Goal: Task Accomplishment & Management: Manage account settings

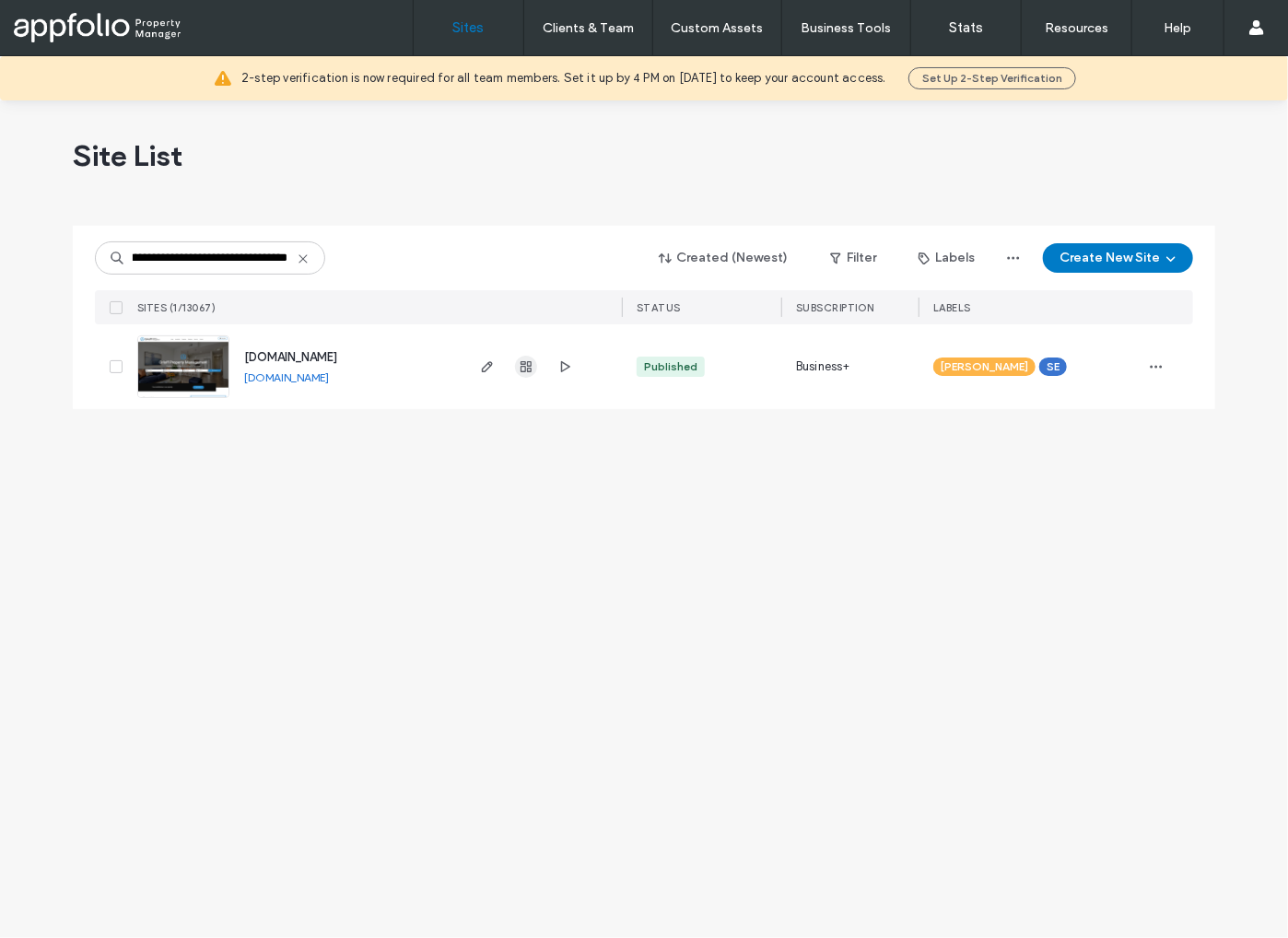
click at [527, 369] on use "button" at bounding box center [526, 366] width 11 height 11
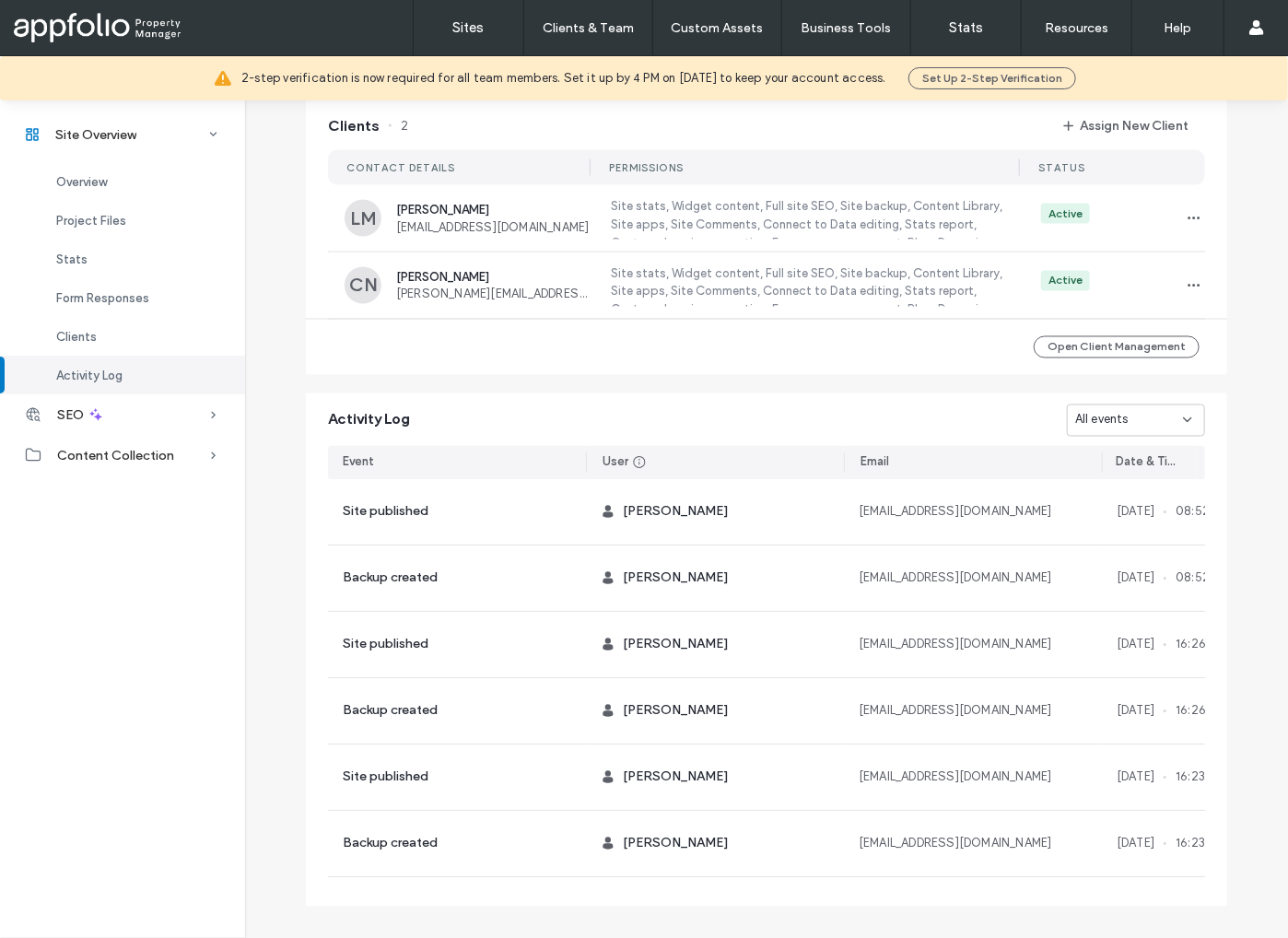
scroll to position [1464, 0]
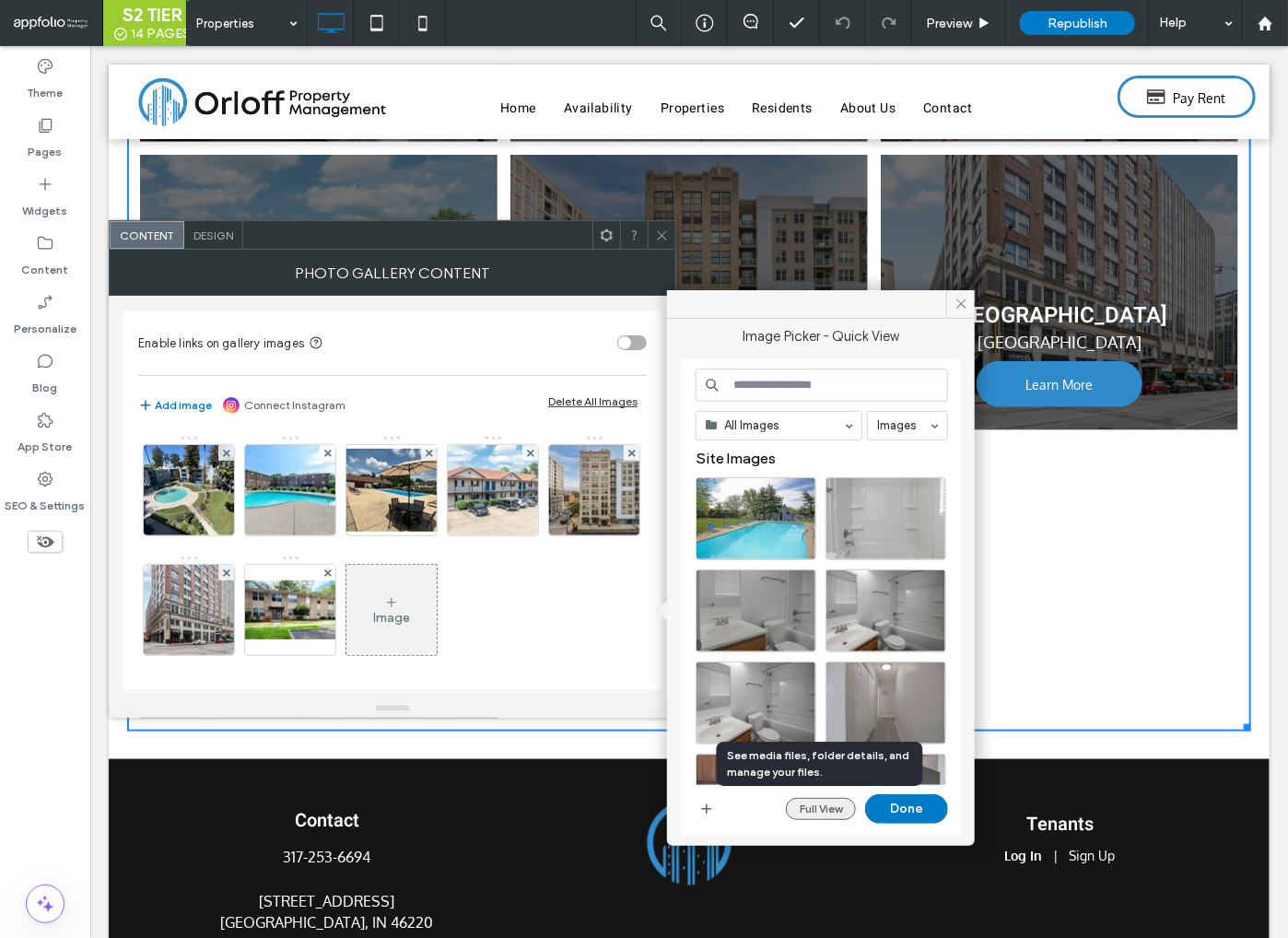
click at [838, 806] on button "Full View" at bounding box center [821, 809] width 70 height 22
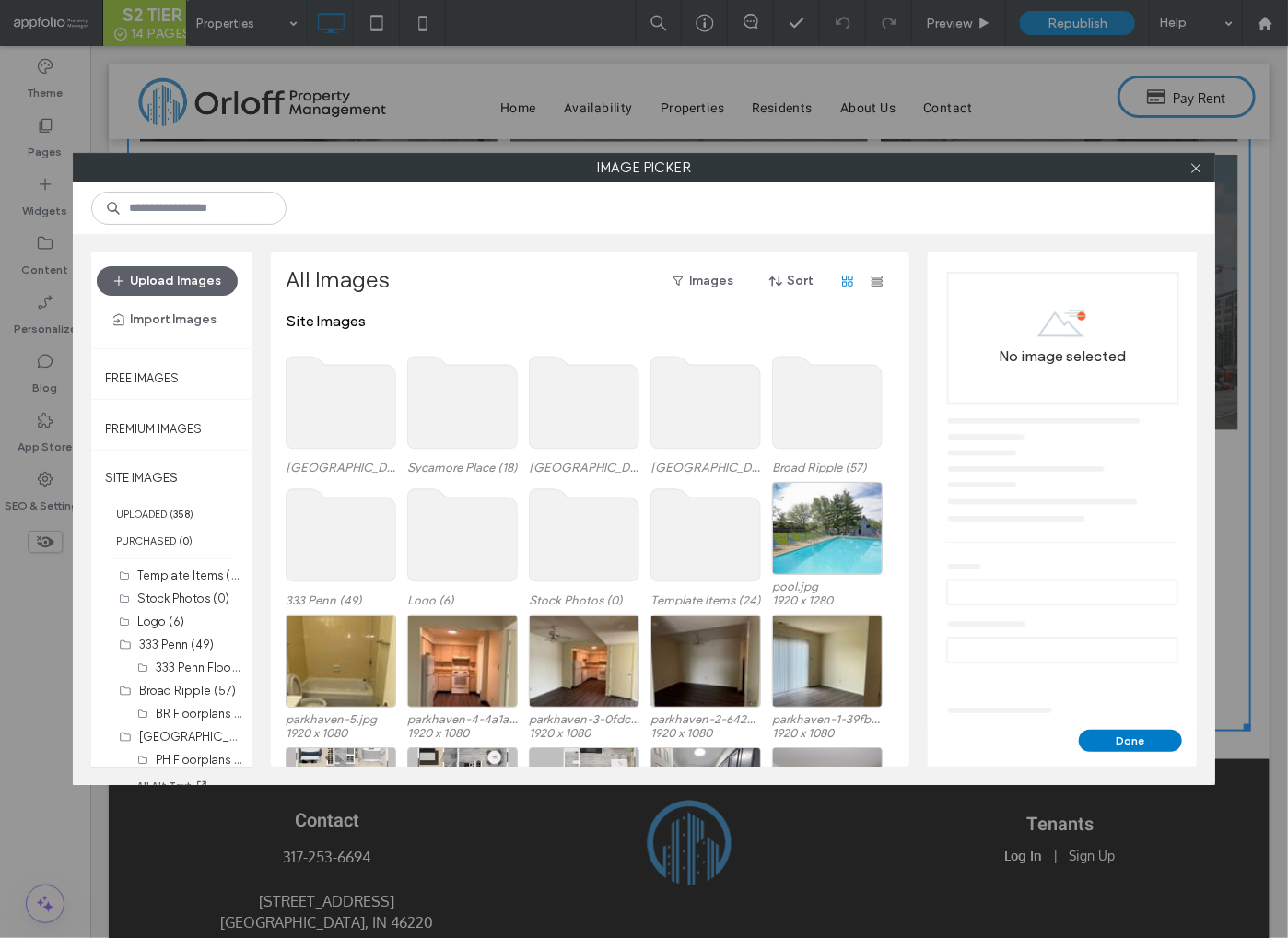
click at [353, 410] on use at bounding box center [341, 403] width 110 height 92
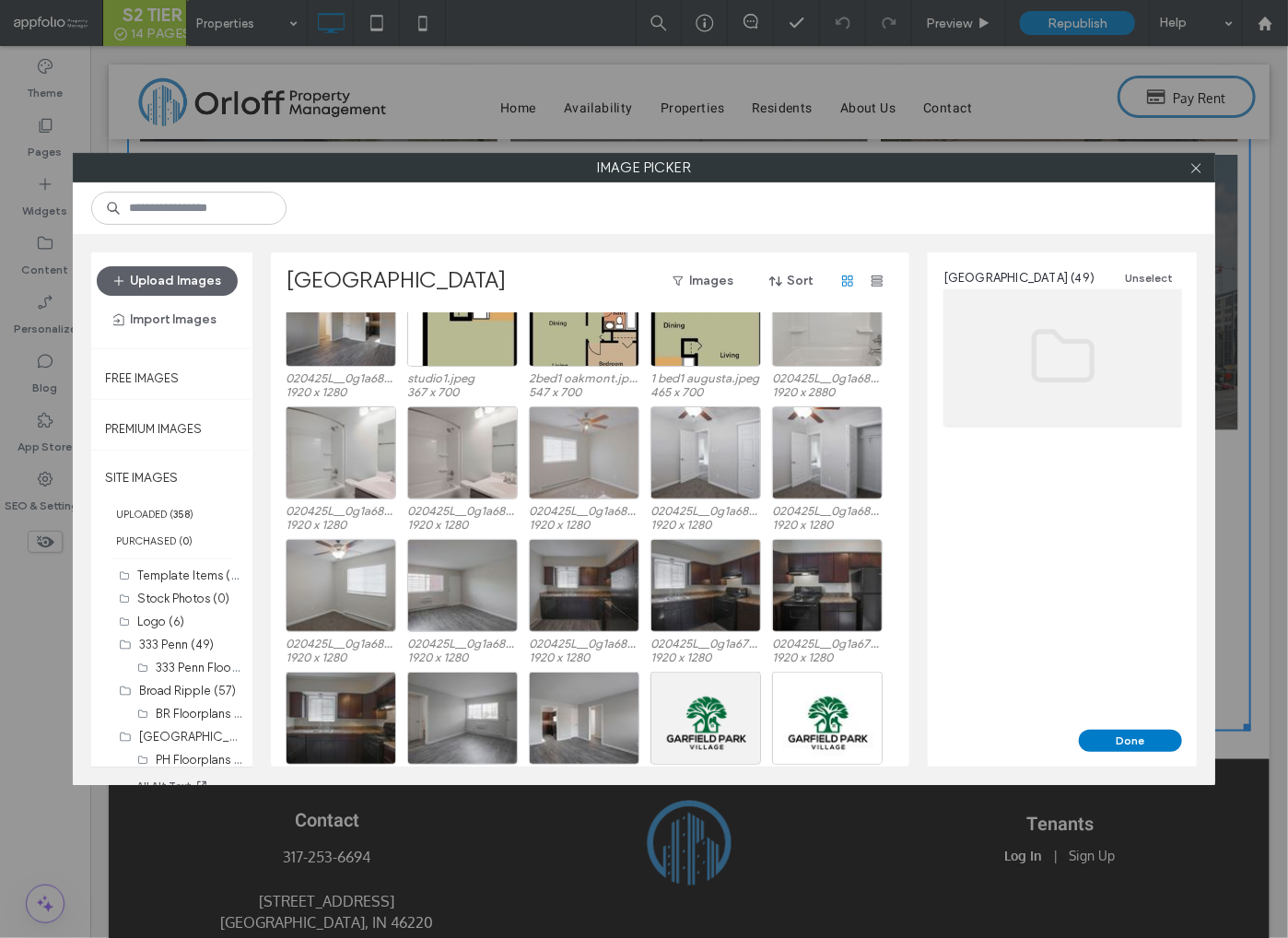
scroll to position [873, 0]
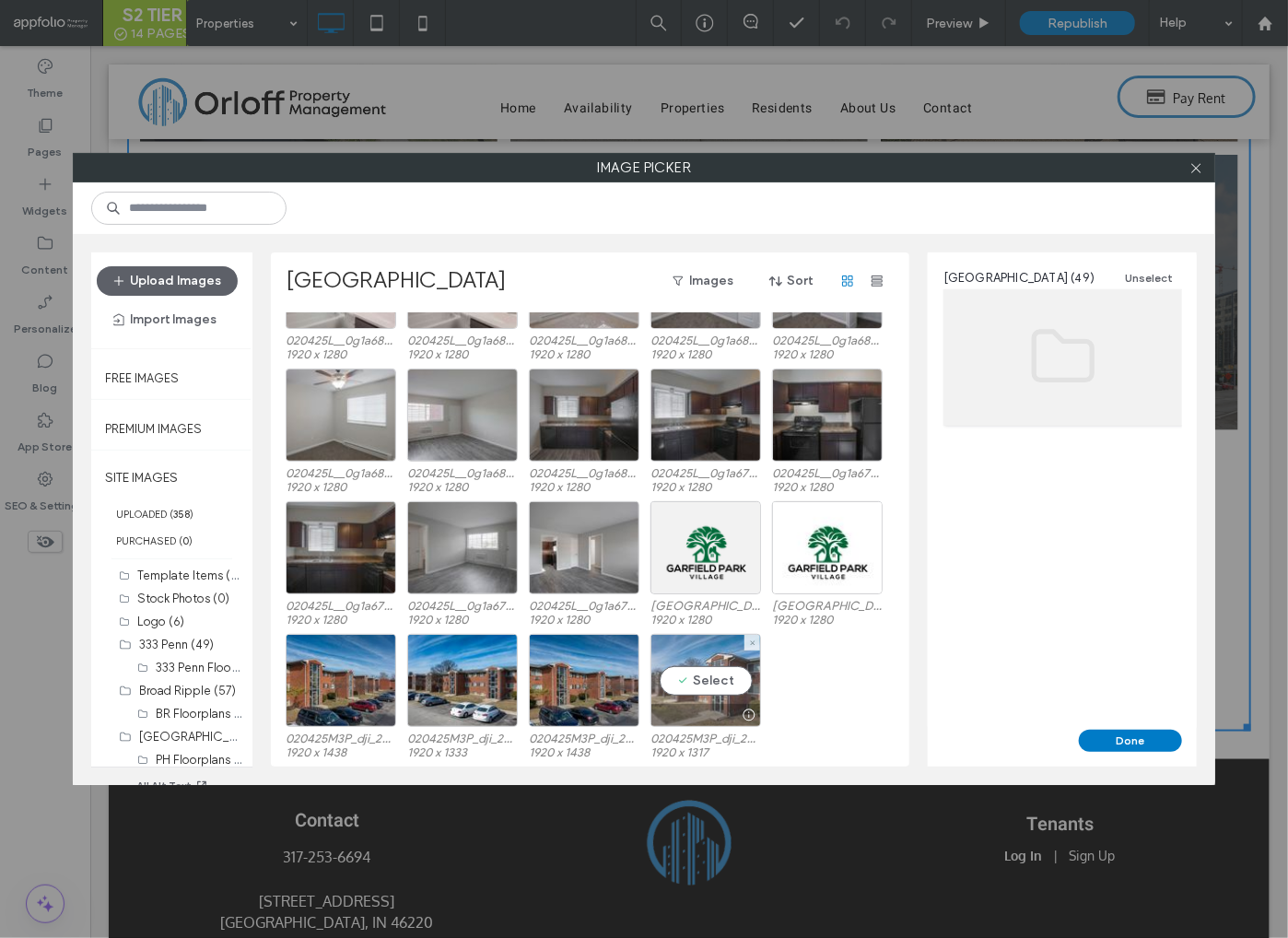
click at [694, 679] on div "Select" at bounding box center [706, 680] width 111 height 93
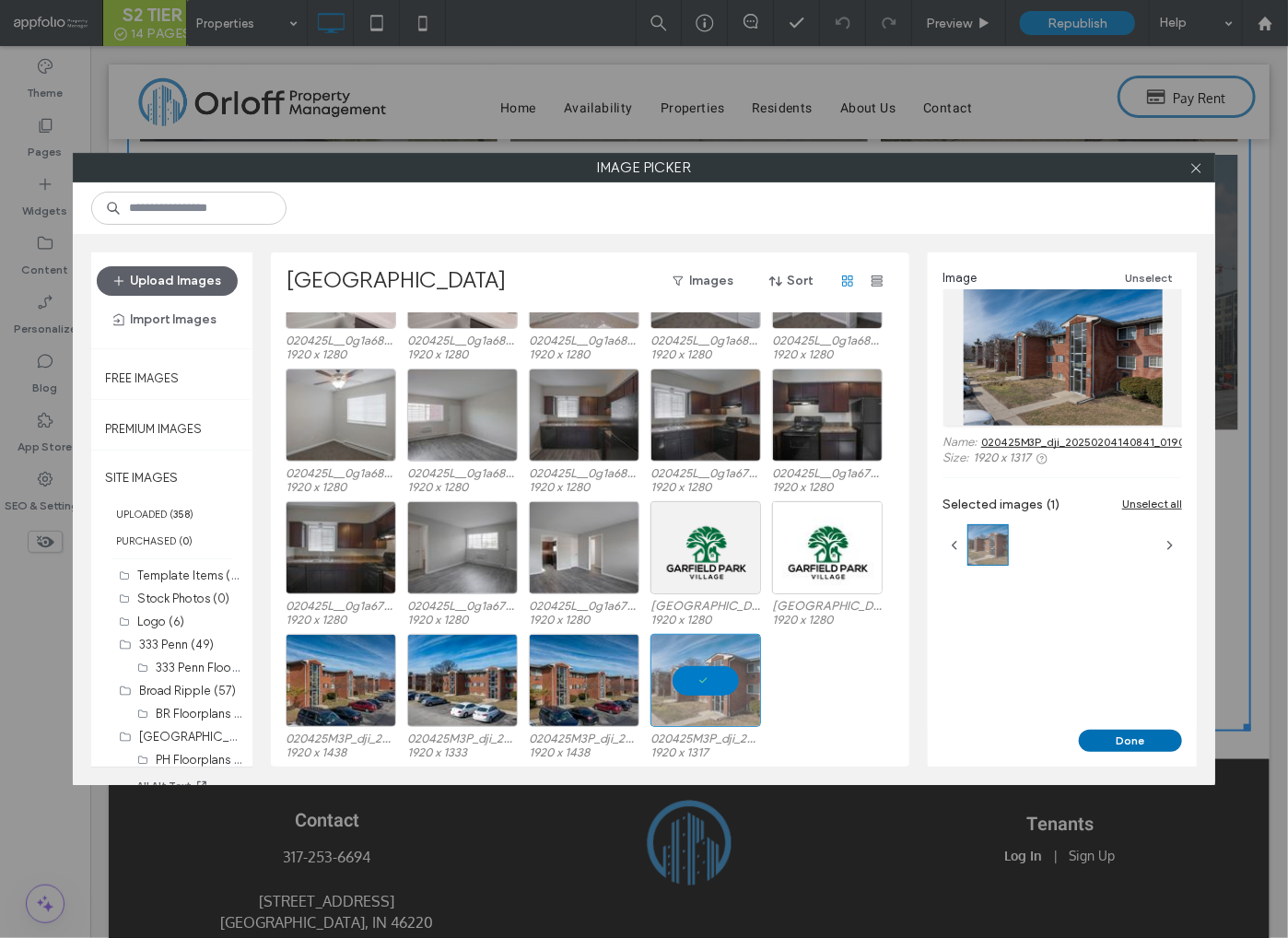
click at [1113, 742] on button "Done" at bounding box center [1130, 741] width 103 height 22
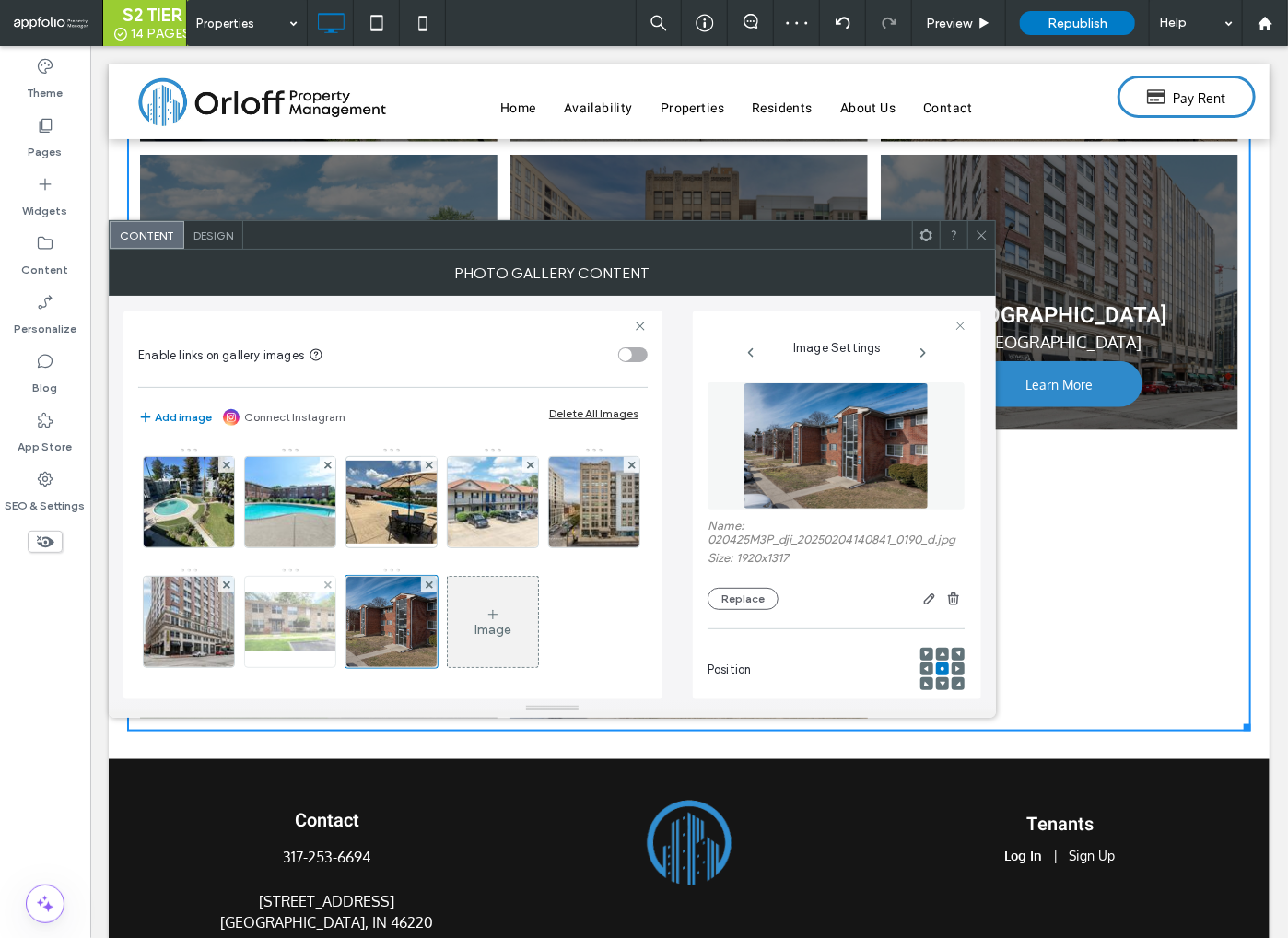
click at [364, 610] on img at bounding box center [290, 622] width 148 height 59
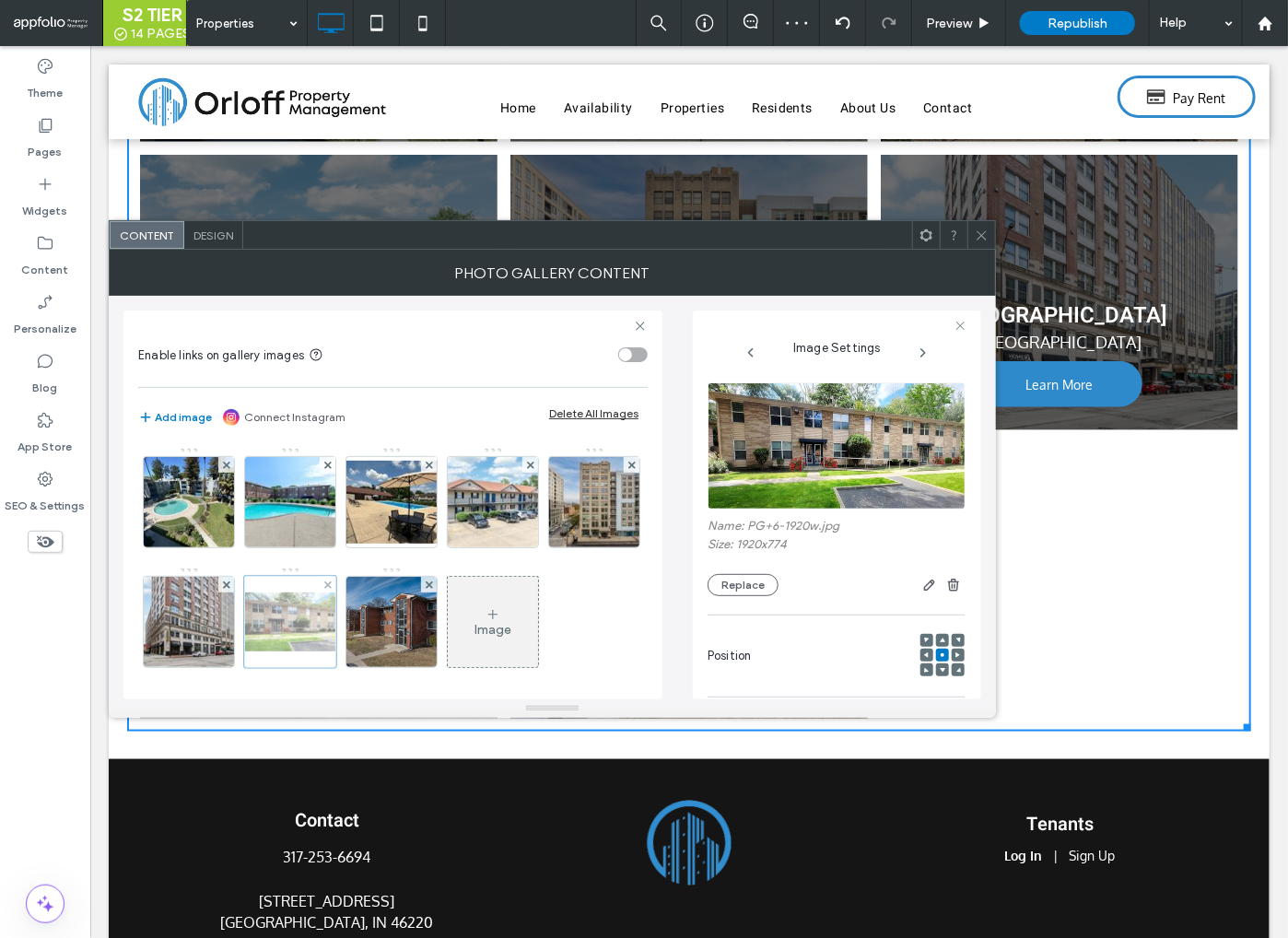
scroll to position [214, 0]
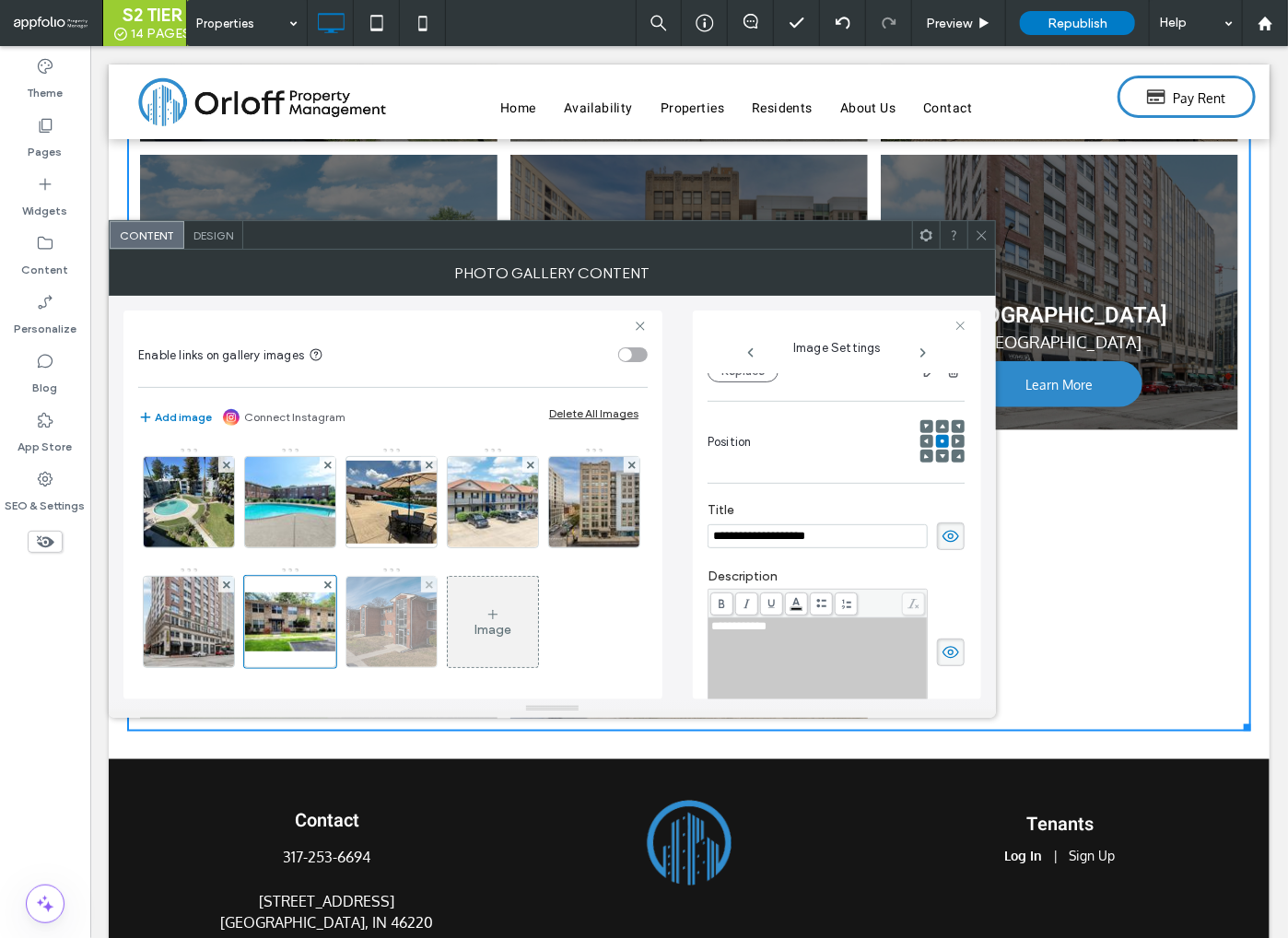
click at [458, 621] on img at bounding box center [392, 622] width 132 height 90
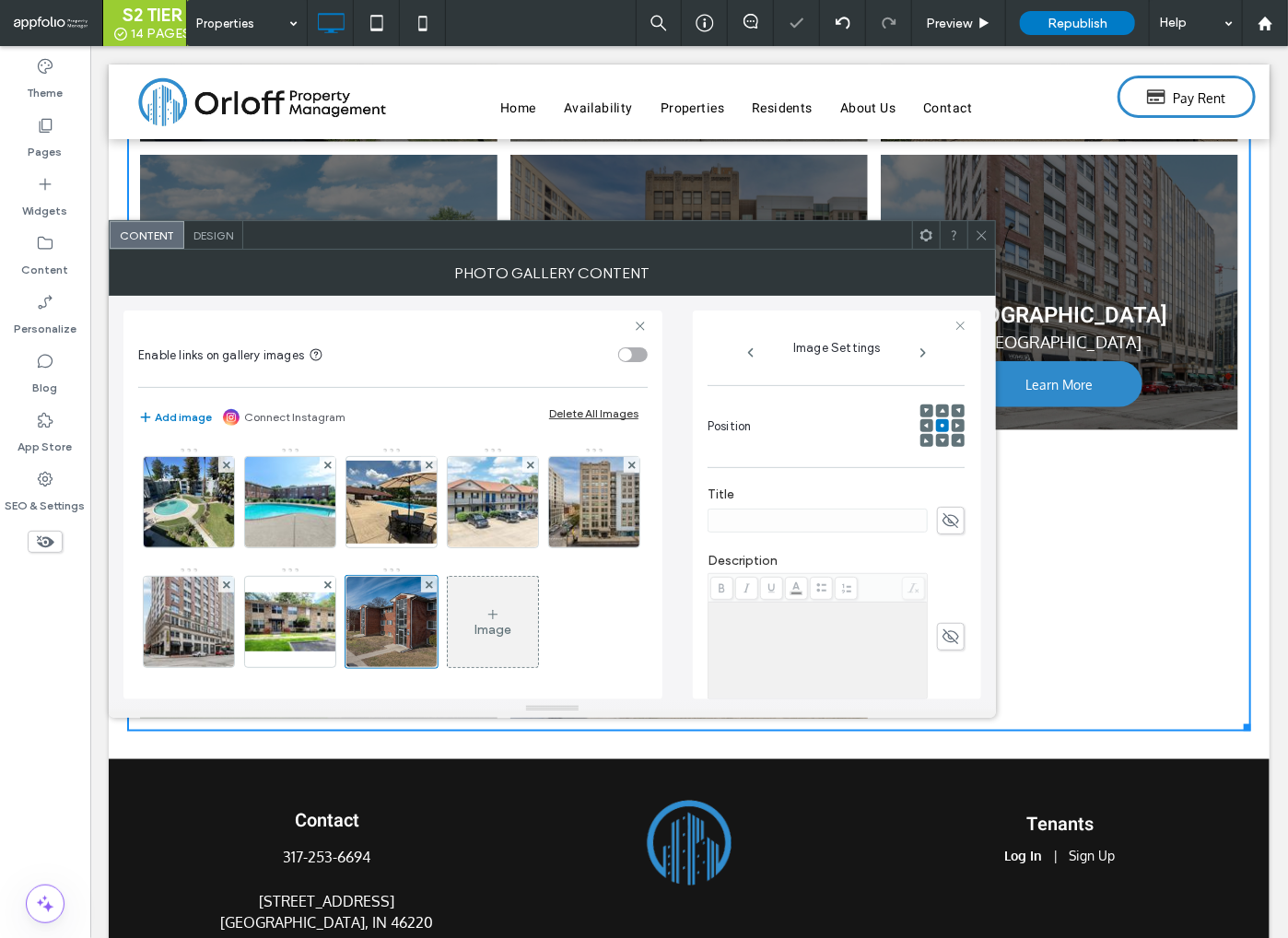
click at [942, 530] on icon at bounding box center [951, 521] width 19 height 20
click at [942, 646] on icon at bounding box center [951, 637] width 19 height 20
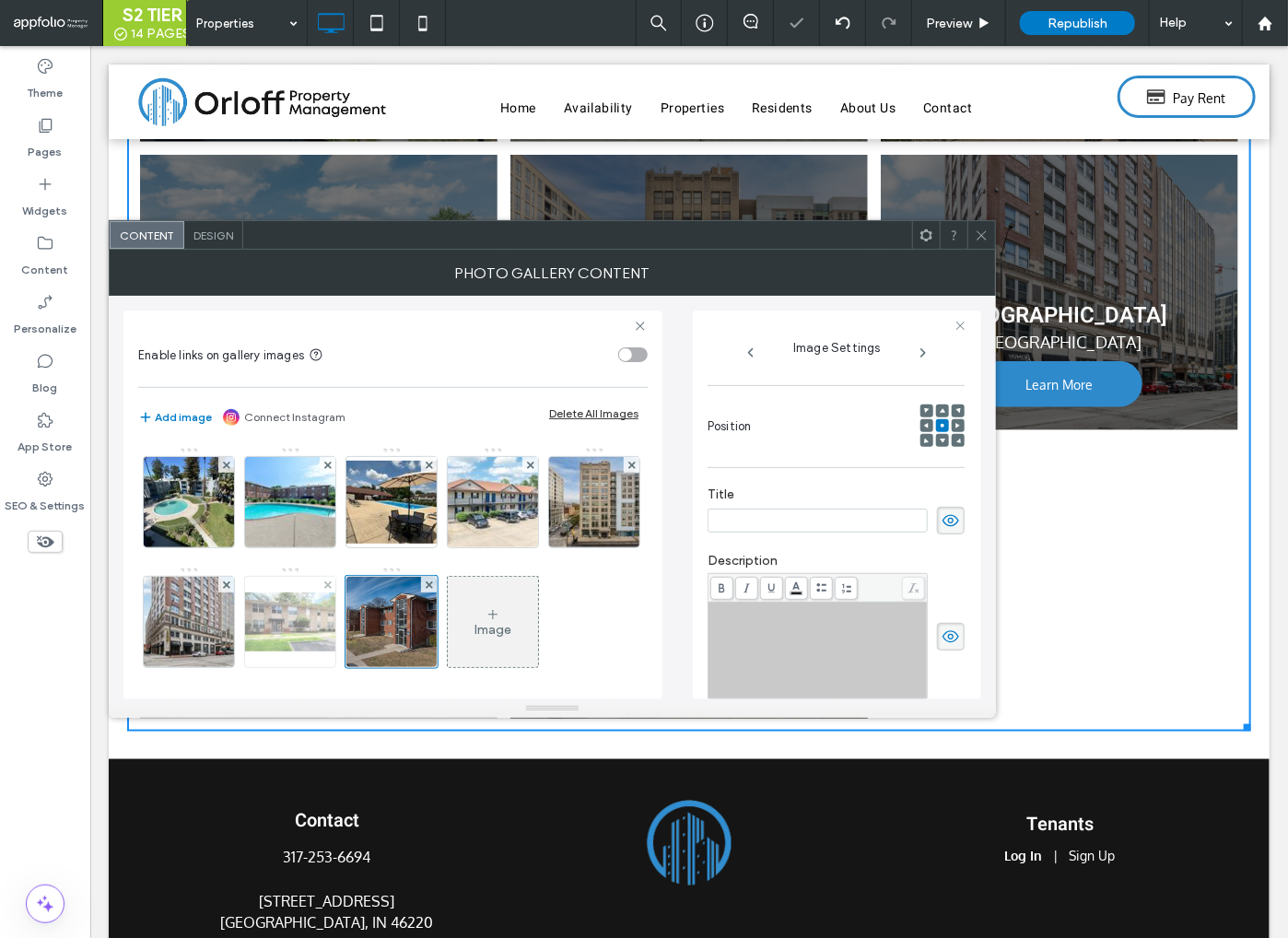
click at [364, 610] on img at bounding box center [290, 622] width 148 height 59
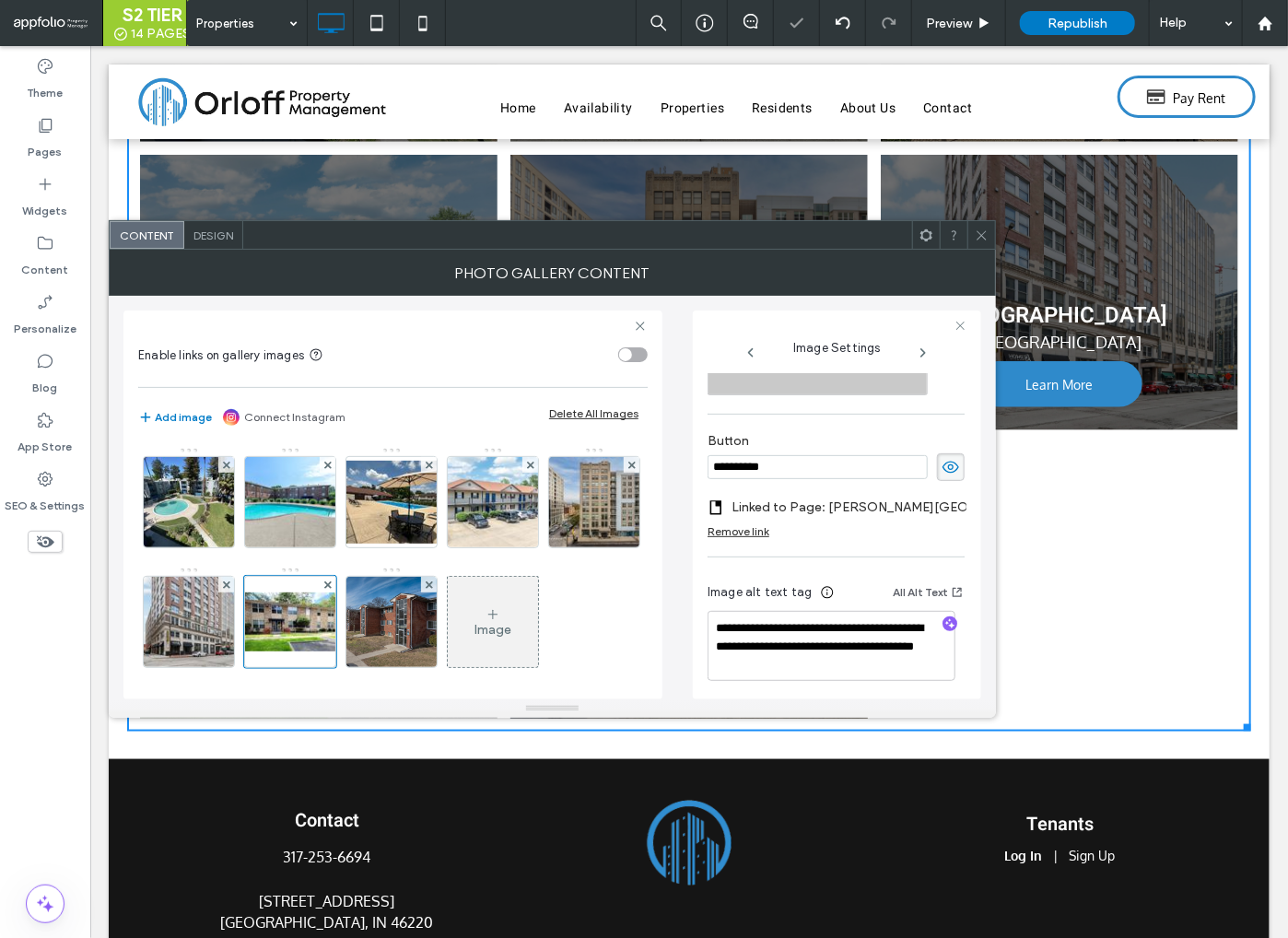
scroll to position [546, 0]
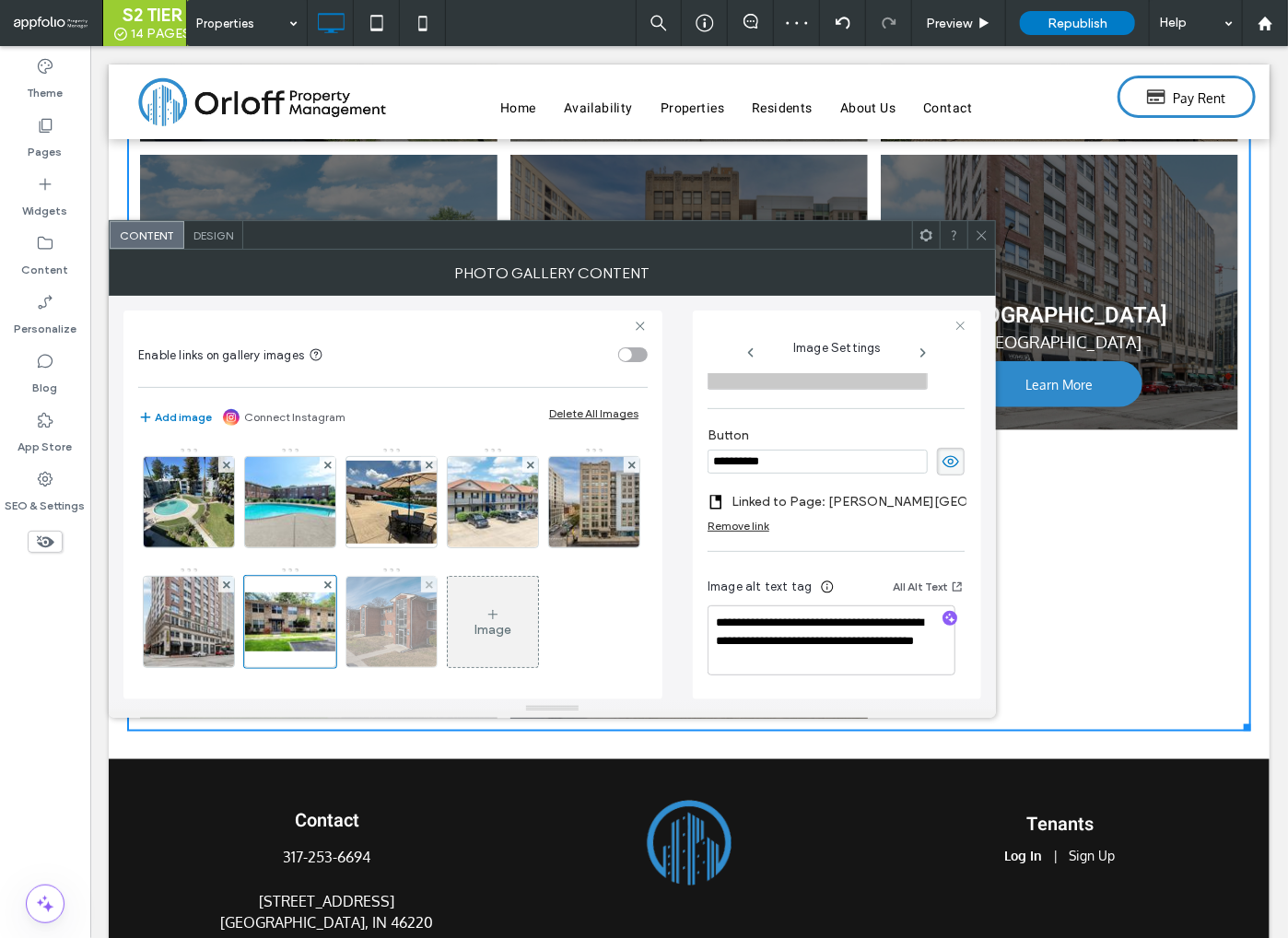
click at [458, 604] on img at bounding box center [392, 622] width 132 height 90
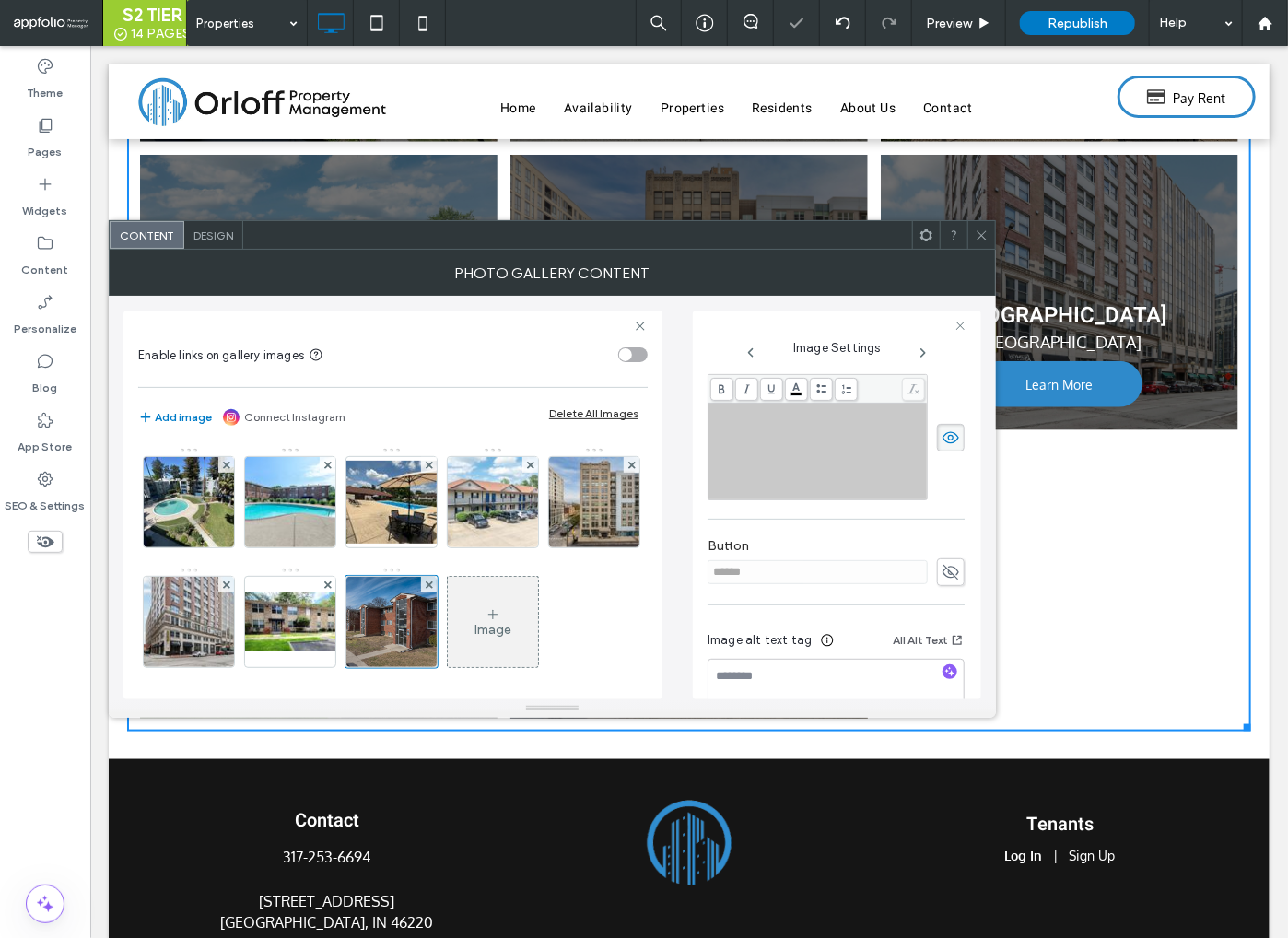
scroll to position [492, 0]
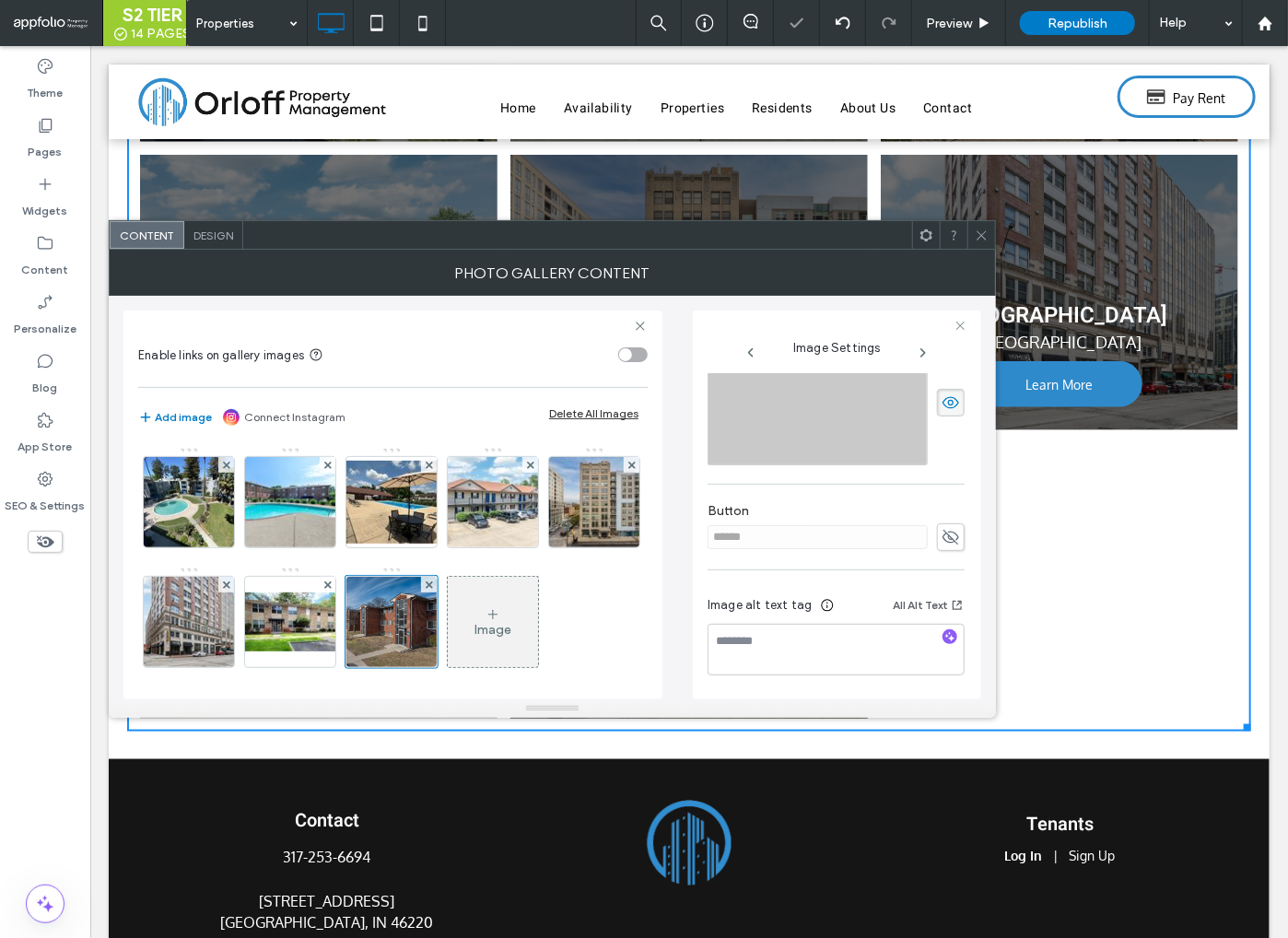
click at [943, 538] on icon at bounding box center [951, 537] width 19 height 20
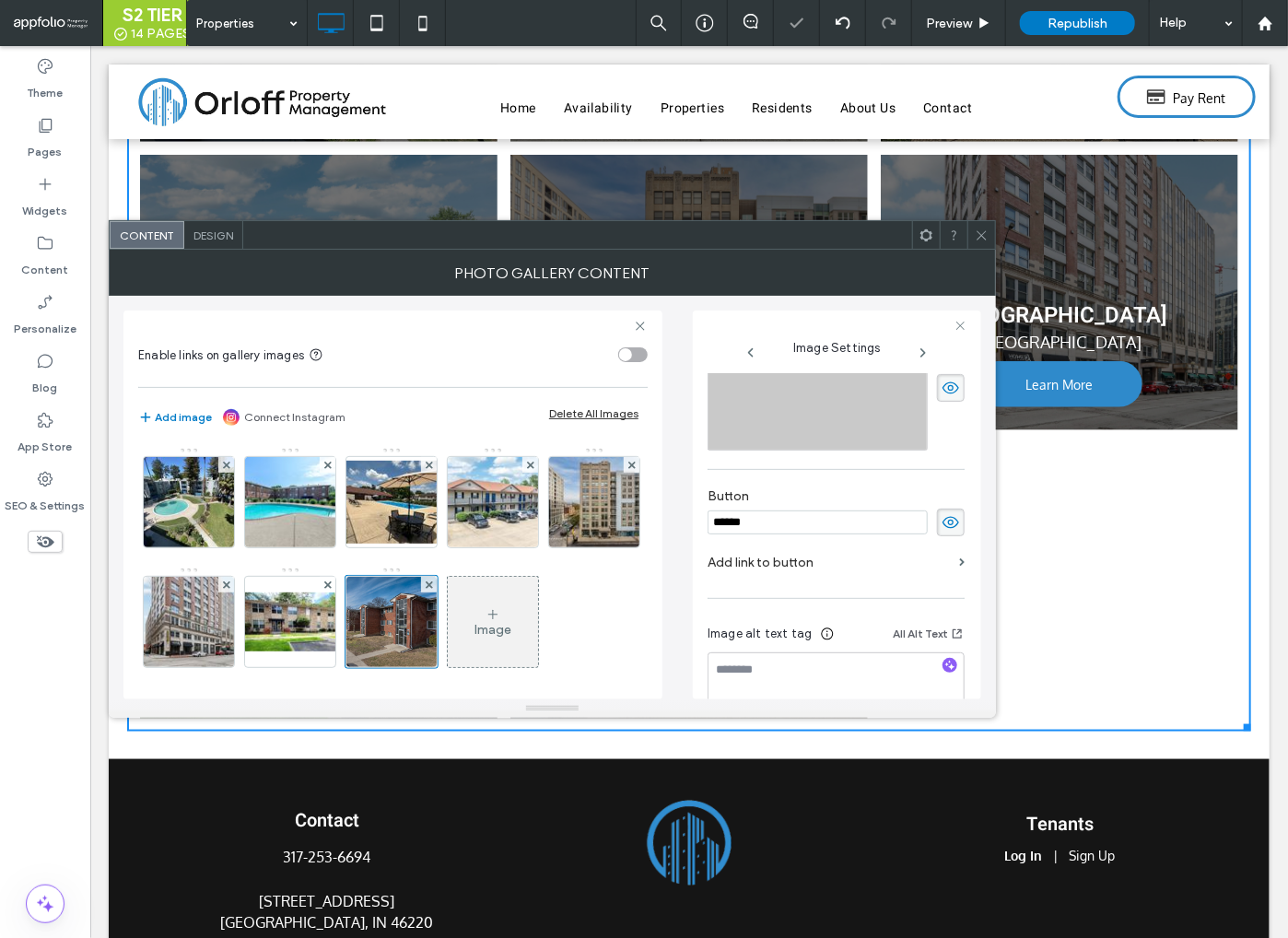
click at [868, 534] on input "******" at bounding box center [818, 523] width 220 height 24
type input "**********"
click at [364, 608] on img at bounding box center [290, 622] width 148 height 59
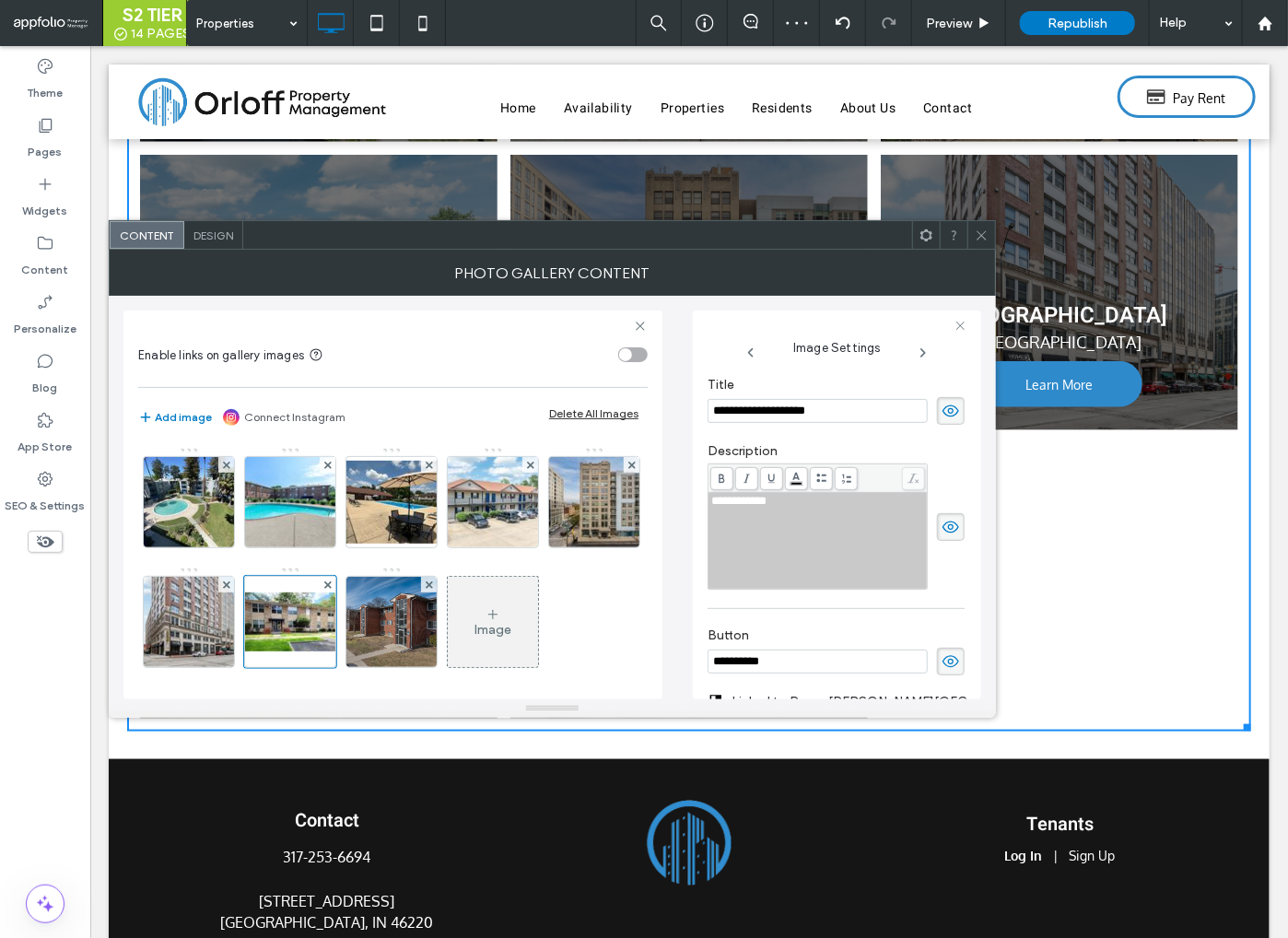
scroll to position [546, 0]
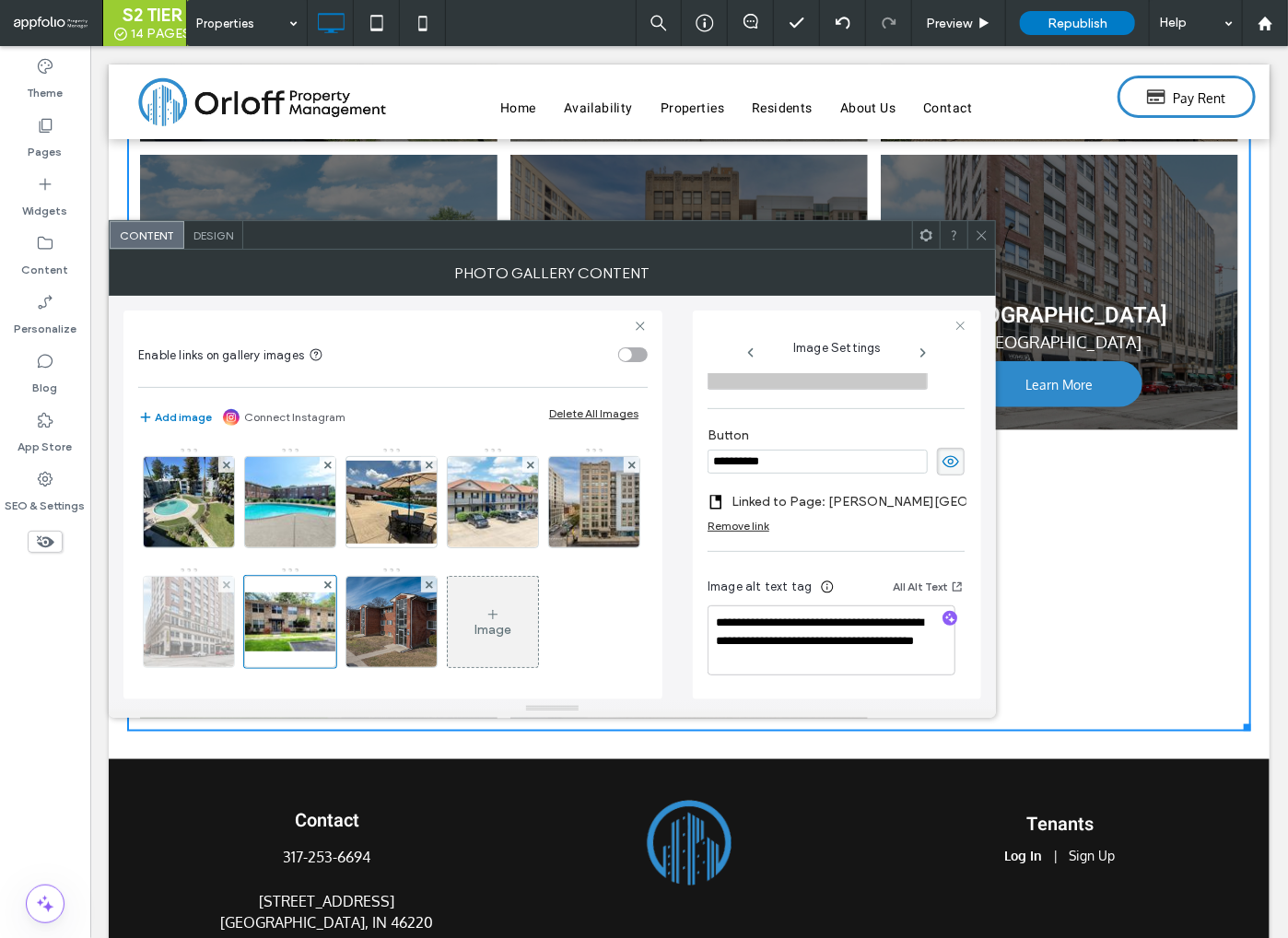
click at [257, 612] on img at bounding box center [189, 622] width 136 height 90
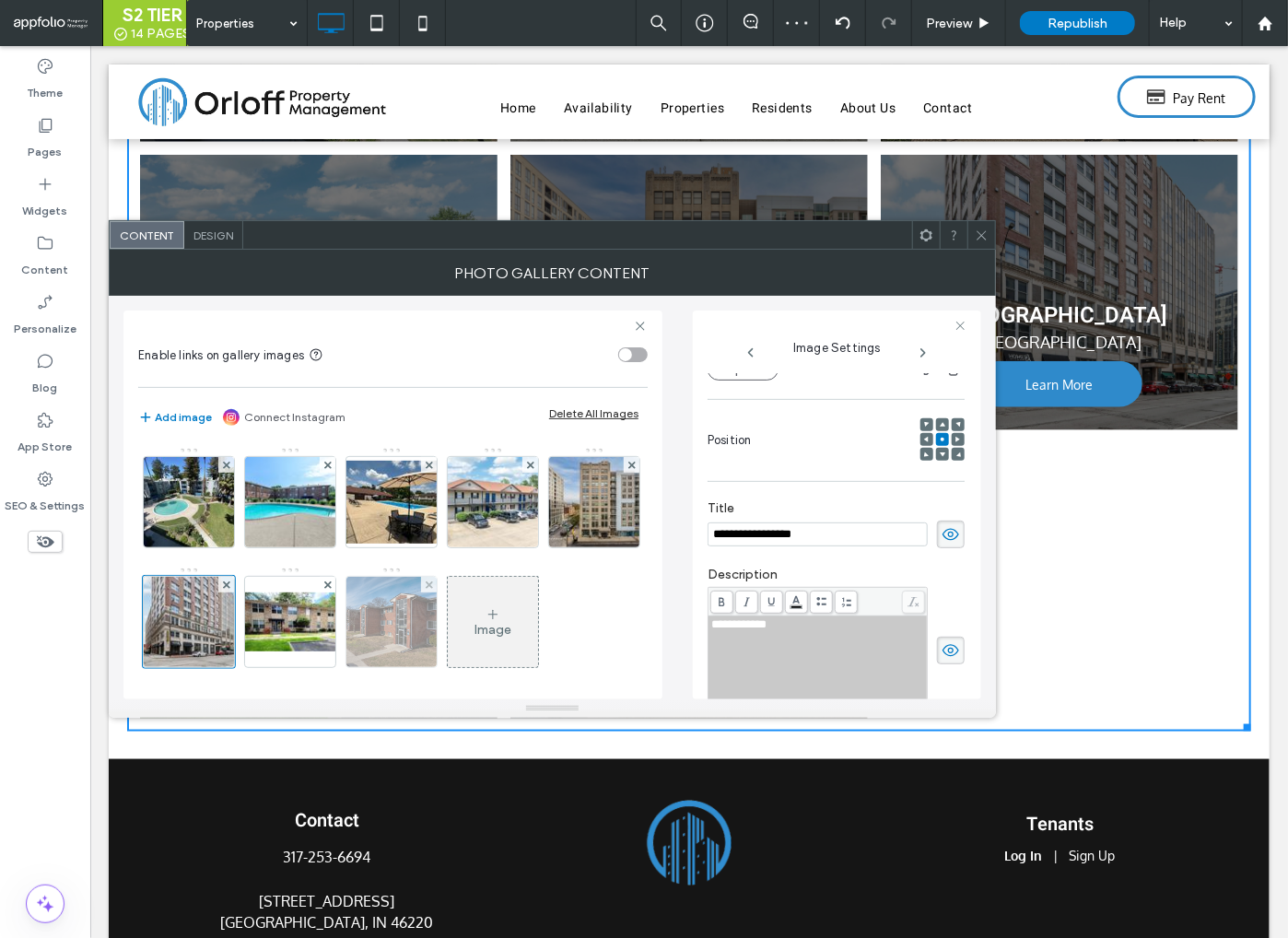
click at [458, 625] on img at bounding box center [392, 622] width 132 height 90
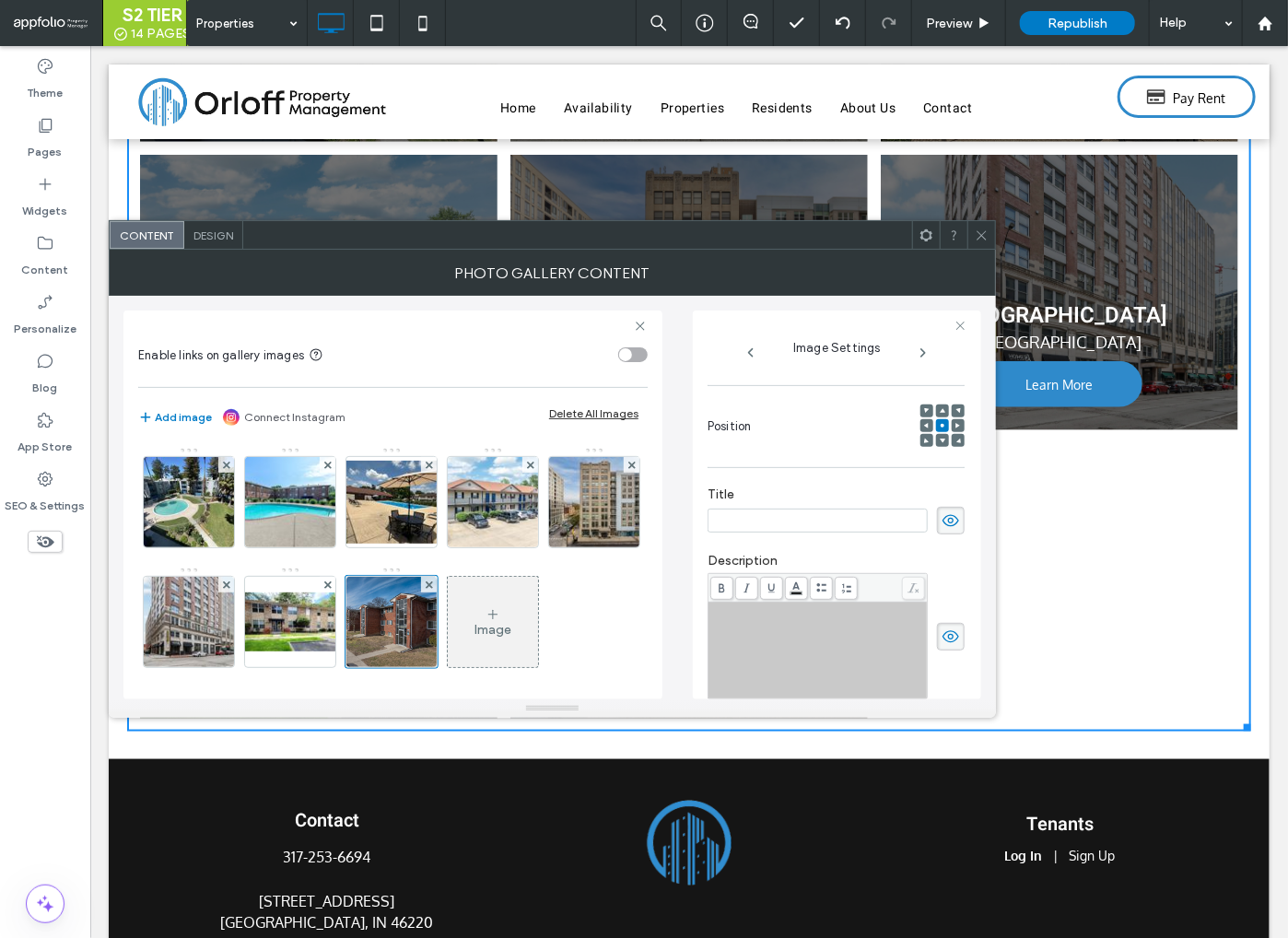
click at [778, 638] on div "Rich Text Editor" at bounding box center [819, 650] width 214 height 92
click at [741, 529] on input at bounding box center [818, 521] width 220 height 24
paste input "**********"
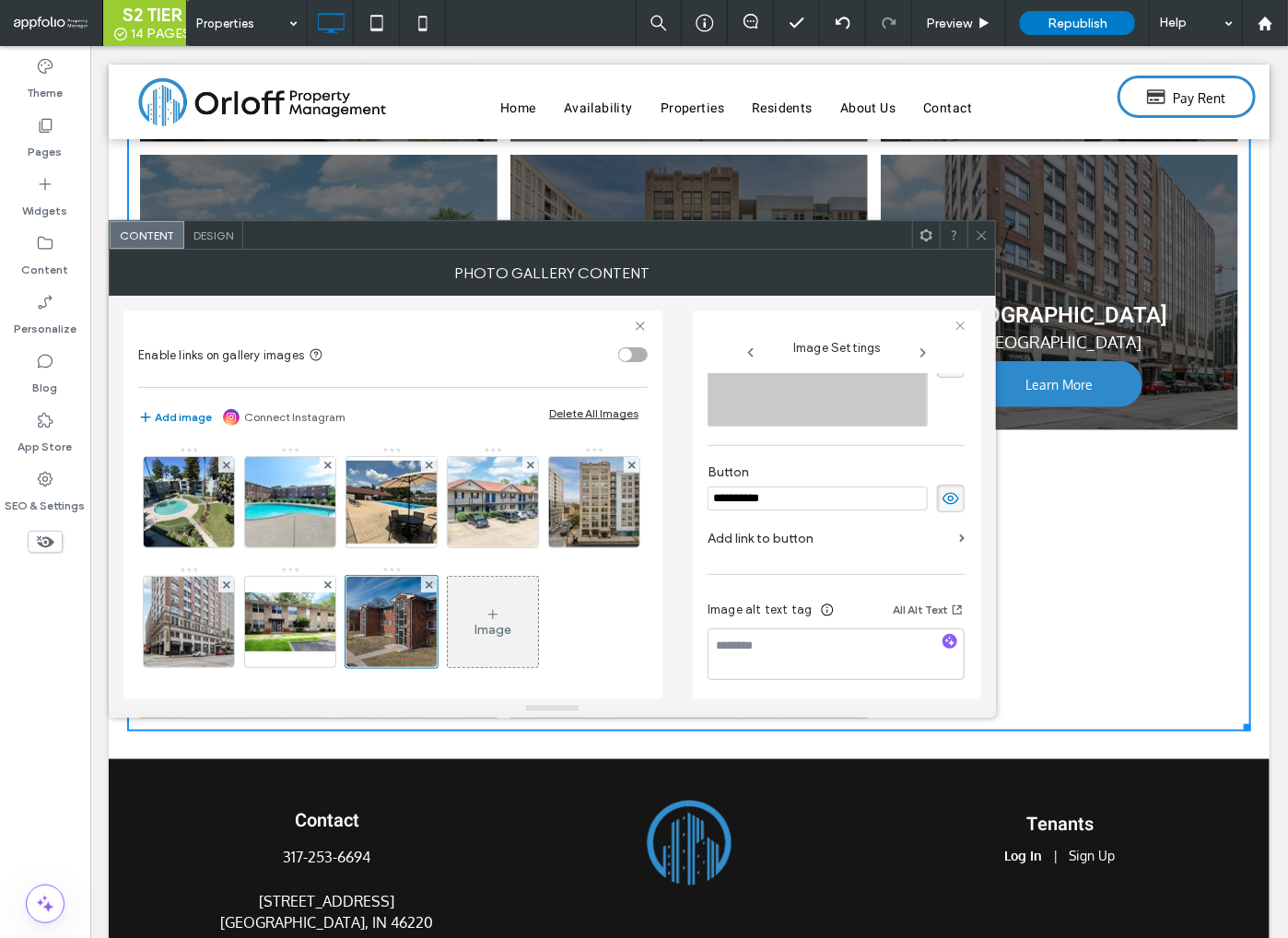
scroll to position [534, 0]
type input "**********"
click at [764, 538] on div "**********" at bounding box center [836, 275] width 257 height 845
click at [771, 540] on label "Add link to button" at bounding box center [830, 533] width 244 height 34
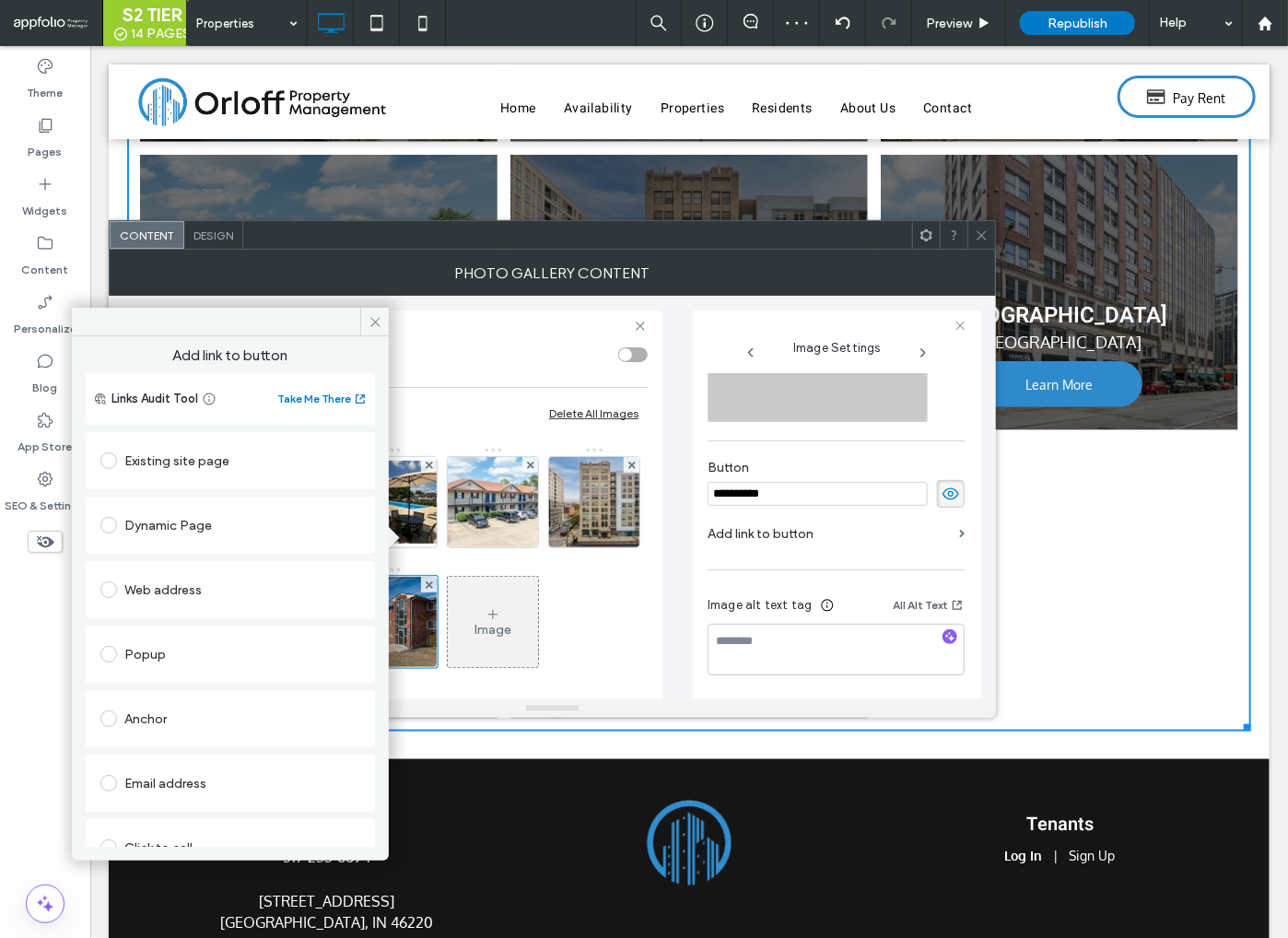
click at [194, 462] on div "Existing site page" at bounding box center [230, 461] width 260 height 30
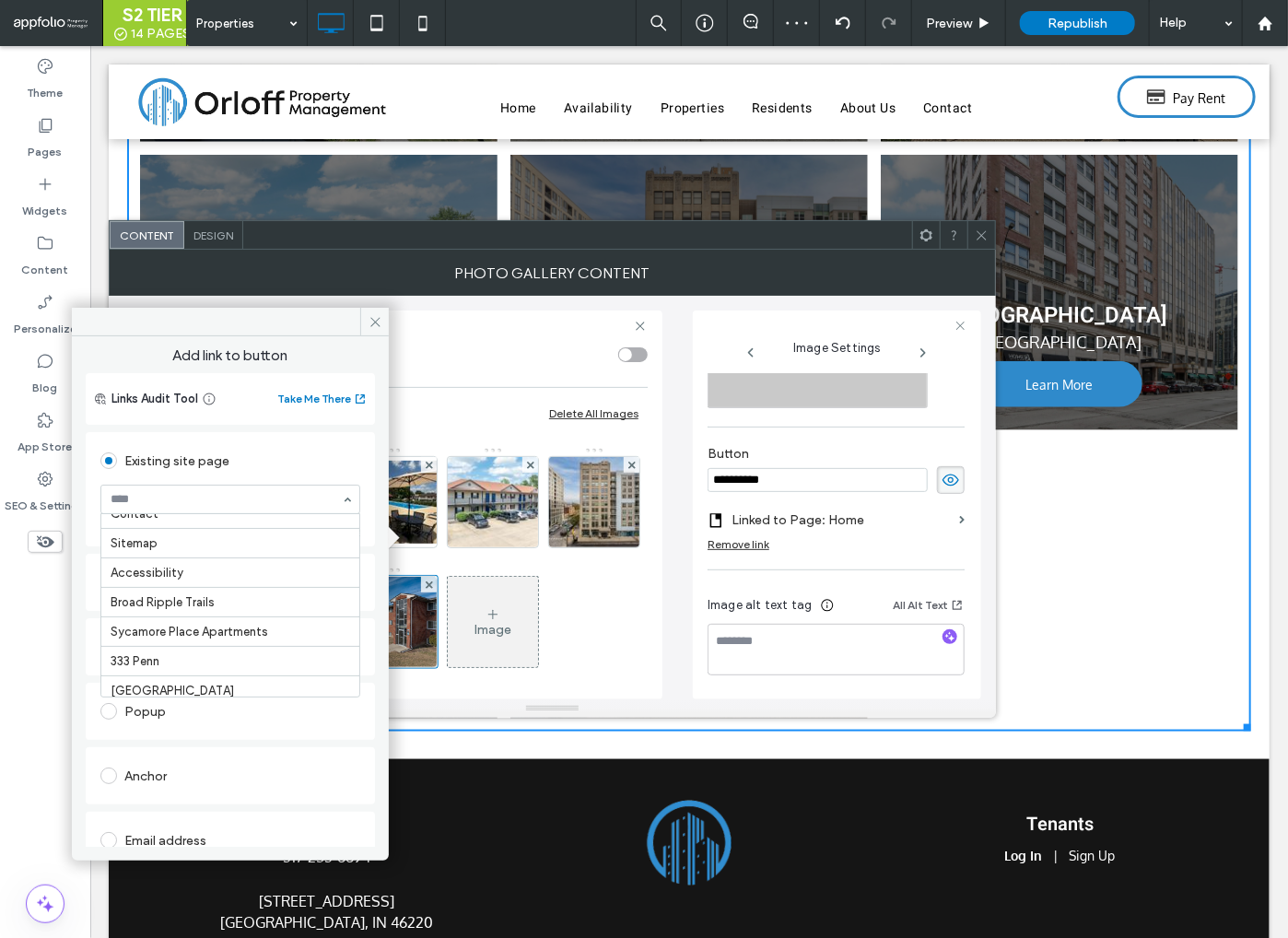
scroll to position [240, 0]
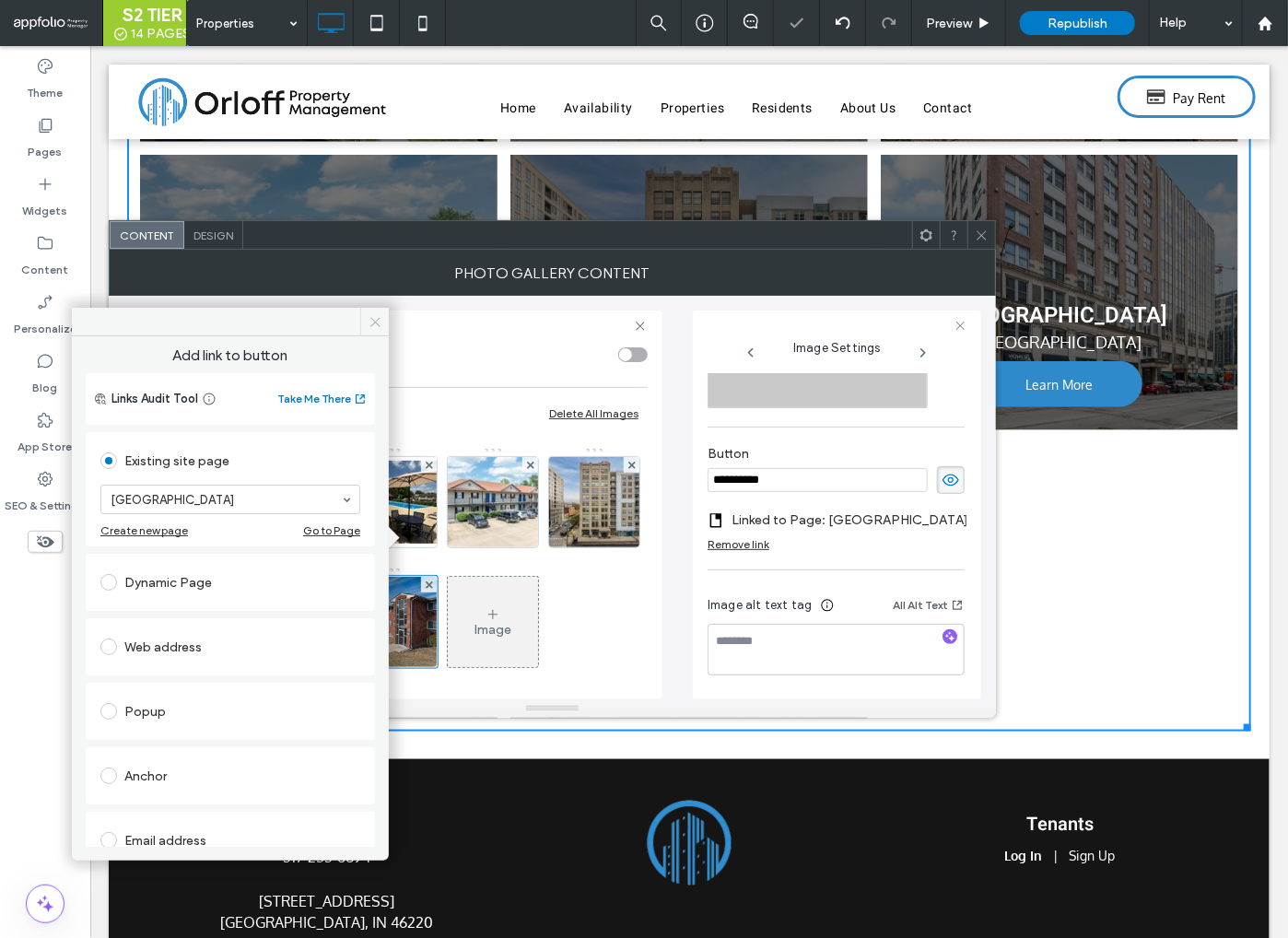
click at [376, 318] on icon at bounding box center [376, 322] width 14 height 14
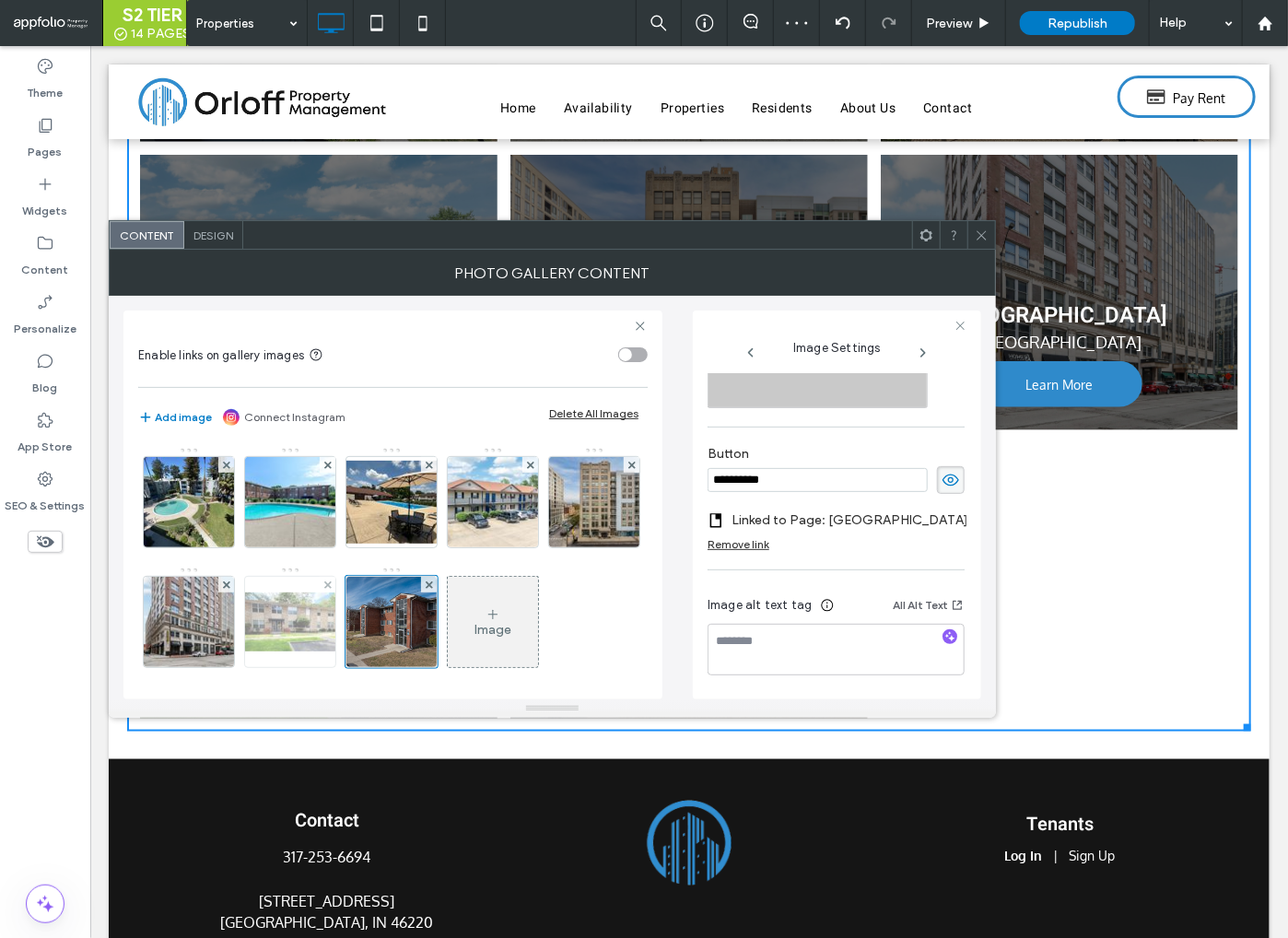
click at [364, 617] on img at bounding box center [290, 622] width 148 height 59
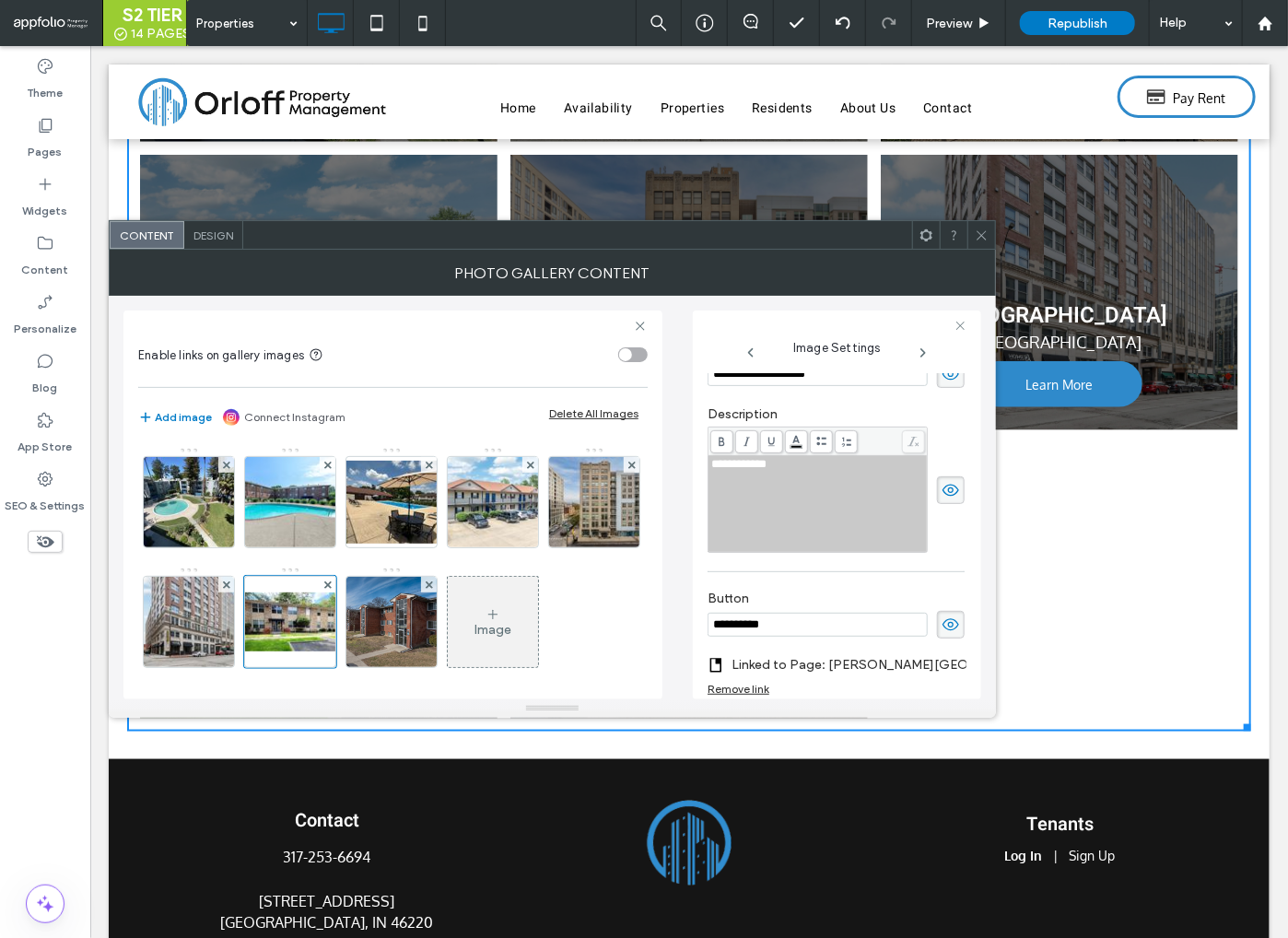
scroll to position [546, 0]
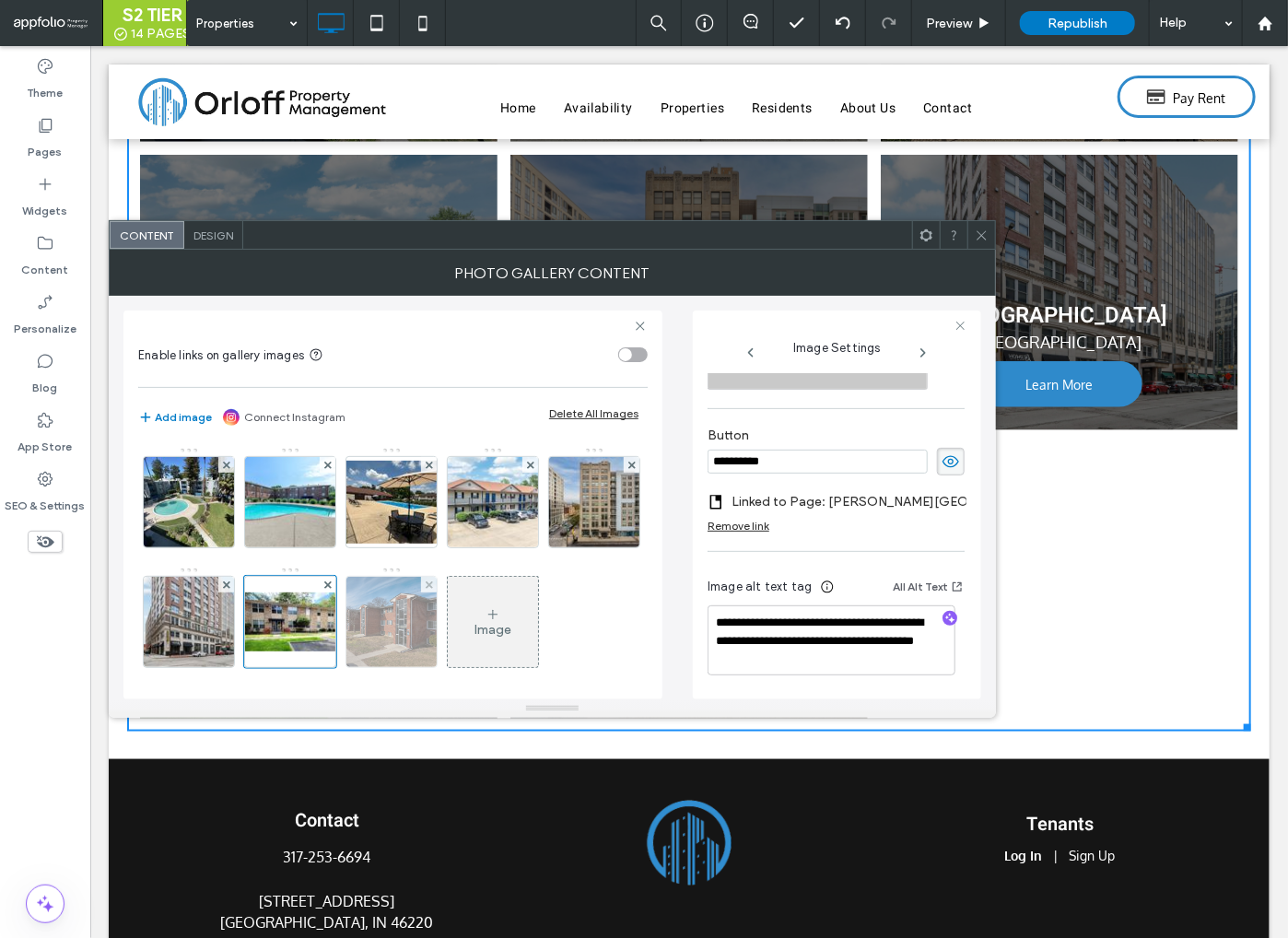
click at [458, 643] on img at bounding box center [392, 622] width 132 height 90
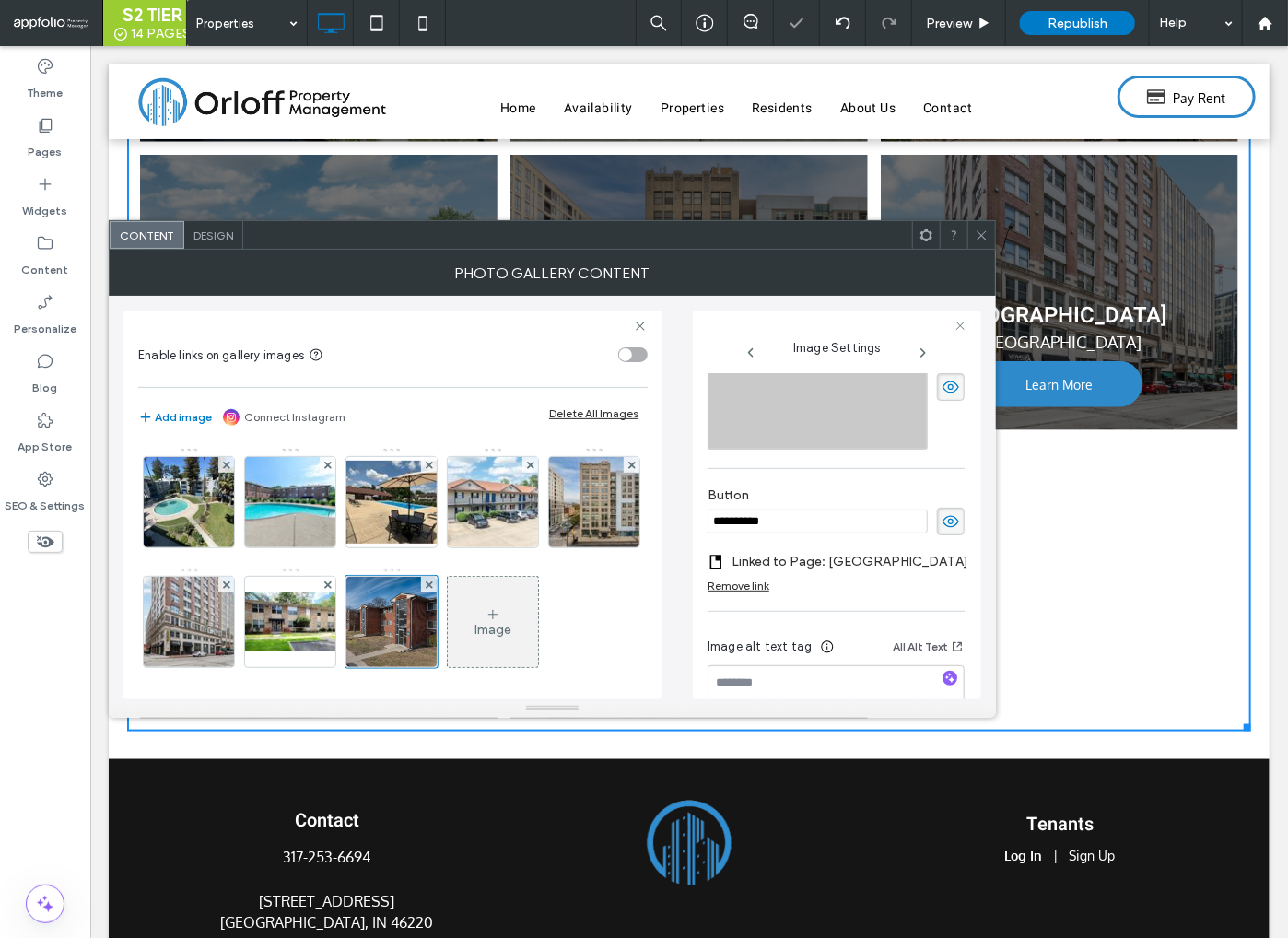
scroll to position [557, 0]
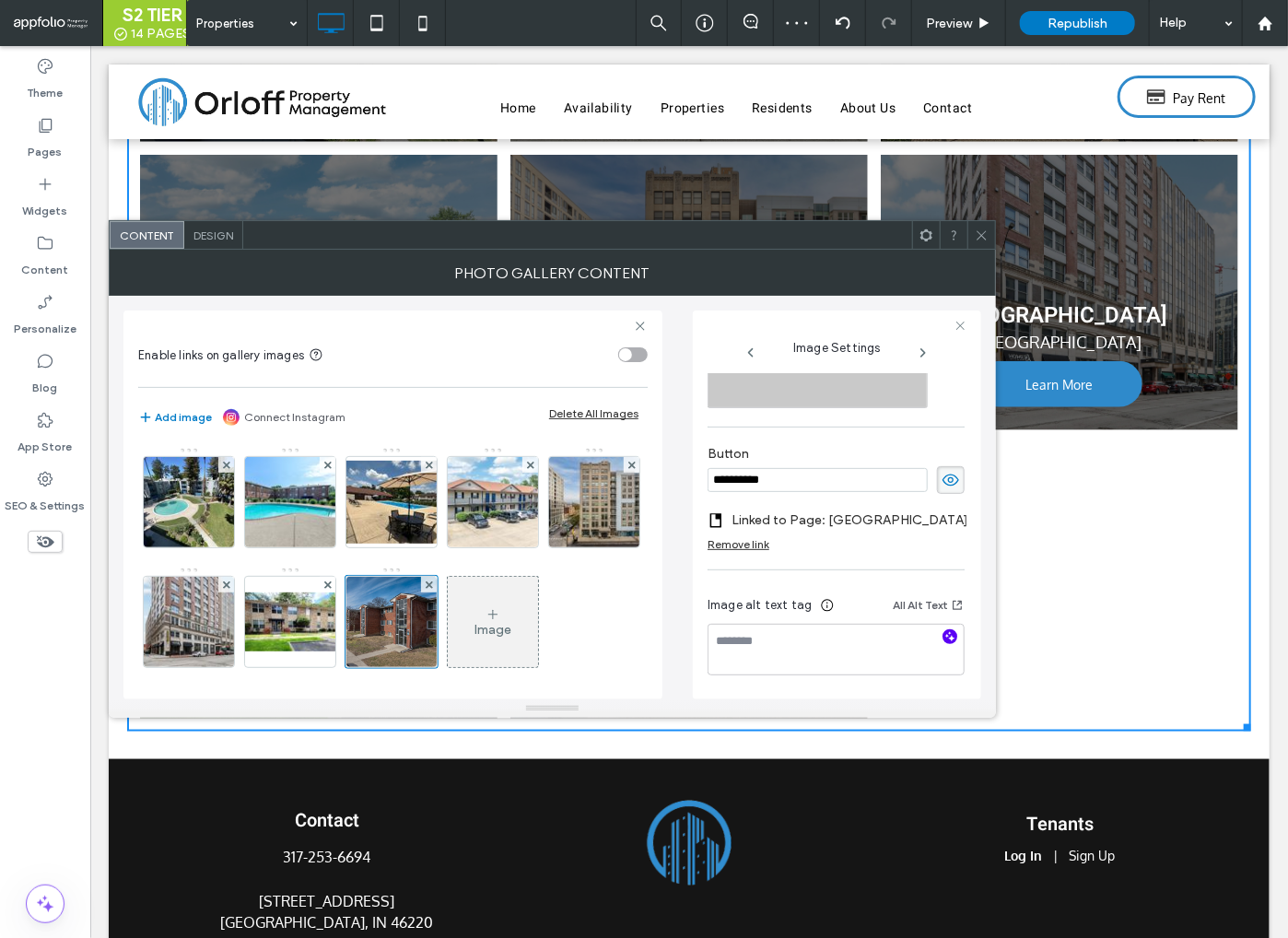
click at [944, 632] on icon "button" at bounding box center [950, 637] width 13 height 13
type textarea "**********"
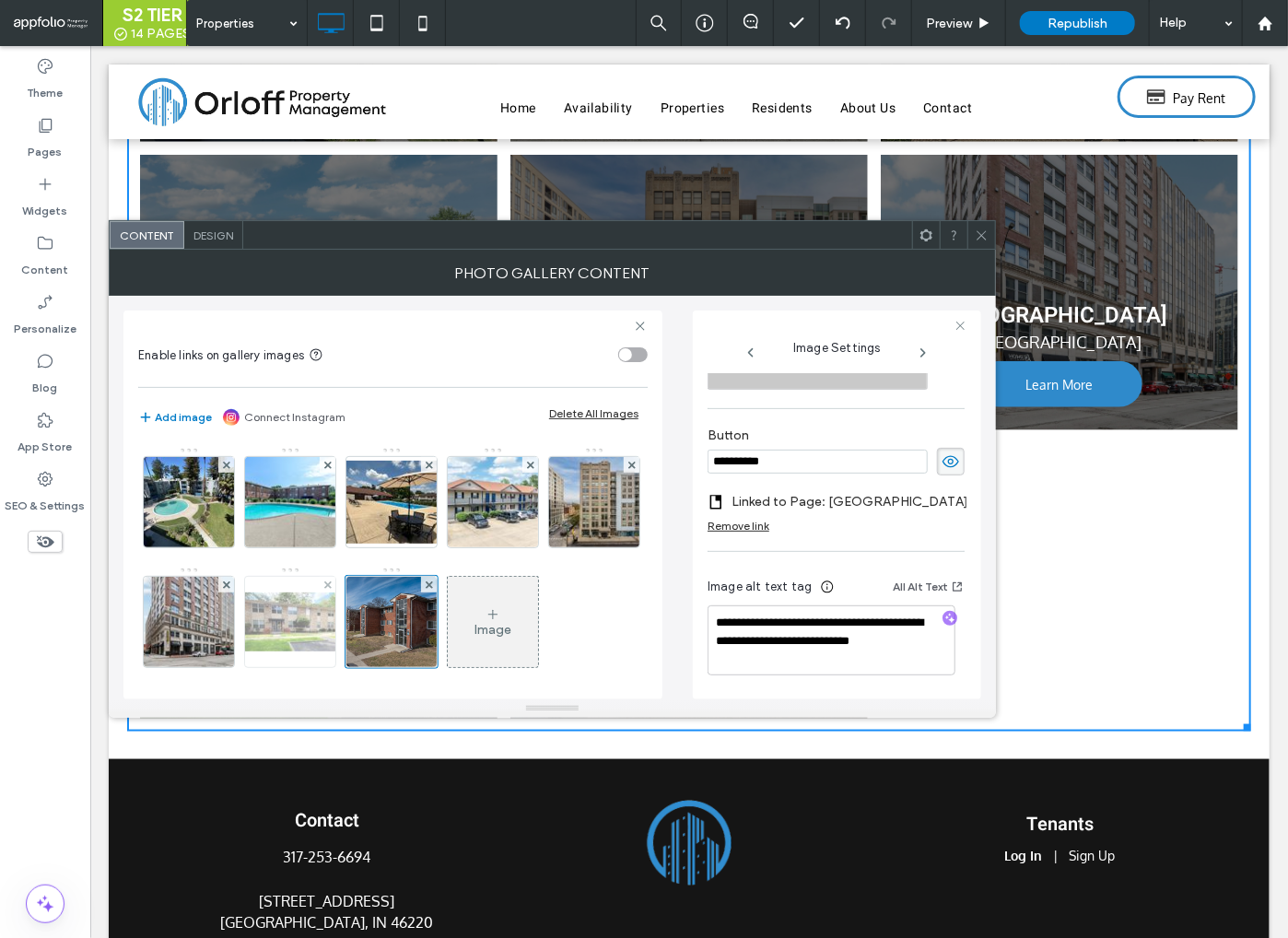
click at [364, 621] on img at bounding box center [290, 622] width 148 height 59
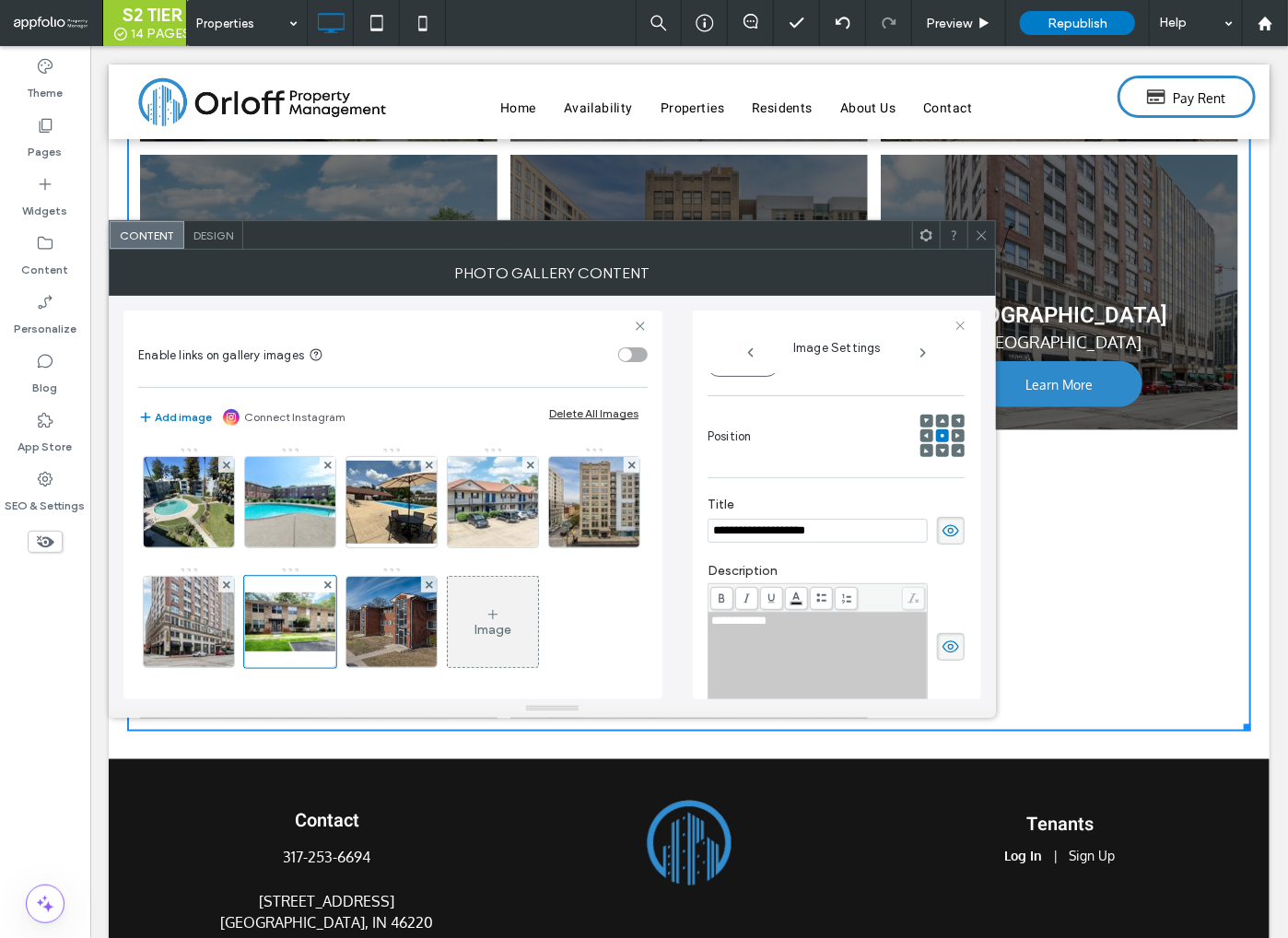
click at [983, 240] on icon at bounding box center [982, 236] width 14 height 14
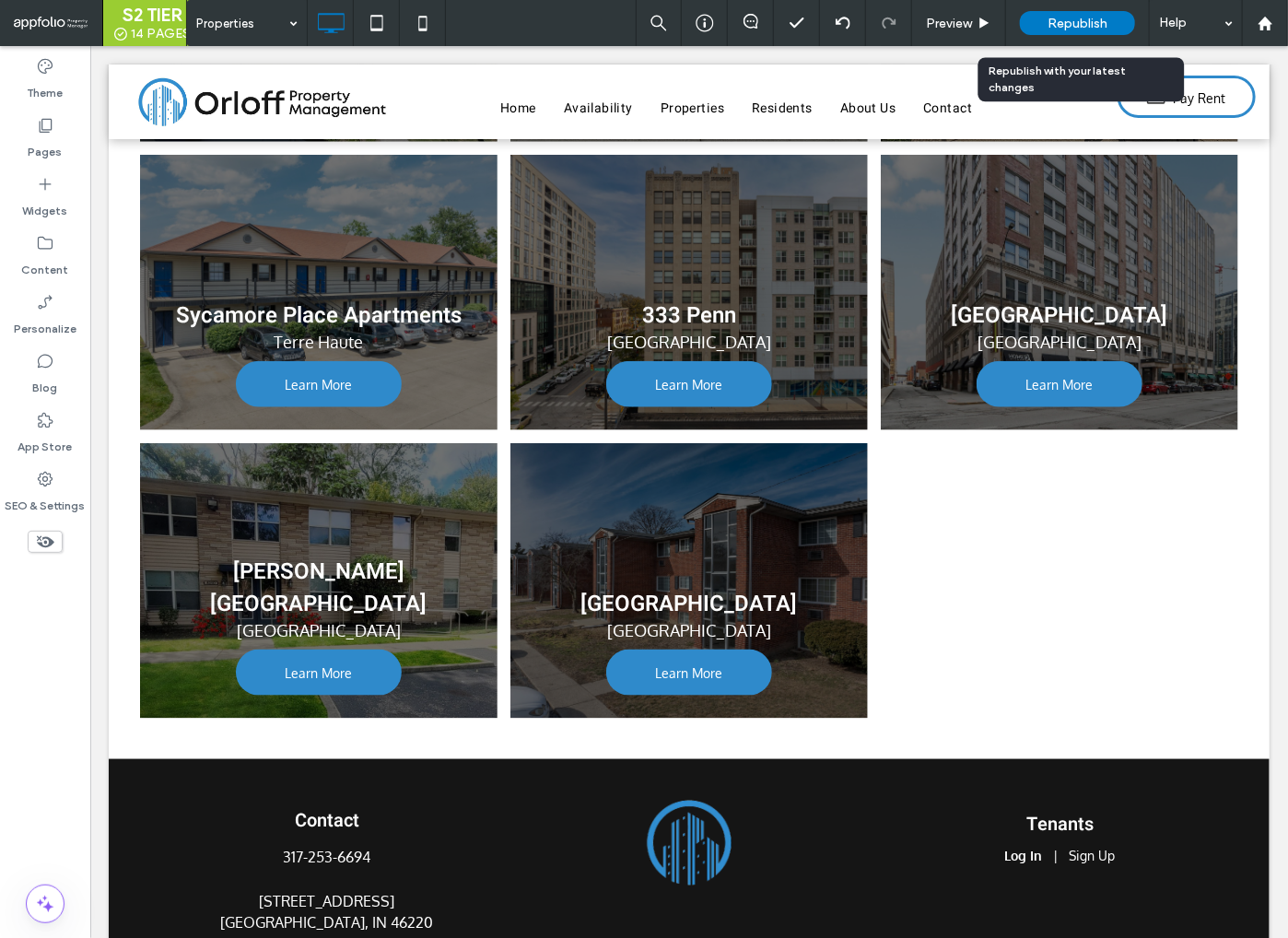
click at [1069, 23] on span "Republish" at bounding box center [1078, 24] width 59 height 16
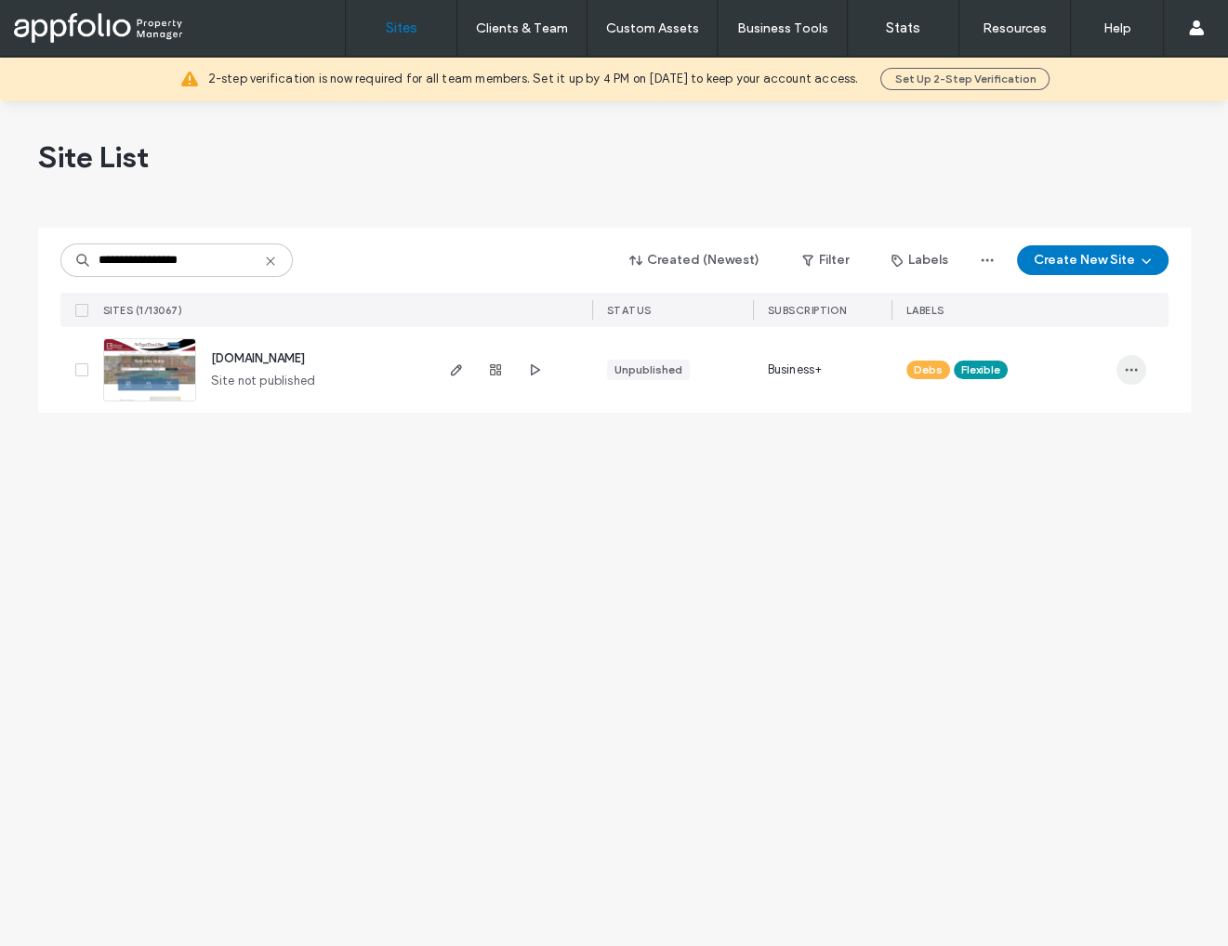
type input "**********"
click at [1130, 378] on span "button" at bounding box center [1131, 370] width 30 height 30
click at [1065, 521] on span "Assign Label" at bounding box center [1049, 524] width 70 height 19
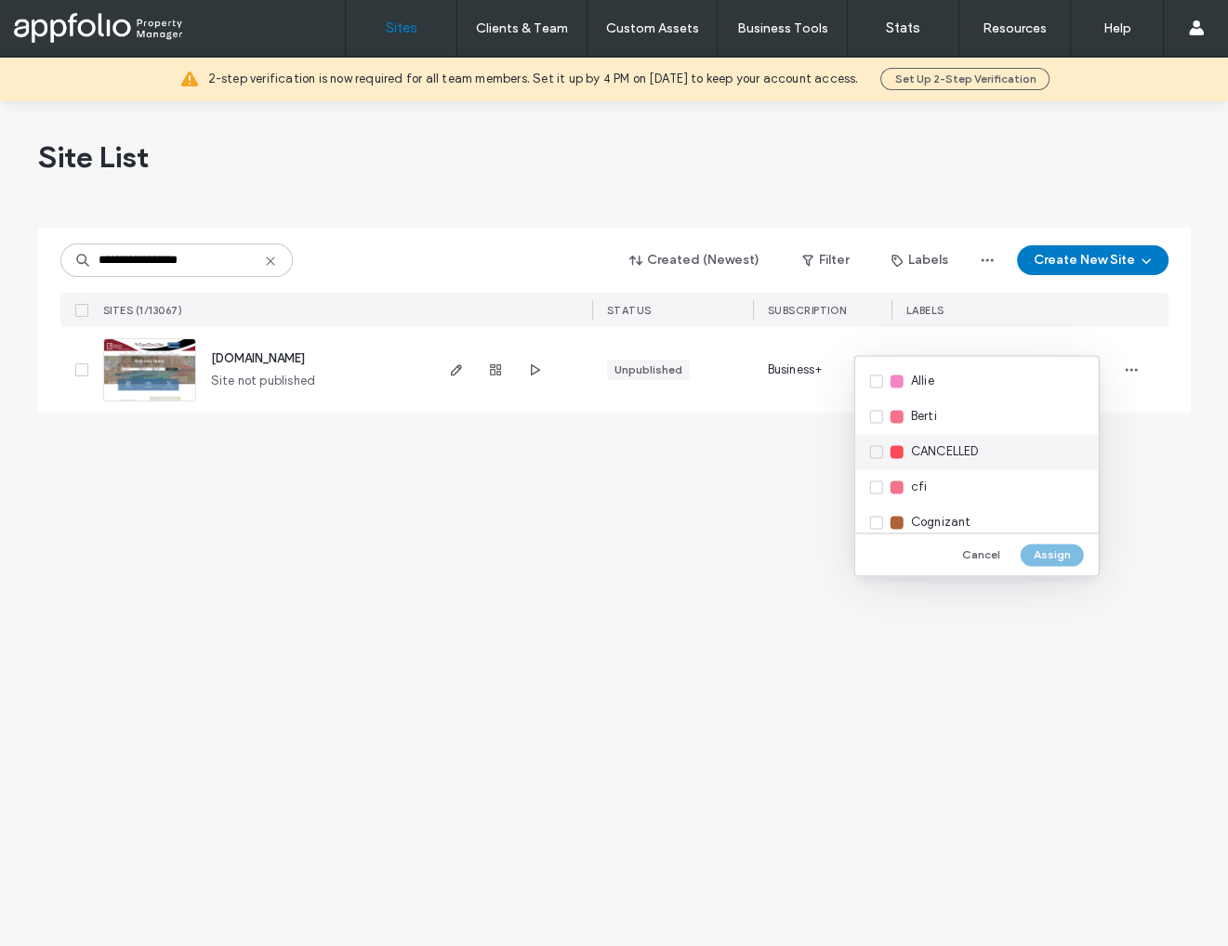
click at [961, 449] on span "CANCELLED" at bounding box center [945, 451] width 68 height 19
click at [1054, 557] on button "Assign" at bounding box center [1052, 555] width 63 height 22
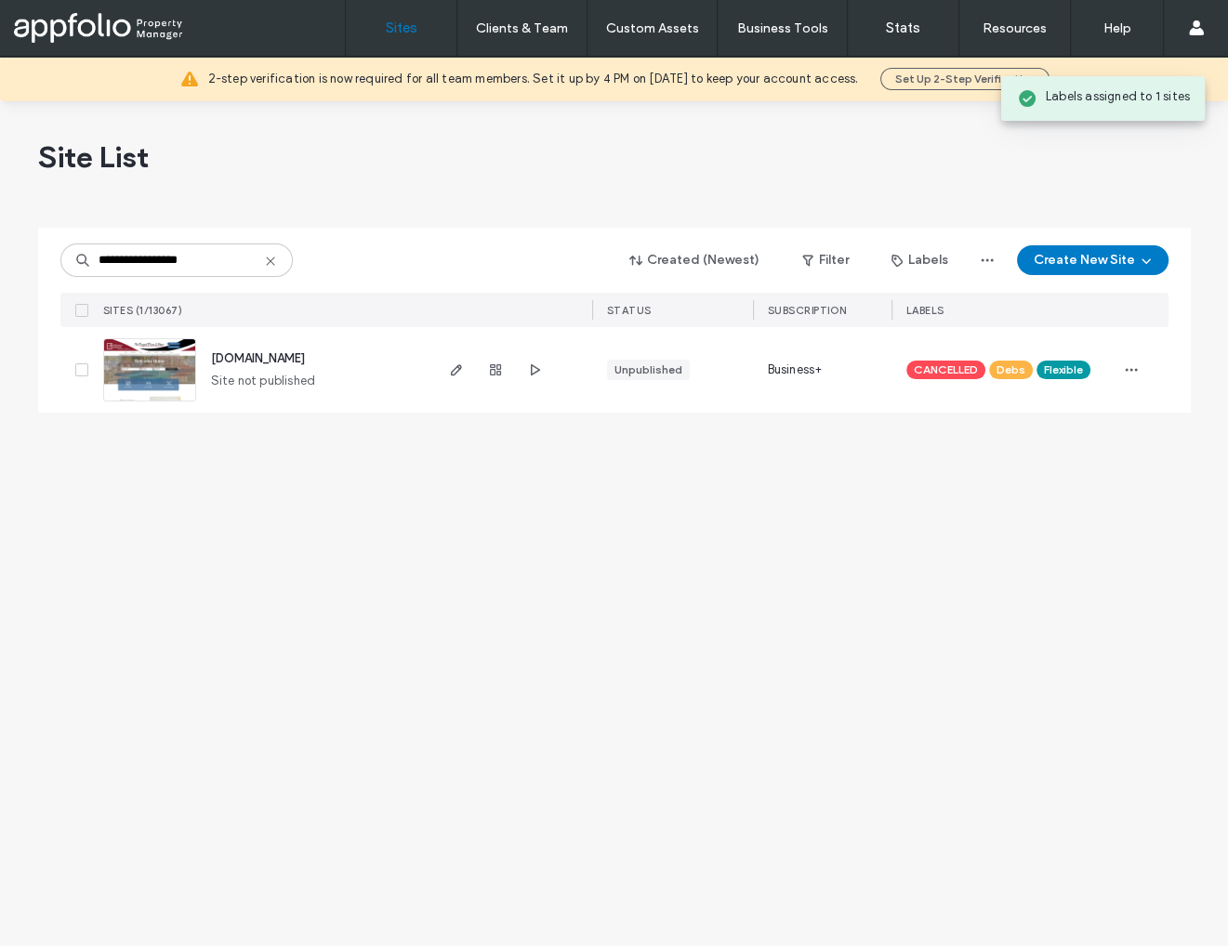
click at [155, 367] on img at bounding box center [149, 402] width 91 height 126
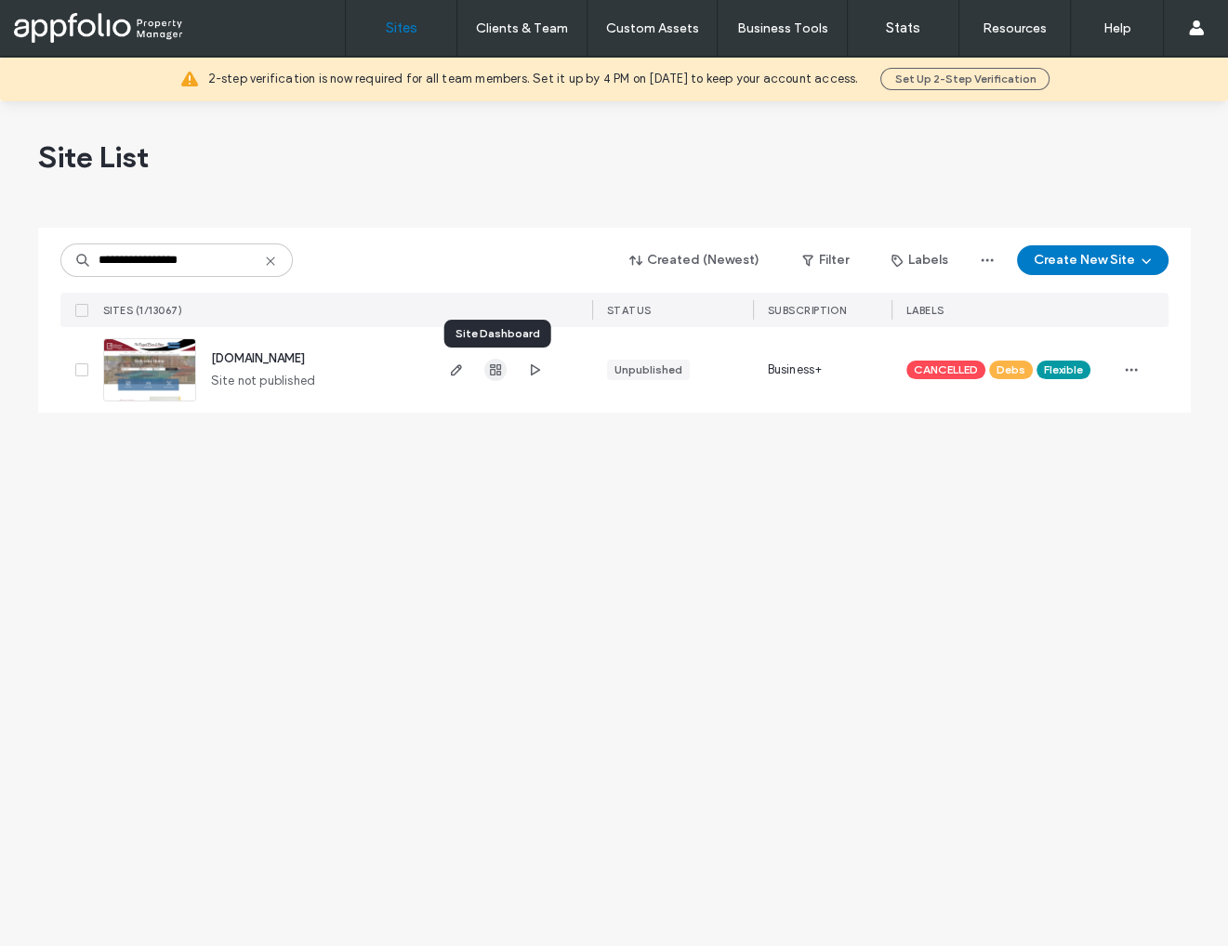
click at [500, 373] on icon "button" at bounding box center [495, 369] width 15 height 15
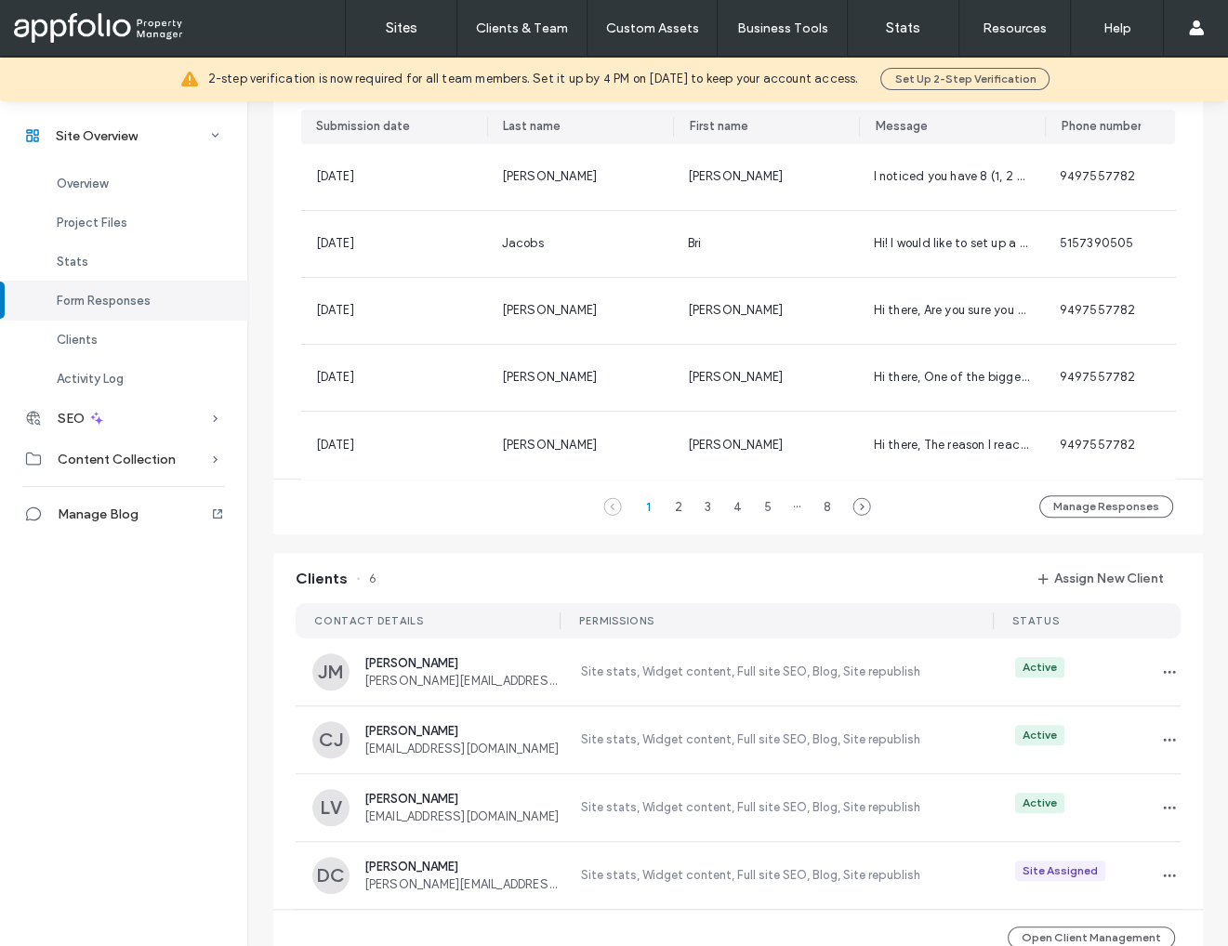
scroll to position [1259, 0]
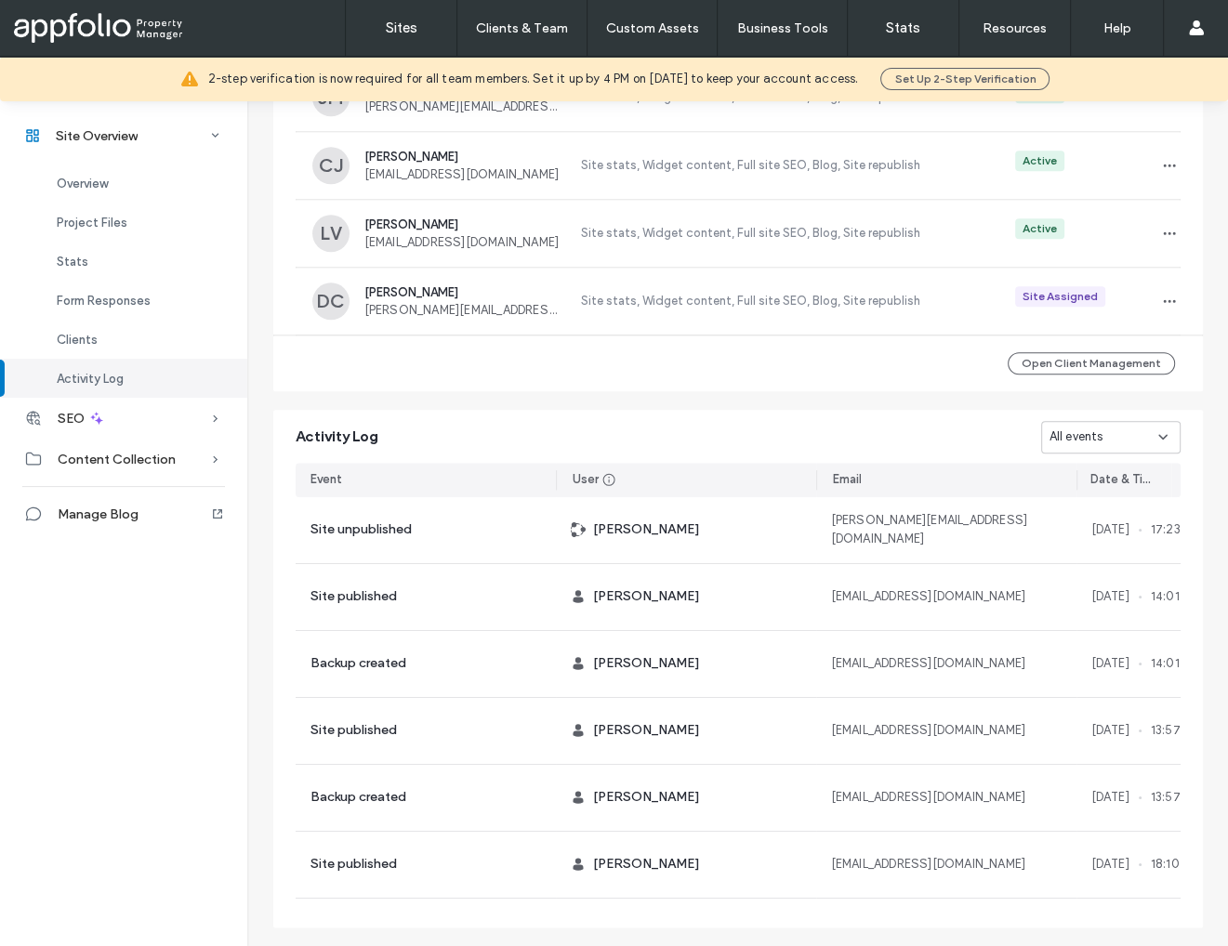
scroll to position [1827, 0]
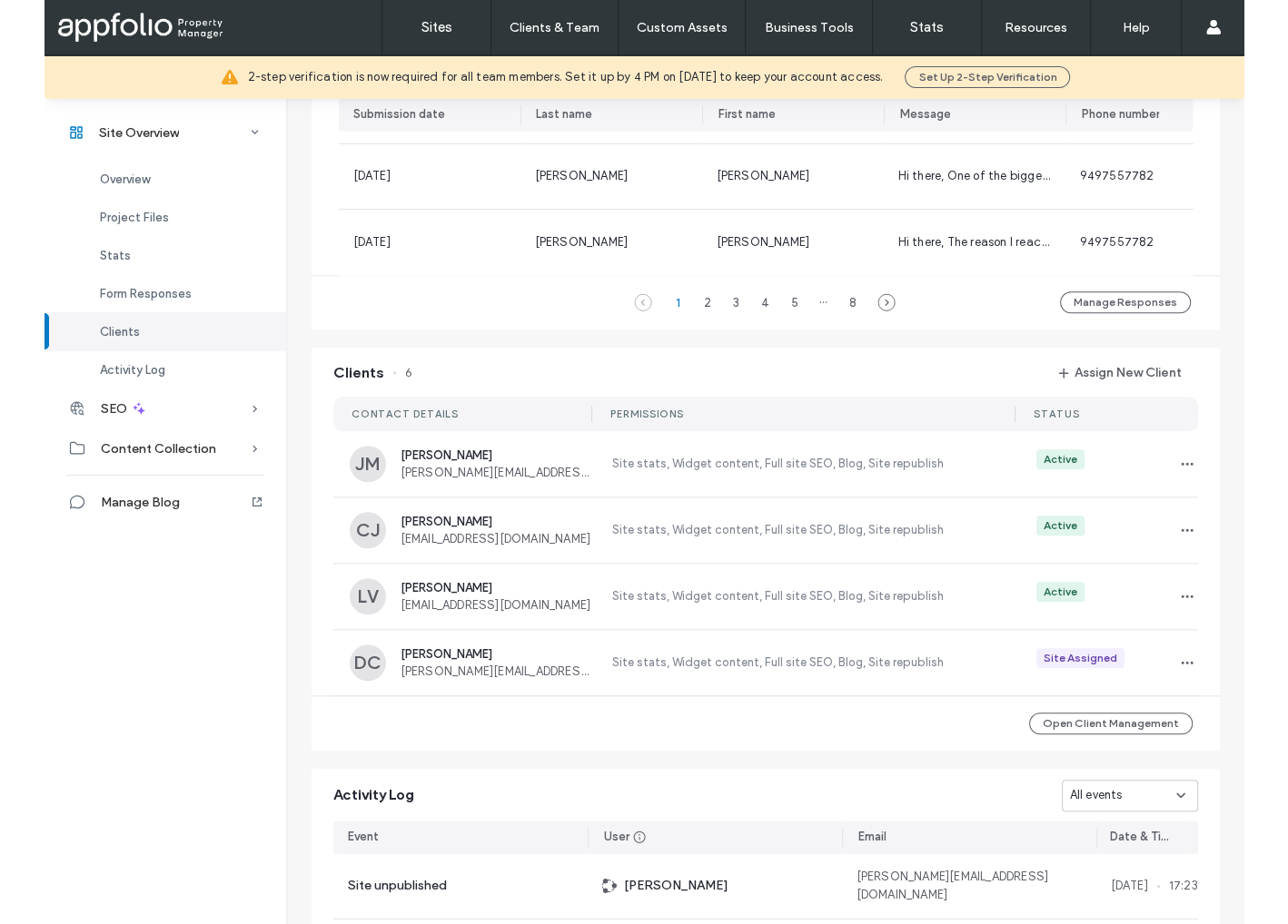
scroll to position [1359, 0]
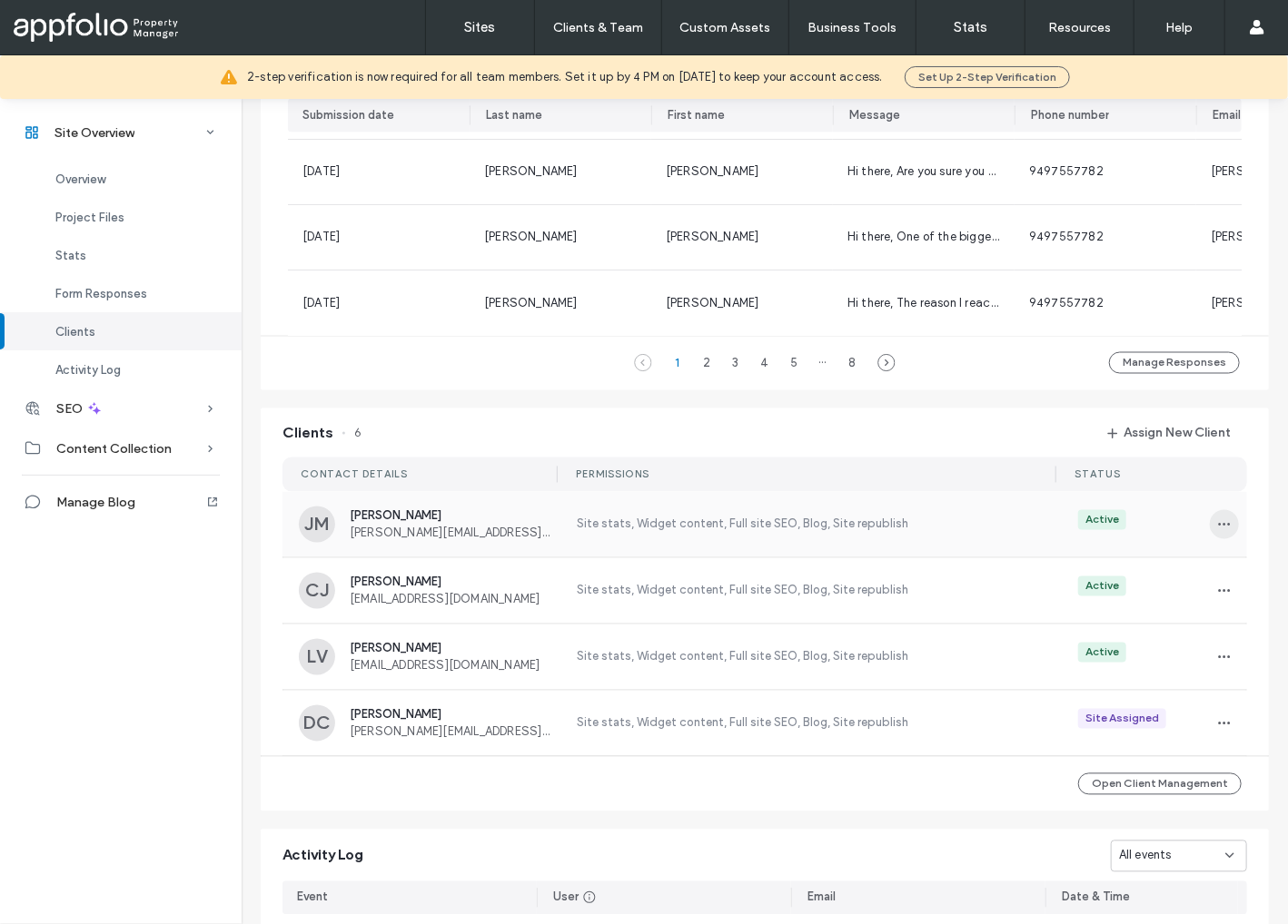
click at [1199, 527] on icon "button" at bounding box center [1224, 525] width 15 height 15
click at [1165, 685] on span "Unassign Client" at bounding box center [1149, 684] width 87 height 19
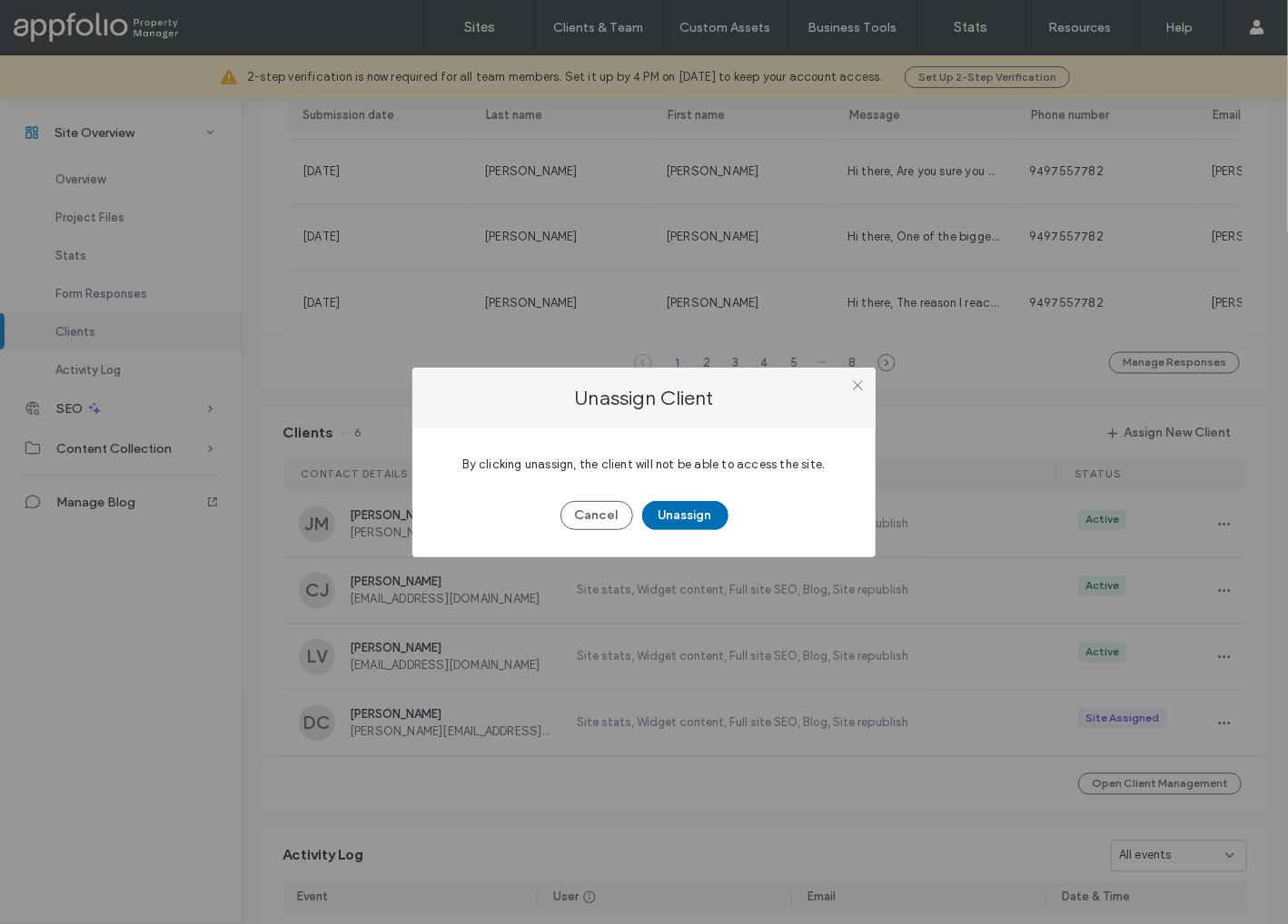
click at [700, 513] on button "Unassign" at bounding box center [685, 516] width 86 height 29
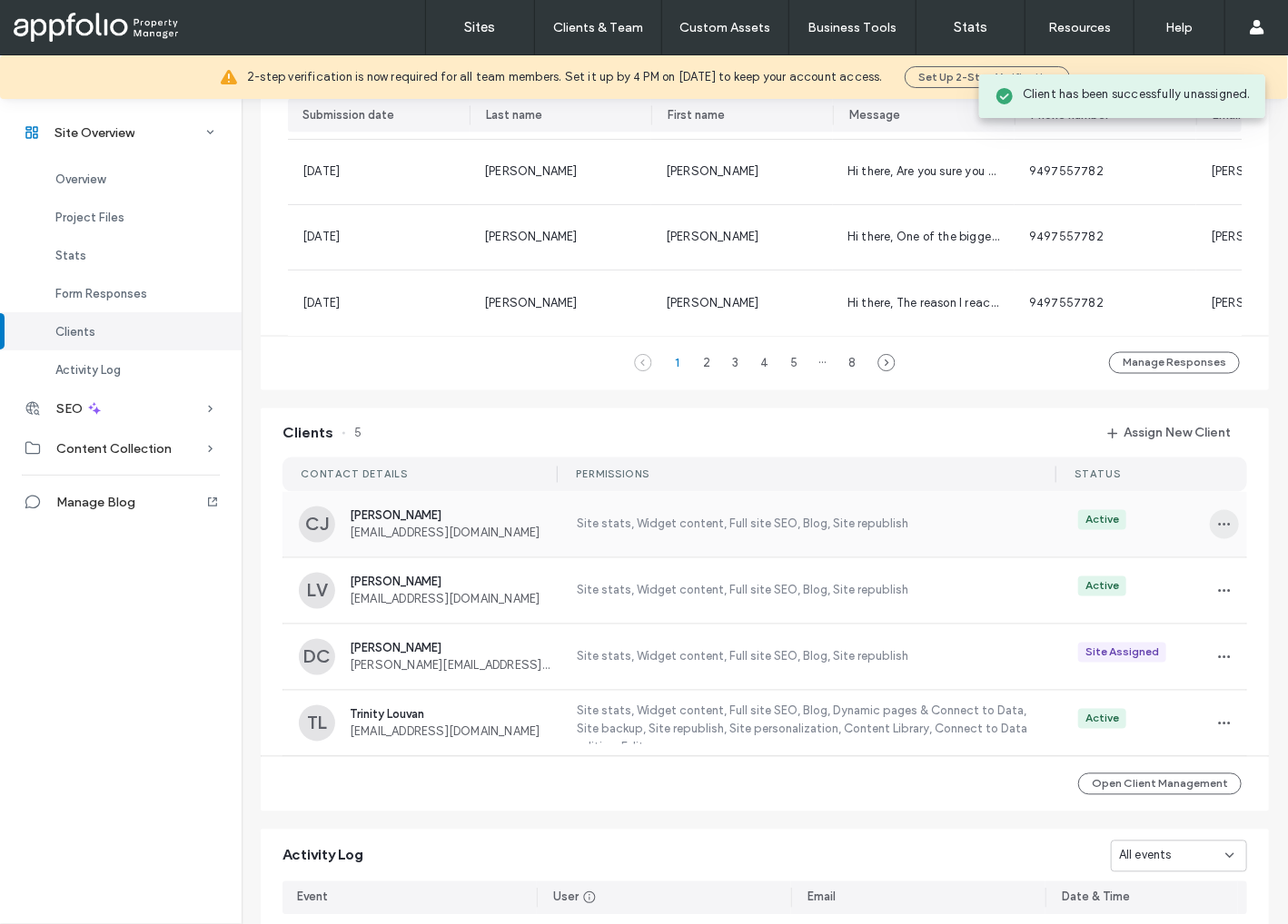
click at [1199, 531] on span "button" at bounding box center [1224, 525] width 29 height 29
click at [1147, 688] on span "Unassign Client" at bounding box center [1149, 684] width 87 height 19
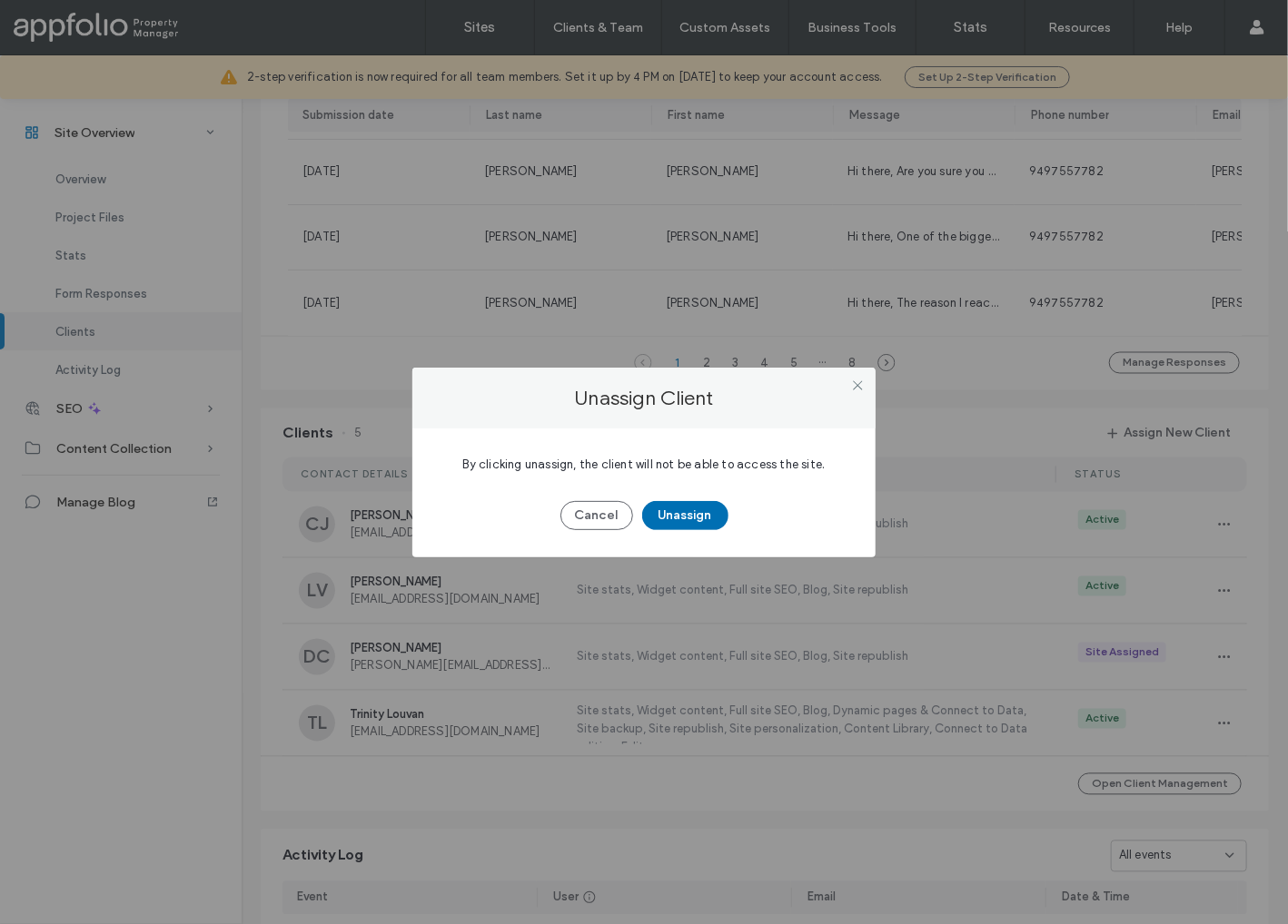
click at [697, 522] on button "Unassign" at bounding box center [685, 516] width 86 height 29
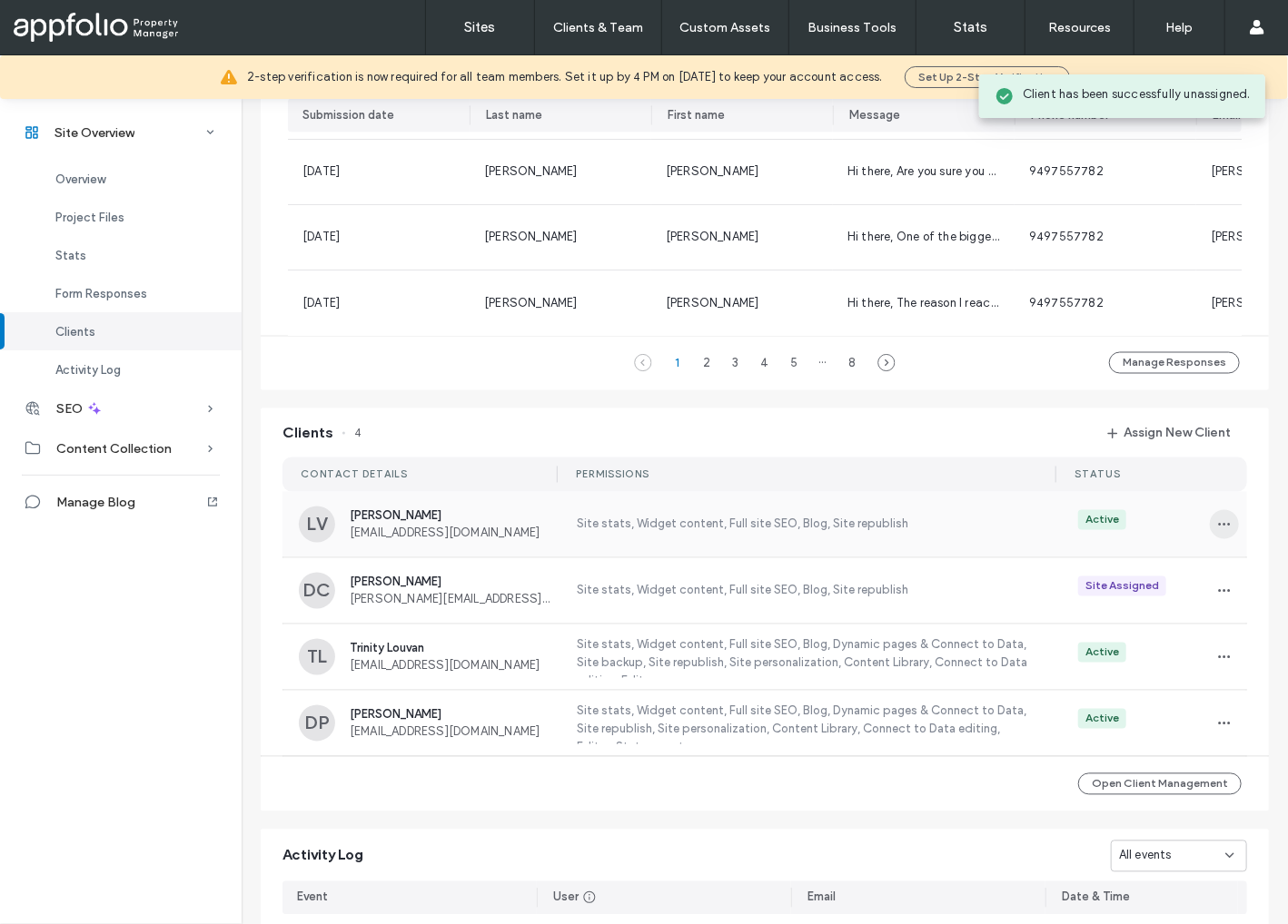
click at [1199, 532] on span "button" at bounding box center [1224, 525] width 29 height 29
click at [1107, 684] on span "Unassign Client" at bounding box center [1149, 684] width 87 height 19
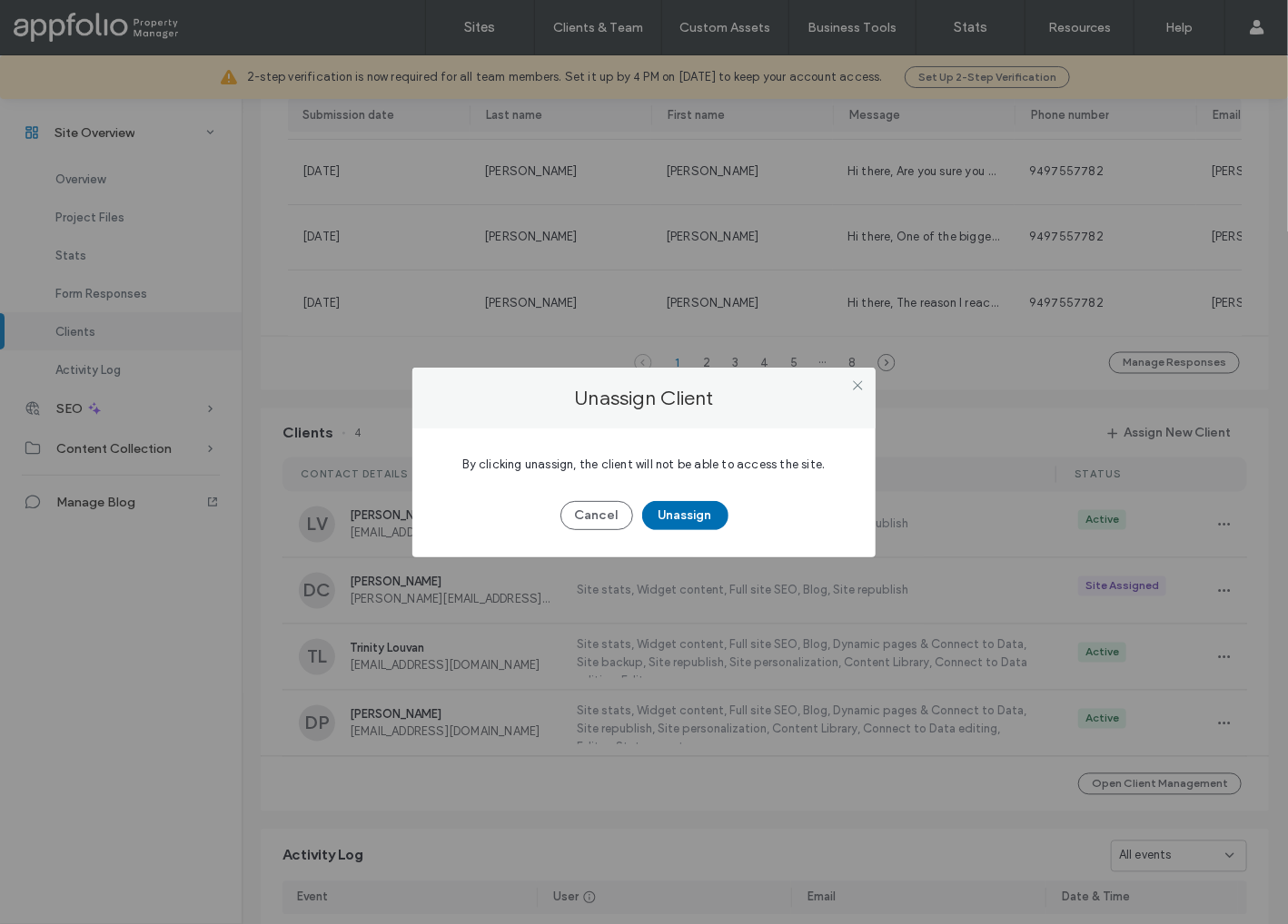
click at [671, 524] on button "Unassign" at bounding box center [685, 516] width 86 height 29
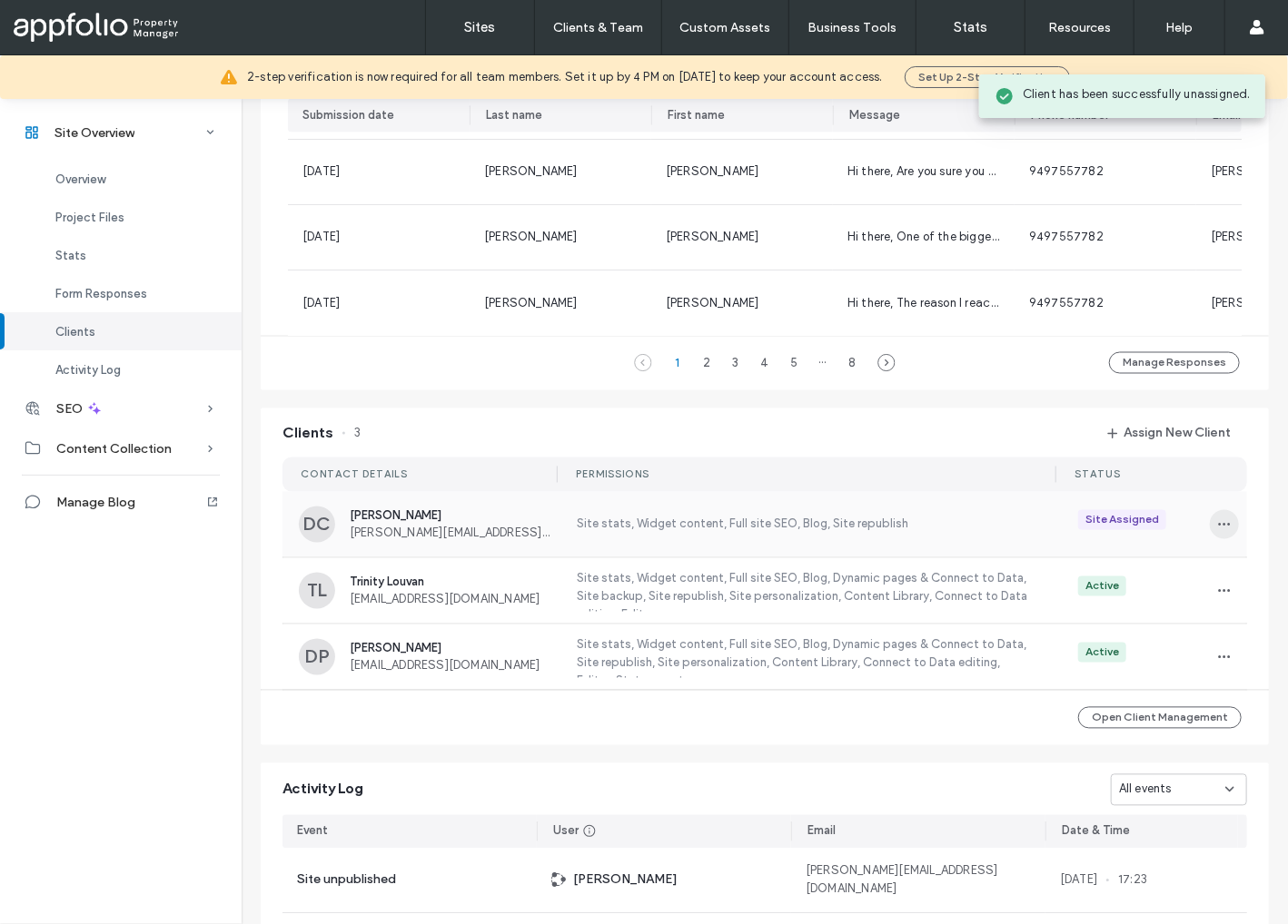
click at [1199, 532] on icon "button" at bounding box center [1224, 525] width 15 height 15
click at [1151, 682] on span "Unassign Client" at bounding box center [1149, 684] width 87 height 19
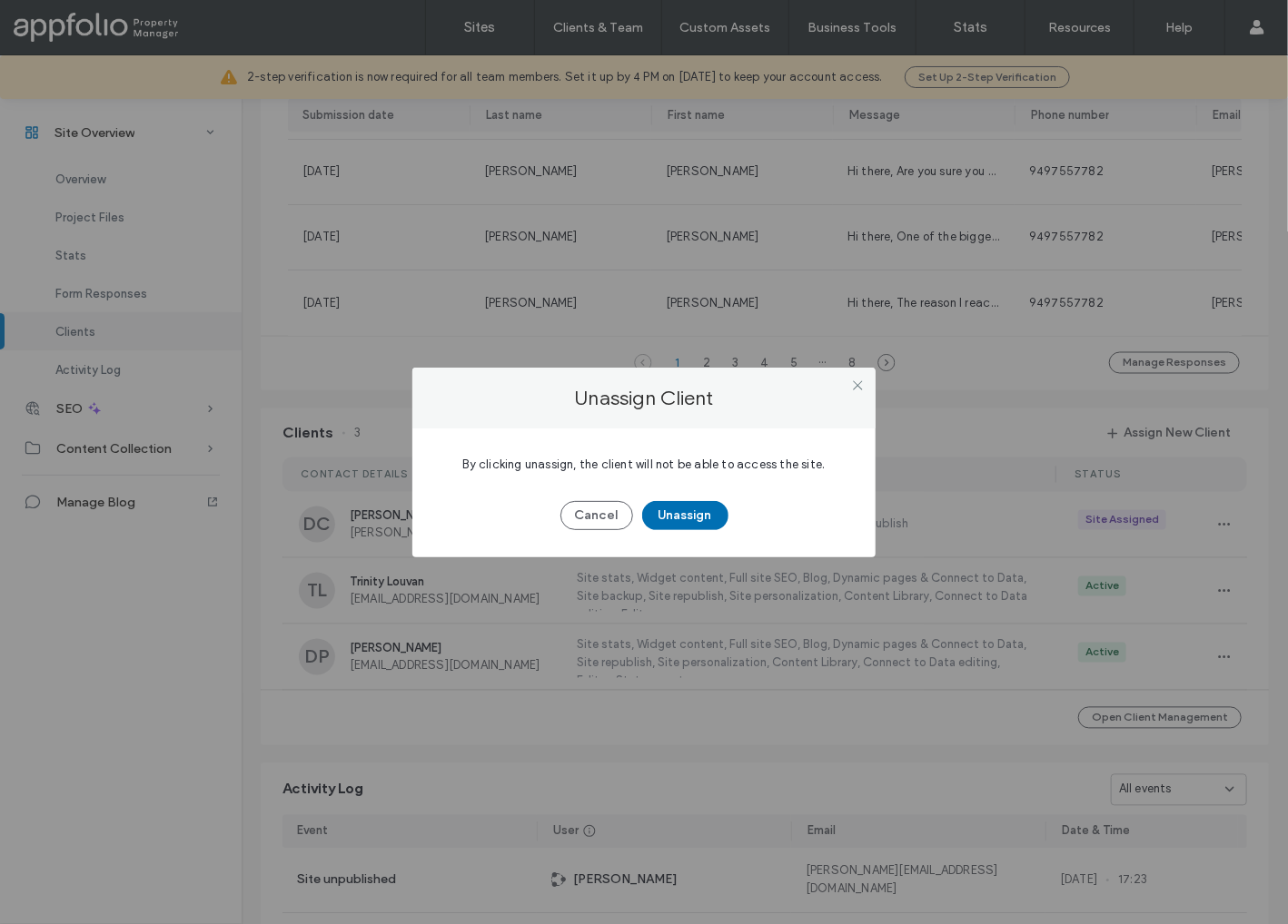
click at [707, 521] on button "Unassign" at bounding box center [685, 516] width 86 height 29
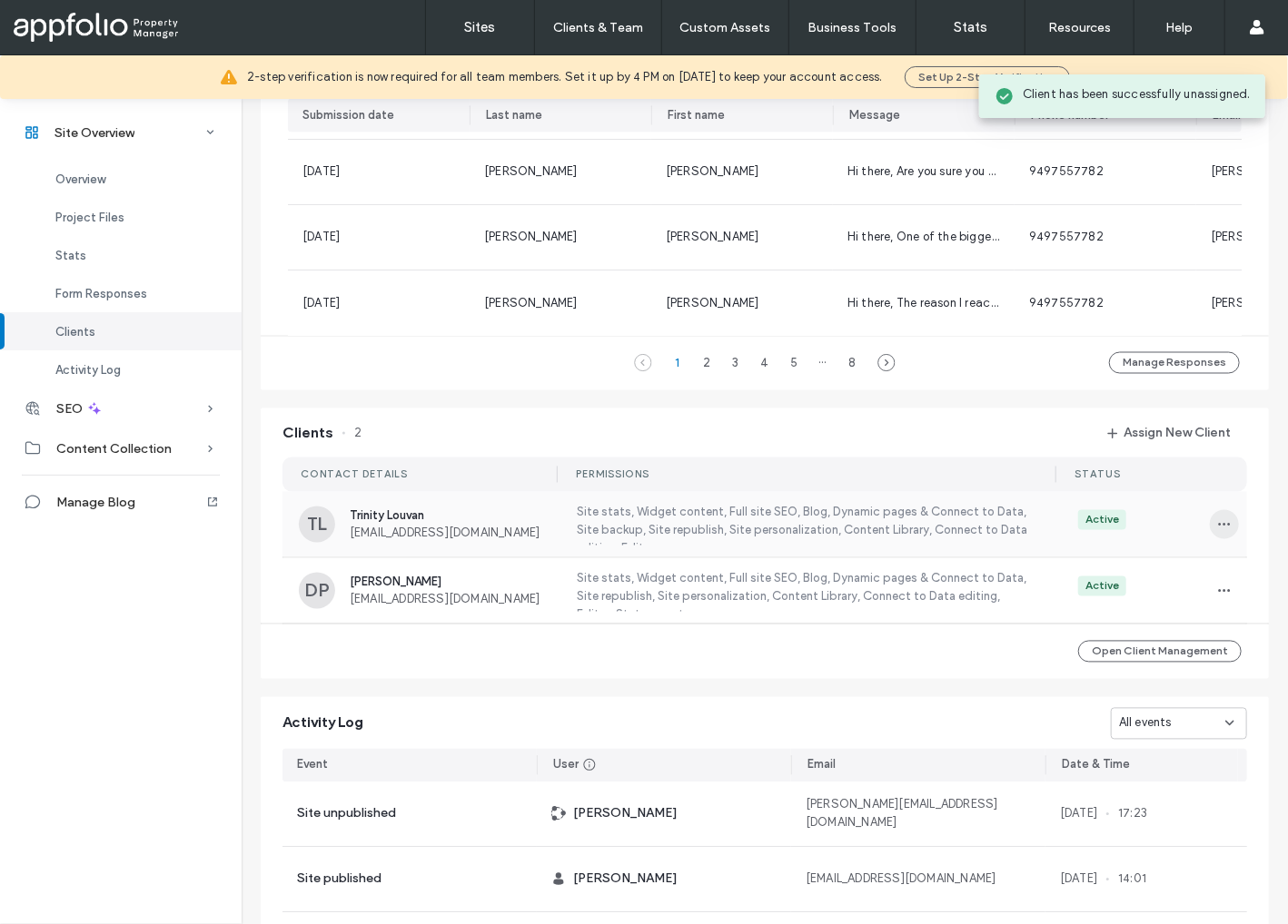
click at [1199, 532] on icon "button" at bounding box center [1224, 525] width 15 height 15
click at [1138, 686] on span "Unassign Client" at bounding box center [1149, 684] width 87 height 19
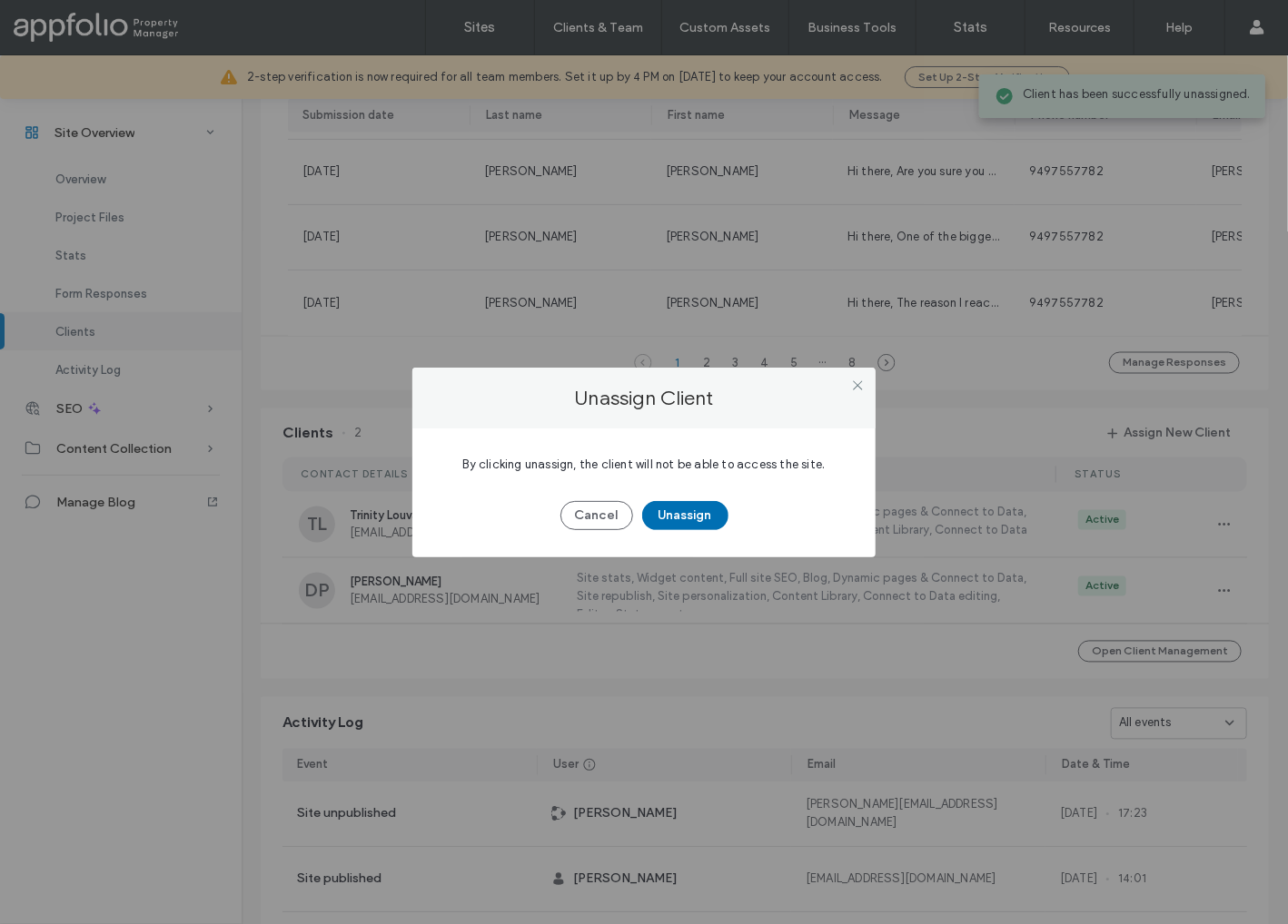
click at [695, 510] on button "Unassign" at bounding box center [685, 516] width 86 height 29
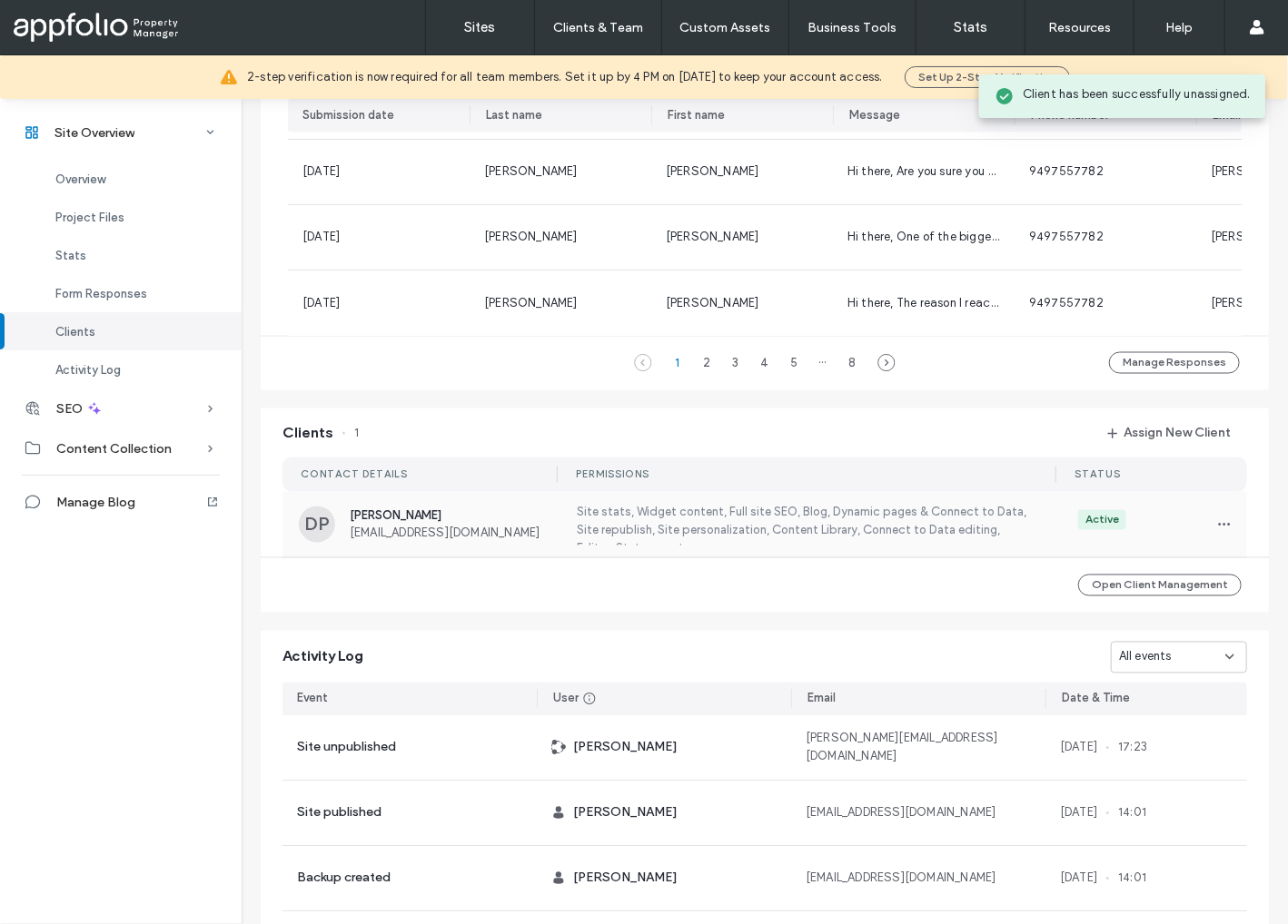
click at [1199, 529] on div "Active" at bounding box center [1150, 525] width 177 height 29
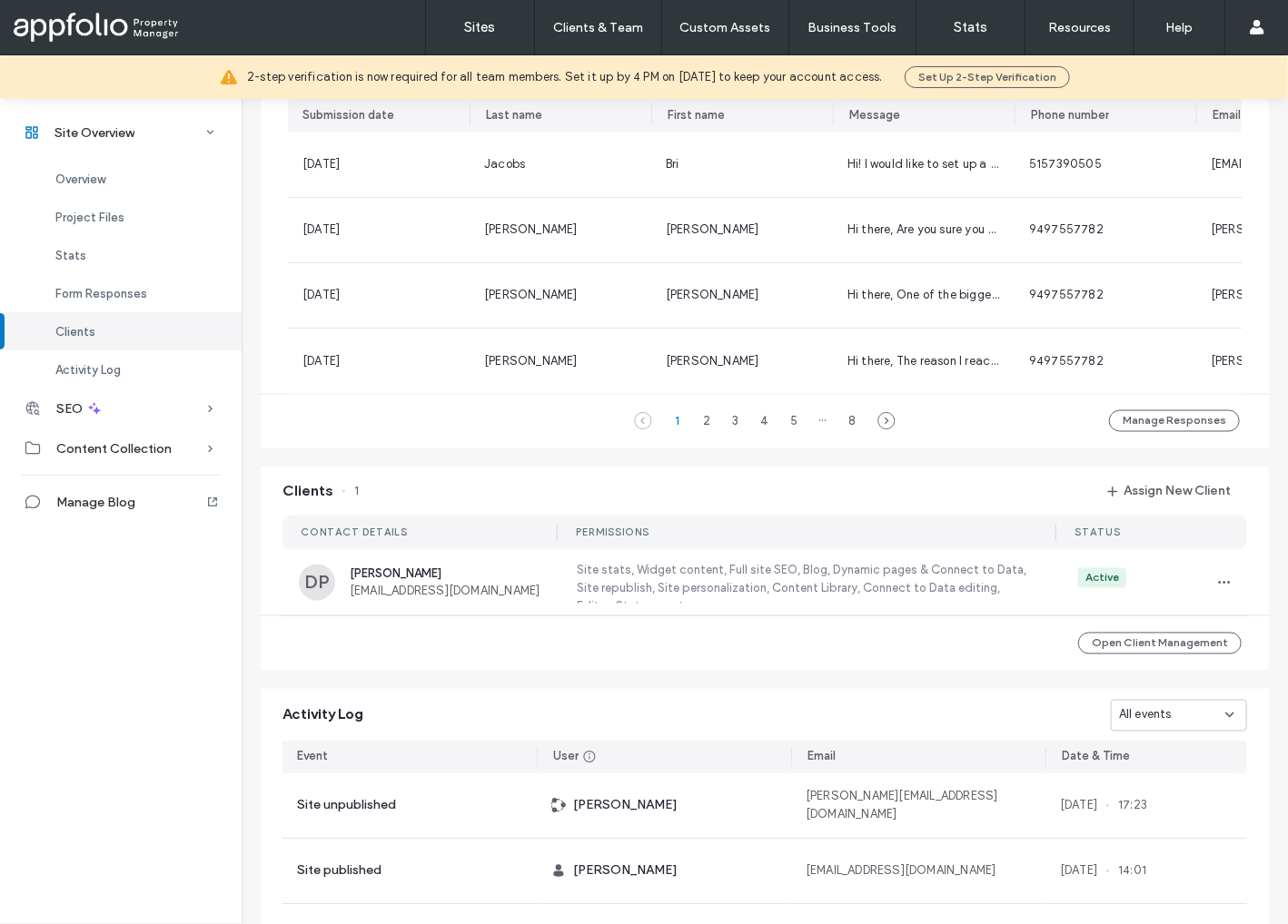
scroll to position [1322, 0]
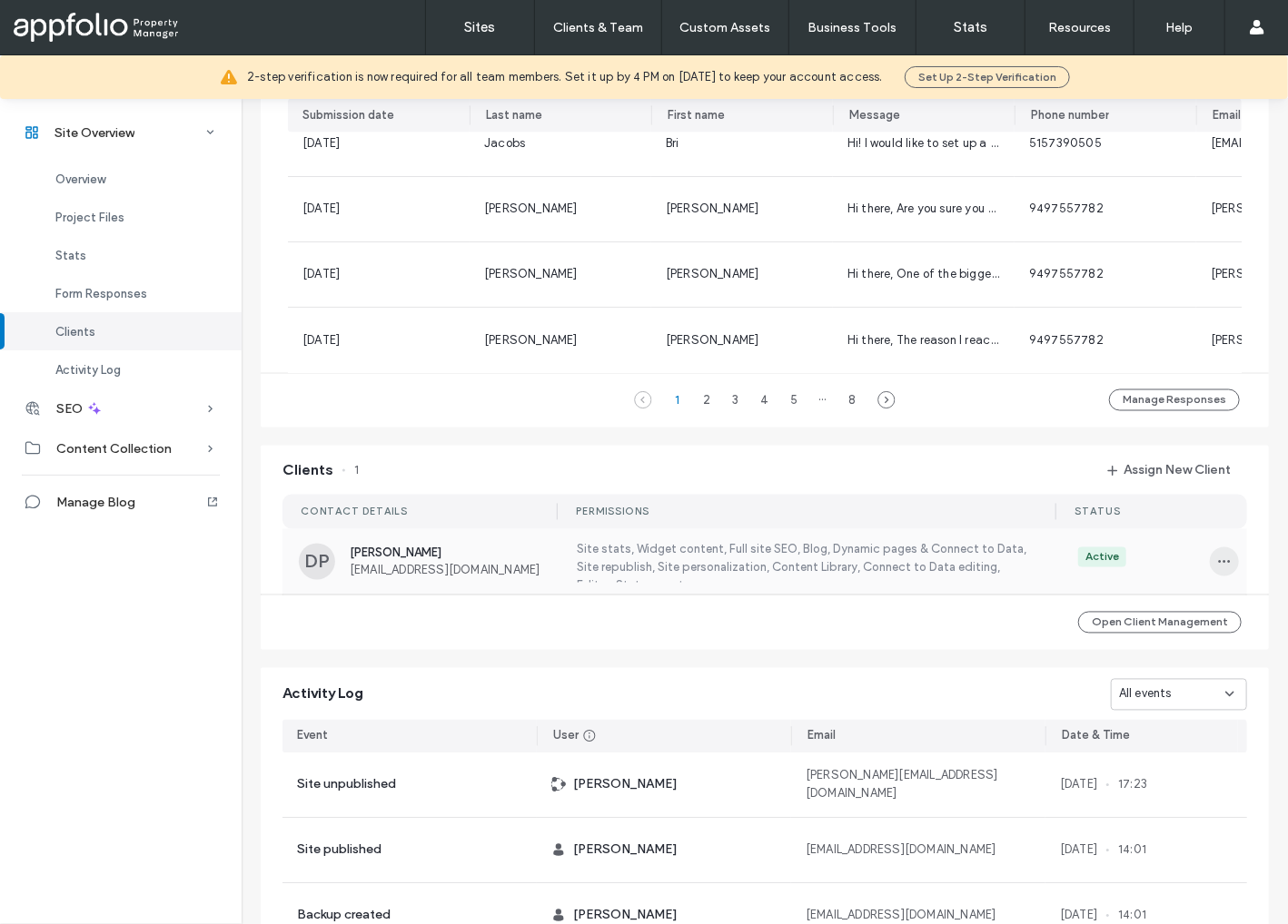
click at [1199, 569] on icon "button" at bounding box center [1224, 562] width 15 height 15
click at [1146, 725] on span "Unassign Client" at bounding box center [1149, 722] width 87 height 19
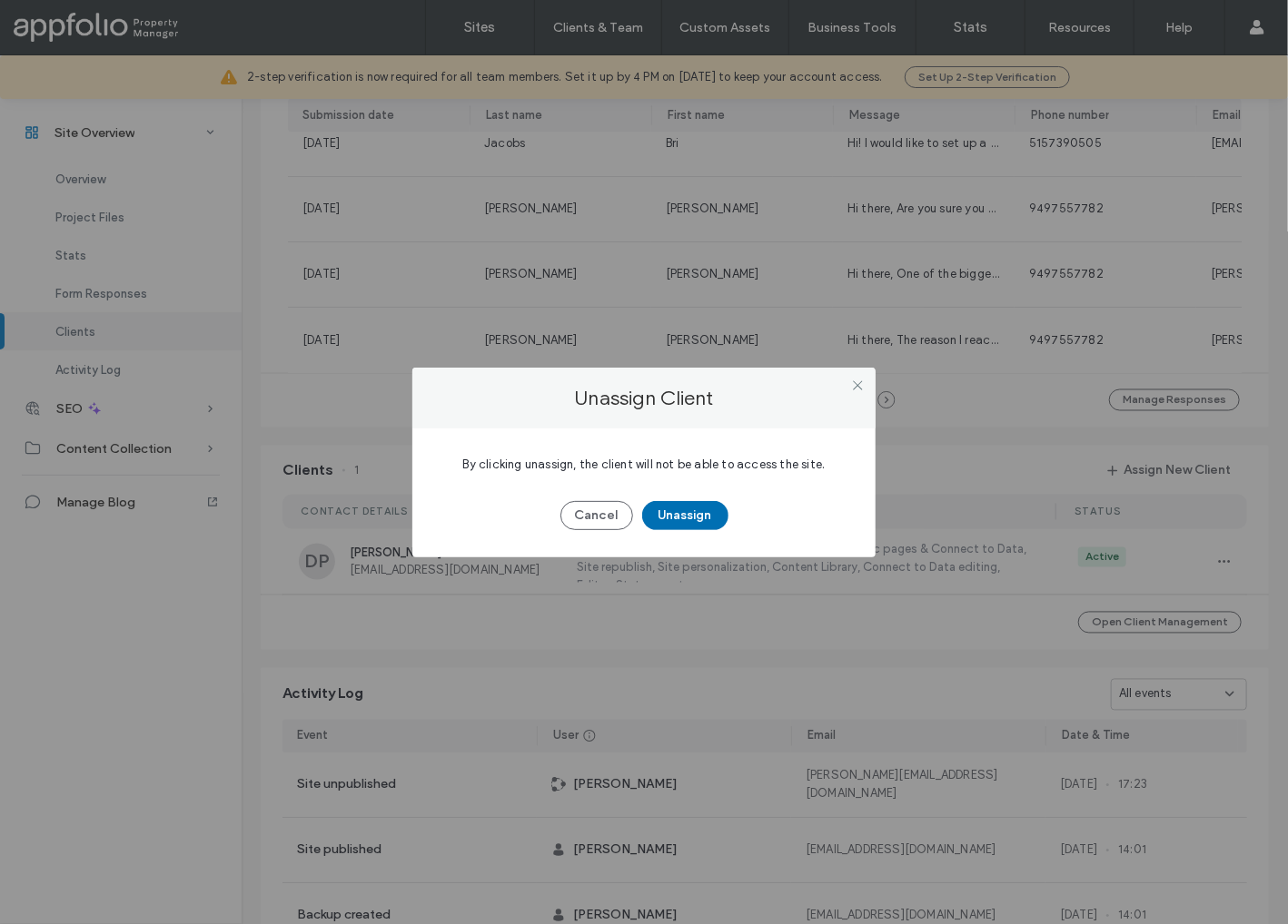
click at [705, 515] on button "Unassign" at bounding box center [685, 516] width 86 height 29
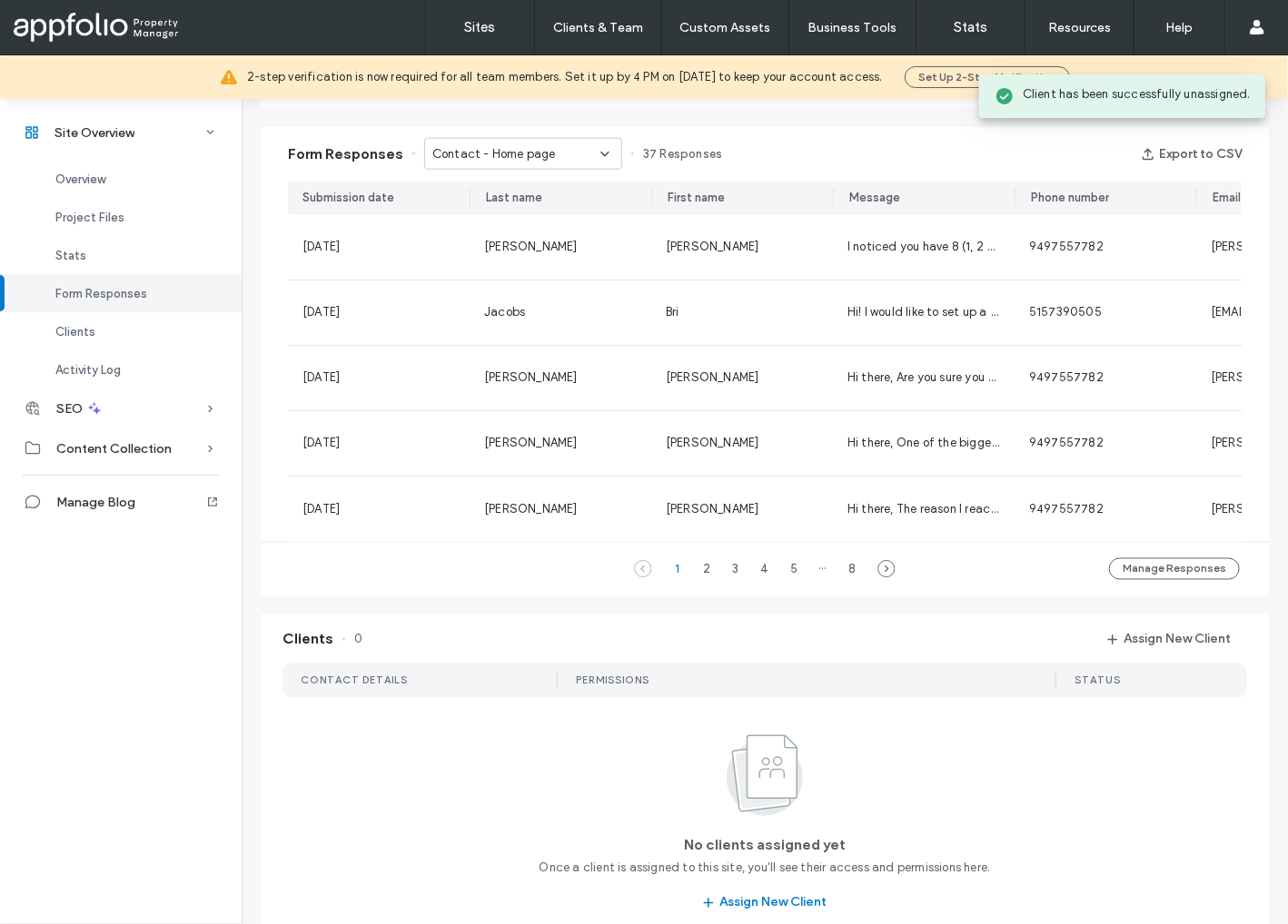
scroll to position [182, 0]
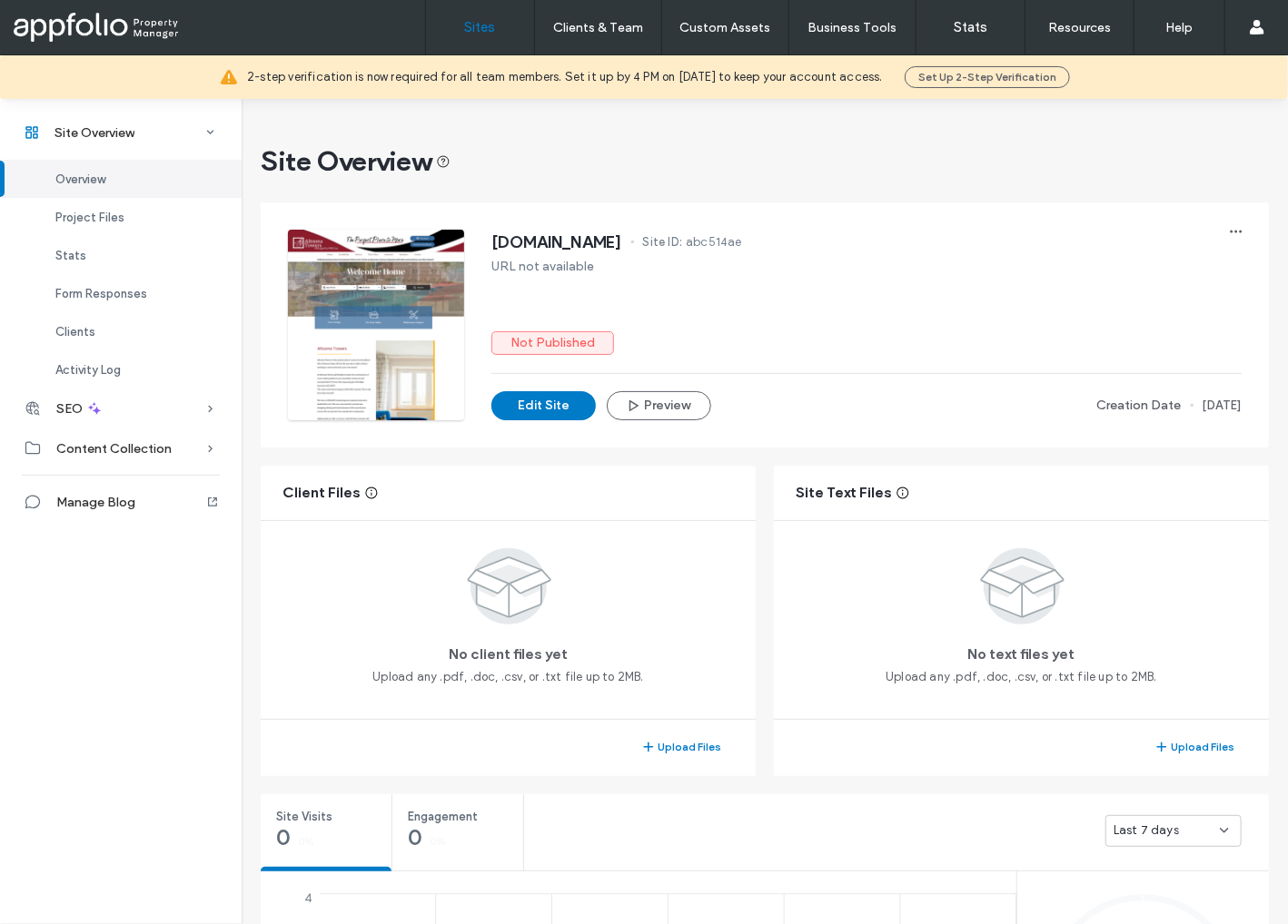
click at [484, 31] on label "Sites" at bounding box center [481, 27] width 31 height 17
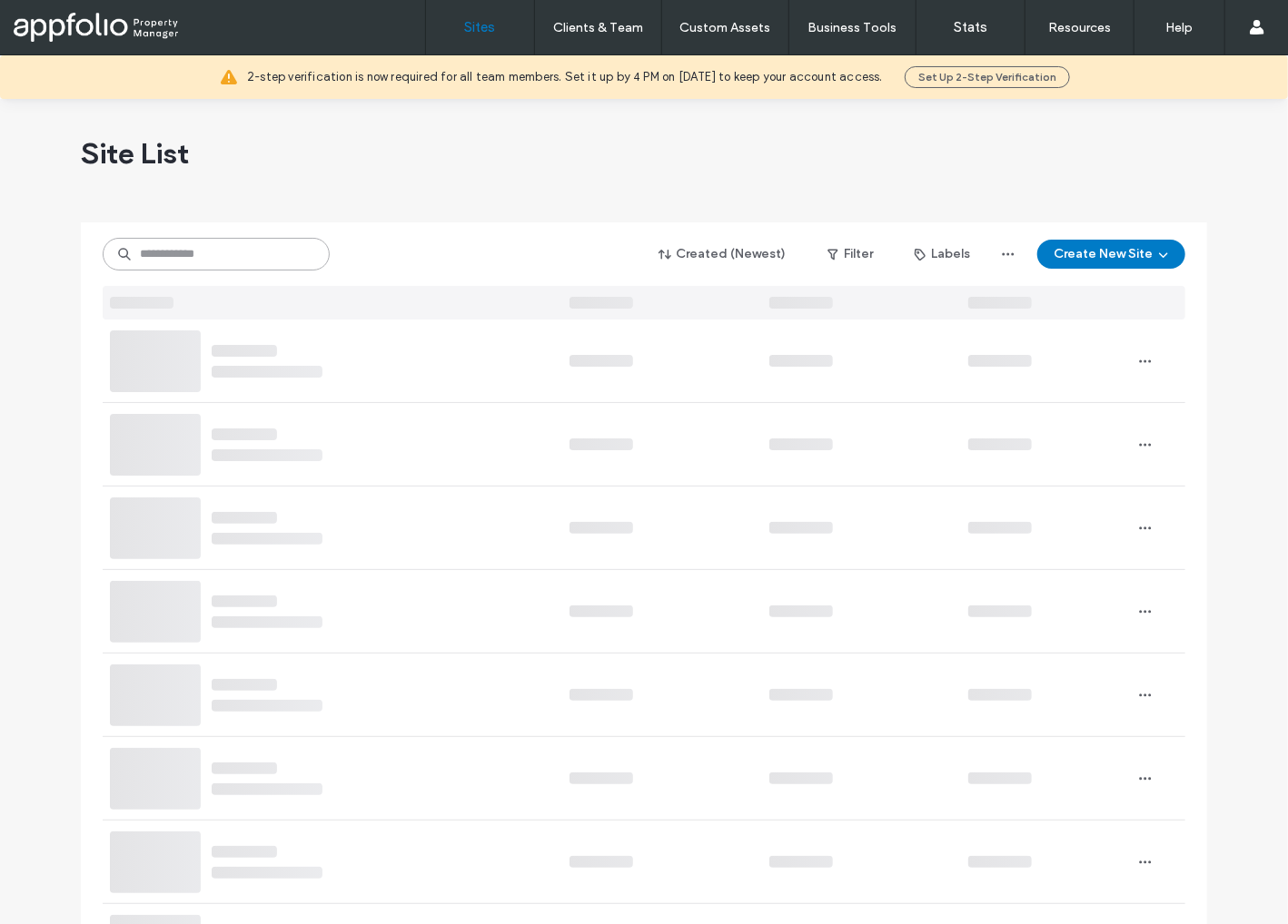
click at [250, 261] on input at bounding box center [216, 254] width 227 height 32
paste input "**********"
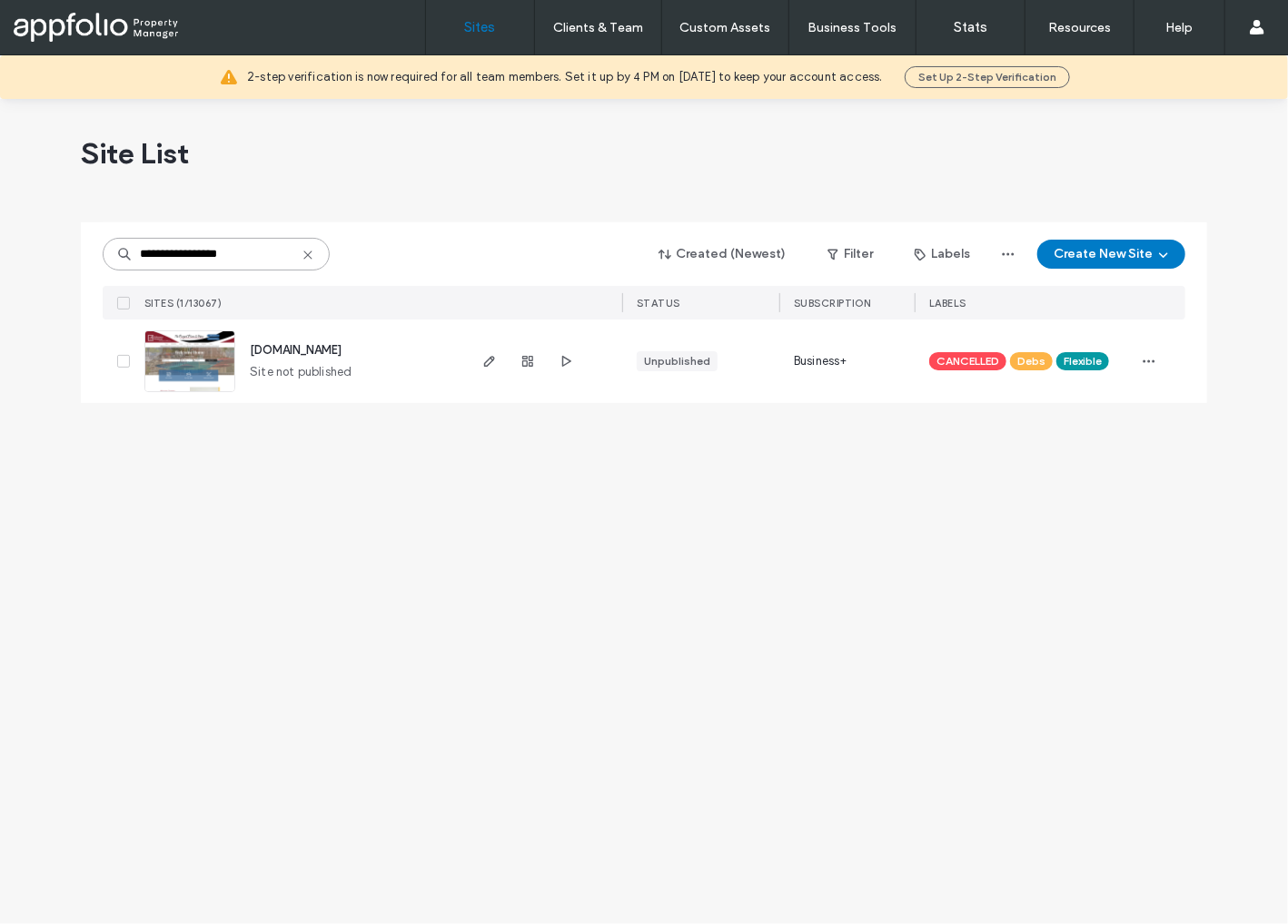
type input "**********"
click at [226, 357] on img at bounding box center [190, 393] width 89 height 123
type input "**********"
click at [1146, 362] on icon "button" at bounding box center [1148, 360] width 15 height 15
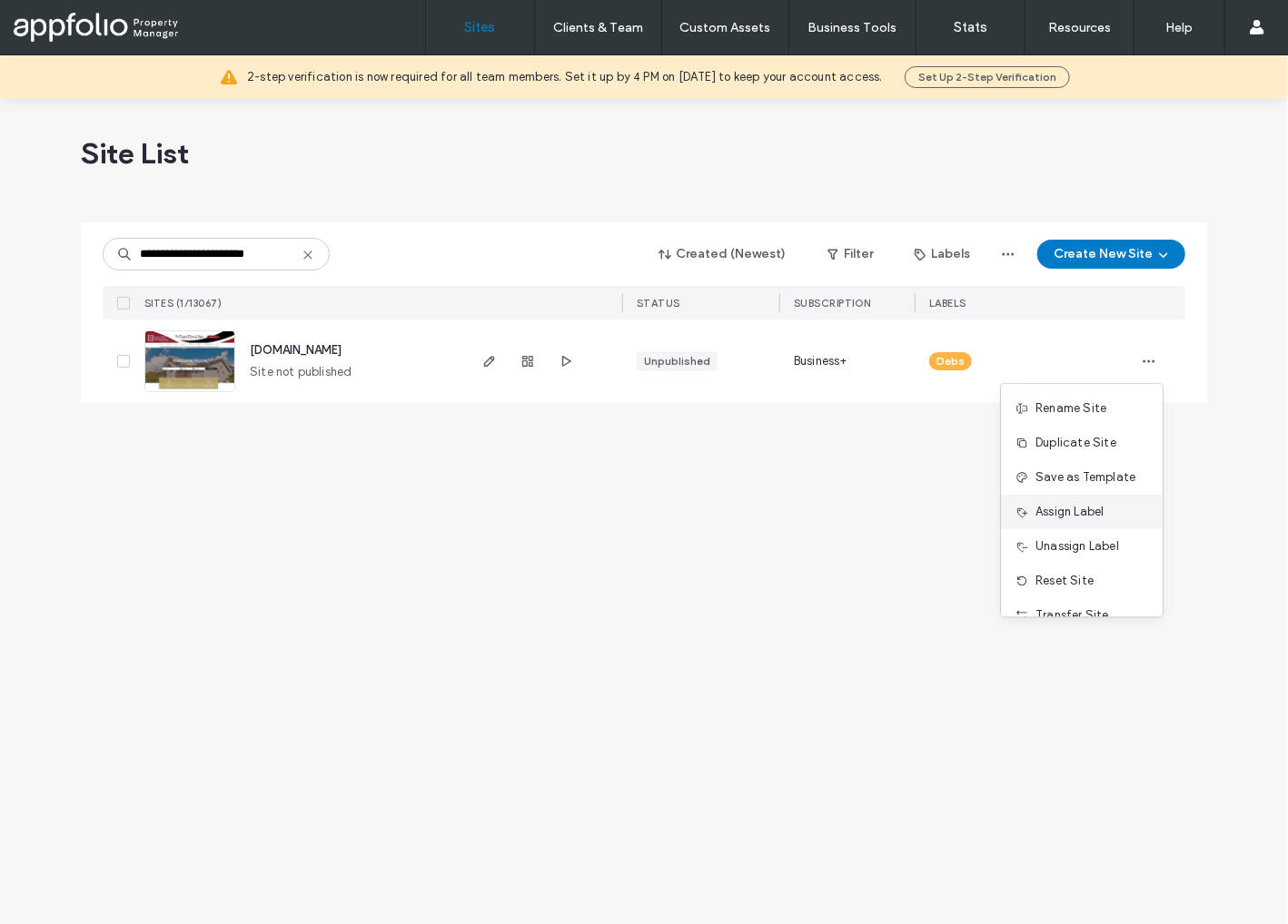
click at [1100, 515] on span "Assign Label" at bounding box center [1070, 512] width 68 height 19
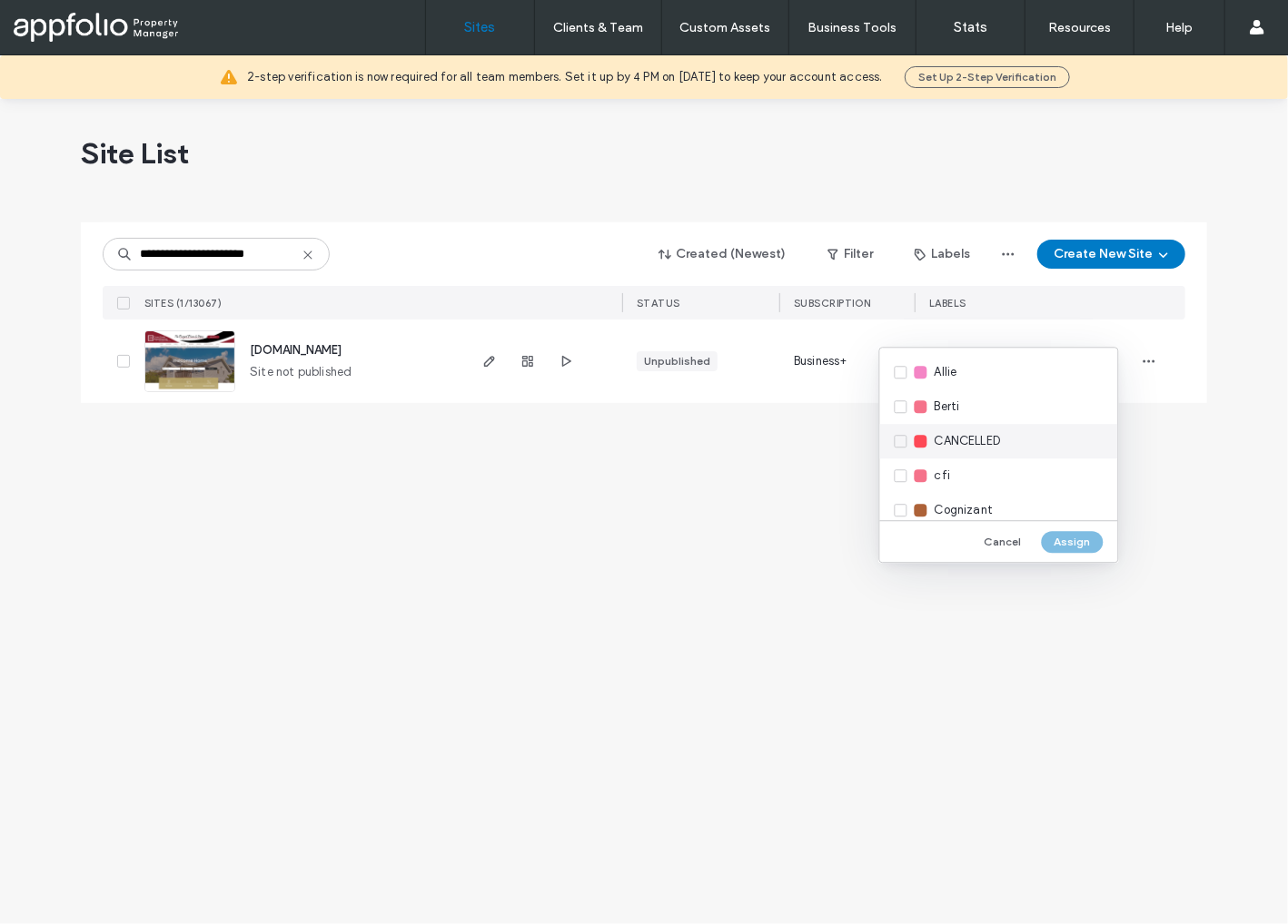
click at [970, 446] on span "CANCELLED" at bounding box center [967, 441] width 66 height 19
click at [1062, 545] on button "Assign" at bounding box center [1072, 542] width 62 height 21
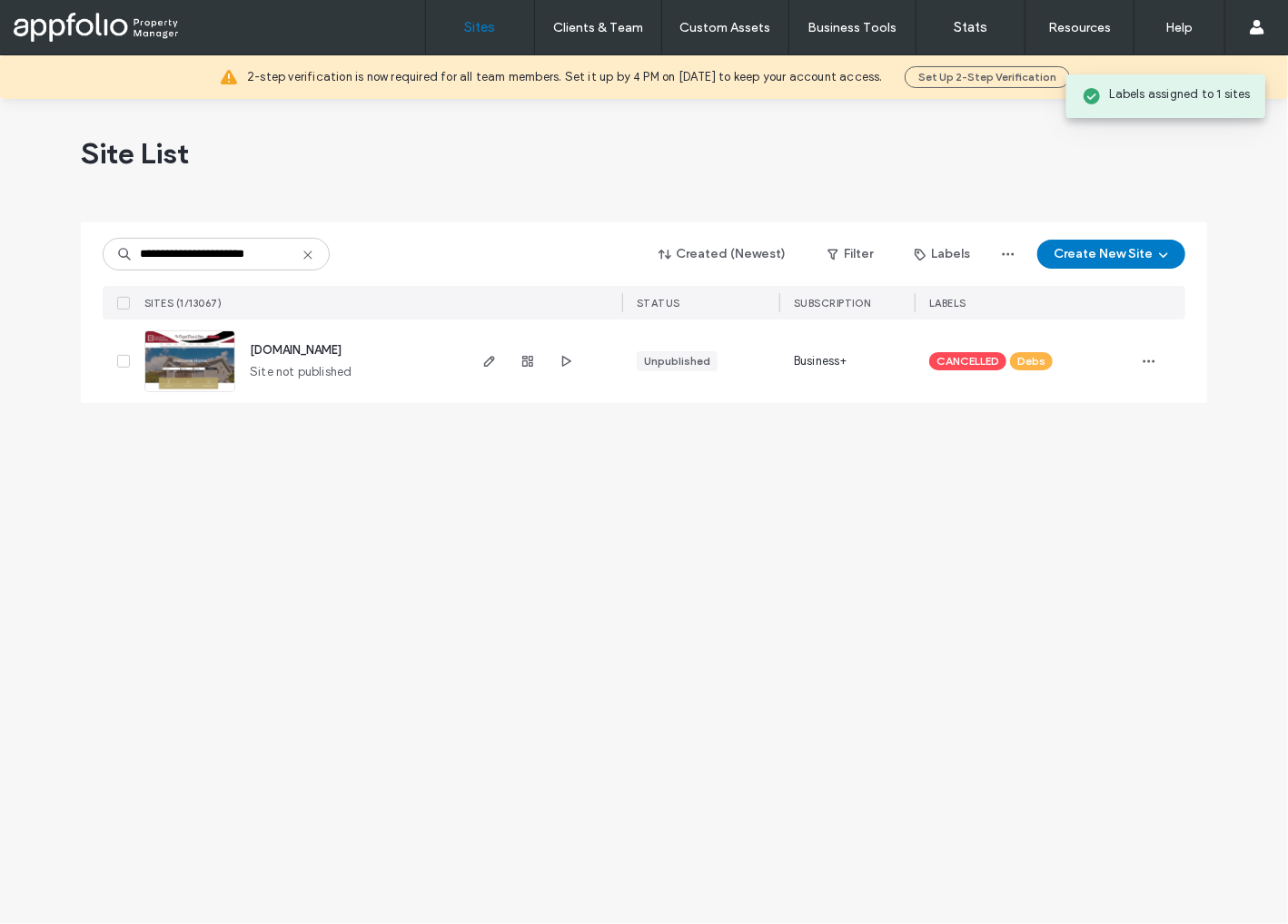
click at [199, 357] on img at bounding box center [190, 393] width 89 height 123
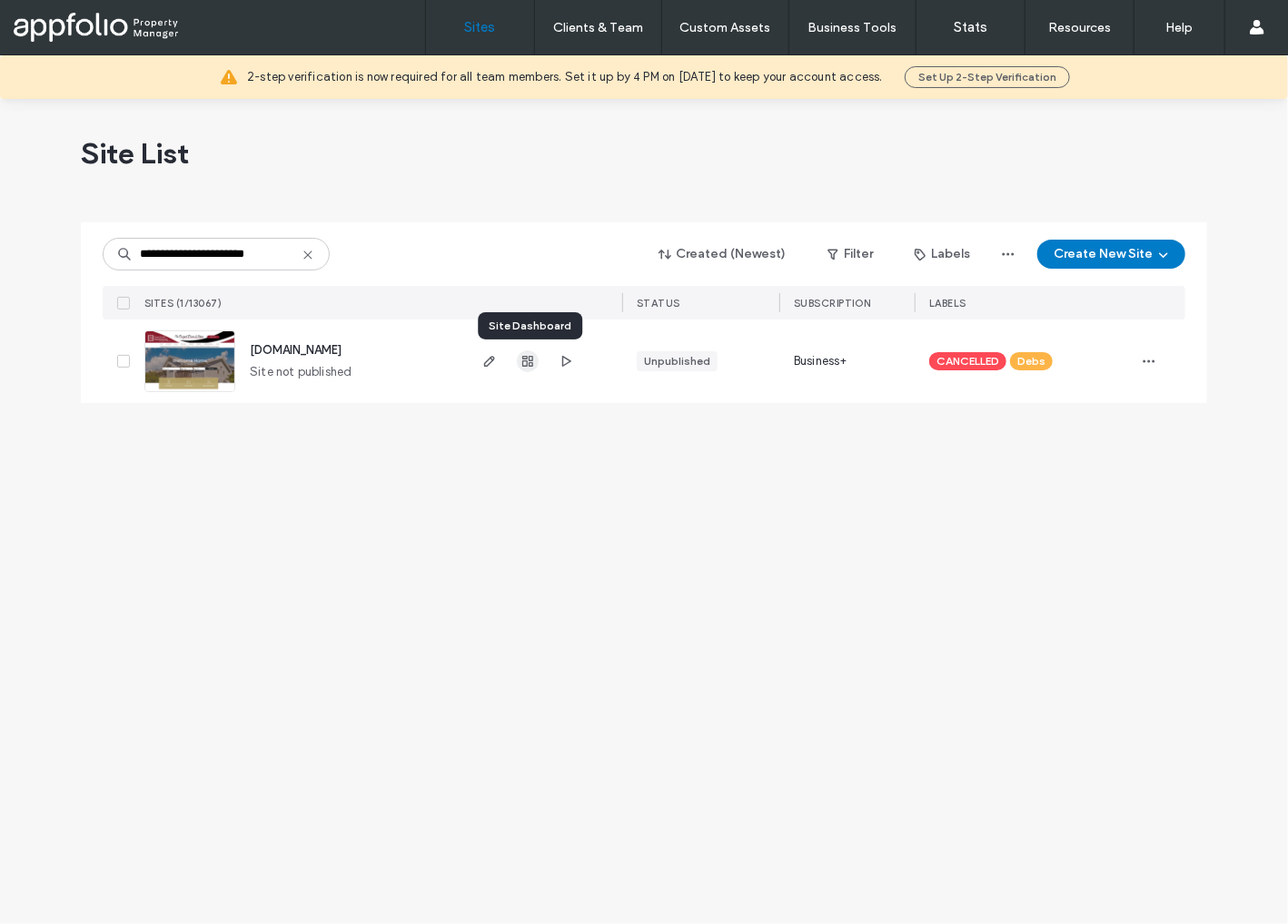
click at [534, 360] on icon "button" at bounding box center [528, 360] width 15 height 15
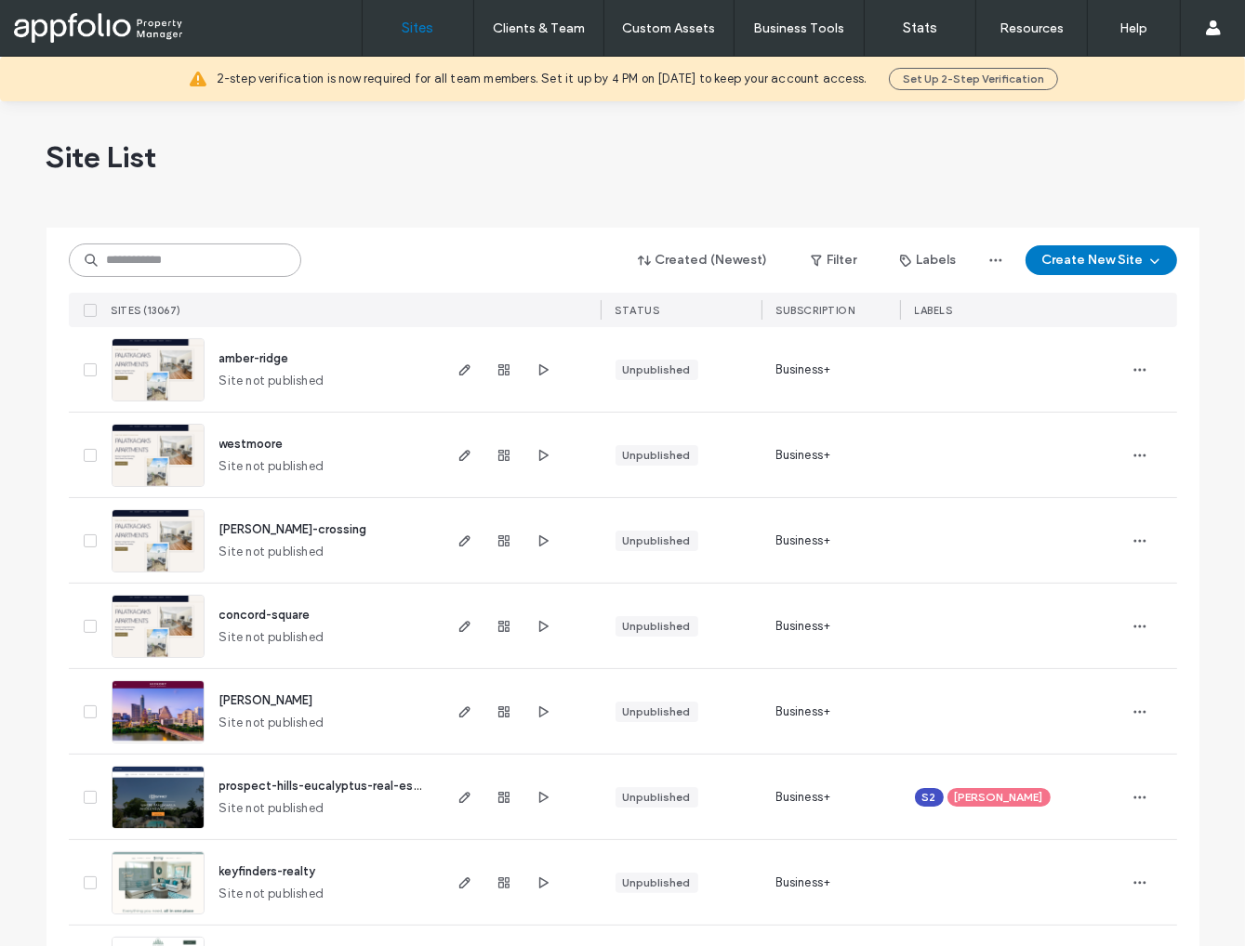
click at [191, 257] on input at bounding box center [185, 260] width 232 height 33
paste input "**********"
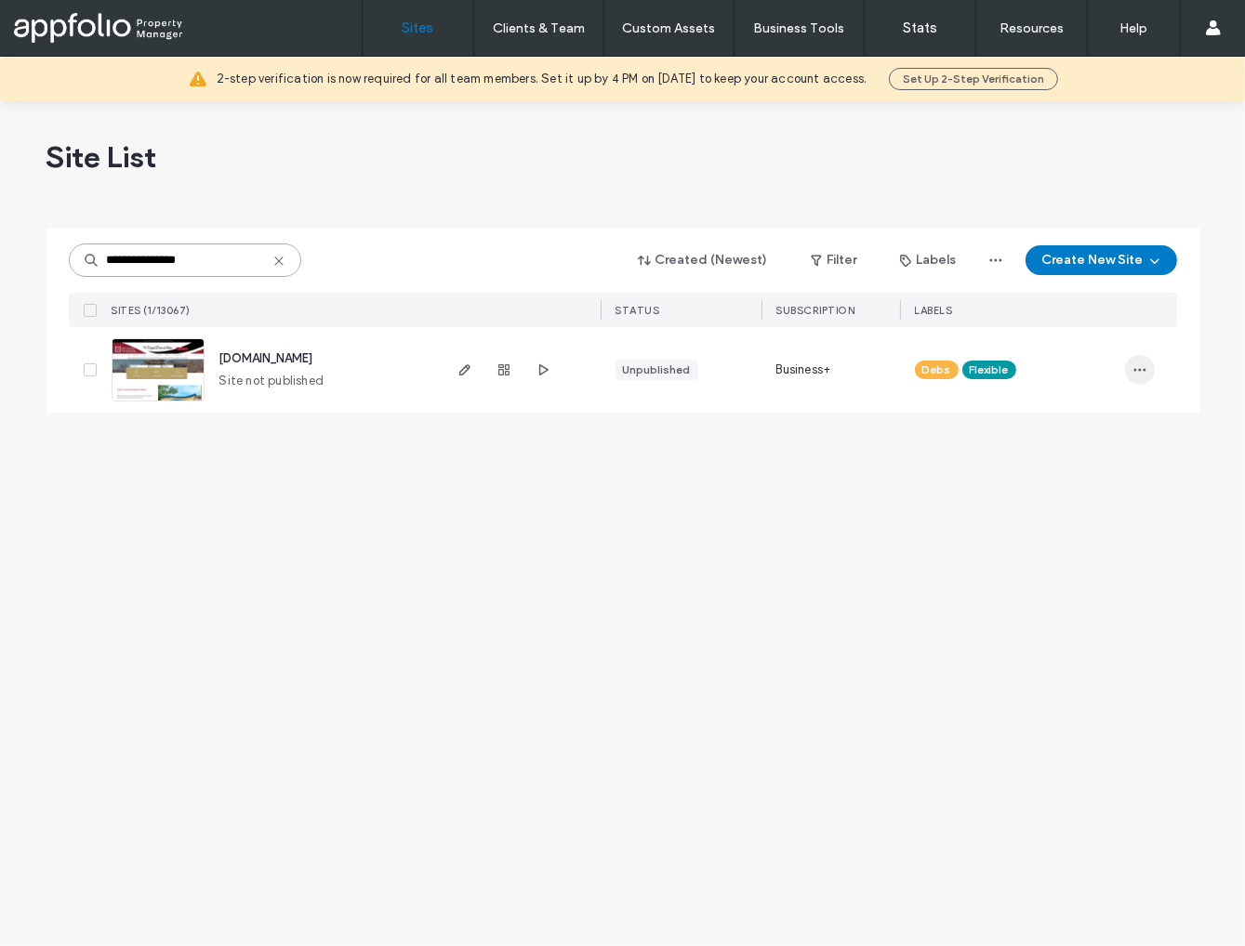
type input "**********"
click at [1127, 370] on span "button" at bounding box center [1140, 370] width 30 height 30
click at [1073, 520] on span "Assign Label" at bounding box center [1057, 524] width 70 height 19
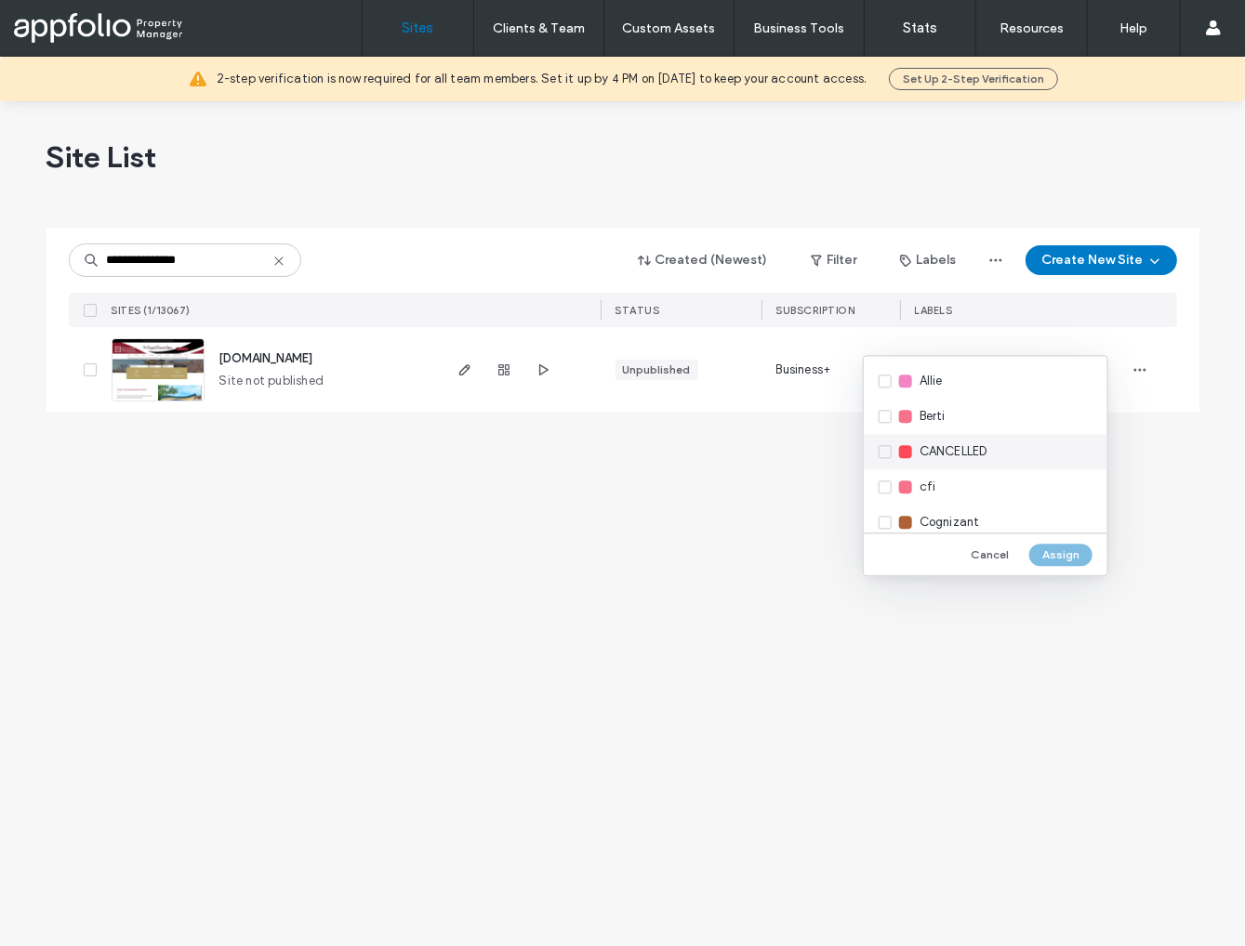
click at [960, 444] on span "CANCELLED" at bounding box center [953, 451] width 68 height 19
click at [1056, 560] on button "Assign" at bounding box center [1060, 555] width 63 height 22
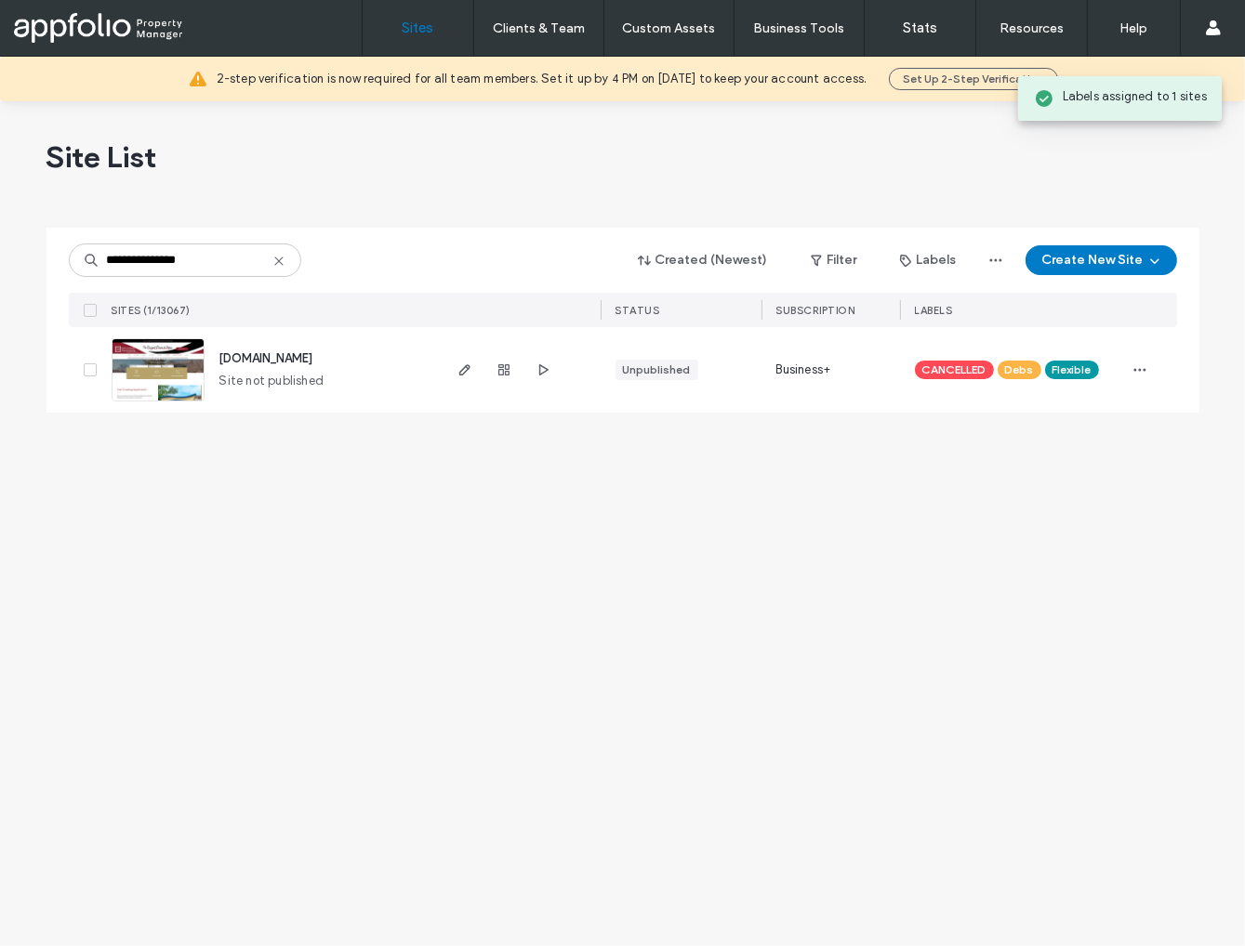
click at [162, 364] on img at bounding box center [157, 402] width 91 height 126
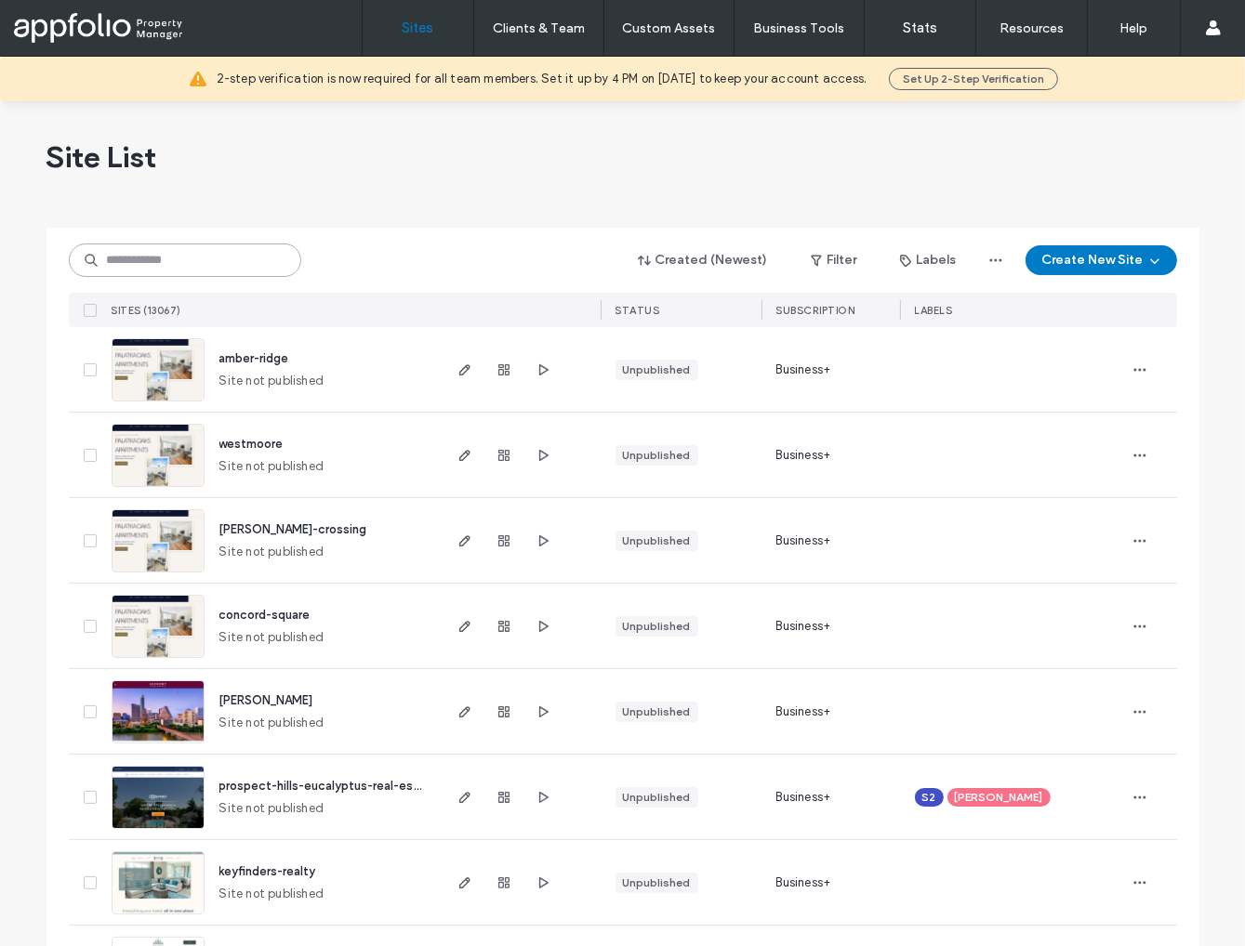
click at [220, 266] on input at bounding box center [185, 260] width 232 height 33
paste input "**********"
type input "**********"
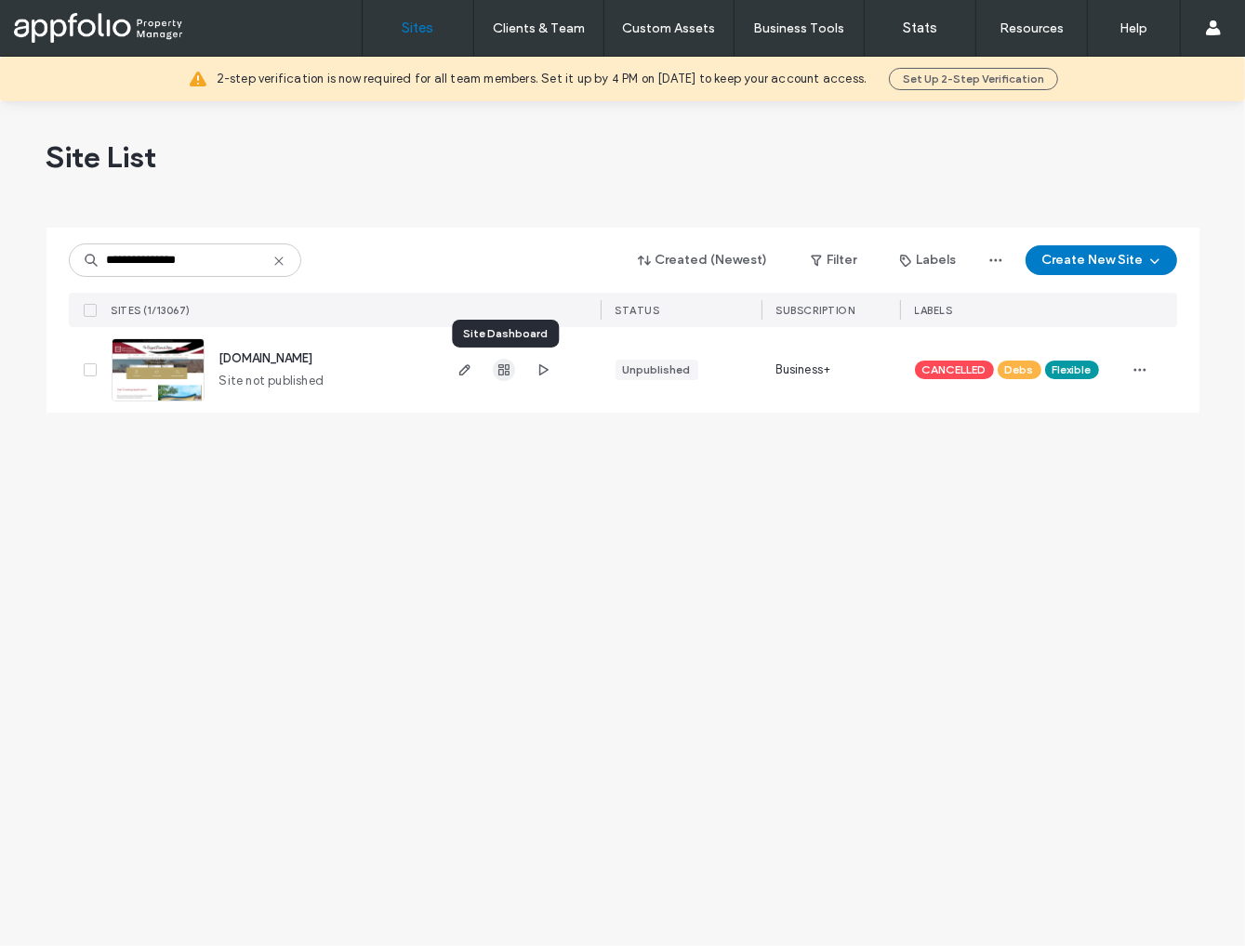
click at [499, 364] on use "button" at bounding box center [503, 369] width 11 height 11
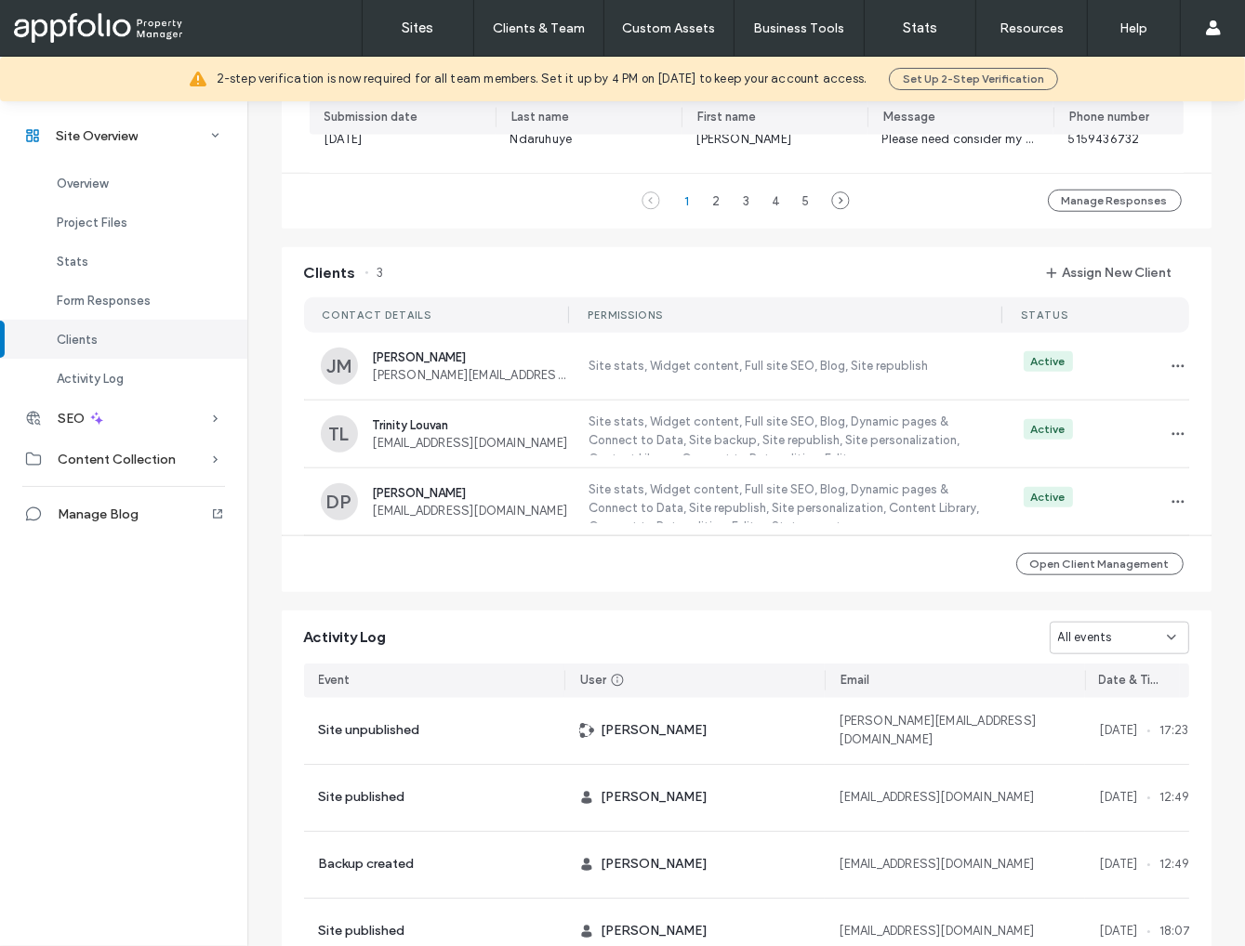
scroll to position [1565, 0]
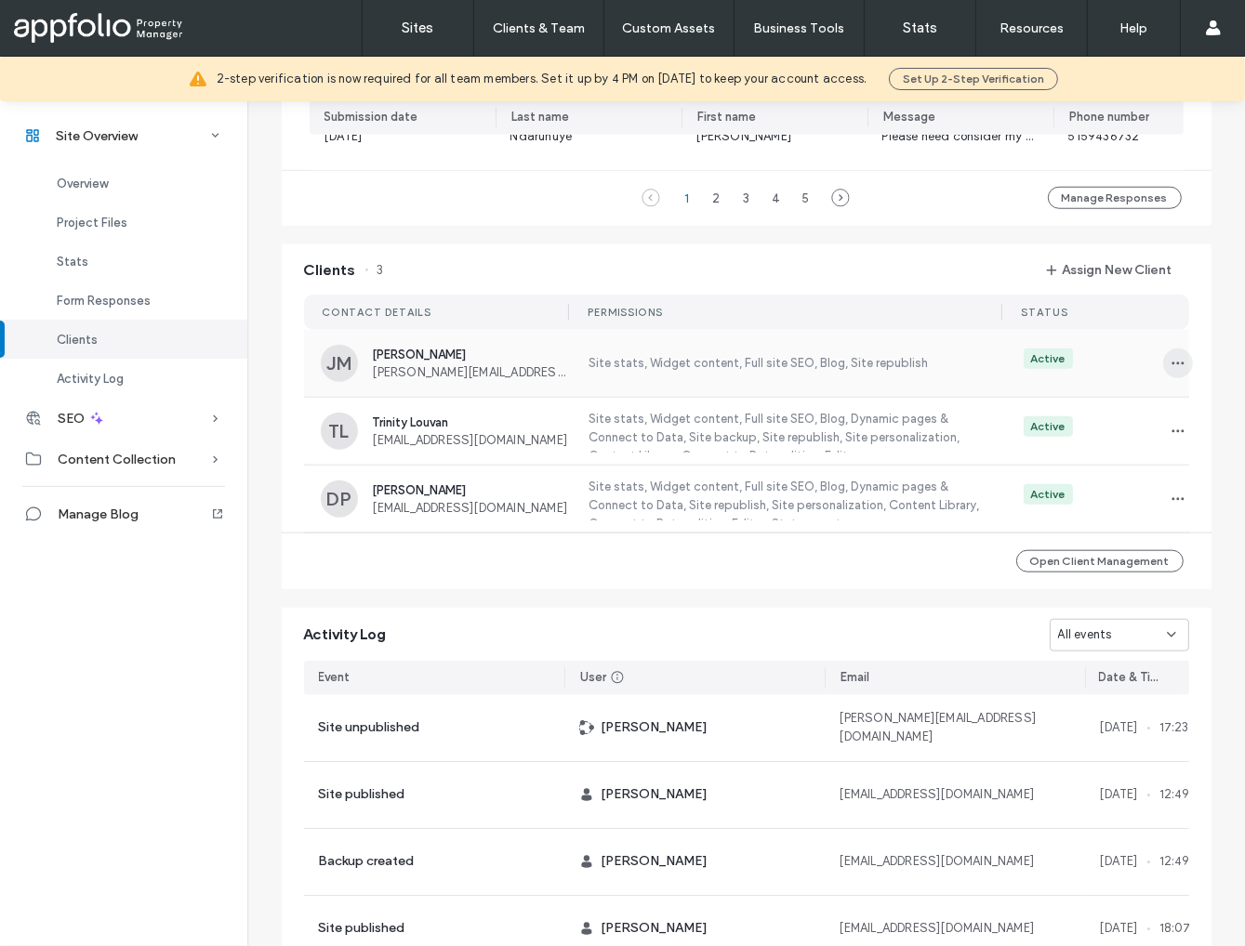
click at [1163, 366] on span "button" at bounding box center [1178, 364] width 30 height 30
click at [1143, 530] on span "Unassign Client" at bounding box center [1101, 526] width 89 height 19
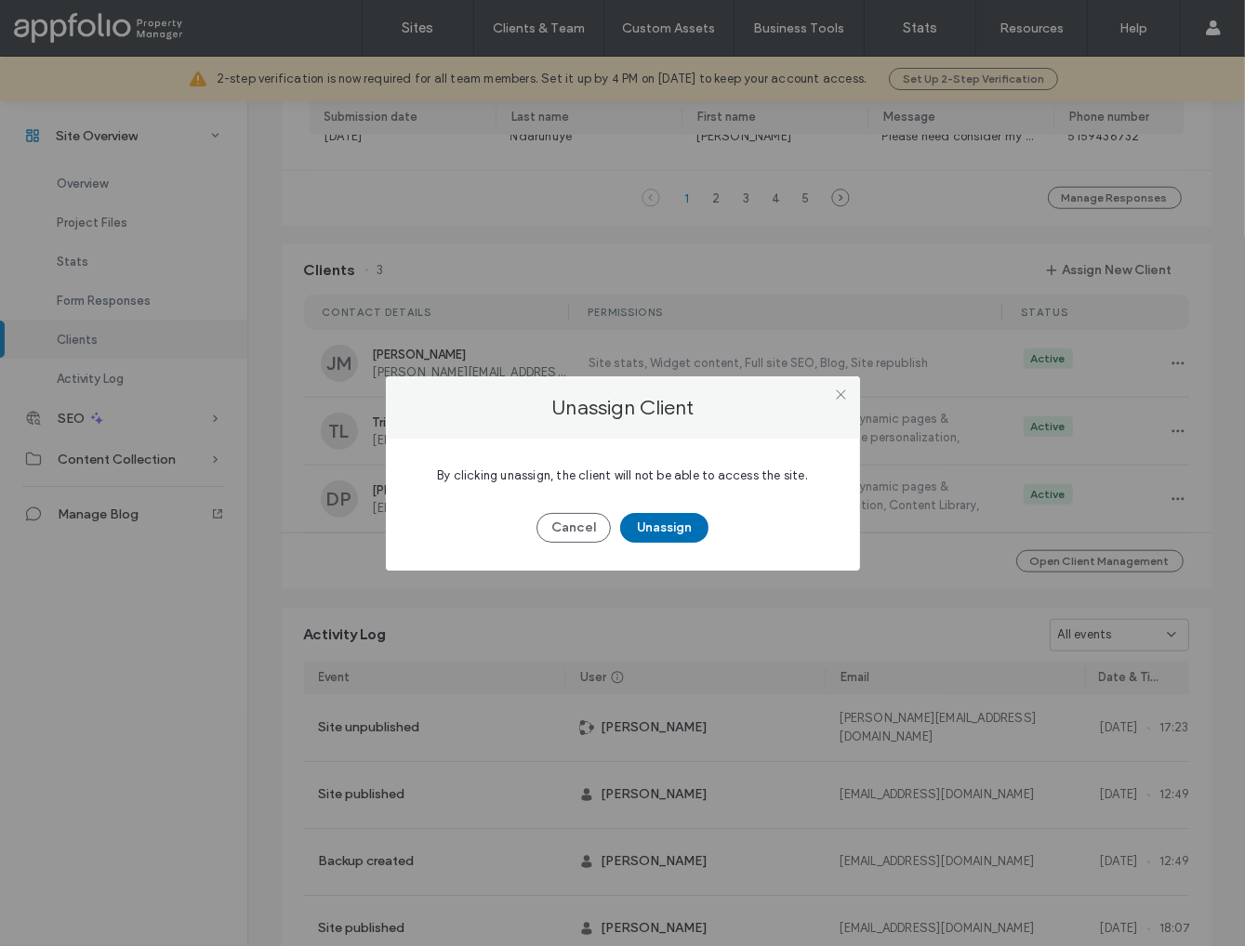
click at [671, 524] on button "Unassign" at bounding box center [664, 528] width 88 height 30
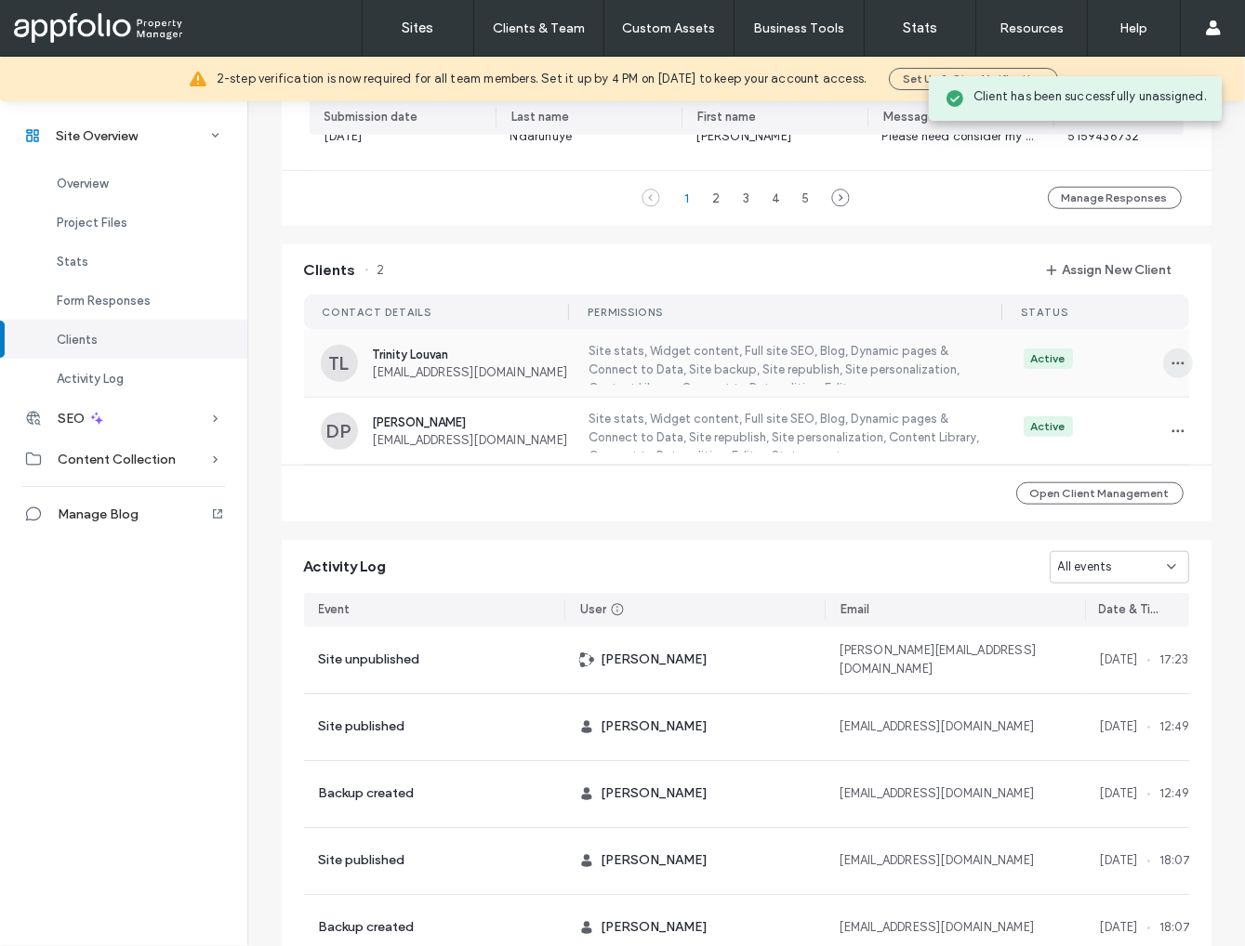
click at [1171, 371] on icon "button" at bounding box center [1177, 363] width 15 height 15
click at [1139, 526] on span "Unassign Client" at bounding box center [1101, 526] width 89 height 19
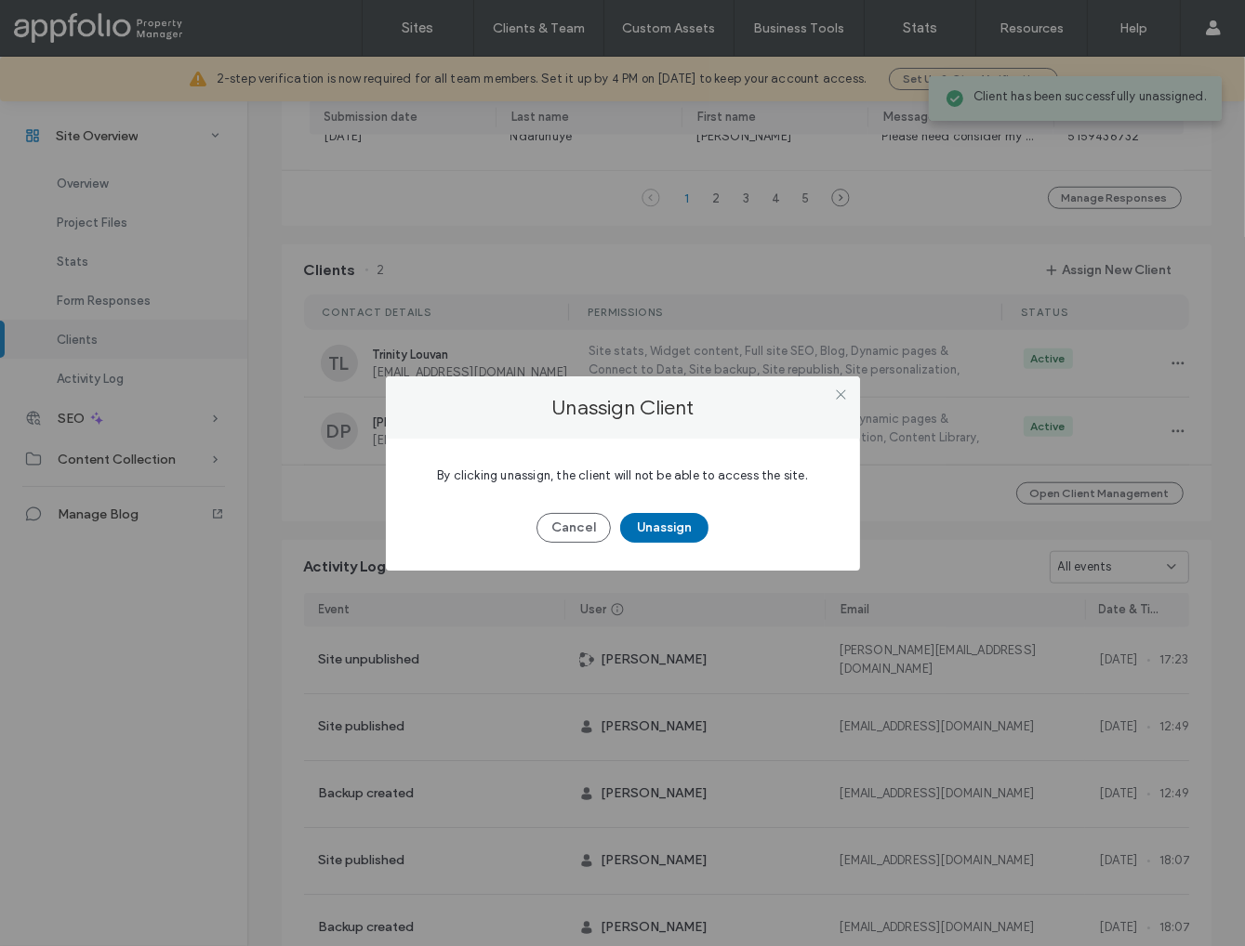
click at [684, 531] on button "Unassign" at bounding box center [664, 528] width 88 height 30
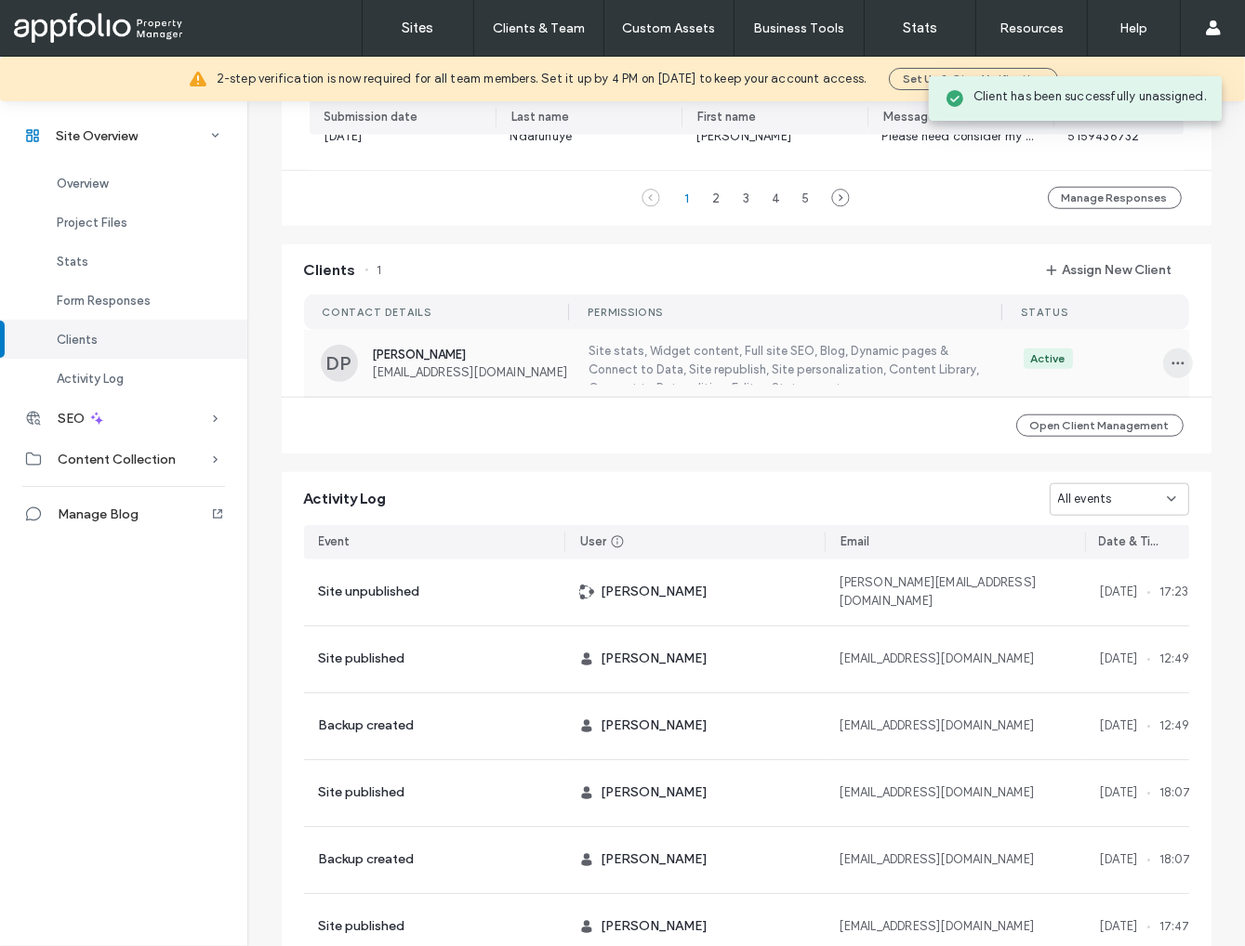
click at [1176, 364] on use "button" at bounding box center [1177, 363] width 12 height 3
click at [1125, 524] on span "Unassign Client" at bounding box center [1101, 526] width 89 height 19
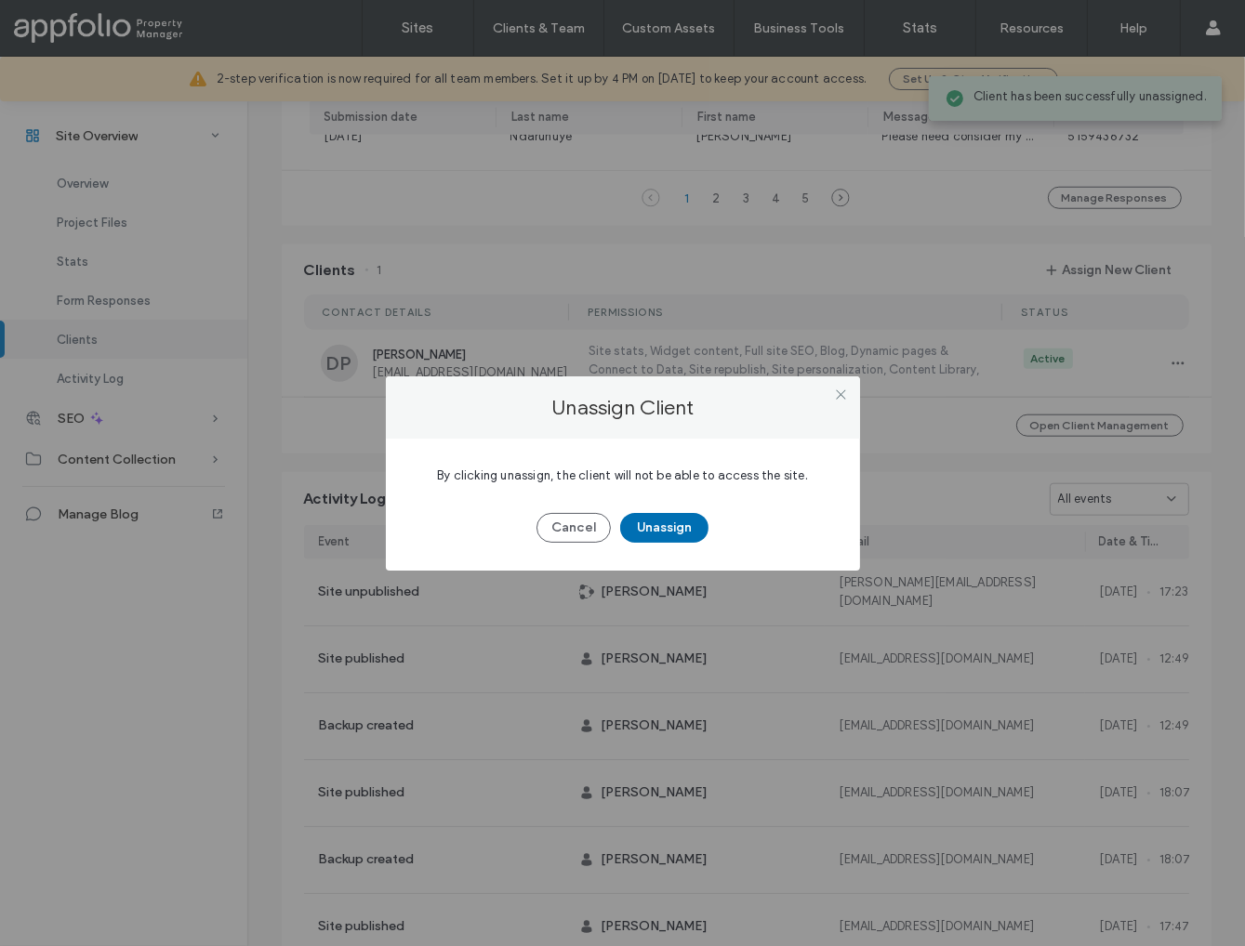
click at [690, 527] on button "Unassign" at bounding box center [664, 528] width 88 height 30
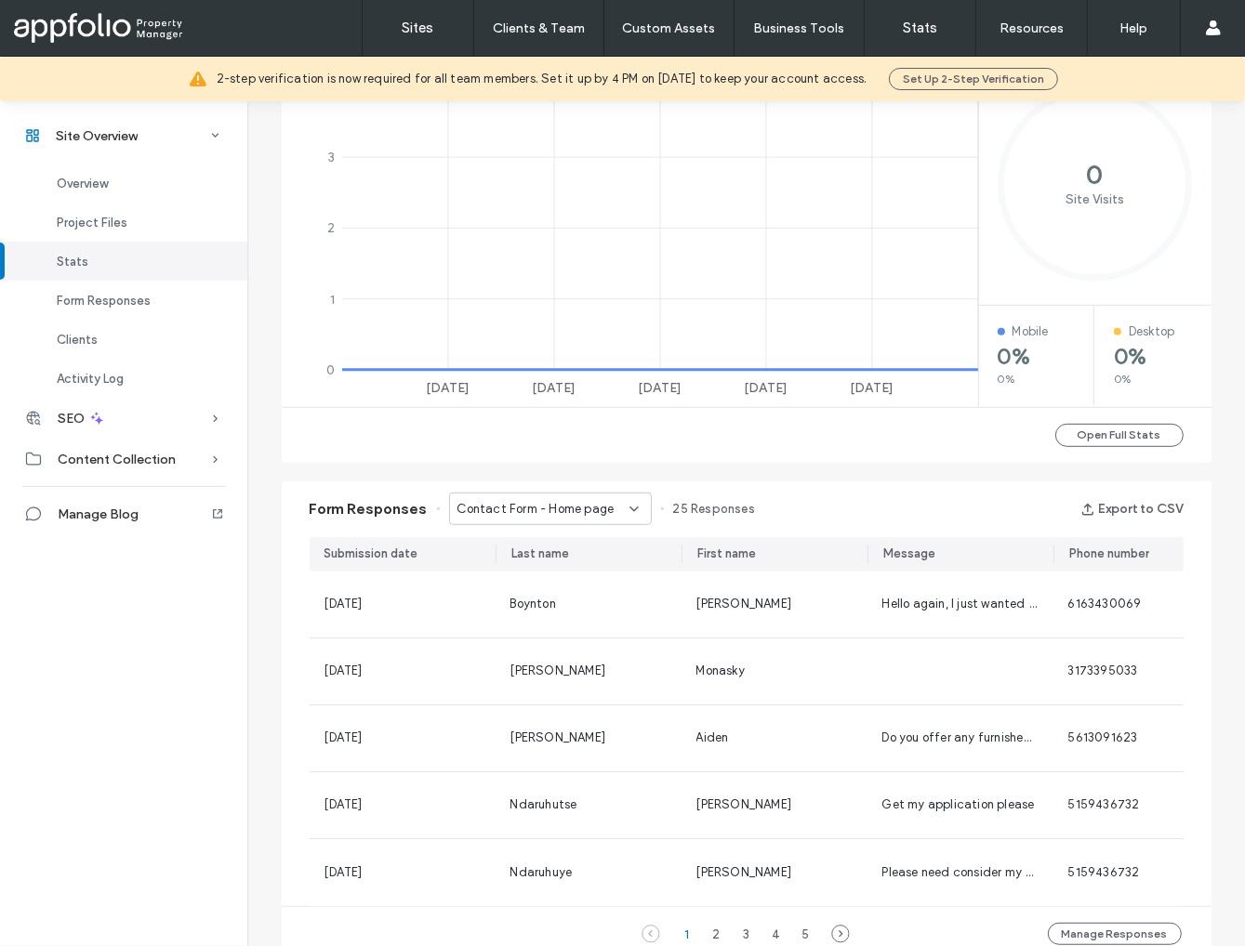
scroll to position [449, 0]
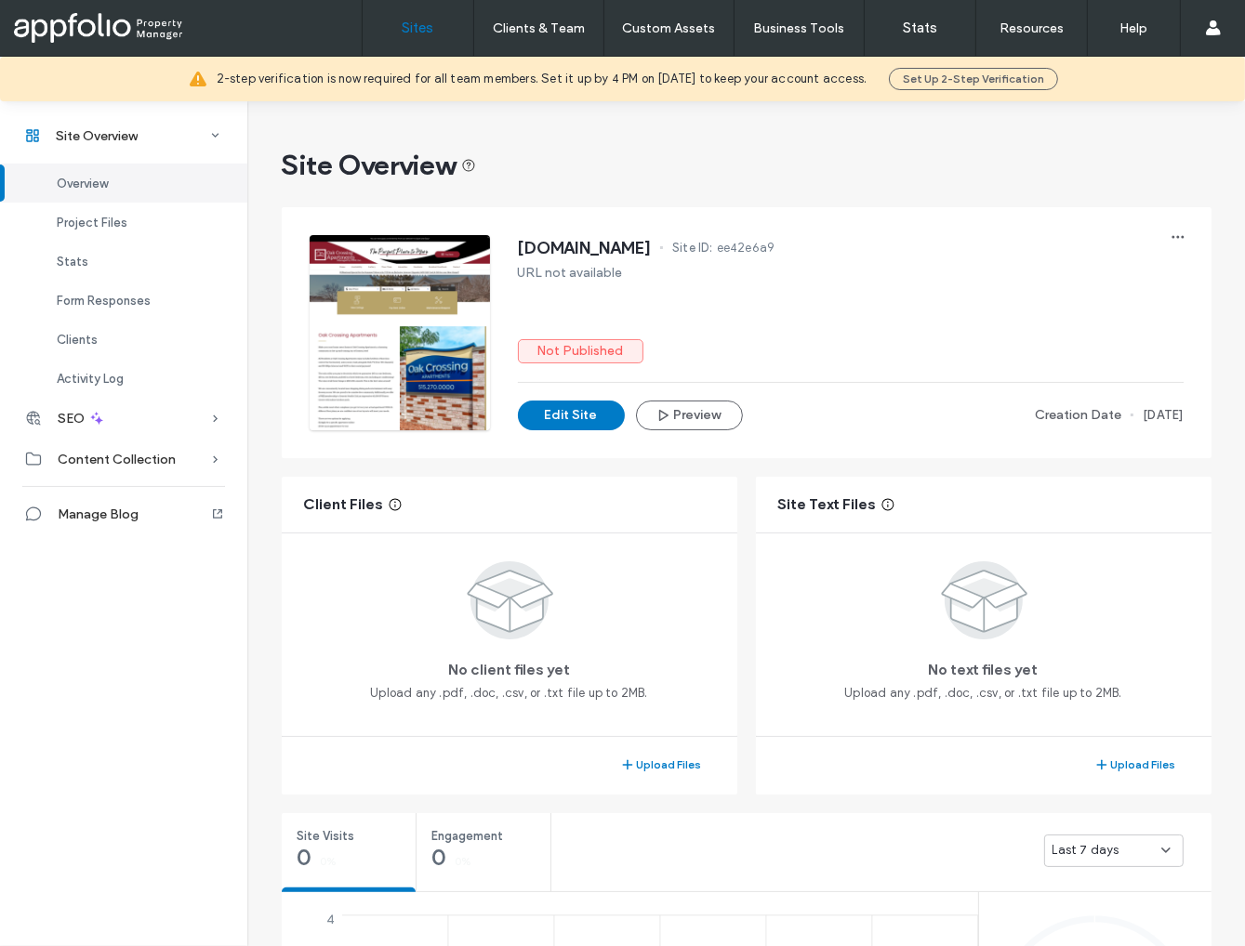
click at [407, 44] on link "Sites" at bounding box center [417, 28] width 111 height 56
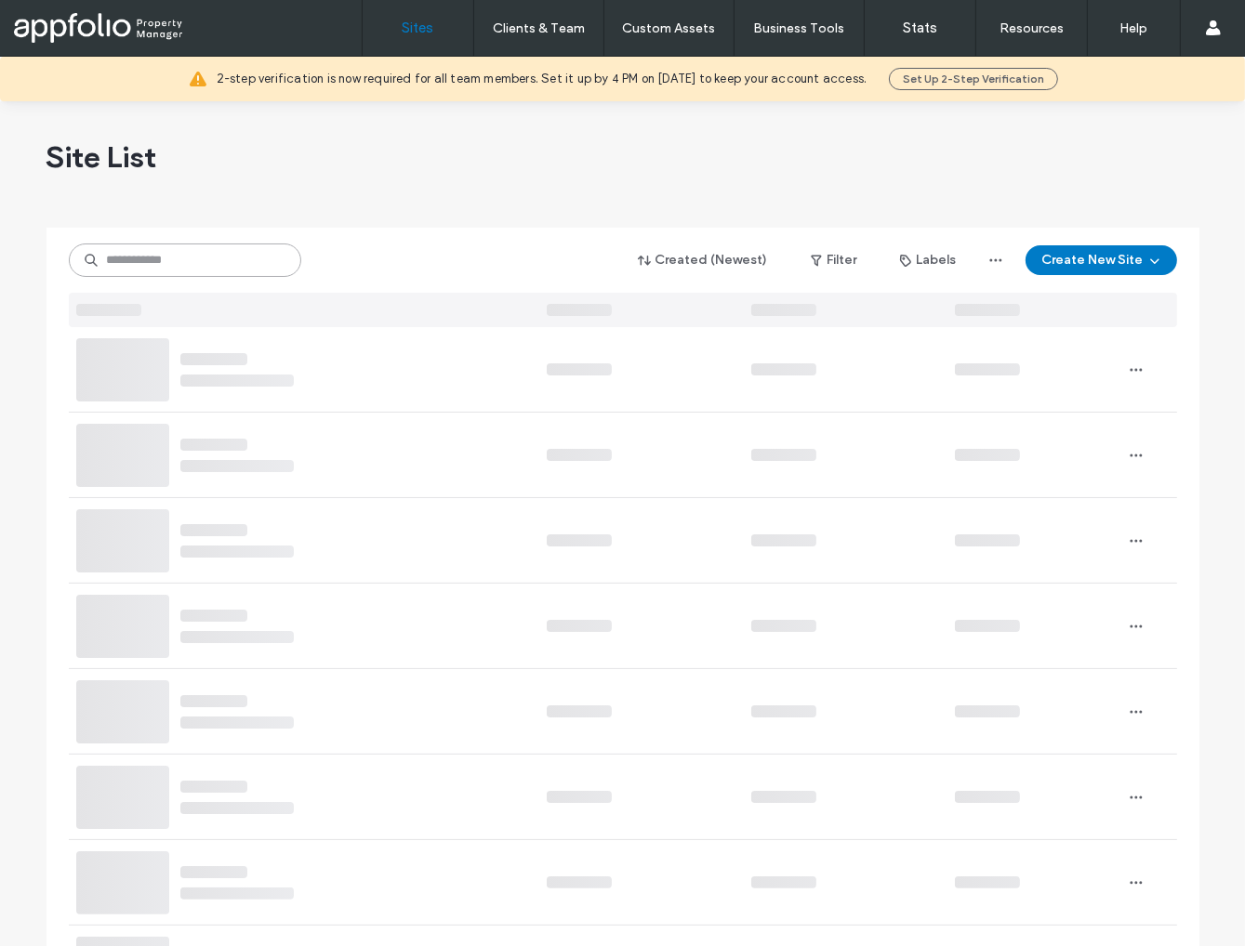
click at [218, 269] on input at bounding box center [185, 260] width 232 height 33
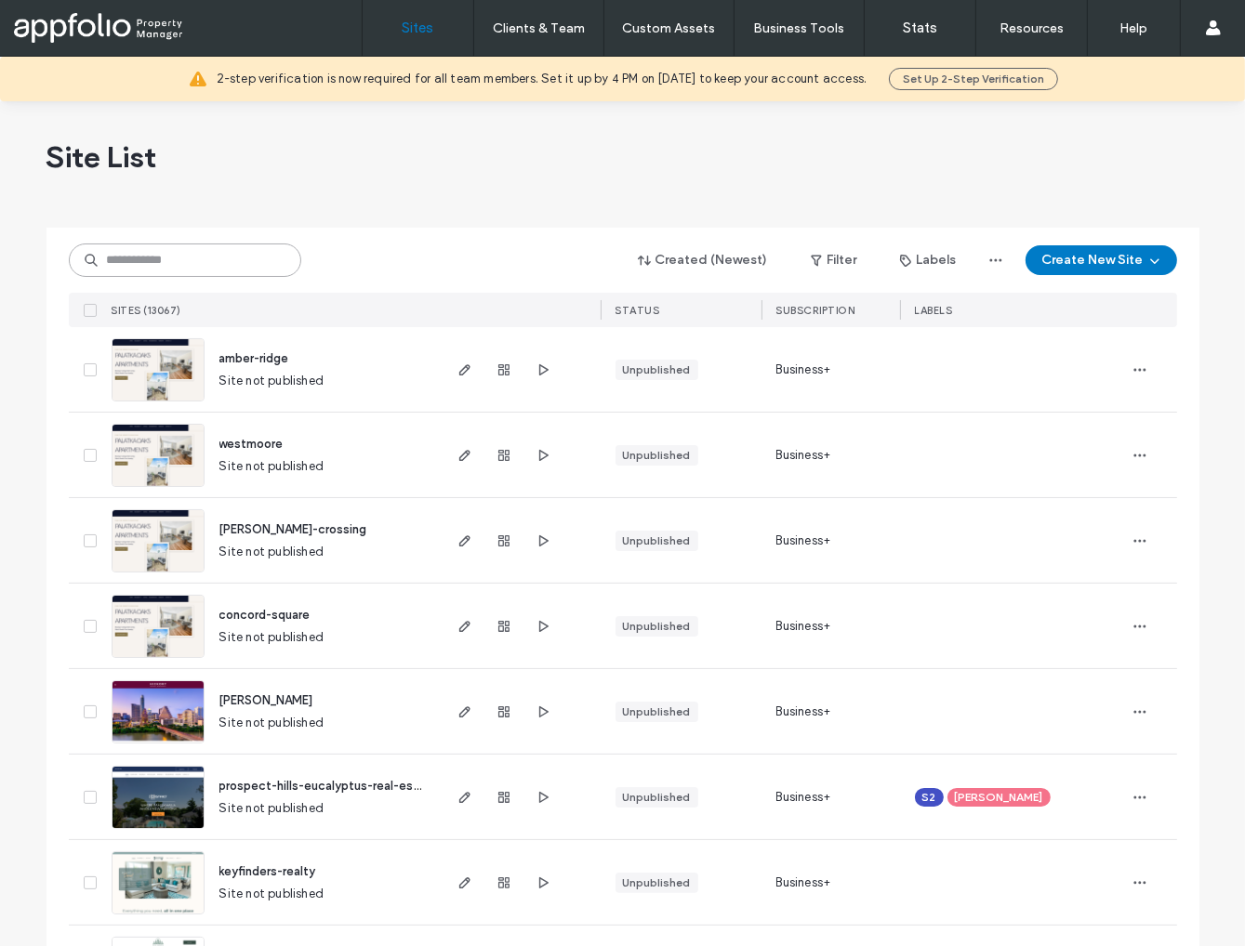
paste input "**********"
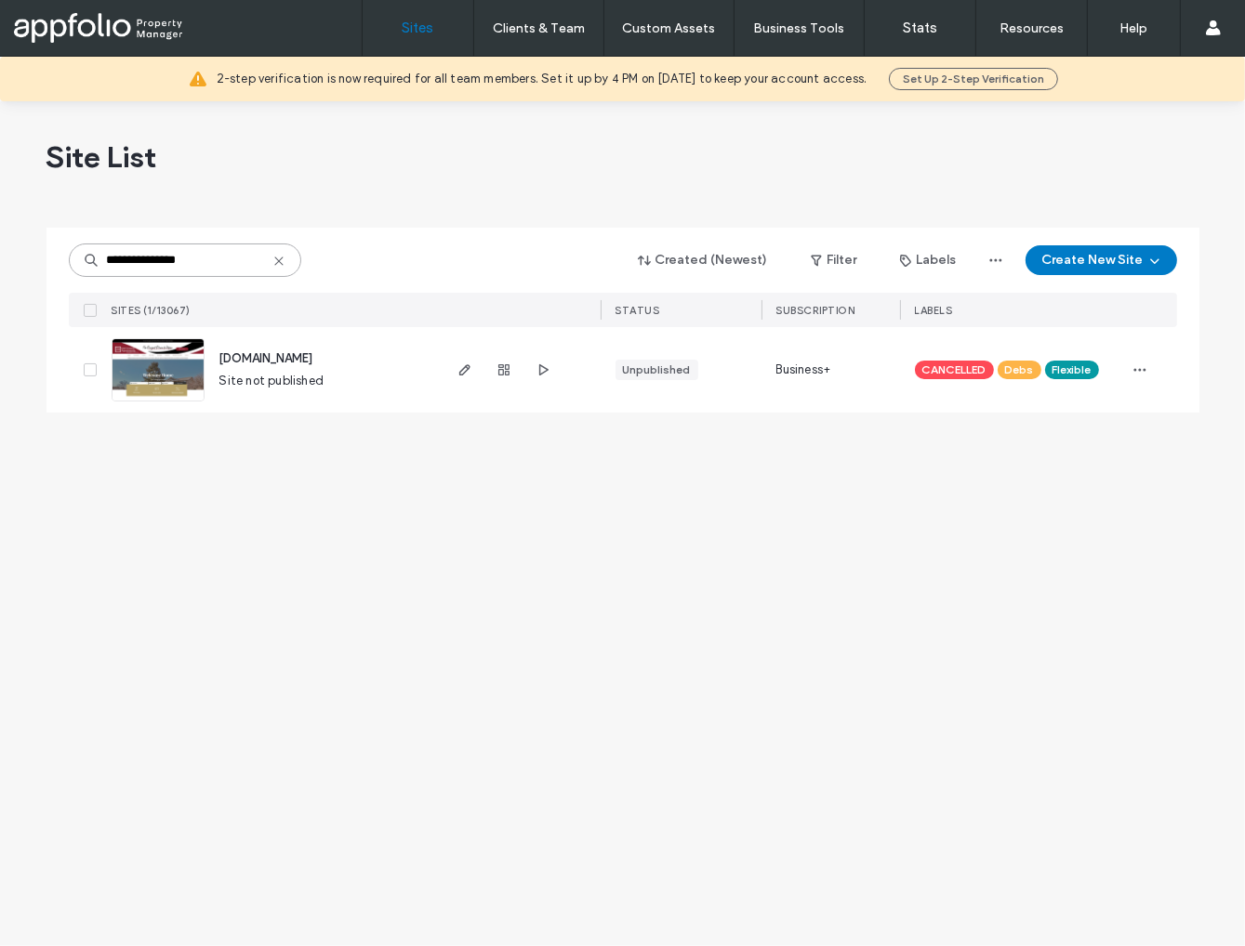
type input "**********"
click at [434, 224] on div at bounding box center [622, 220] width 1153 height 15
click at [416, 40] on link "Sites" at bounding box center [417, 28] width 111 height 56
click at [430, 29] on label "Sites" at bounding box center [418, 28] width 32 height 17
click at [278, 258] on icon at bounding box center [278, 261] width 15 height 15
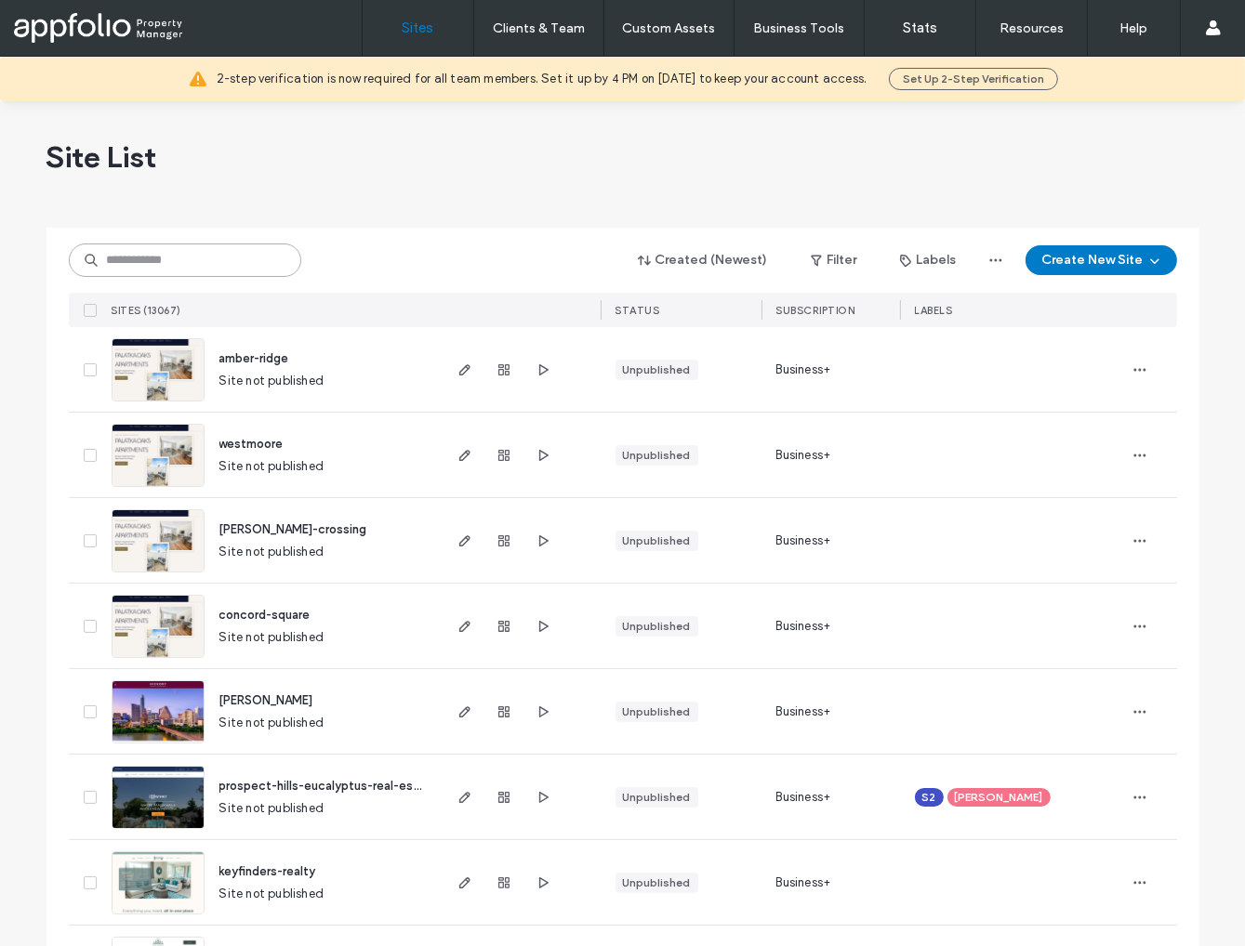
click at [225, 263] on input at bounding box center [185, 260] width 232 height 33
paste input "**********"
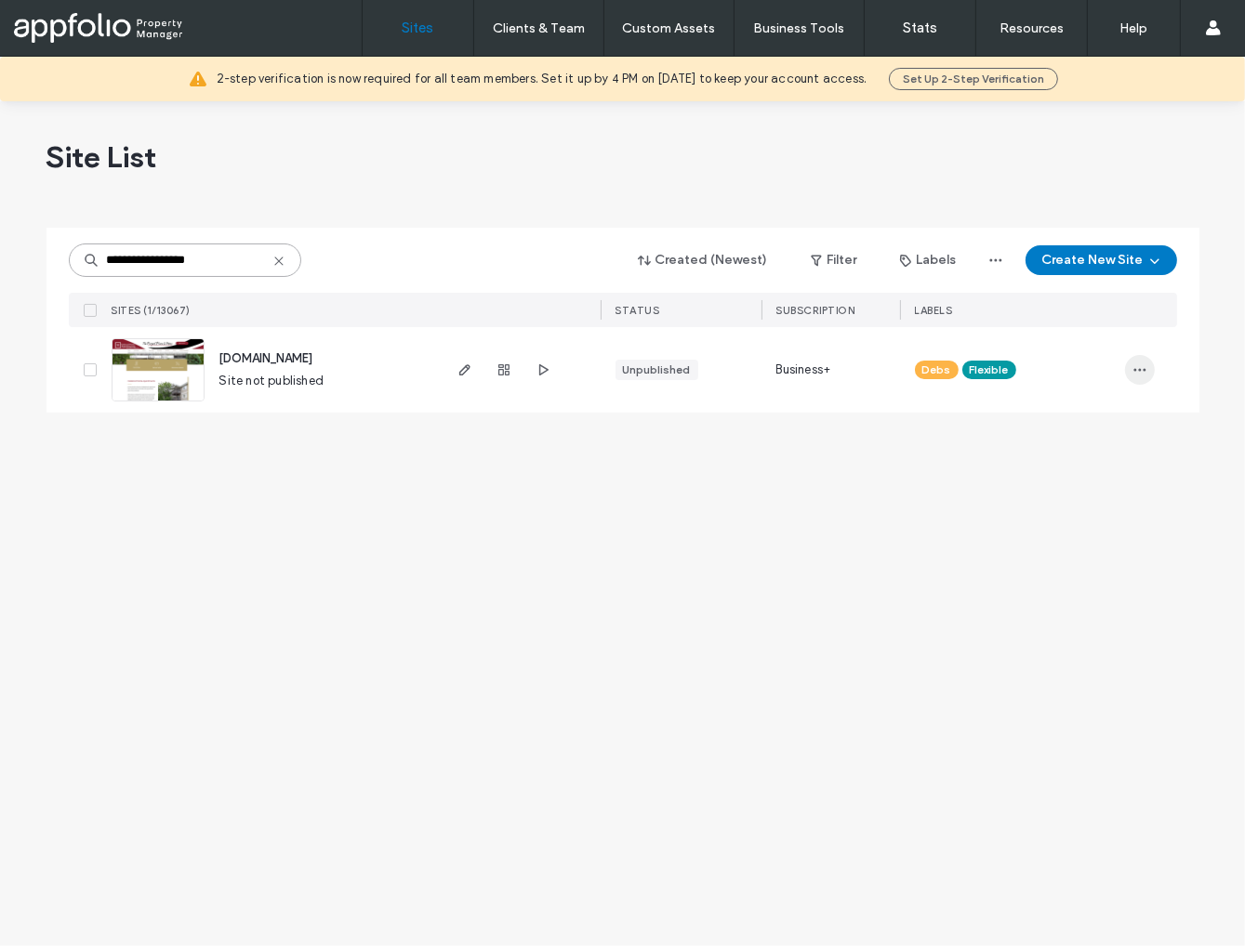
type input "**********"
click at [1139, 375] on icon "button" at bounding box center [1139, 369] width 15 height 15
click at [1060, 517] on span "Assign Label" at bounding box center [1057, 524] width 70 height 19
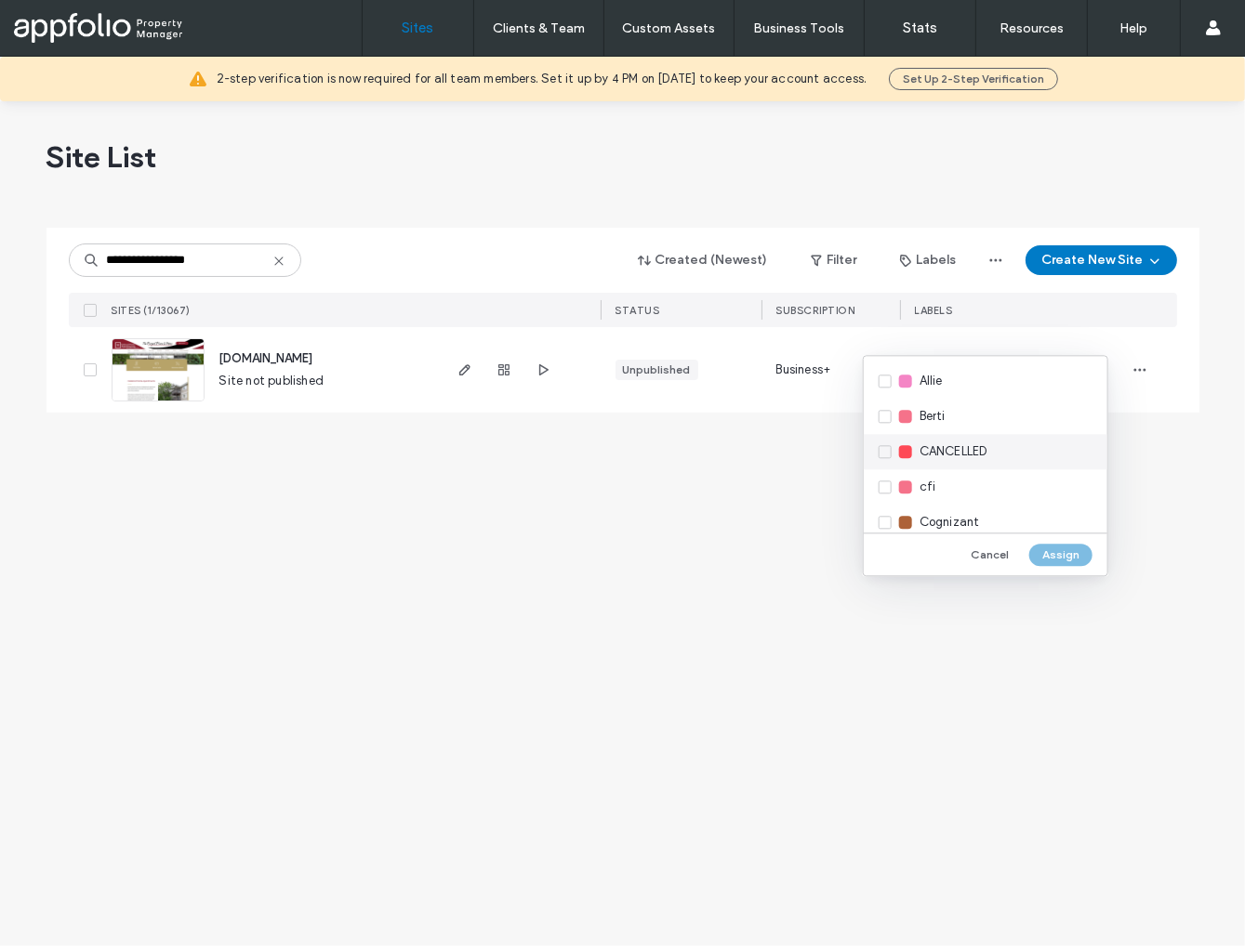
click at [959, 451] on span "CANCELLED" at bounding box center [953, 451] width 68 height 19
click at [1062, 555] on button "Assign" at bounding box center [1060, 555] width 63 height 22
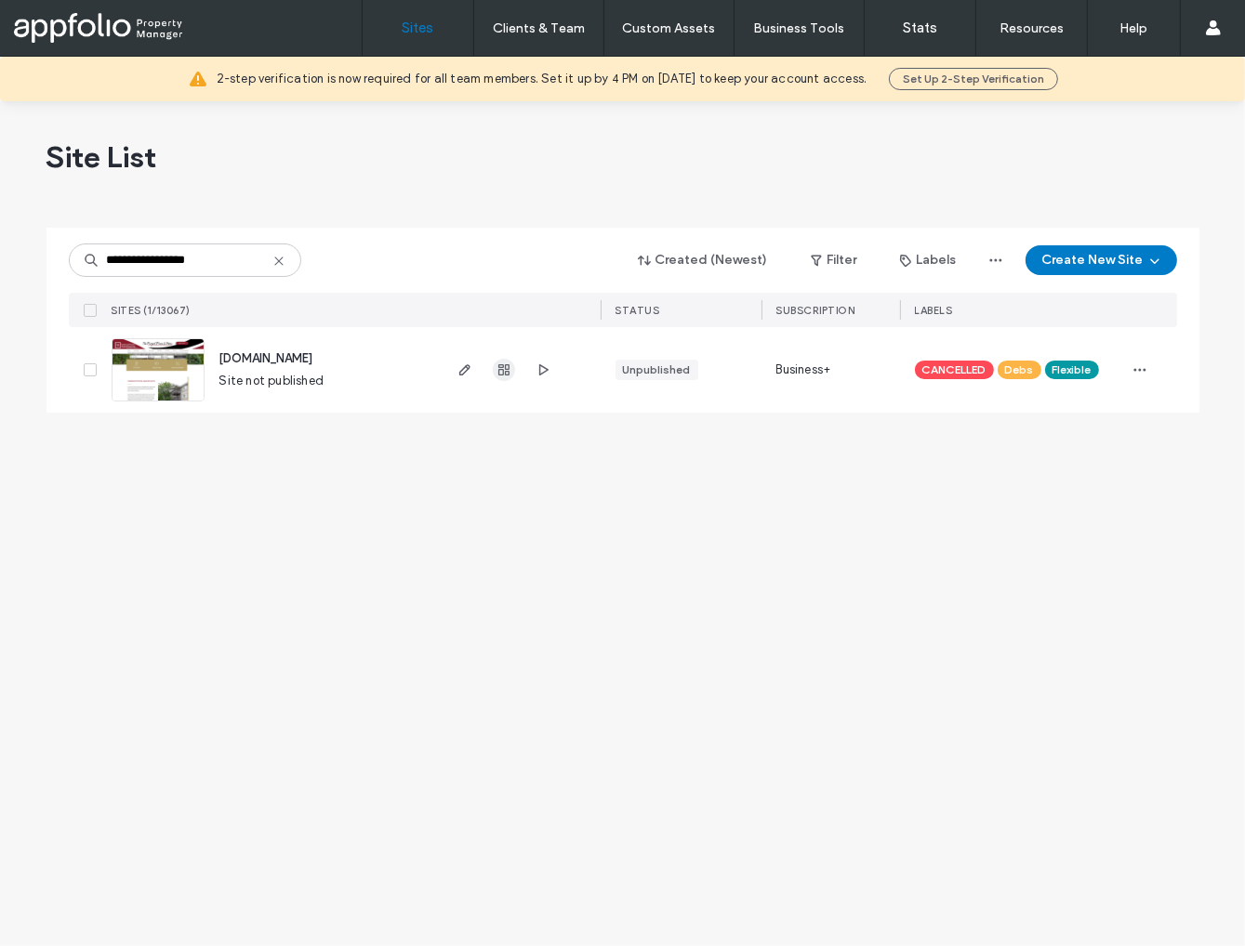
click at [499, 370] on icon "button" at bounding box center [503, 369] width 15 height 15
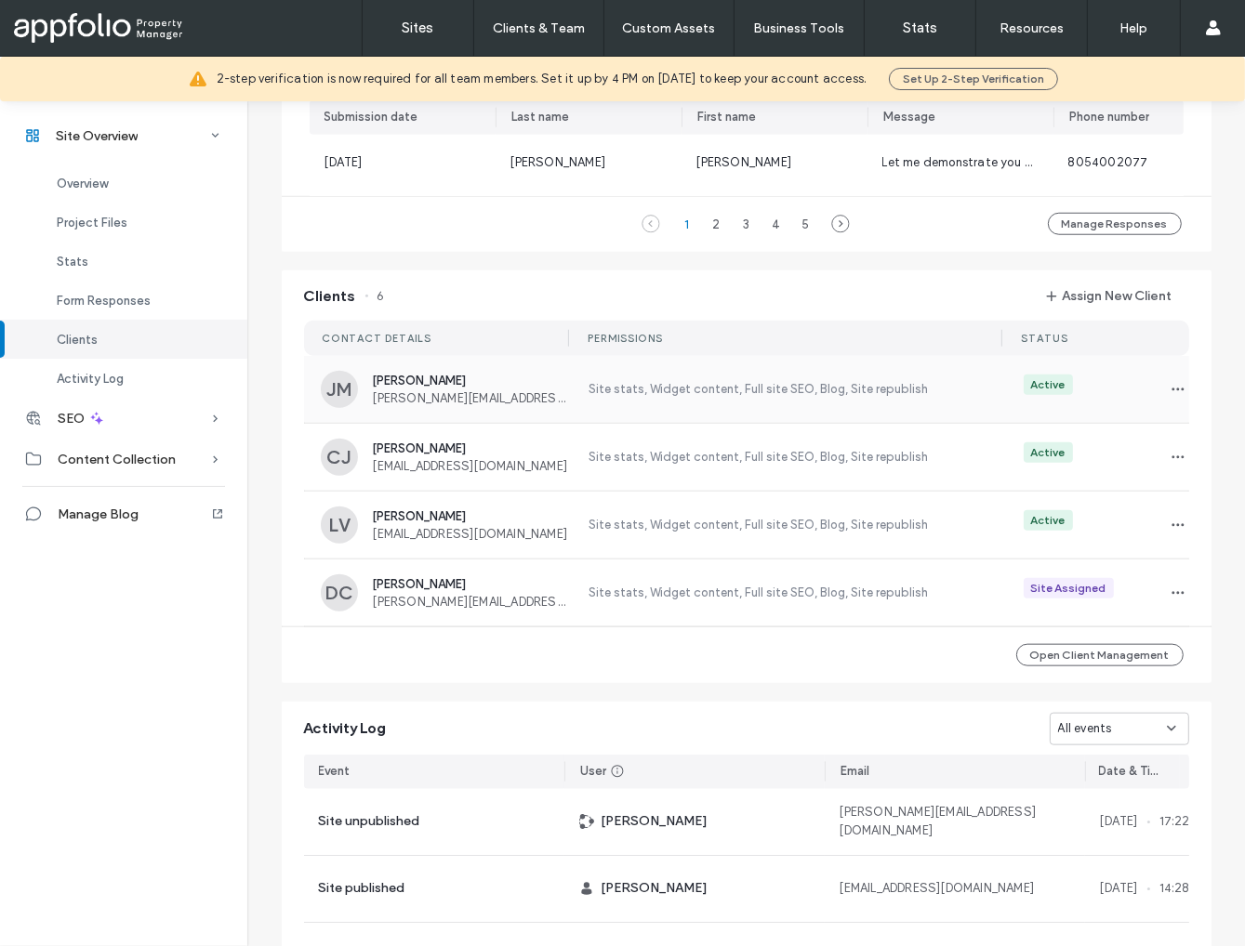
scroll to position [1544, 0]
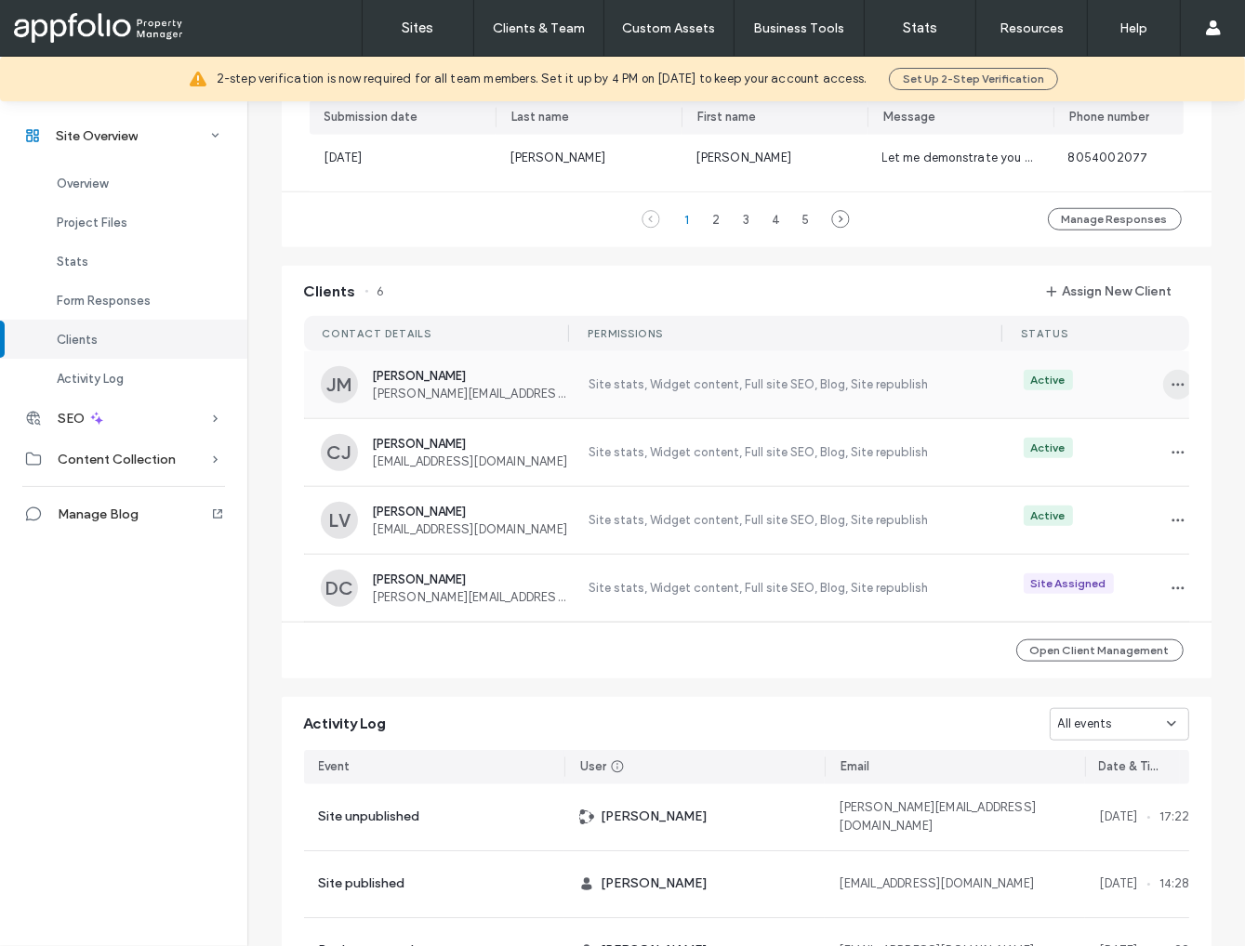
click at [1163, 398] on span "button" at bounding box center [1178, 385] width 30 height 30
click at [1107, 555] on span "Unassign Client" at bounding box center [1101, 547] width 89 height 19
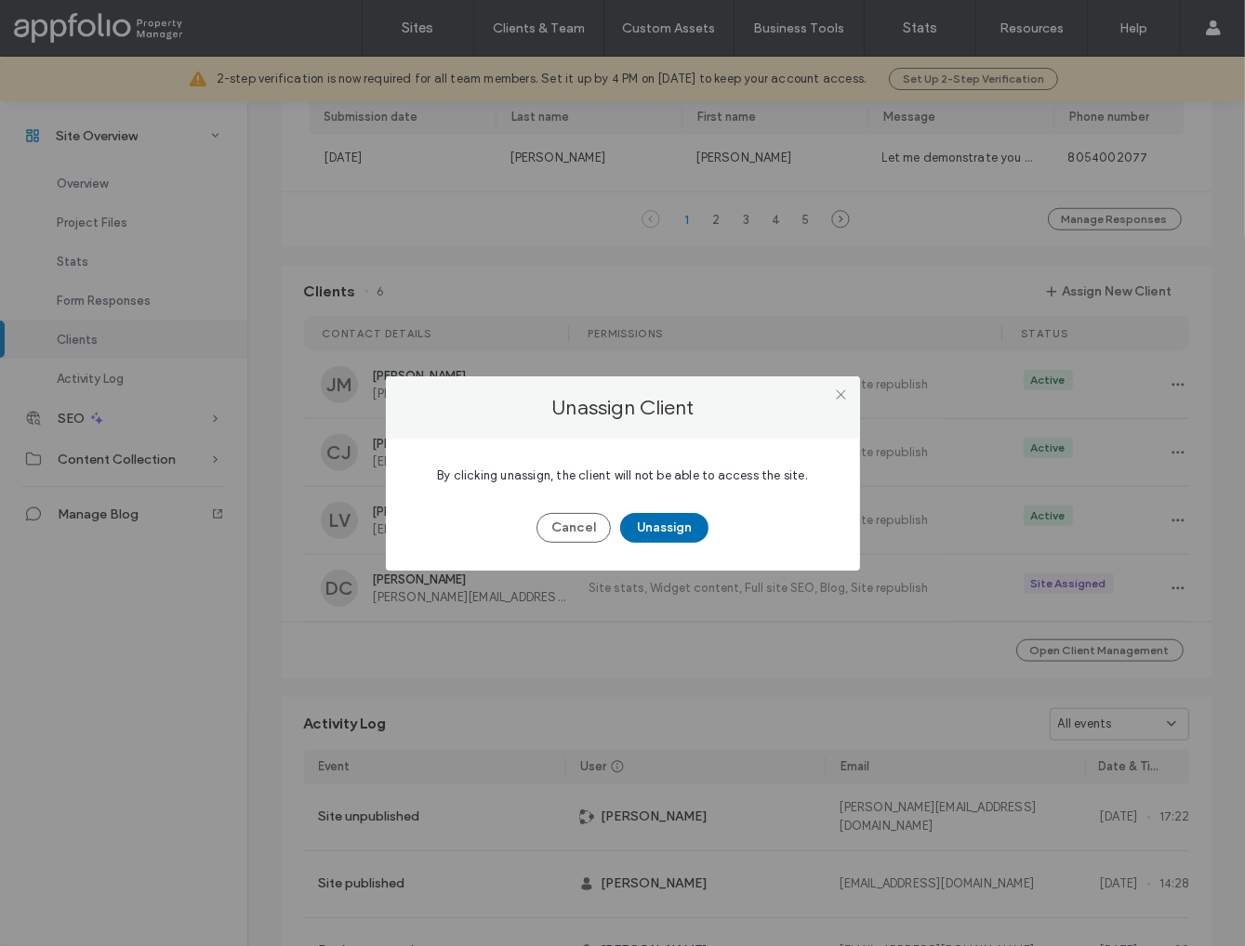
click at [684, 523] on button "Unassign" at bounding box center [664, 528] width 88 height 30
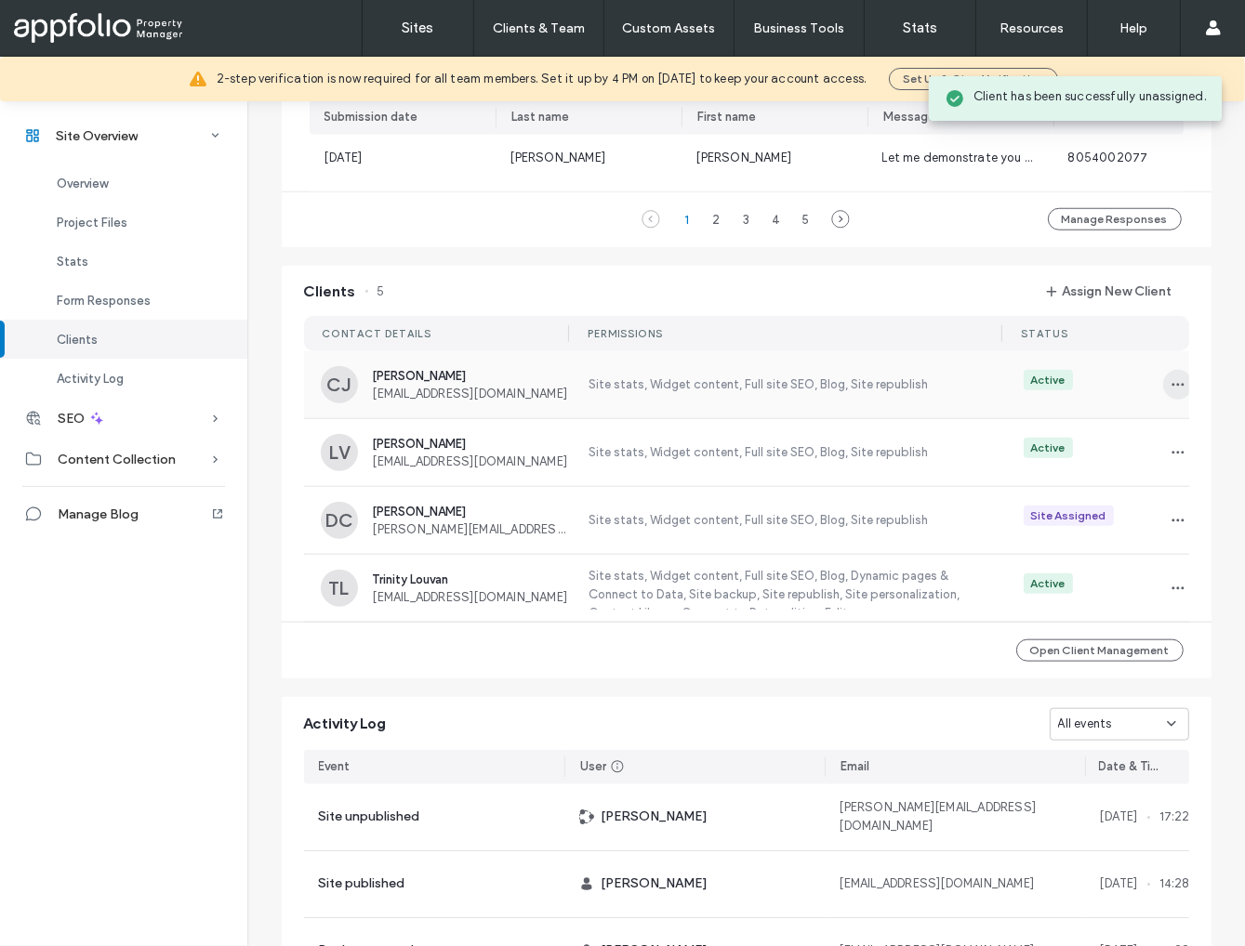
click at [1163, 395] on span "button" at bounding box center [1178, 385] width 30 height 30
click at [1111, 540] on span "Unassign Client" at bounding box center [1101, 547] width 89 height 19
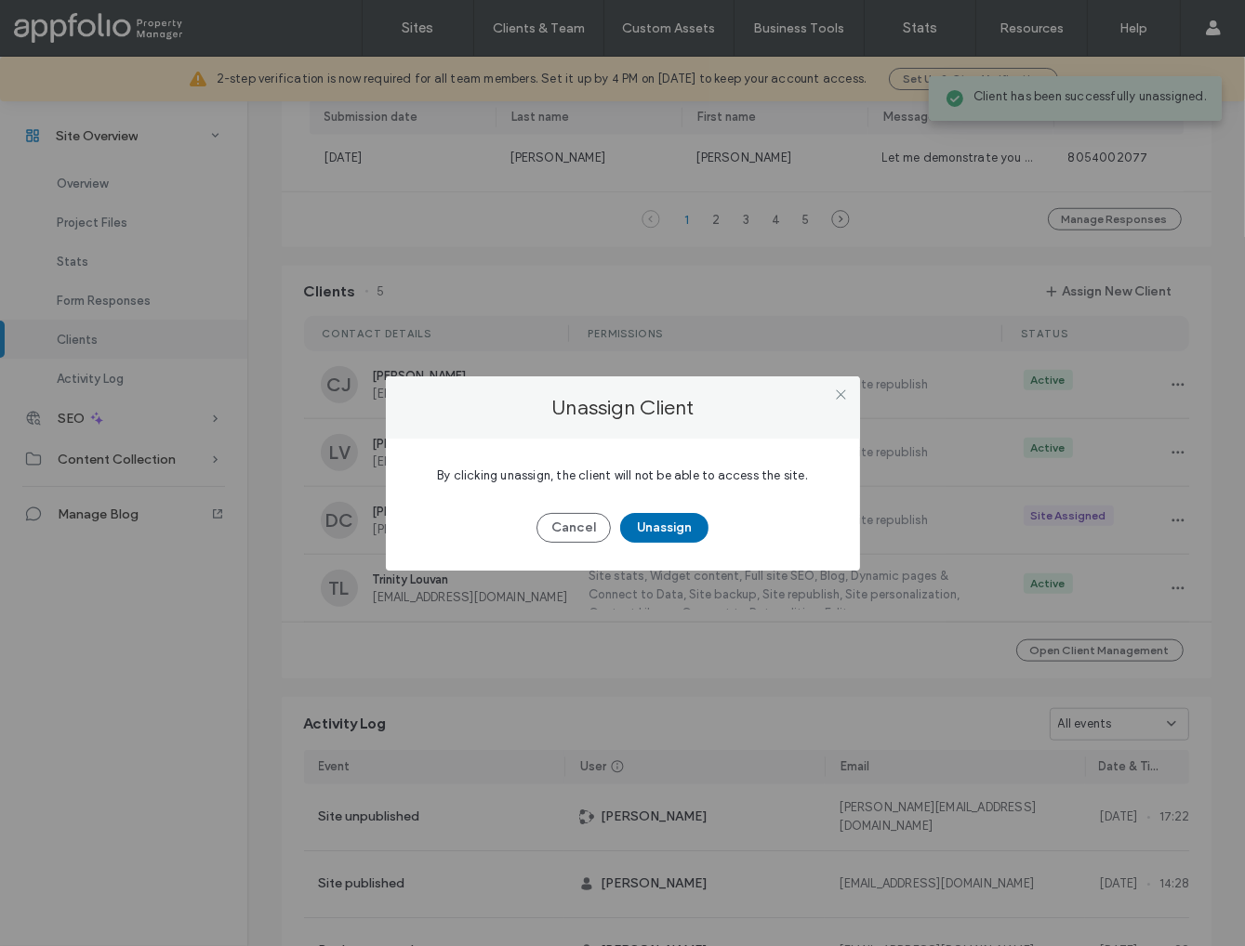
click at [676, 535] on button "Unassign" at bounding box center [664, 528] width 88 height 30
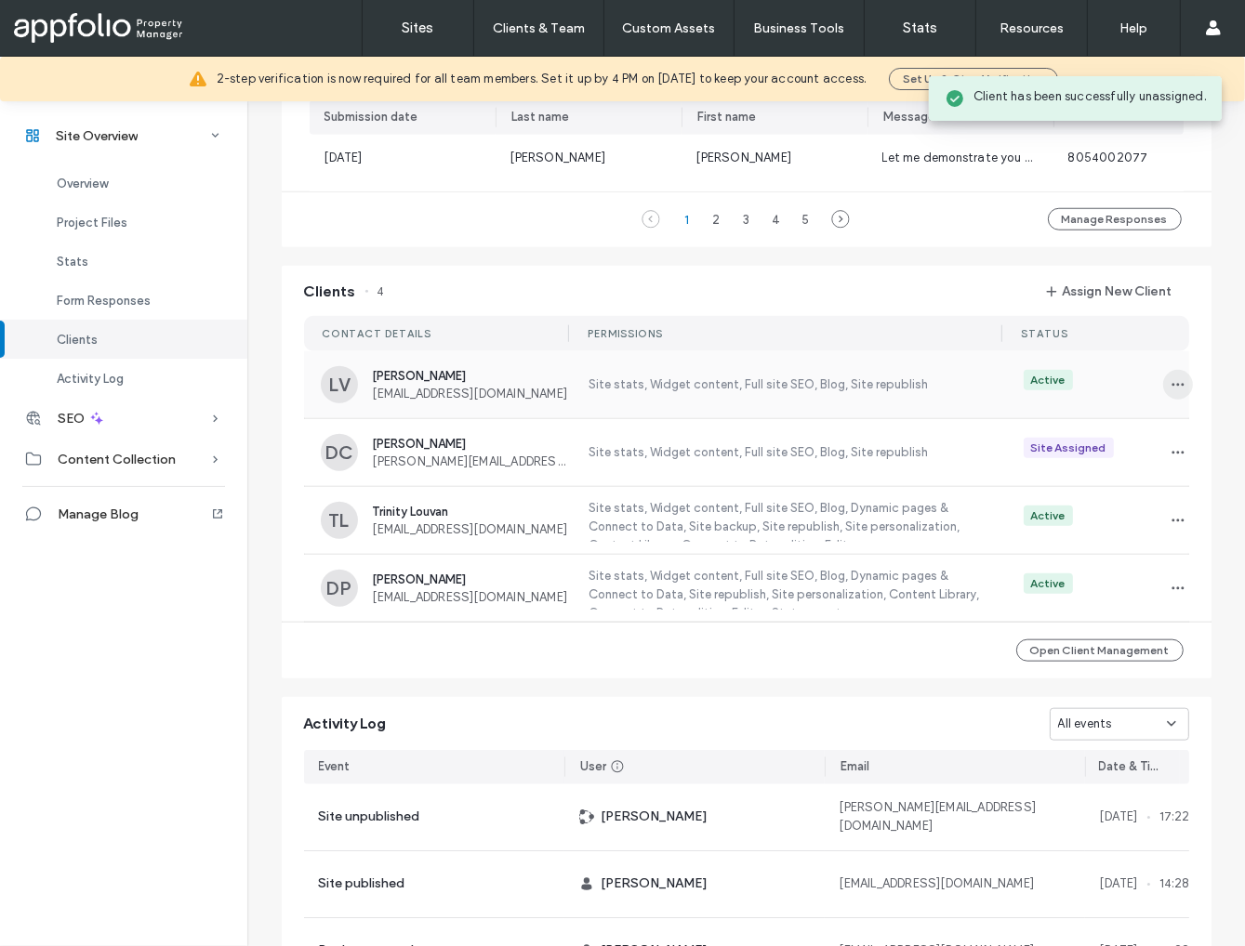
click at [1173, 392] on icon "button" at bounding box center [1177, 384] width 15 height 15
click at [1126, 535] on div "Unassign Client" at bounding box center [1102, 547] width 165 height 35
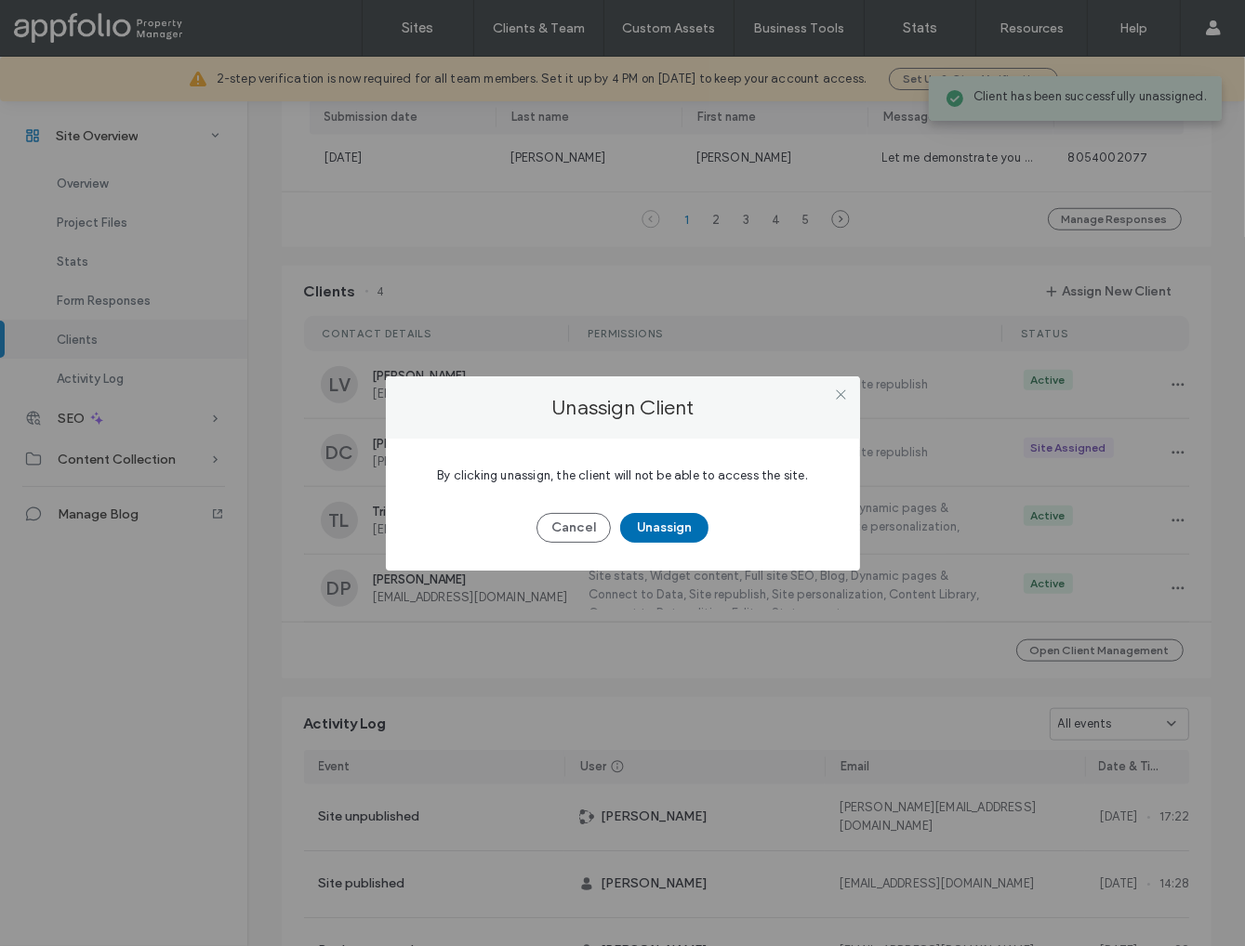
click at [691, 526] on button "Unassign" at bounding box center [664, 528] width 88 height 30
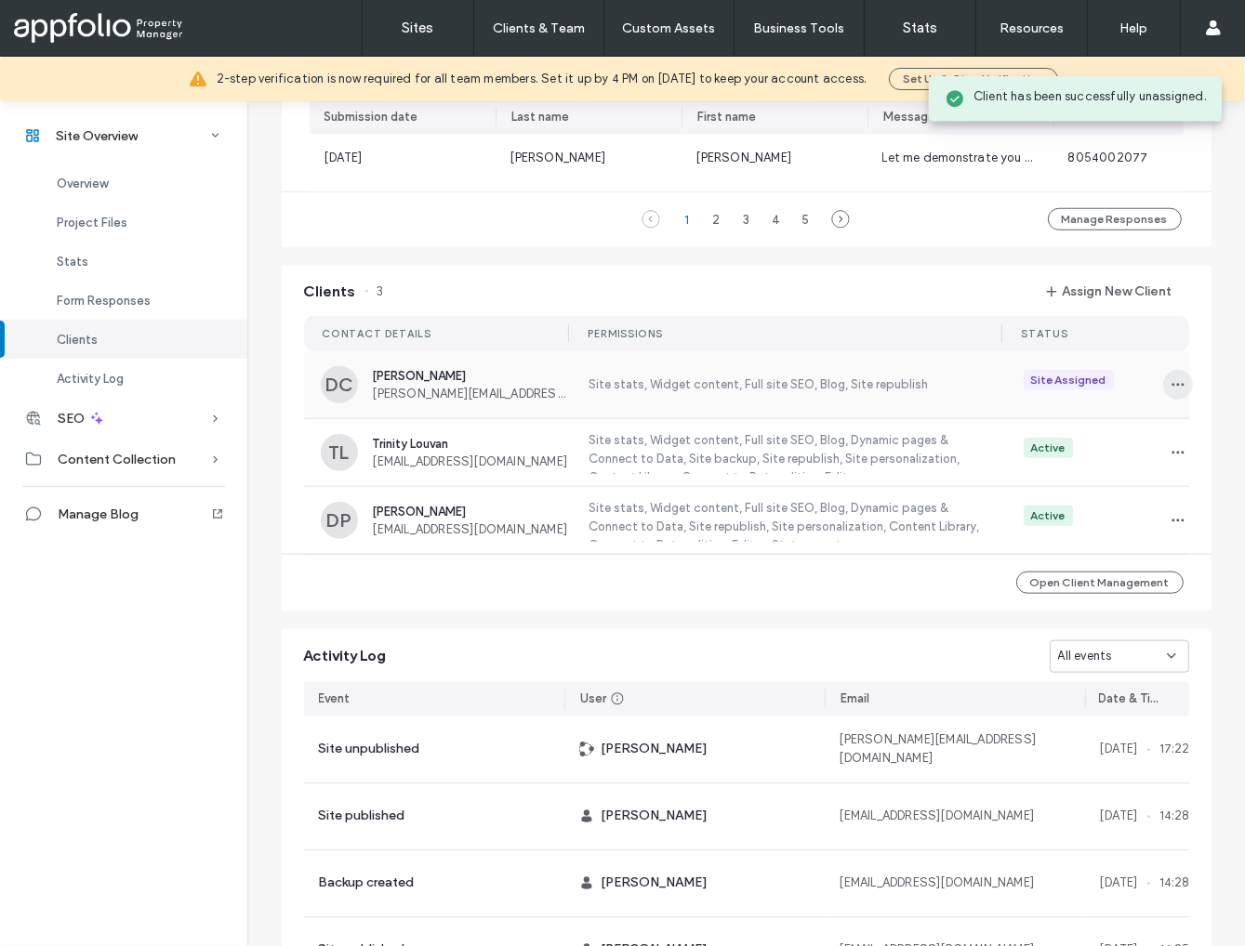
click at [1172, 391] on icon "button" at bounding box center [1177, 384] width 15 height 15
click at [1089, 544] on span "Unassign Client" at bounding box center [1101, 547] width 89 height 19
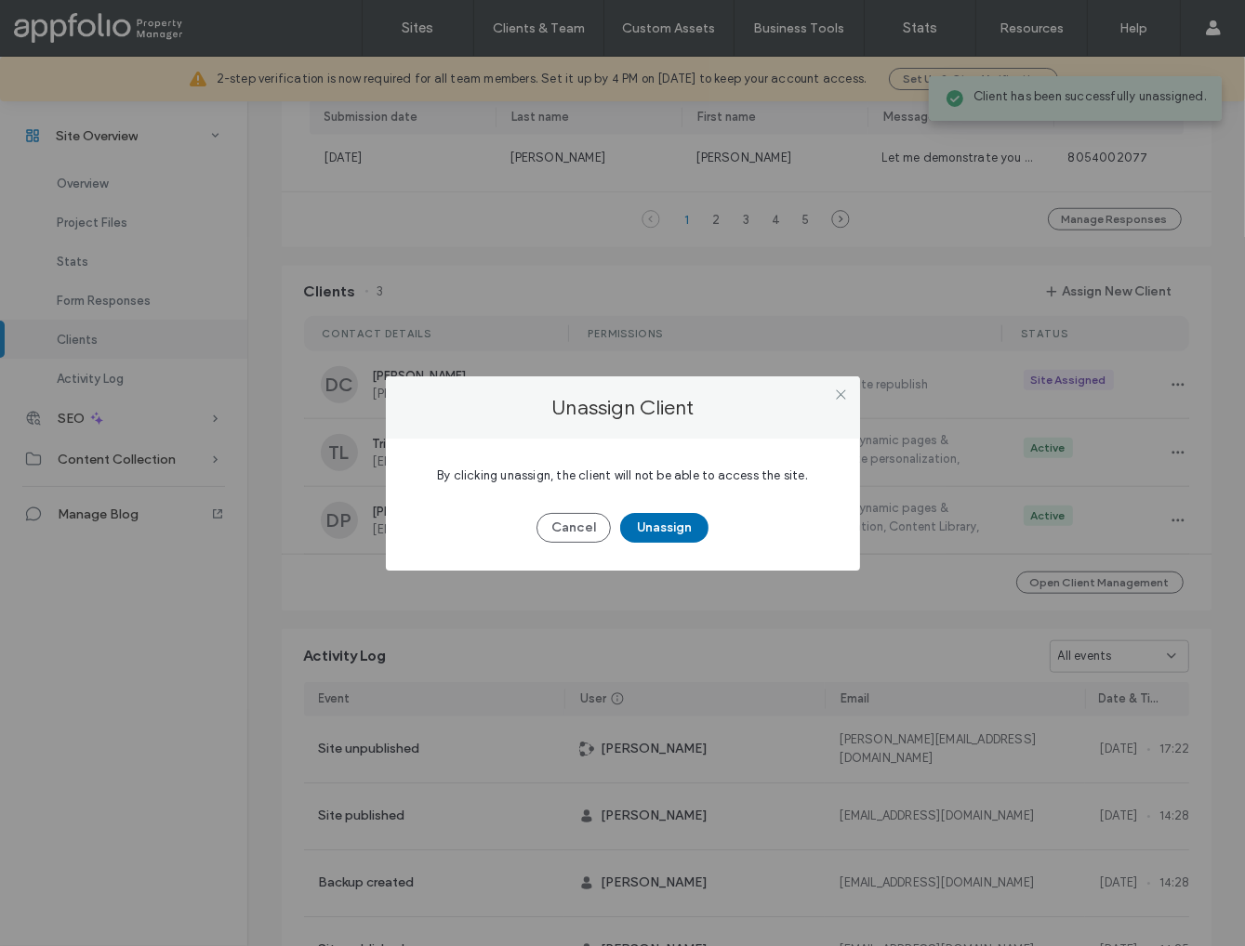
click at [659, 528] on button "Unassign" at bounding box center [664, 528] width 88 height 30
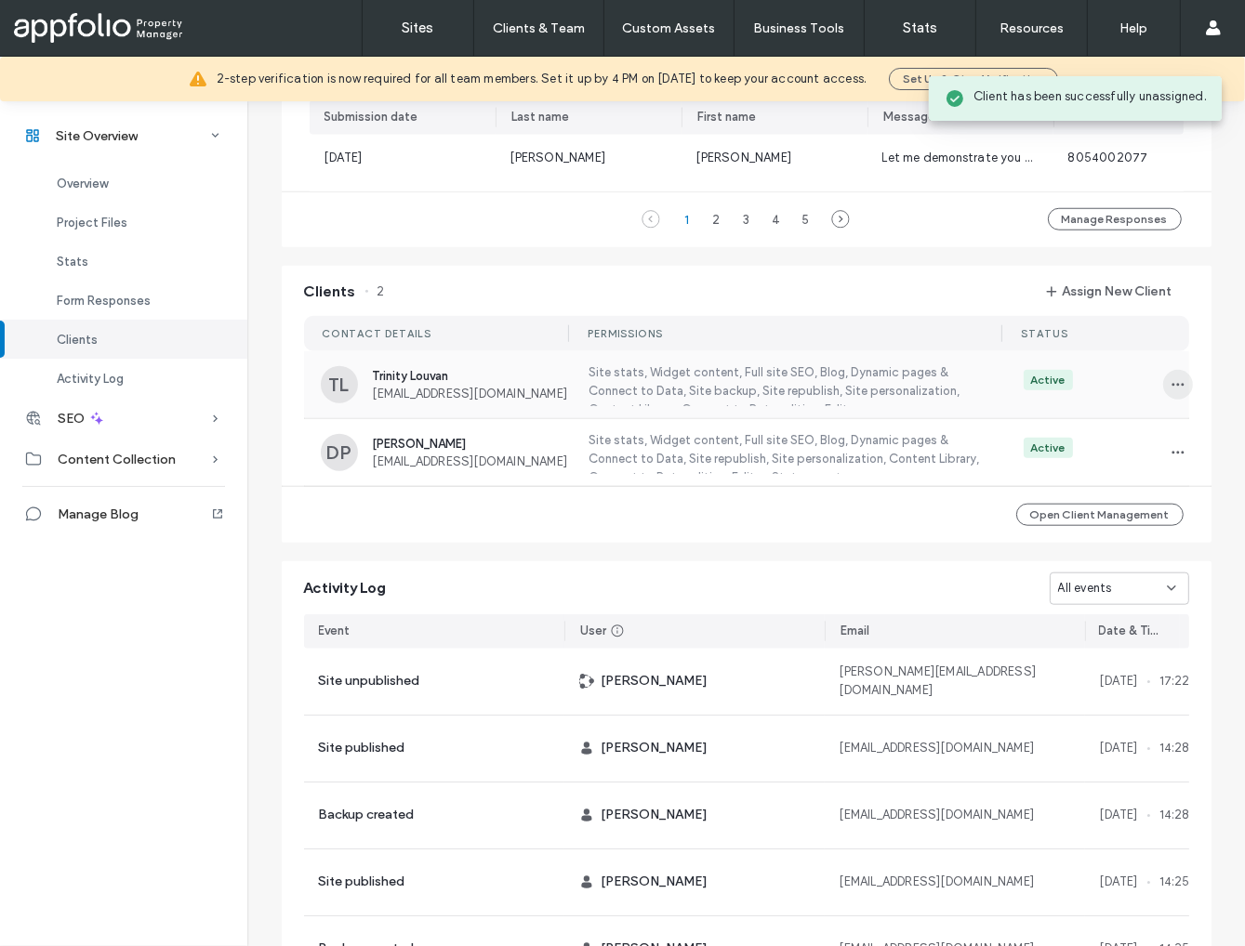
click at [1173, 389] on icon "button" at bounding box center [1177, 384] width 15 height 15
click at [1098, 541] on span "Unassign Client" at bounding box center [1101, 547] width 89 height 19
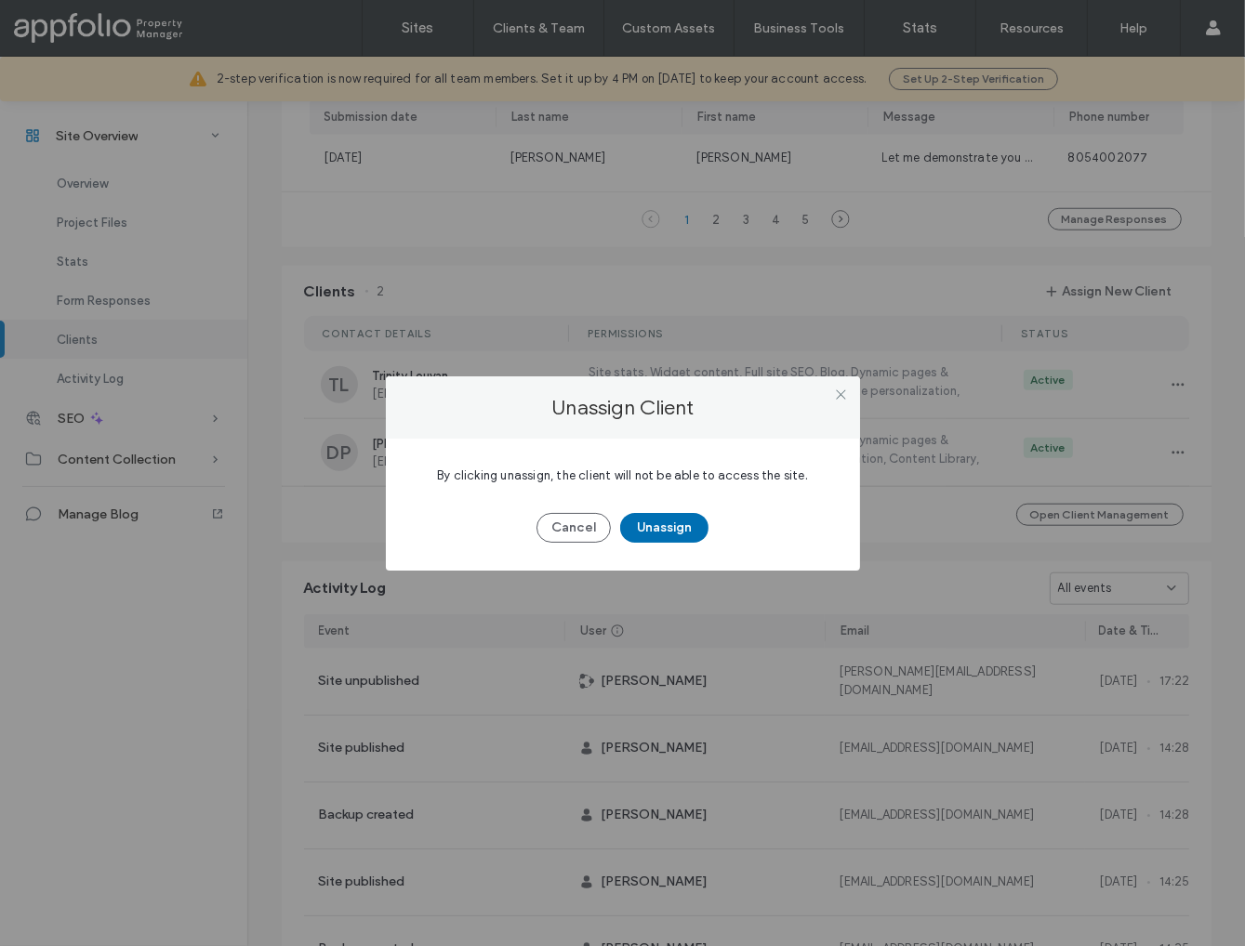
click at [671, 527] on button "Unassign" at bounding box center [664, 528] width 88 height 30
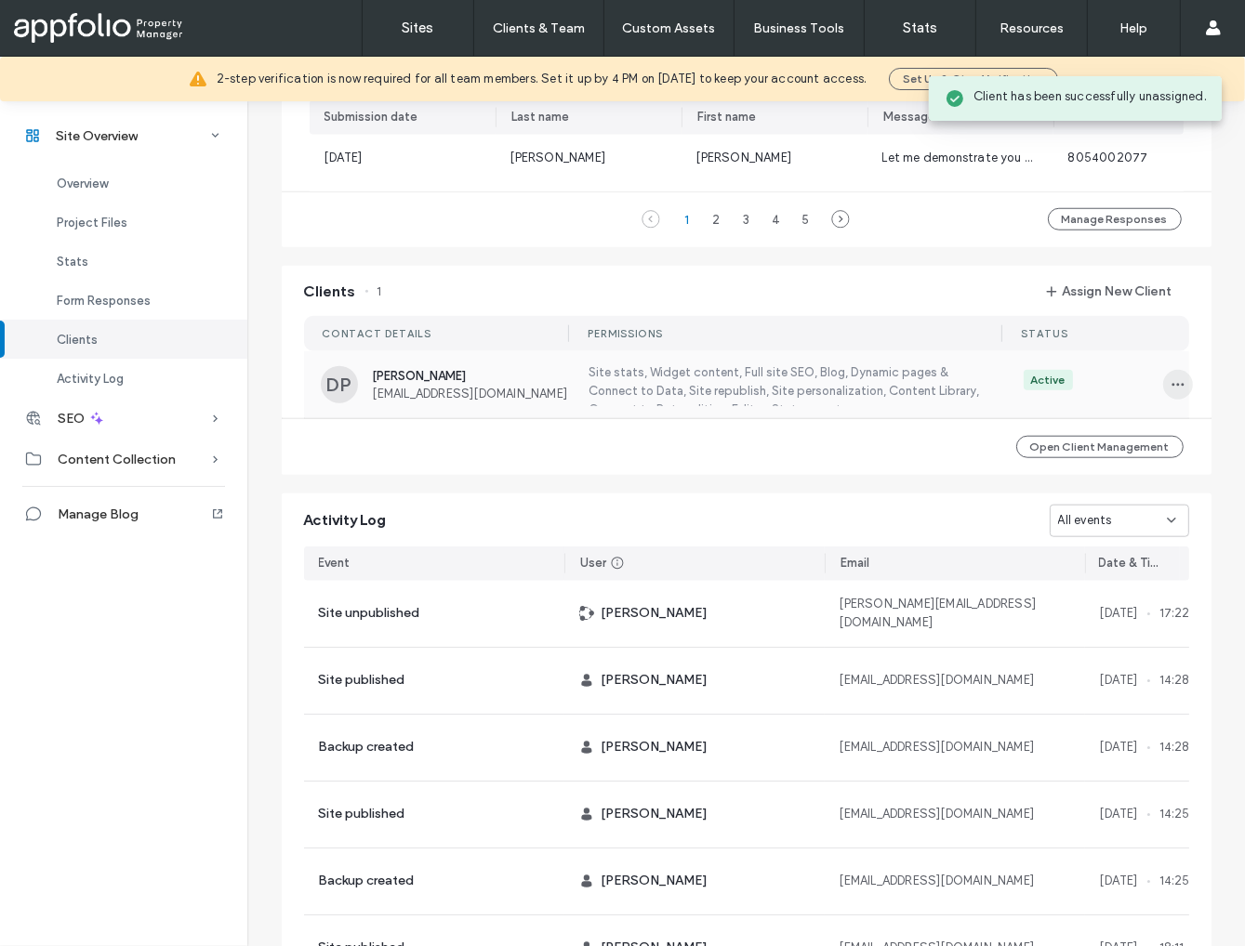
click at [1171, 386] on use "button" at bounding box center [1177, 384] width 12 height 3
click at [1087, 551] on span "Unassign Client" at bounding box center [1101, 547] width 89 height 19
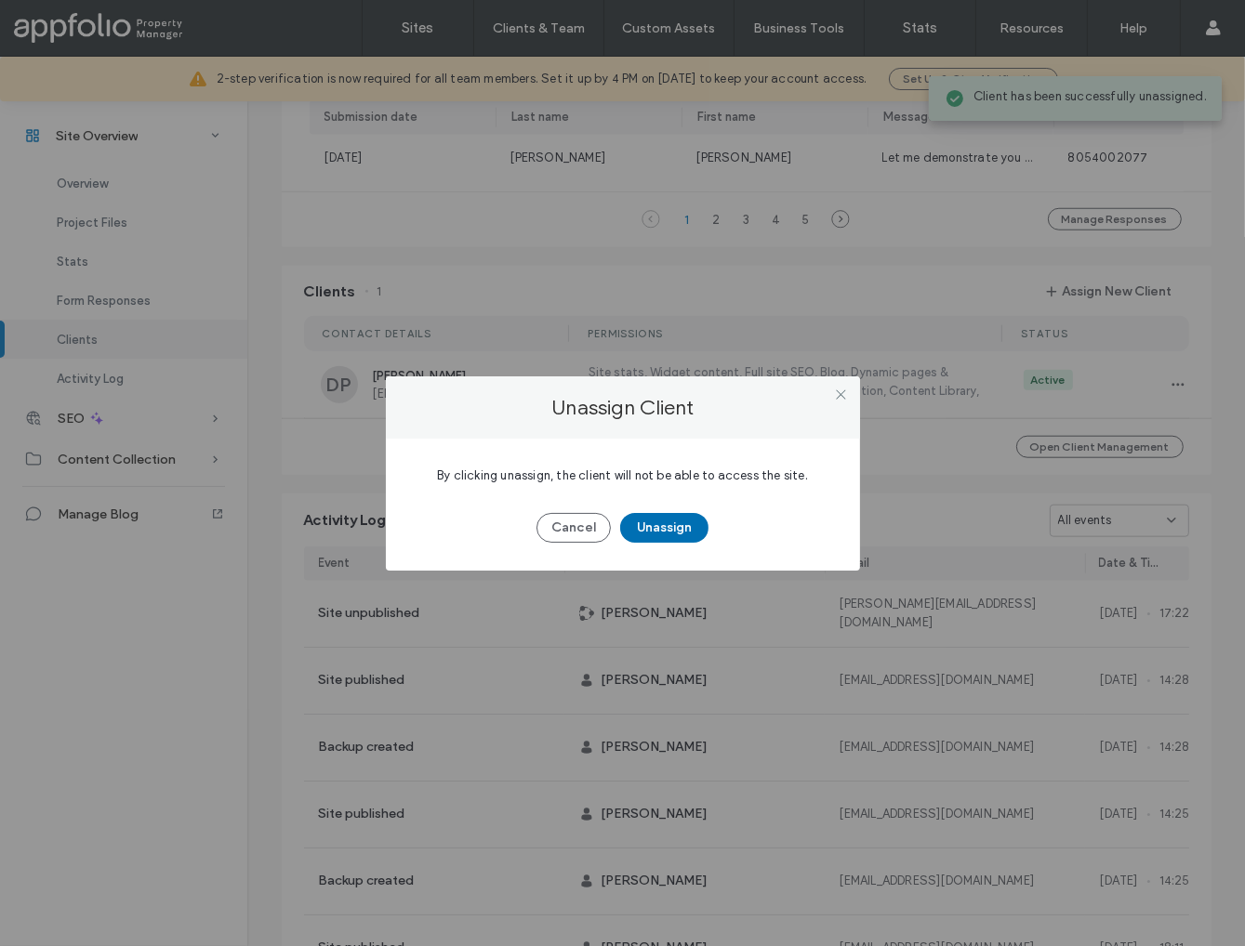
click at [661, 528] on button "Unassign" at bounding box center [664, 528] width 88 height 30
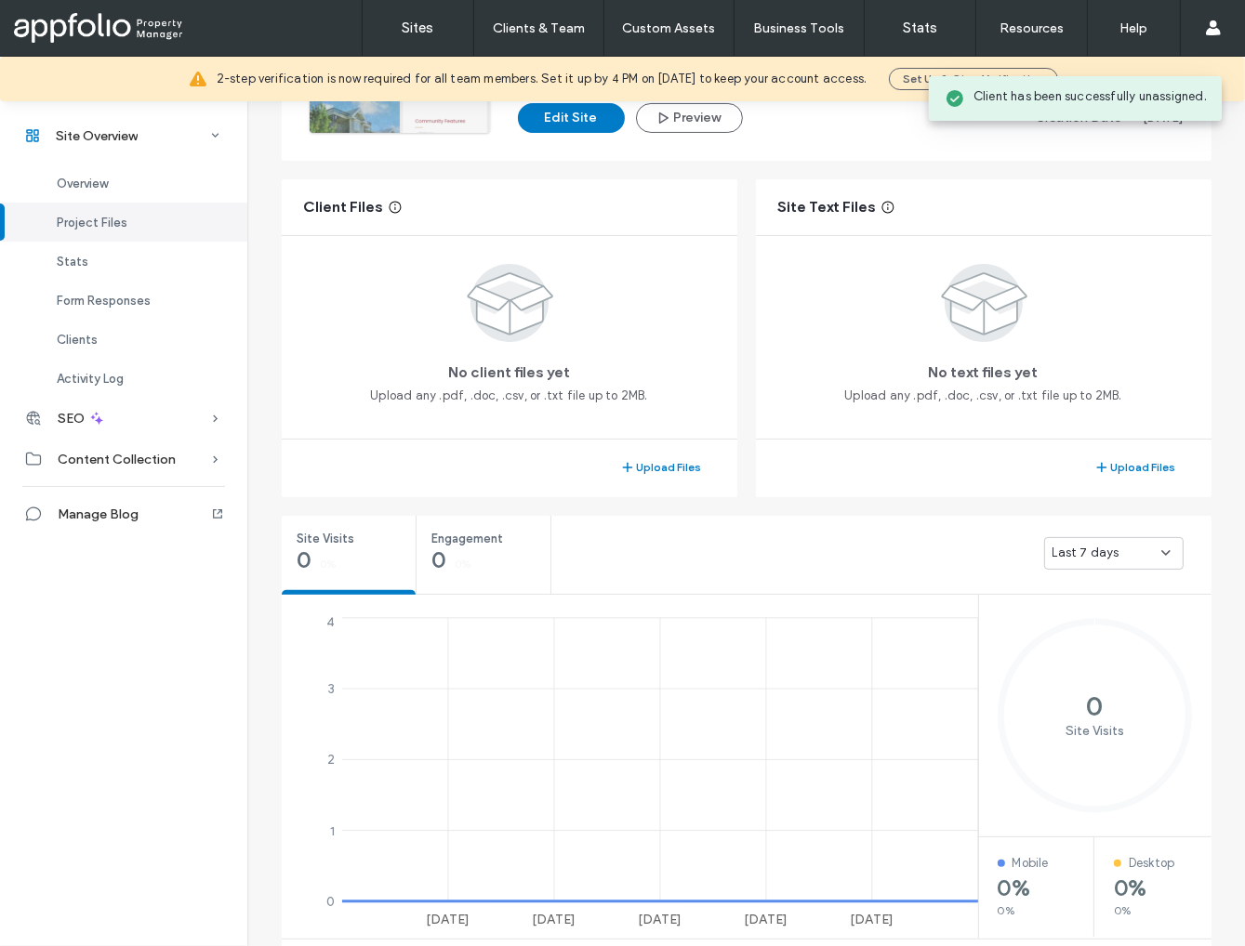
scroll to position [279, 0]
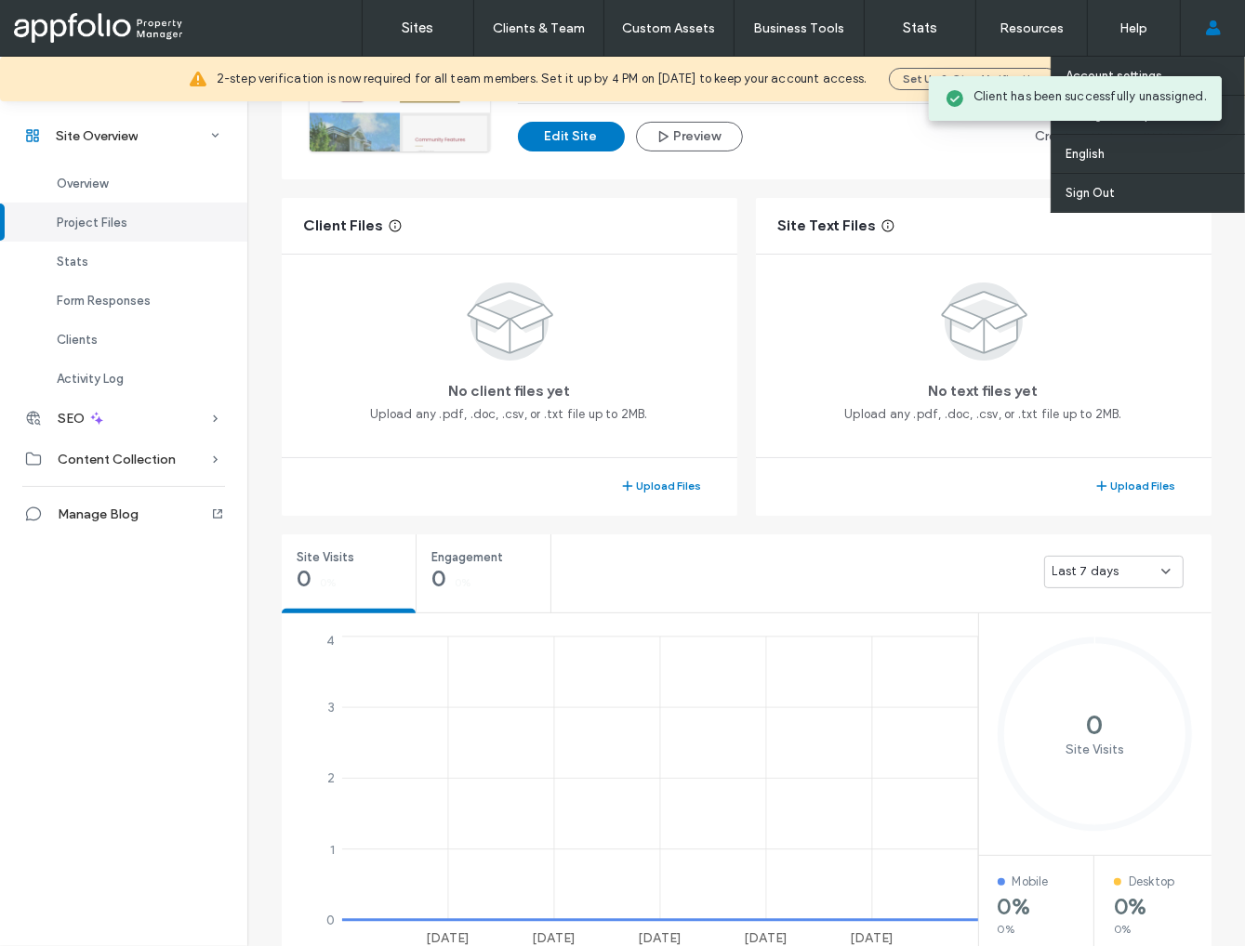
click at [1218, 32] on use at bounding box center [1212, 27] width 15 height 15
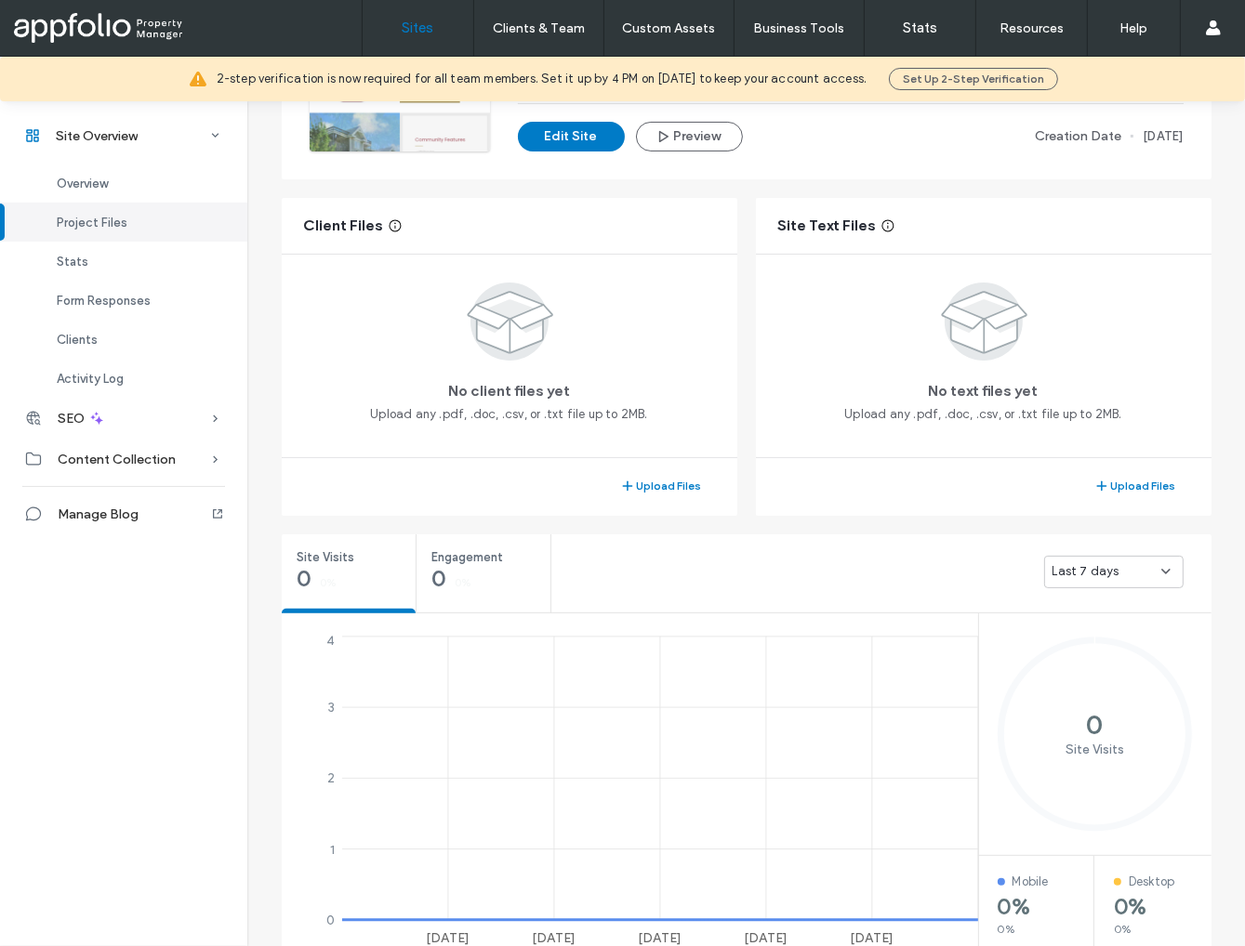
click at [410, 30] on label "Sites" at bounding box center [418, 28] width 32 height 17
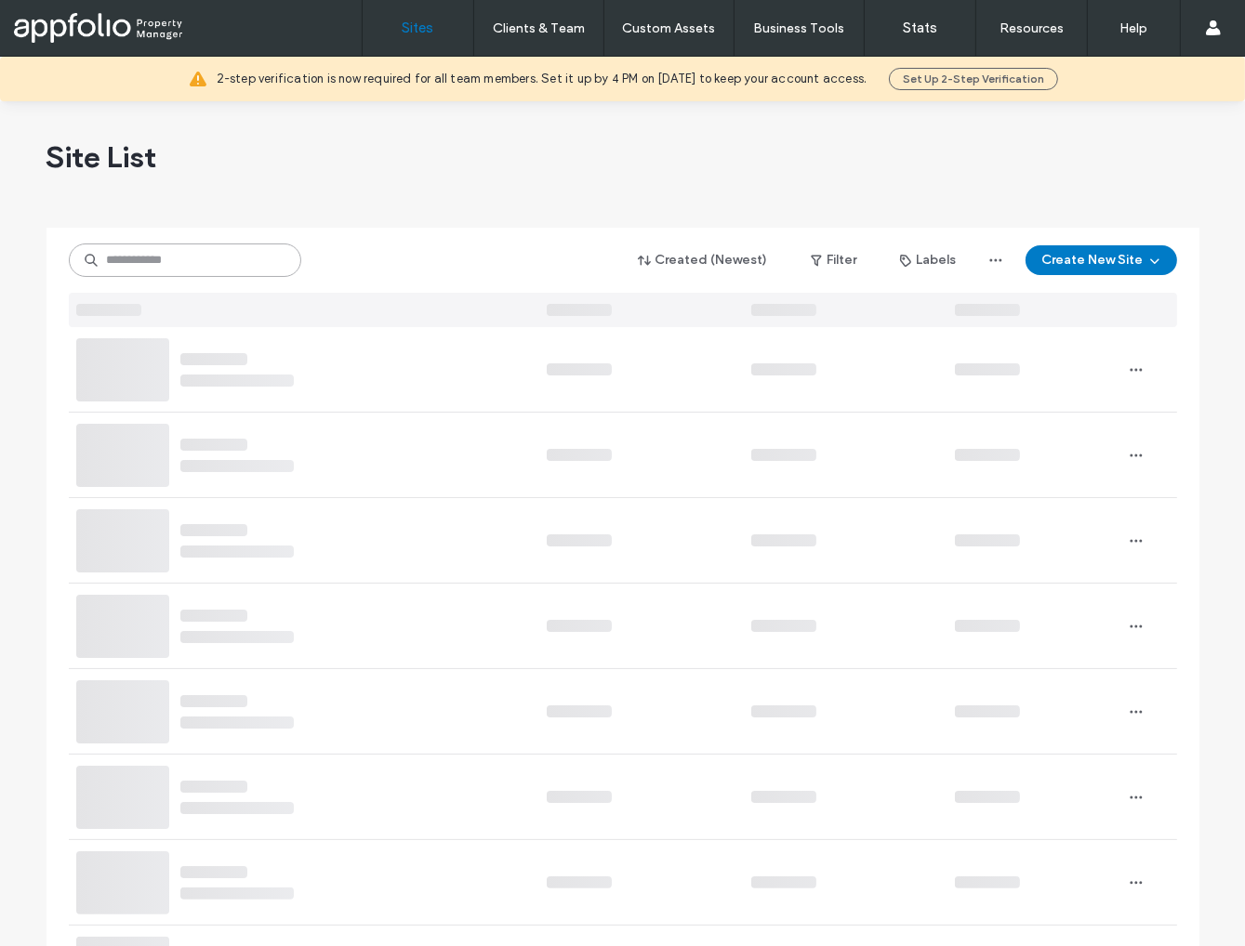
click at [215, 263] on input at bounding box center [185, 260] width 232 height 33
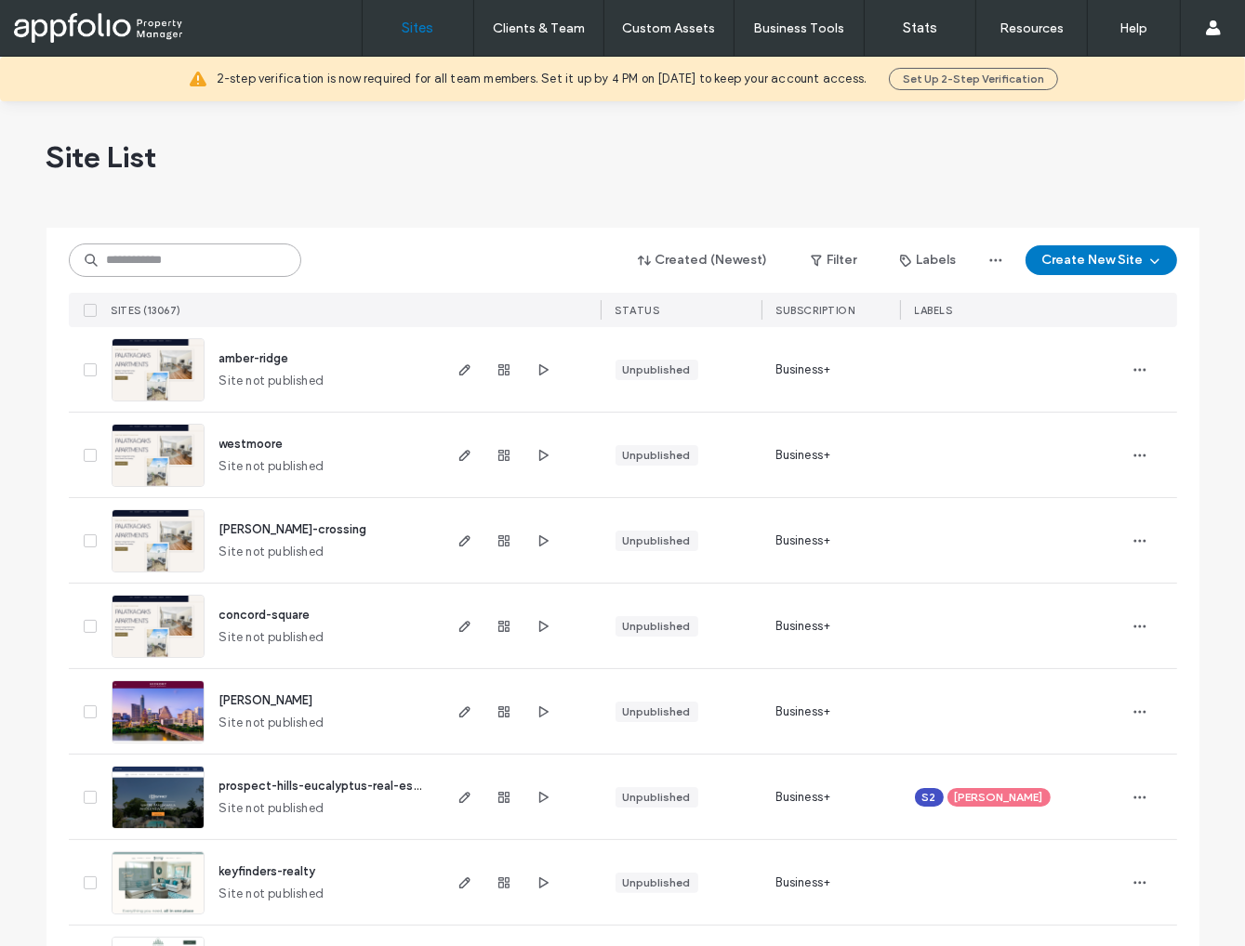
paste input "**********"
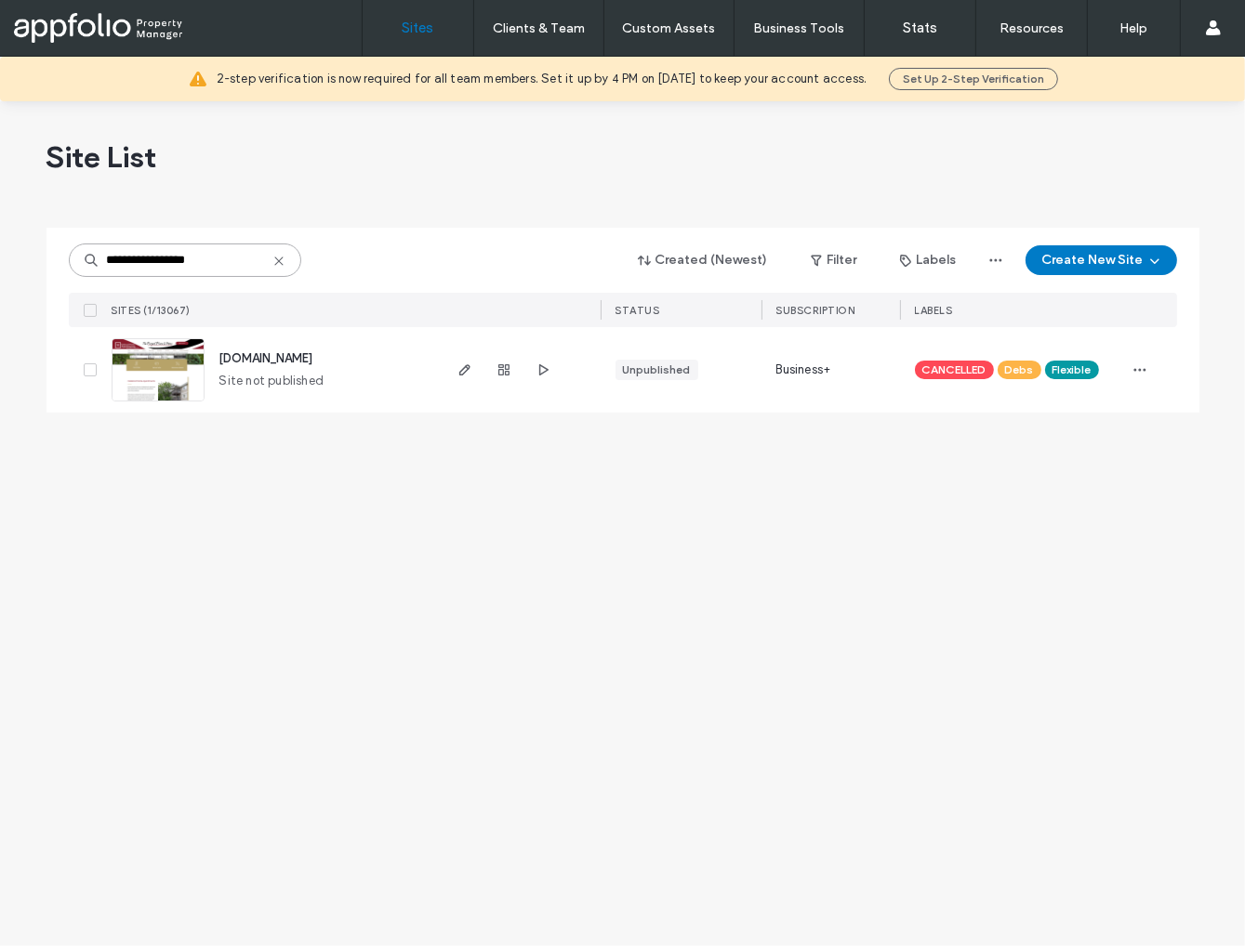
type input "**********"
click at [186, 359] on img at bounding box center [157, 402] width 91 height 126
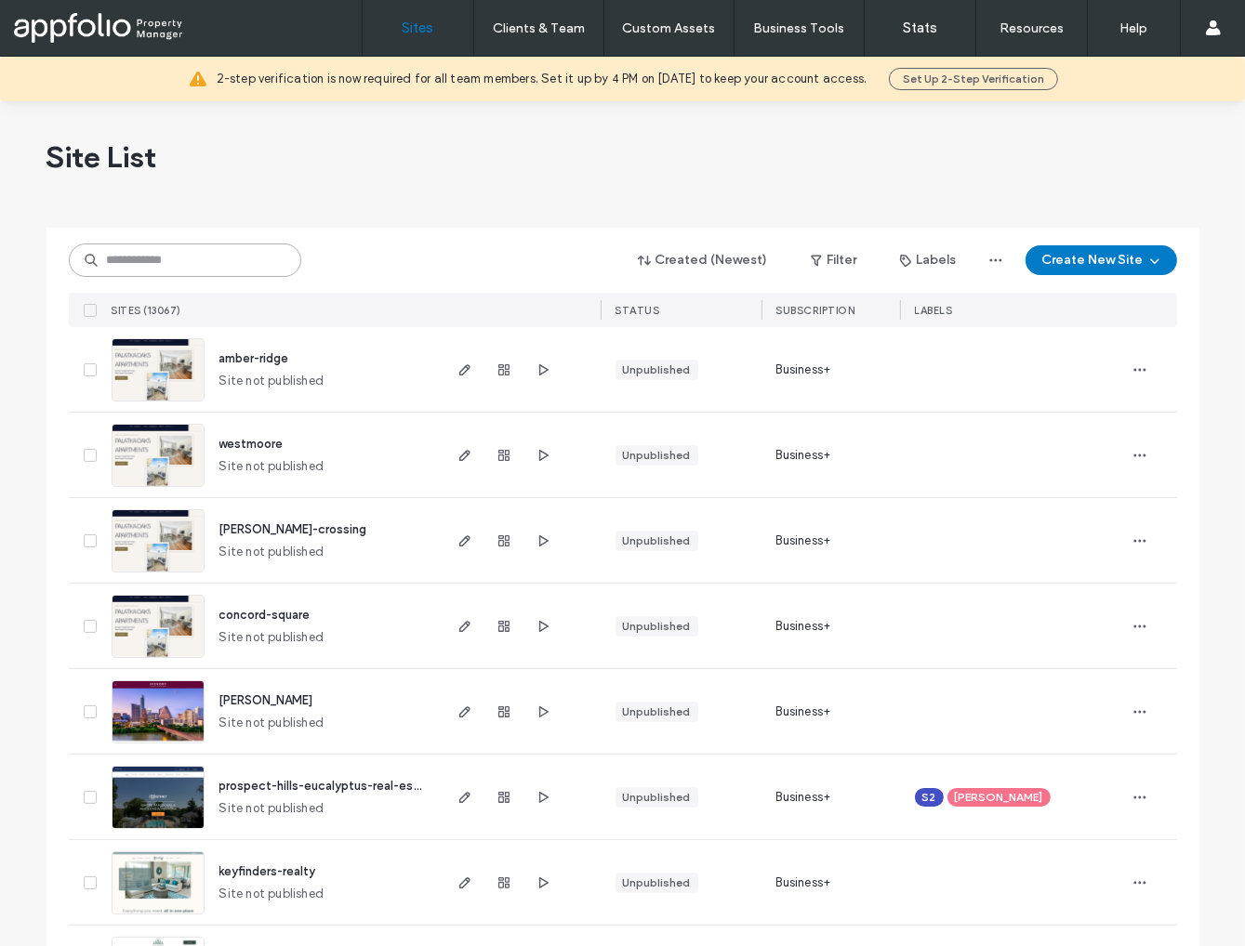
click at [193, 269] on input at bounding box center [185, 260] width 232 height 33
paste input "**********"
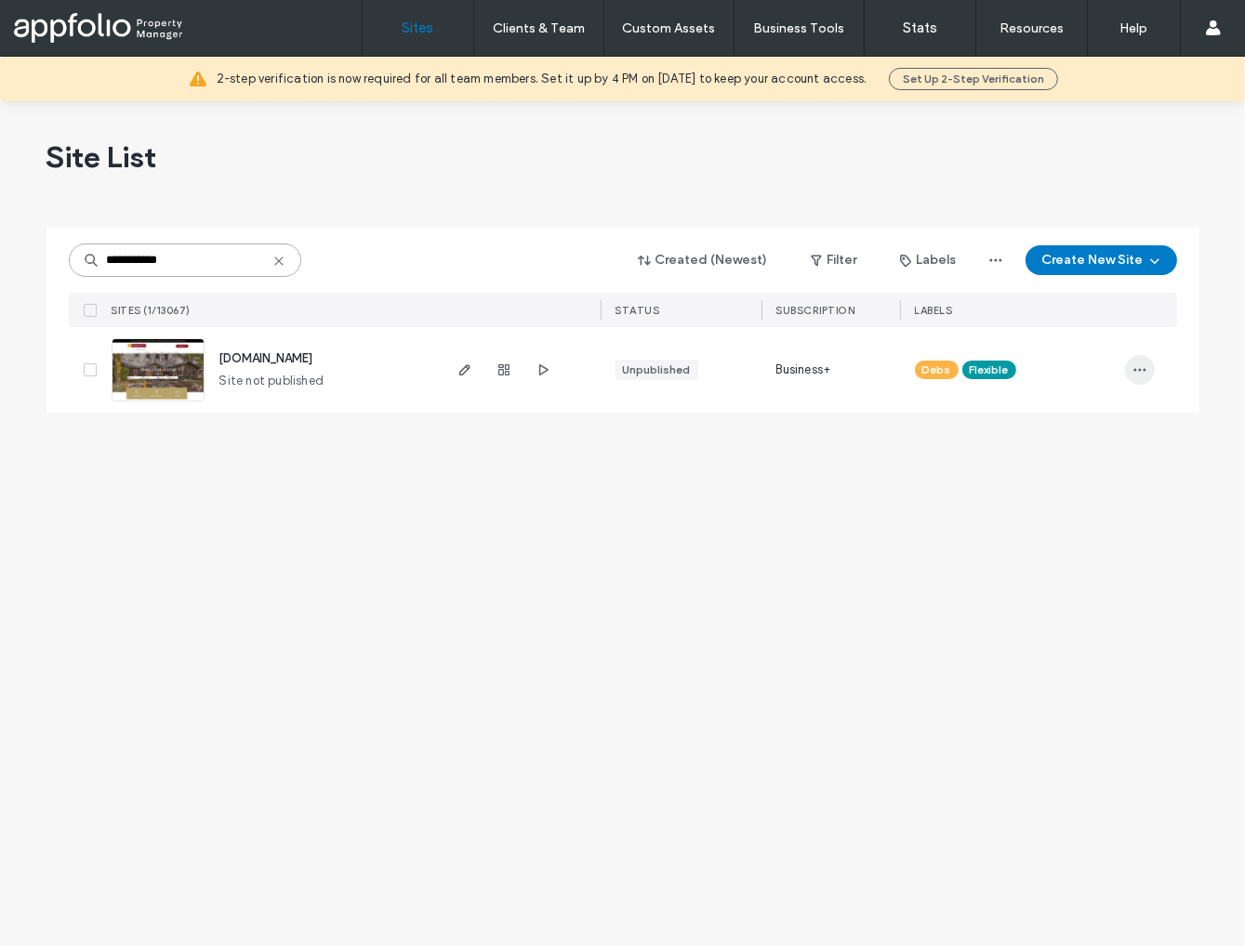
type input "**********"
click at [1142, 372] on icon "button" at bounding box center [1139, 369] width 15 height 15
click at [1082, 533] on span "Assign Label" at bounding box center [1057, 524] width 70 height 19
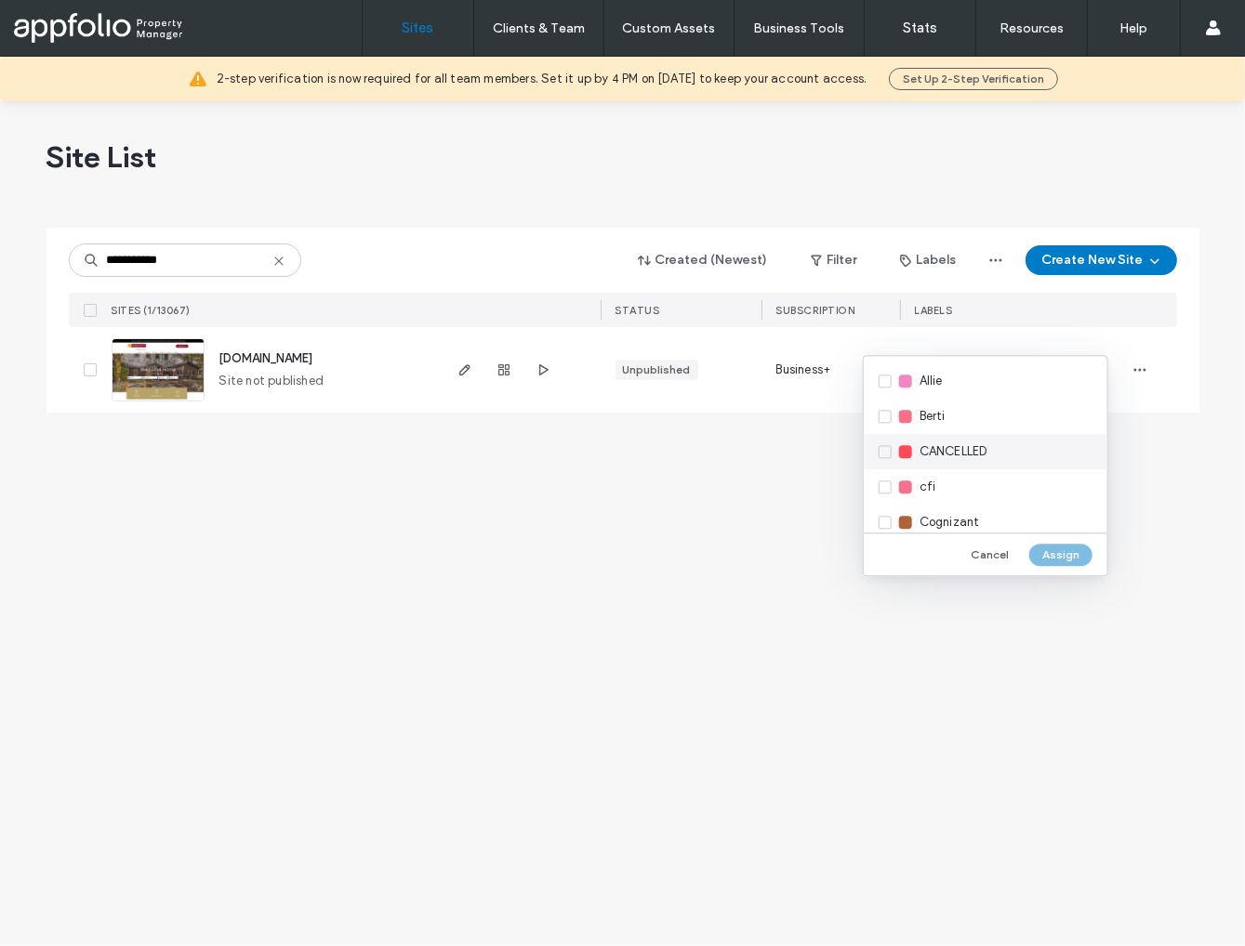
click at [942, 442] on span "CANCELLED" at bounding box center [953, 451] width 68 height 19
click at [1055, 557] on button "Assign" at bounding box center [1060, 555] width 63 height 22
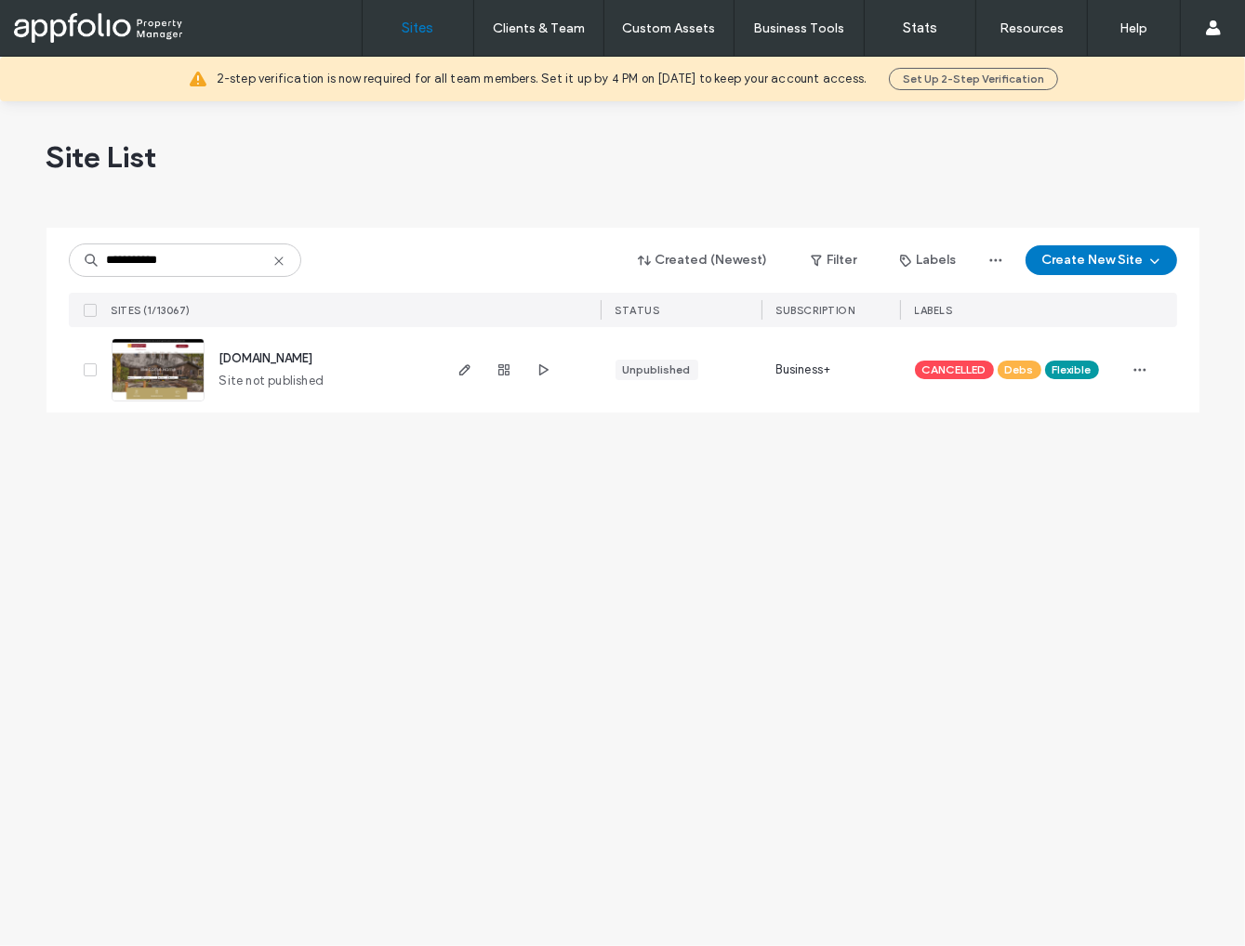
click at [176, 375] on img at bounding box center [157, 402] width 91 height 126
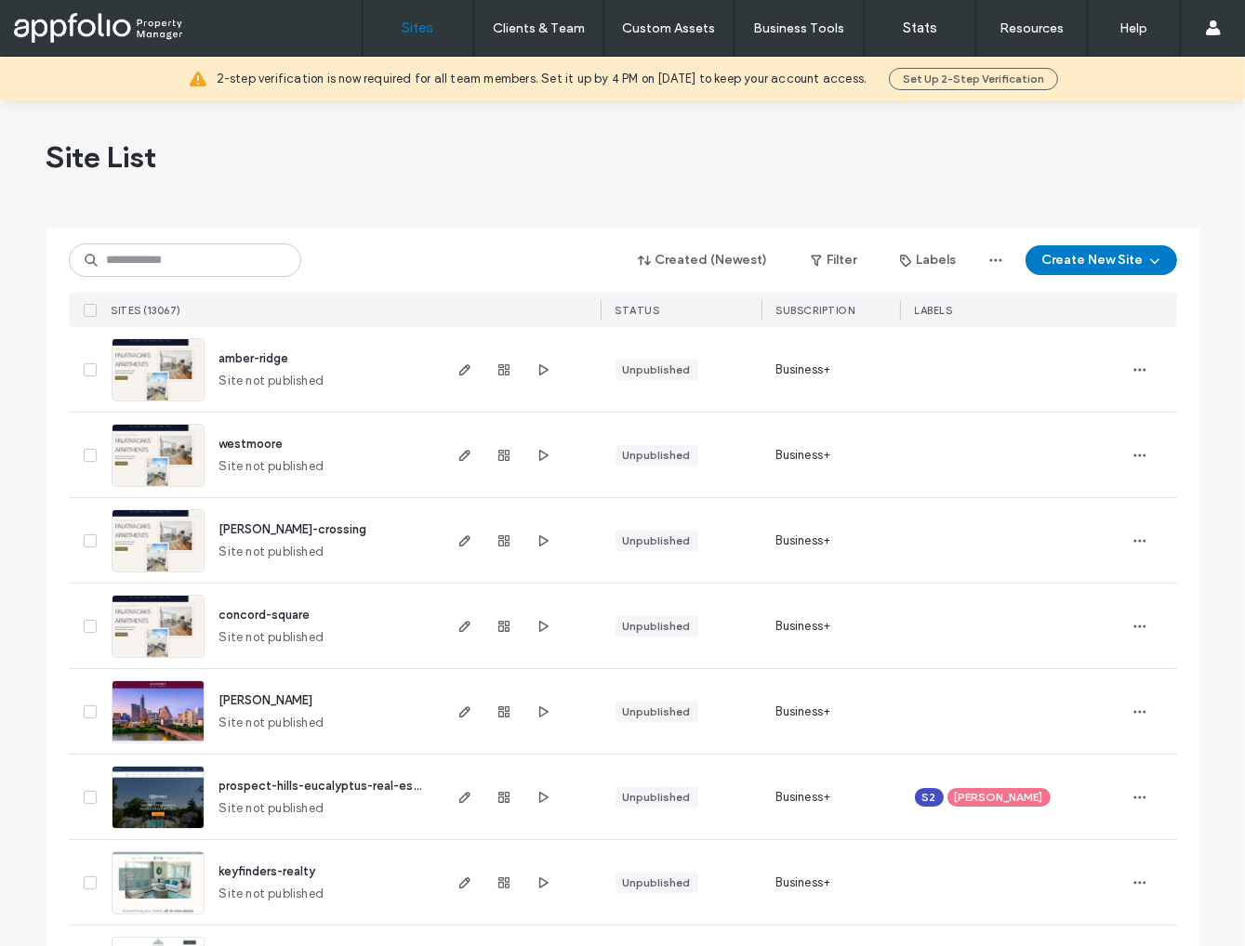
type input "**********"
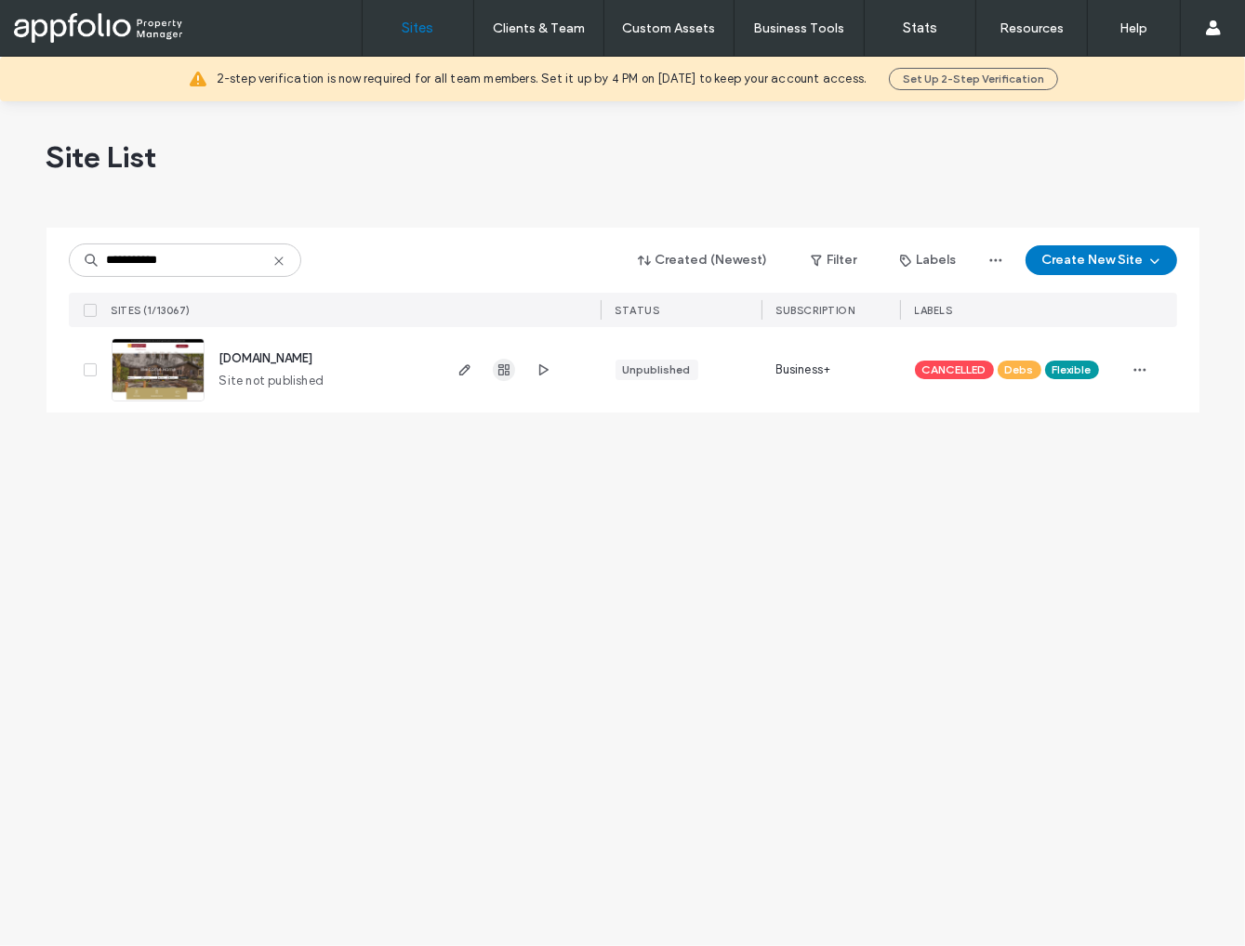
click at [508, 374] on use "button" at bounding box center [503, 369] width 11 height 11
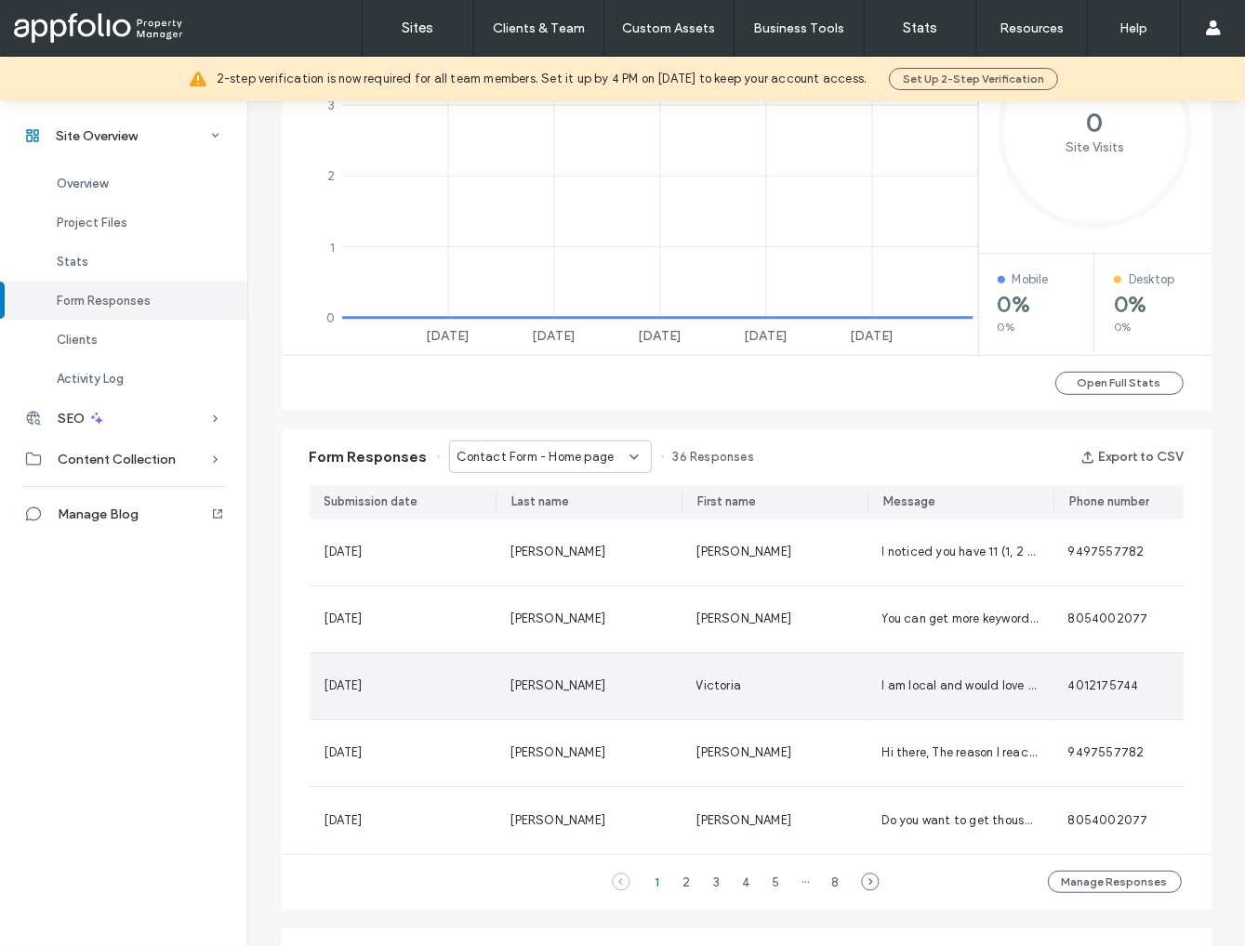
scroll to position [985, 0]
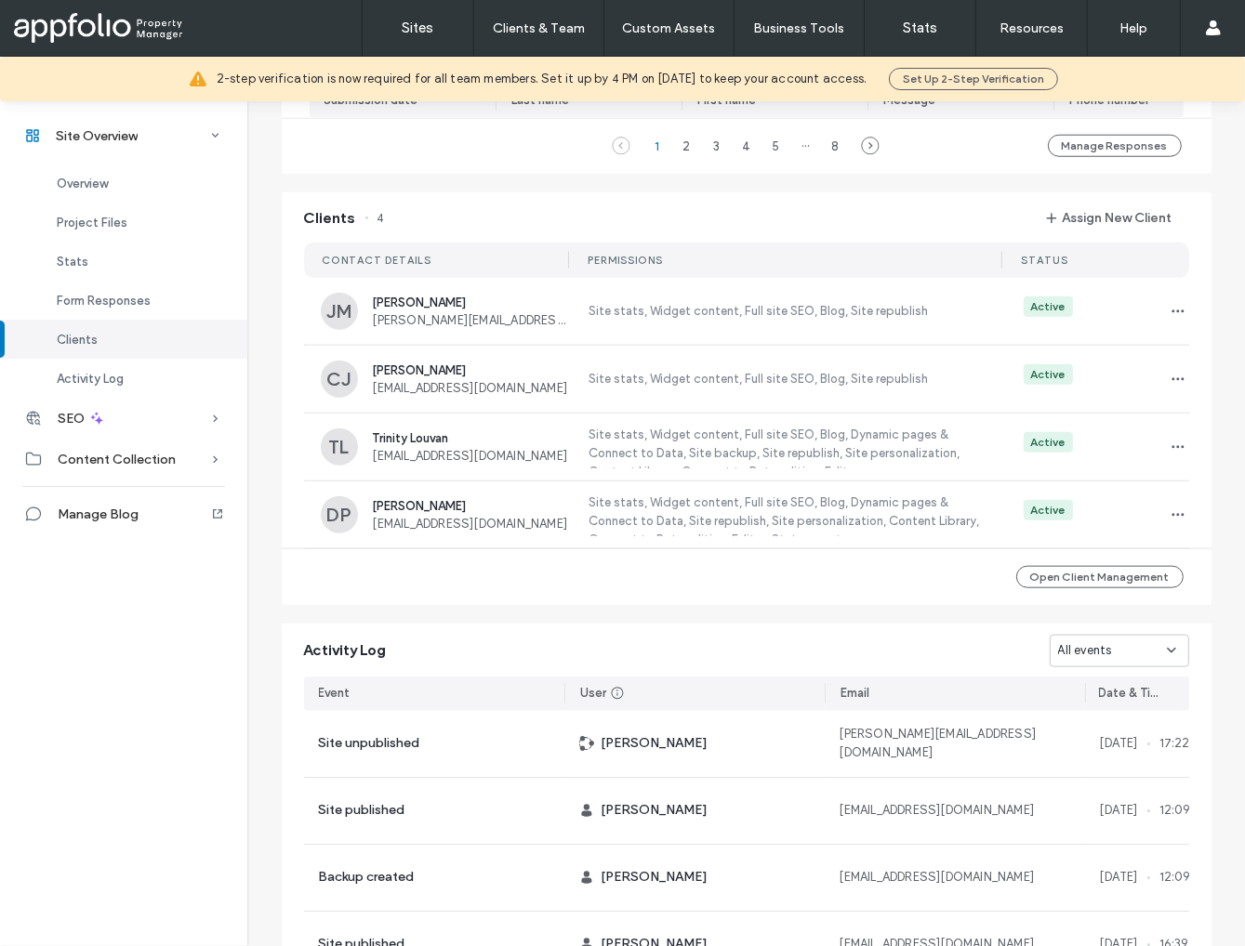
scroll to position [1628, 0]
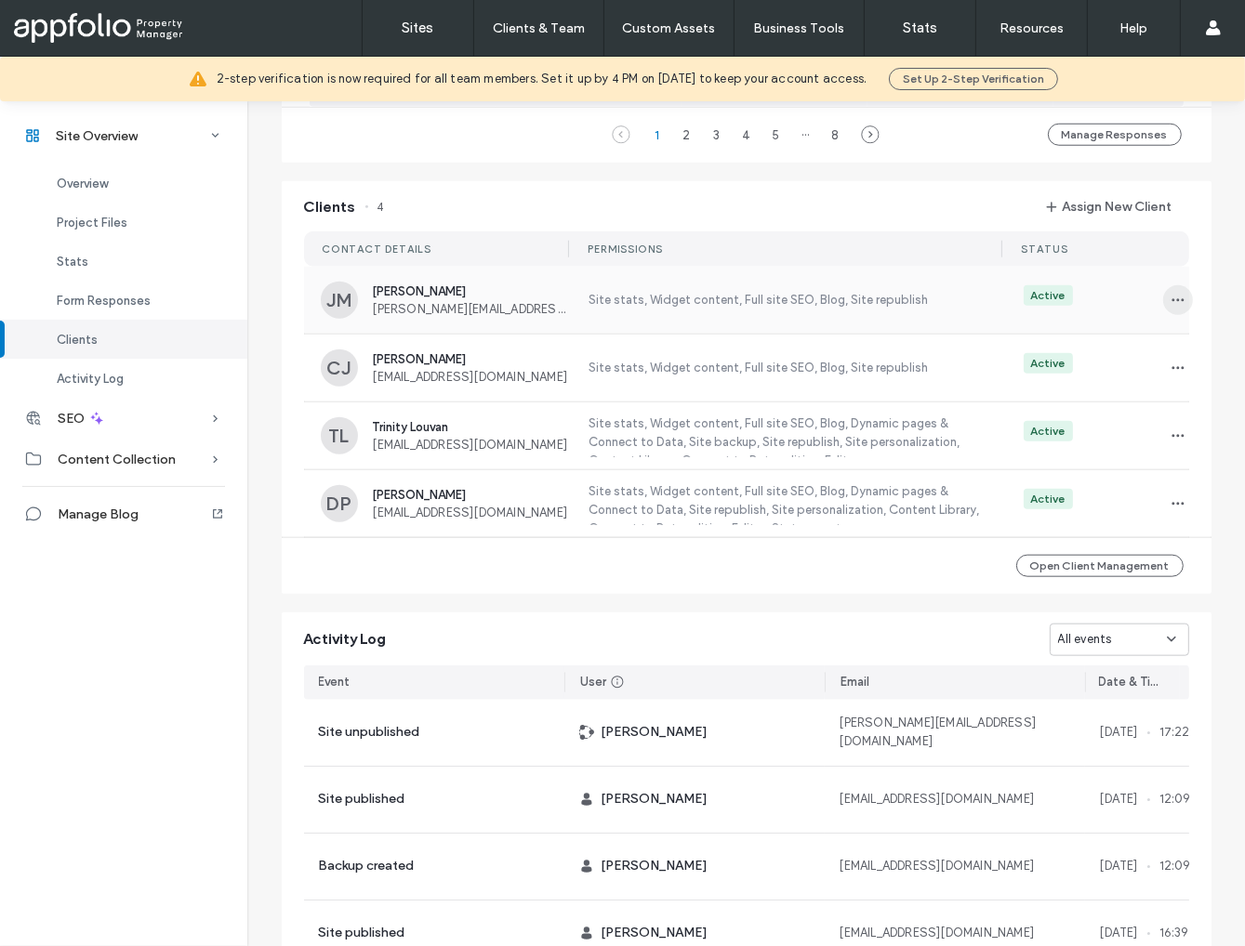
click at [1170, 308] on icon "button" at bounding box center [1177, 300] width 15 height 15
click at [1155, 472] on div "Unassign Client" at bounding box center [1102, 462] width 165 height 35
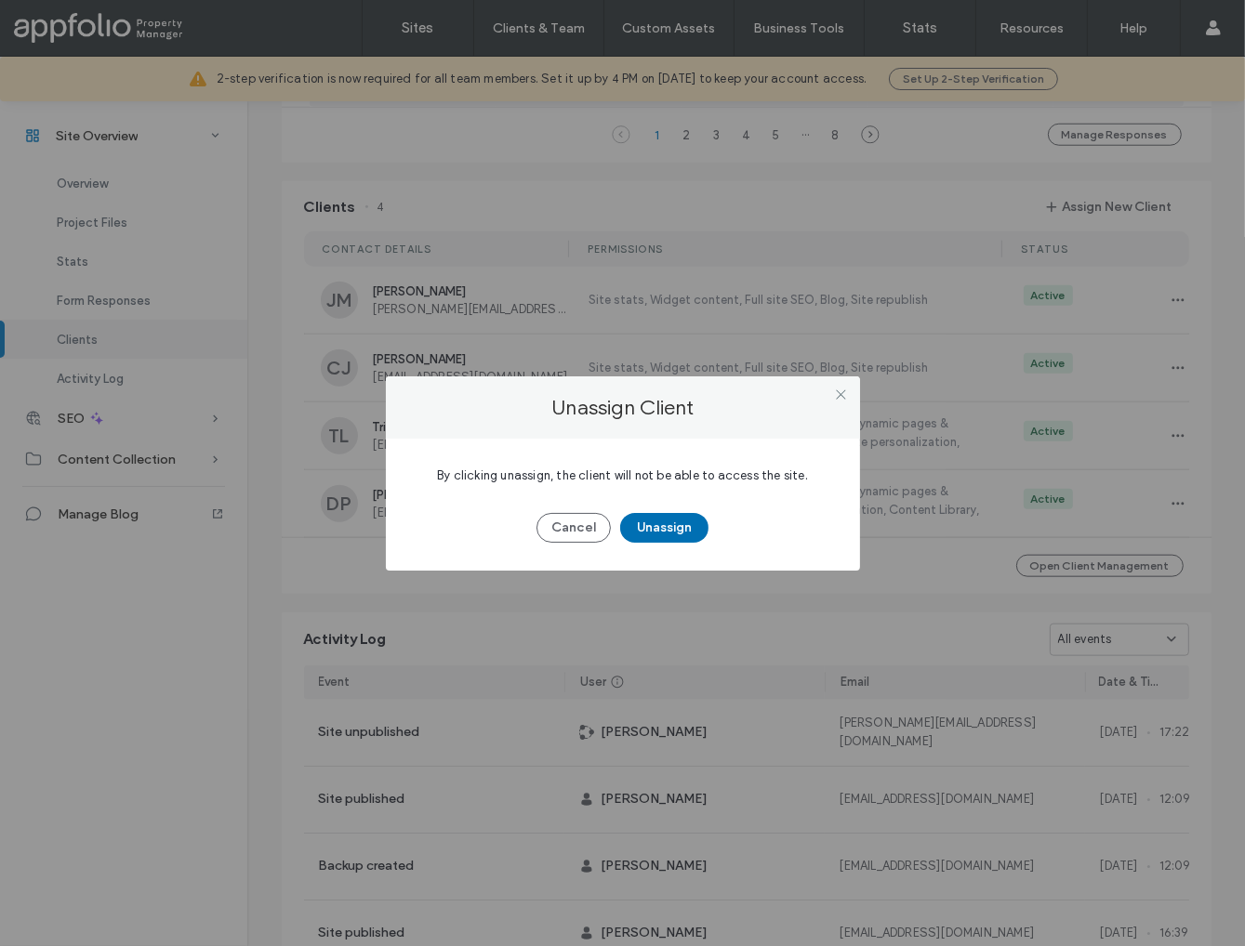
click at [660, 530] on button "Unassign" at bounding box center [664, 528] width 88 height 30
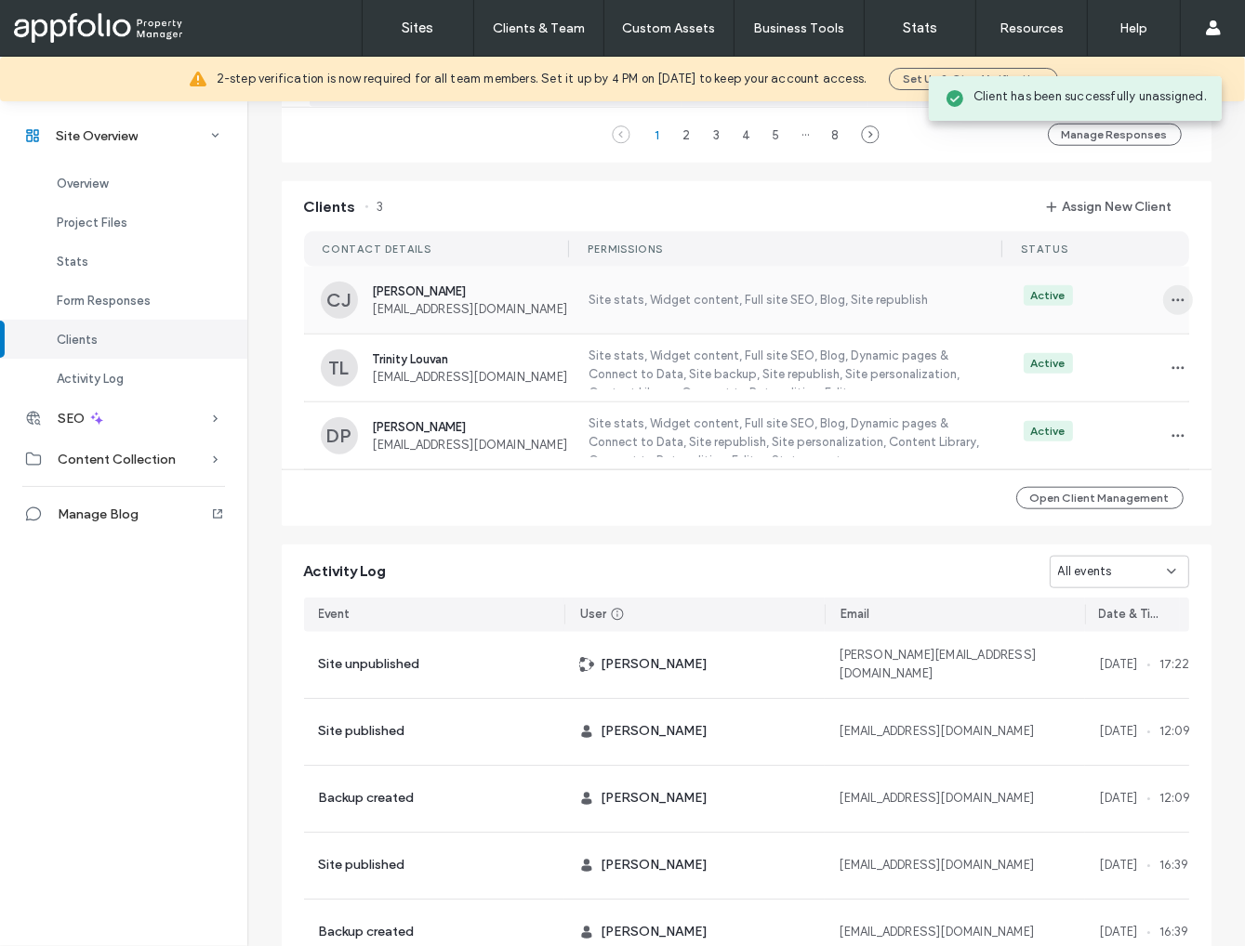
click at [1171, 308] on icon "button" at bounding box center [1177, 300] width 15 height 15
click at [1088, 474] on div "Unassign Client" at bounding box center [1102, 462] width 165 height 35
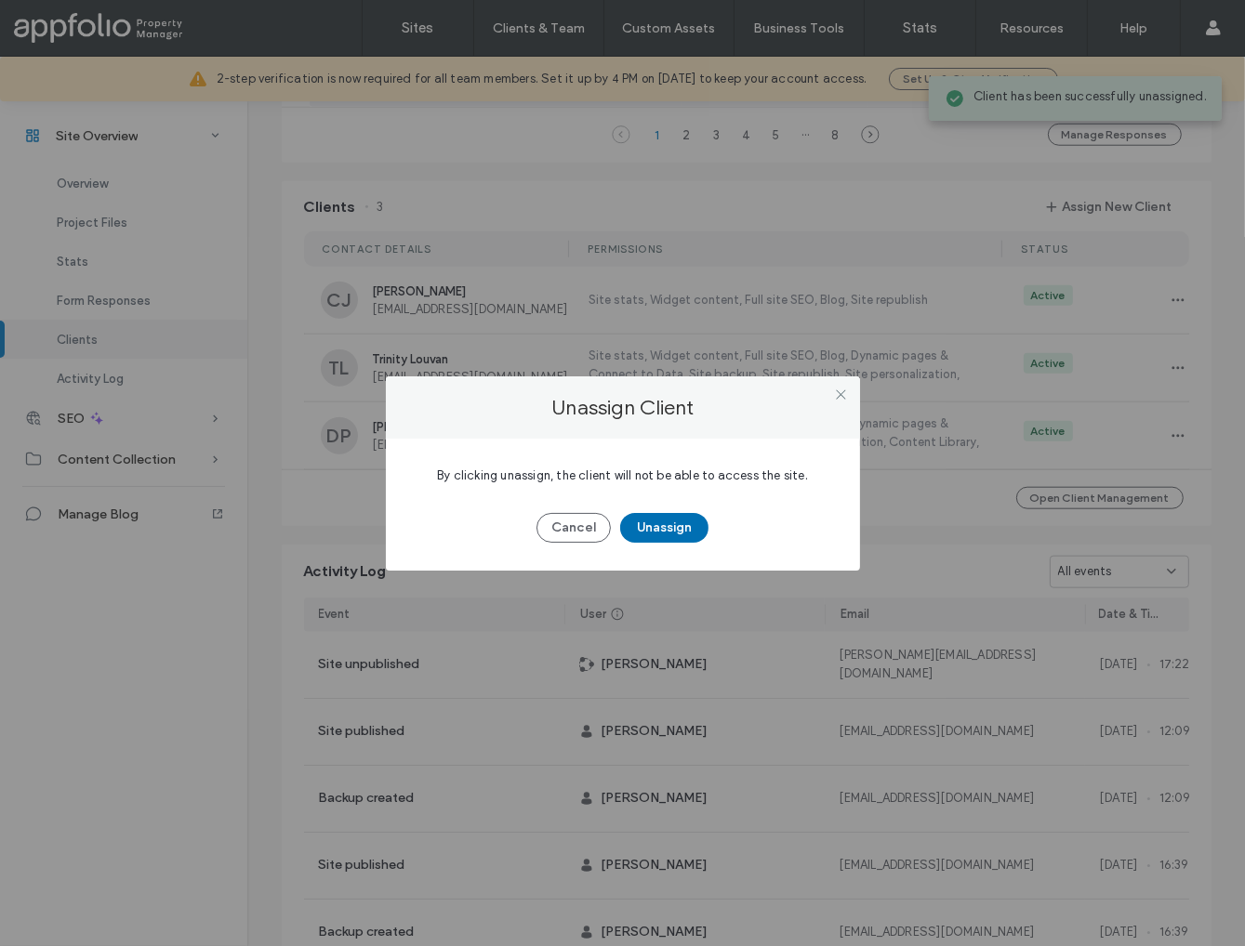
click at [670, 536] on button "Unassign" at bounding box center [664, 528] width 88 height 30
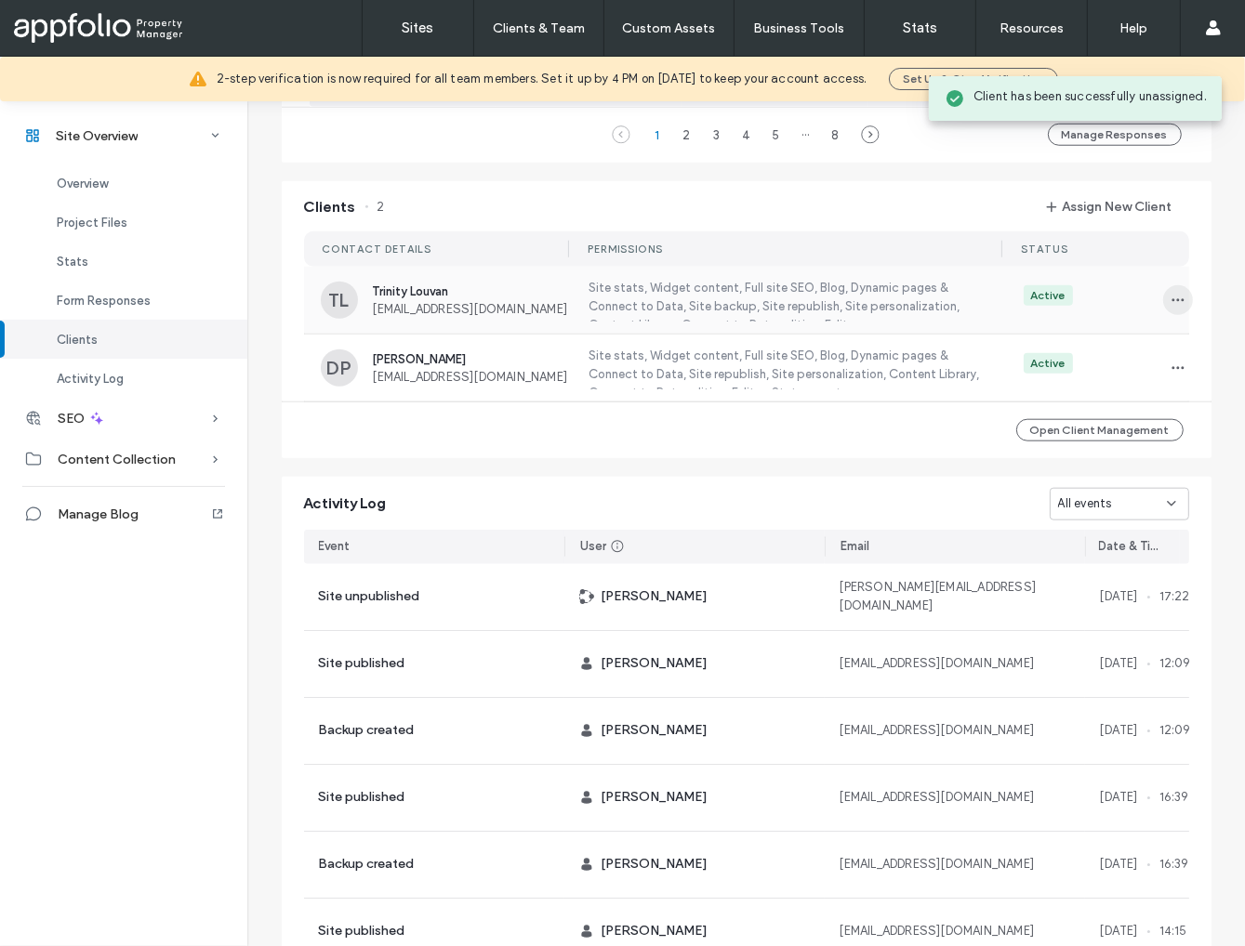
click at [1170, 304] on icon "button" at bounding box center [1177, 300] width 15 height 15
click at [1062, 466] on span "Unassign Client" at bounding box center [1101, 463] width 89 height 19
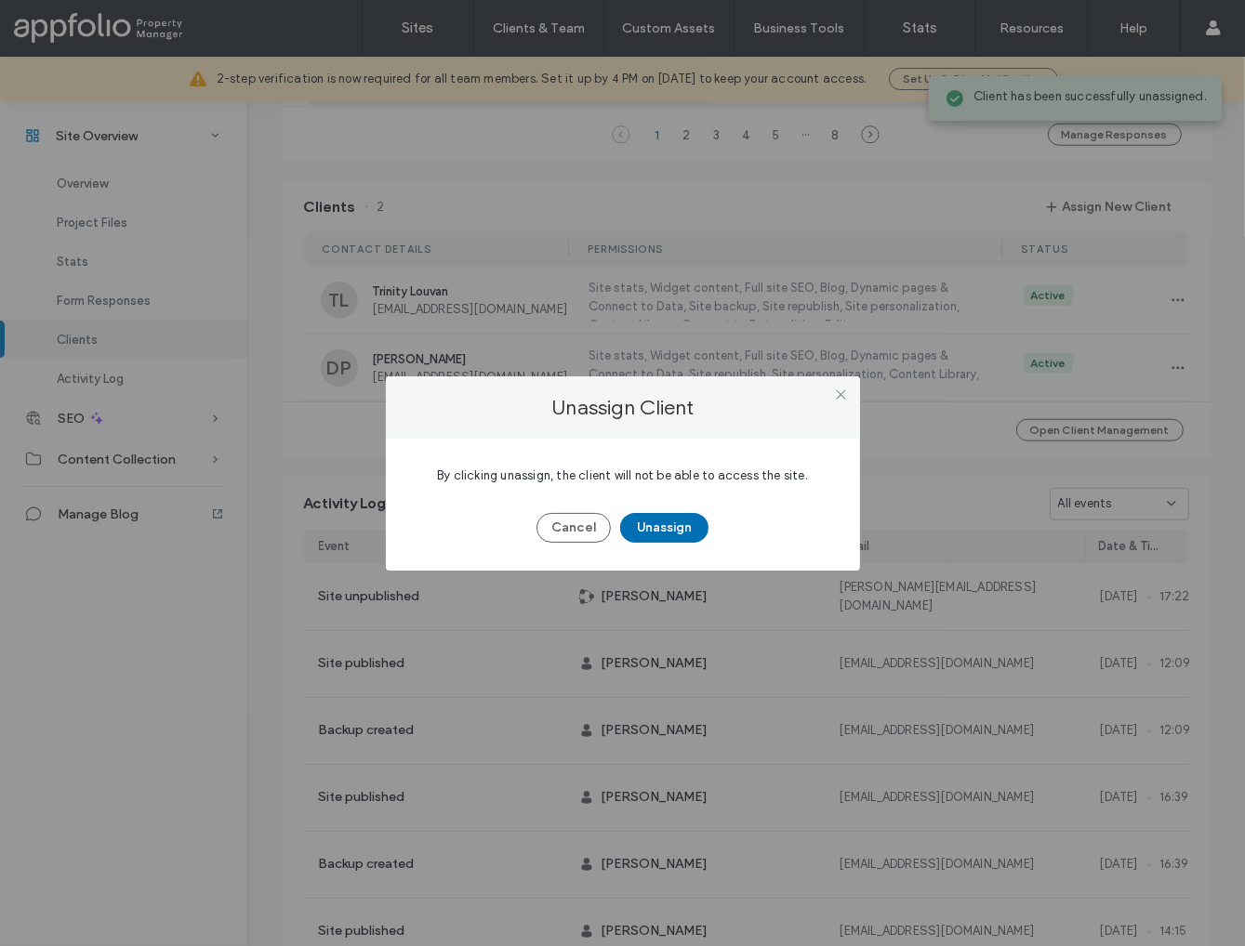
click at [670, 535] on button "Unassign" at bounding box center [664, 528] width 88 height 30
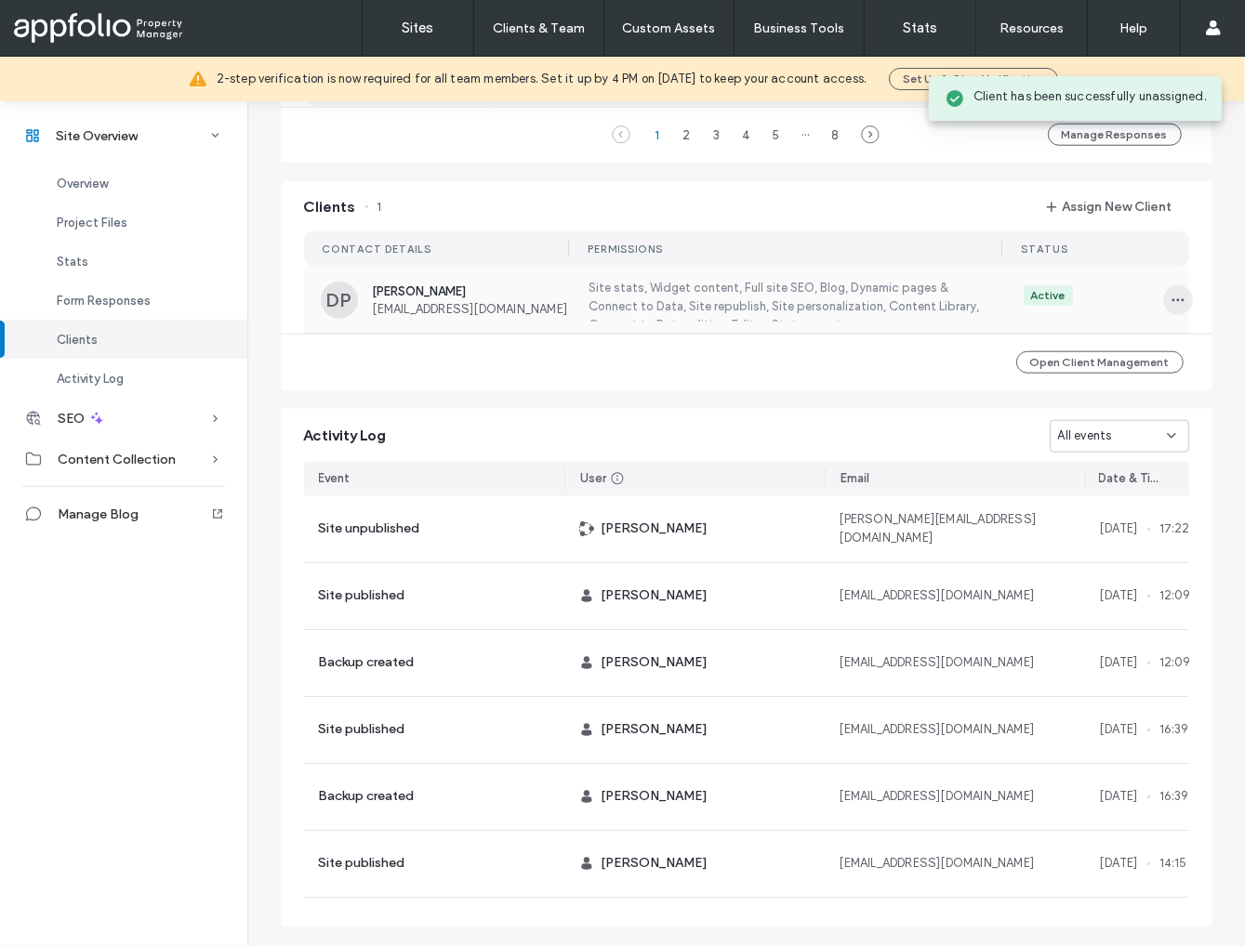
click at [1170, 308] on icon "button" at bounding box center [1177, 300] width 15 height 15
click at [1067, 461] on span "Unassign Client" at bounding box center [1101, 463] width 89 height 19
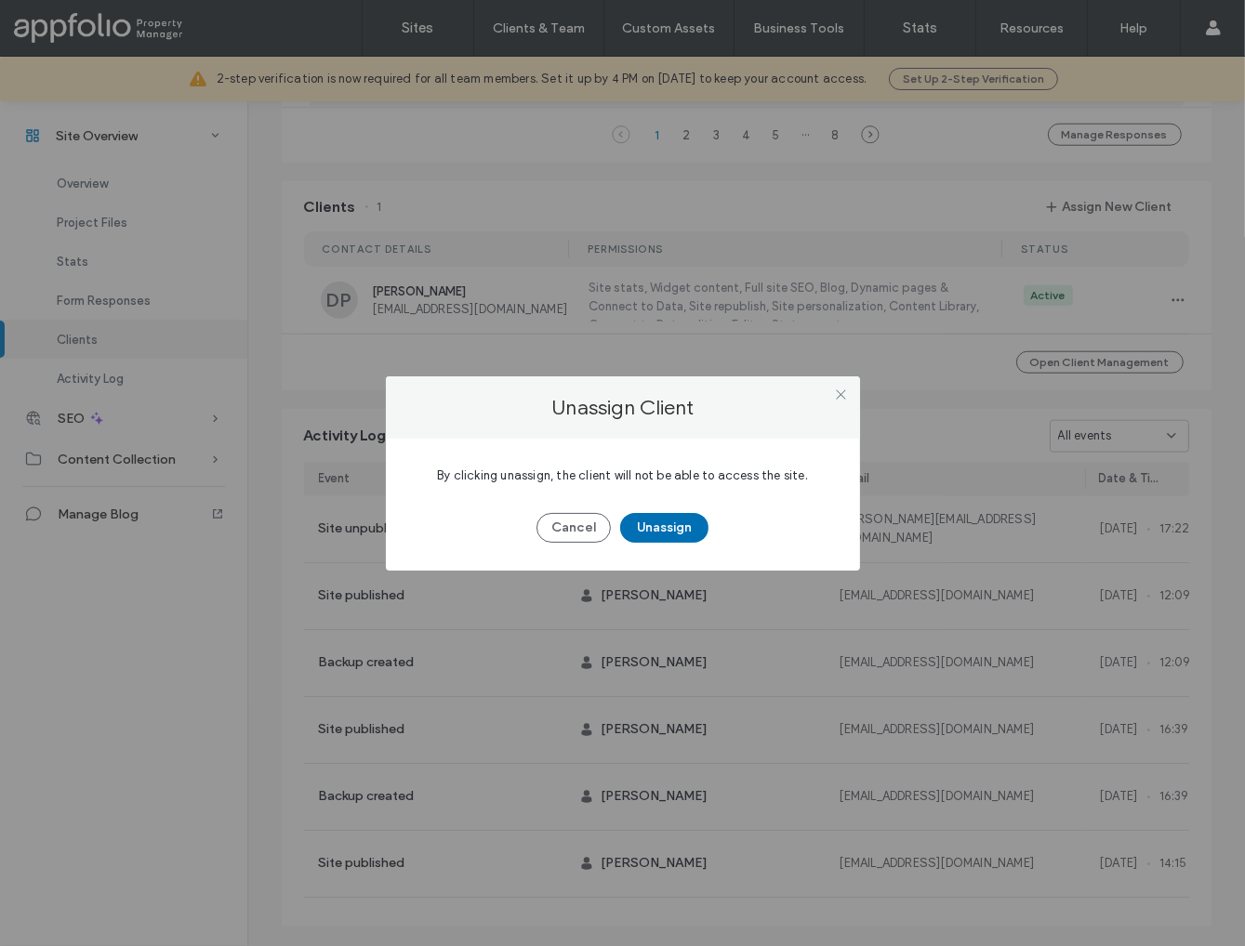
click at [685, 525] on button "Unassign" at bounding box center [664, 528] width 88 height 30
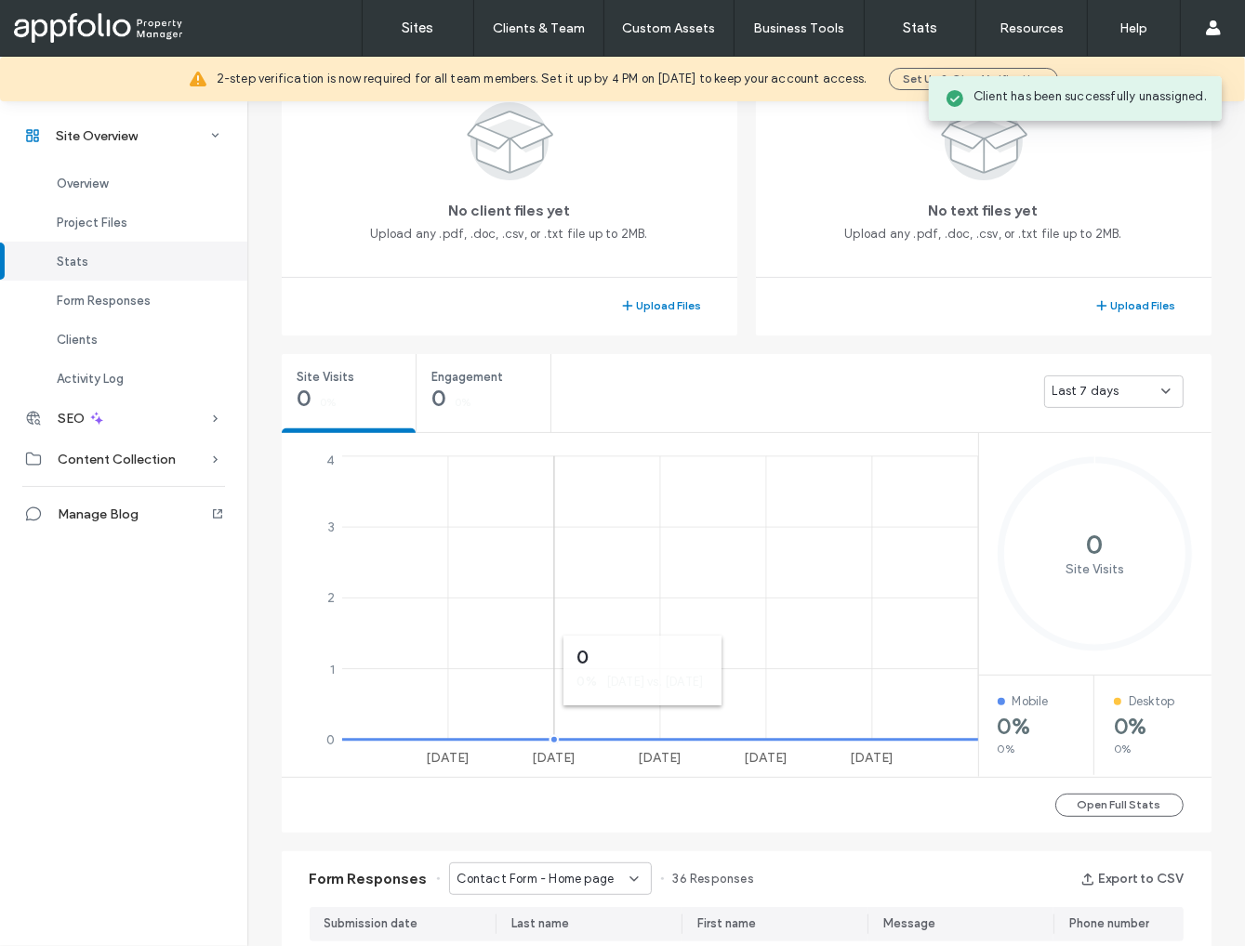
scroll to position [366, 0]
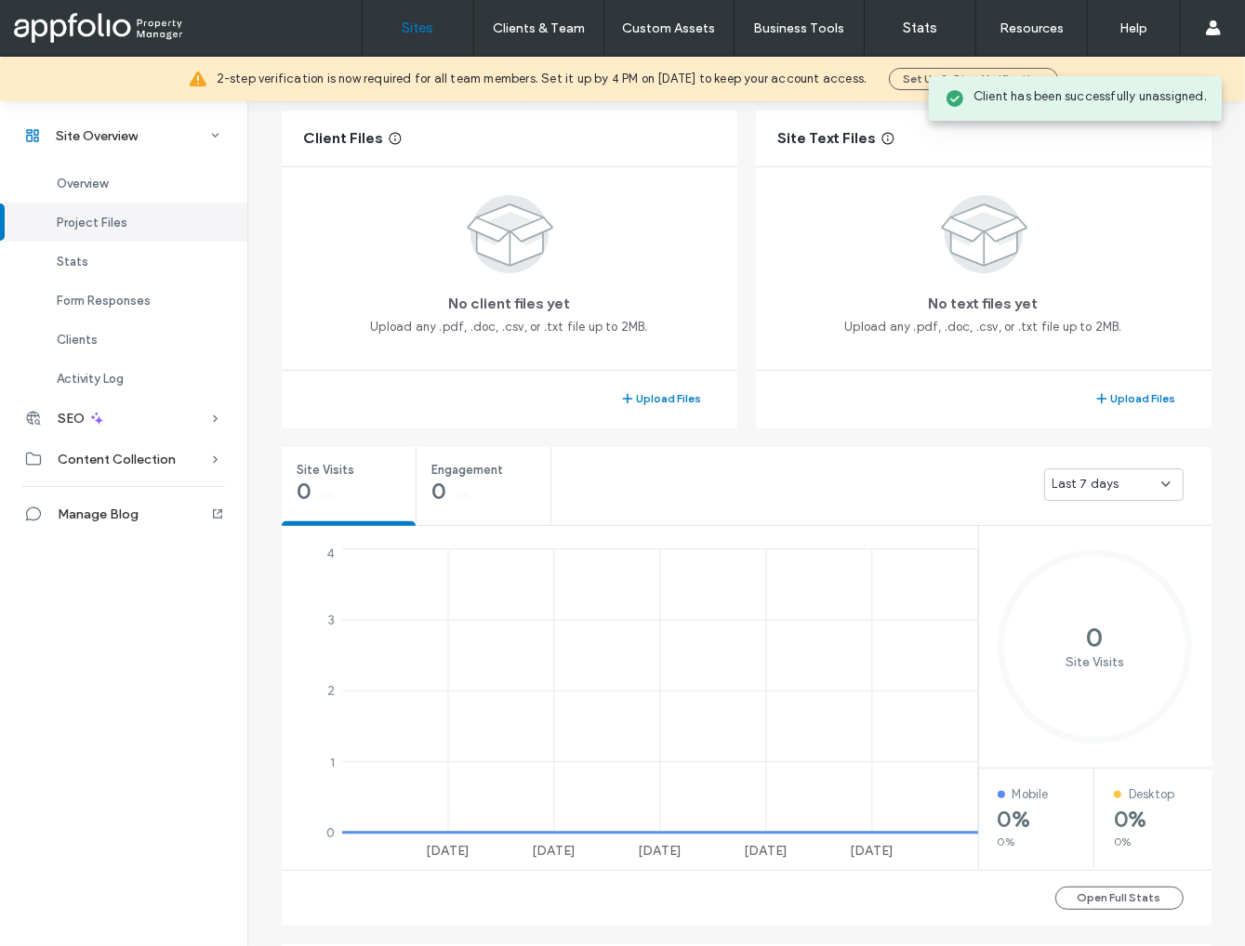
click at [421, 45] on link "Sites" at bounding box center [417, 28] width 111 height 56
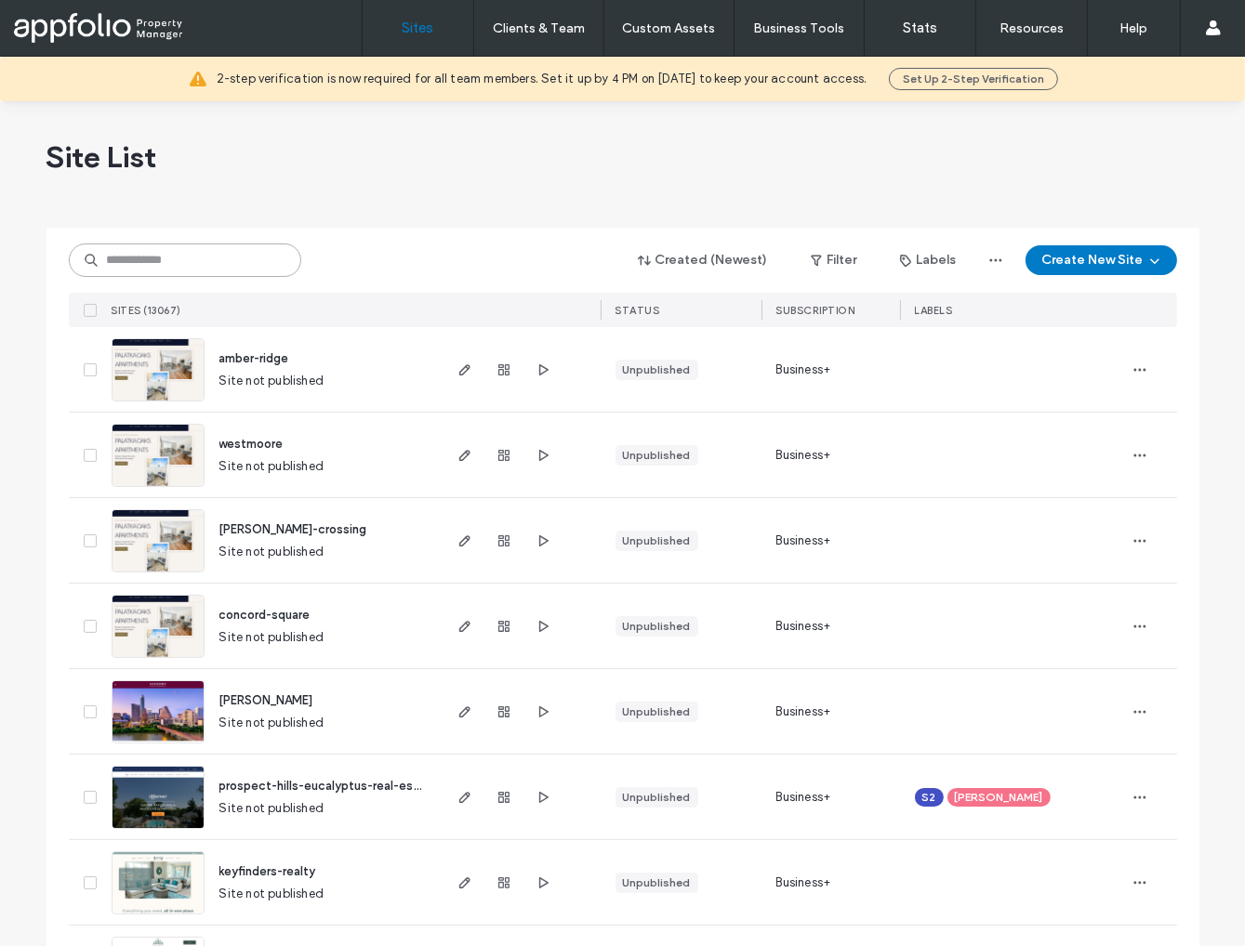
click at [191, 262] on input at bounding box center [185, 260] width 232 height 33
paste input "**********"
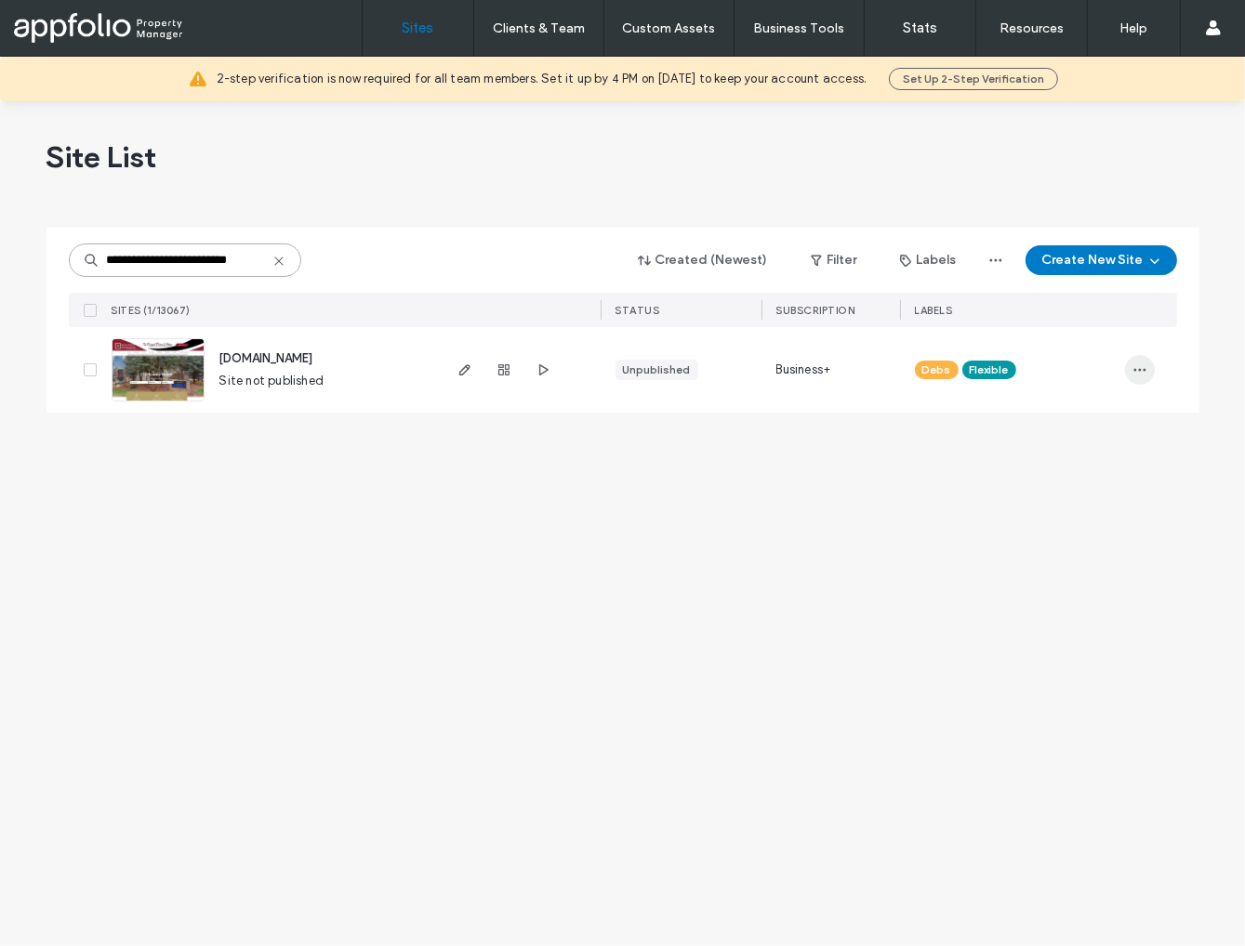
type input "**********"
click at [1139, 374] on icon "button" at bounding box center [1139, 369] width 15 height 15
click at [1062, 515] on span "Assign Label" at bounding box center [1057, 524] width 70 height 19
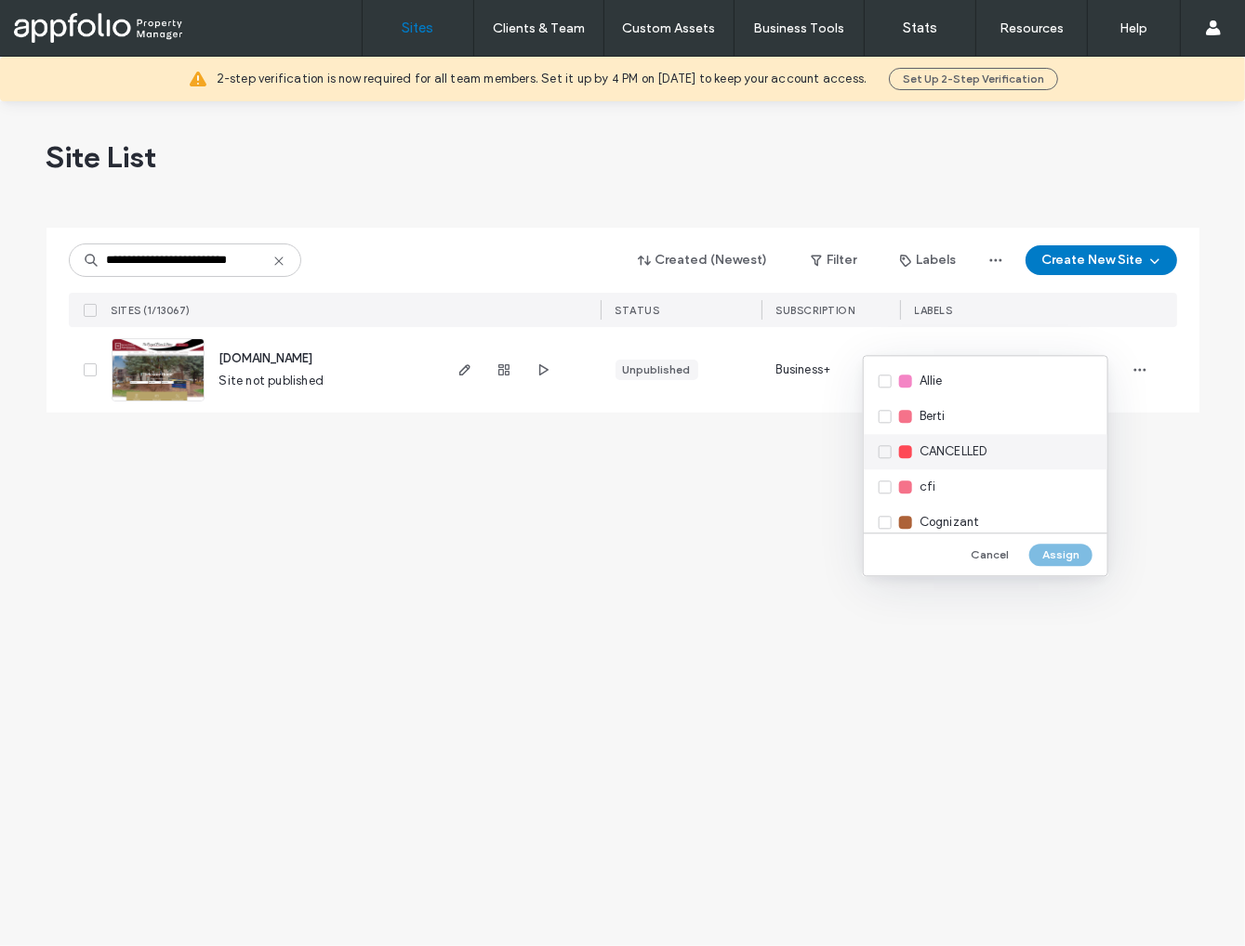
click at [959, 456] on span "CANCELLED" at bounding box center [953, 451] width 68 height 19
click at [1072, 550] on button "Assign" at bounding box center [1060, 555] width 63 height 22
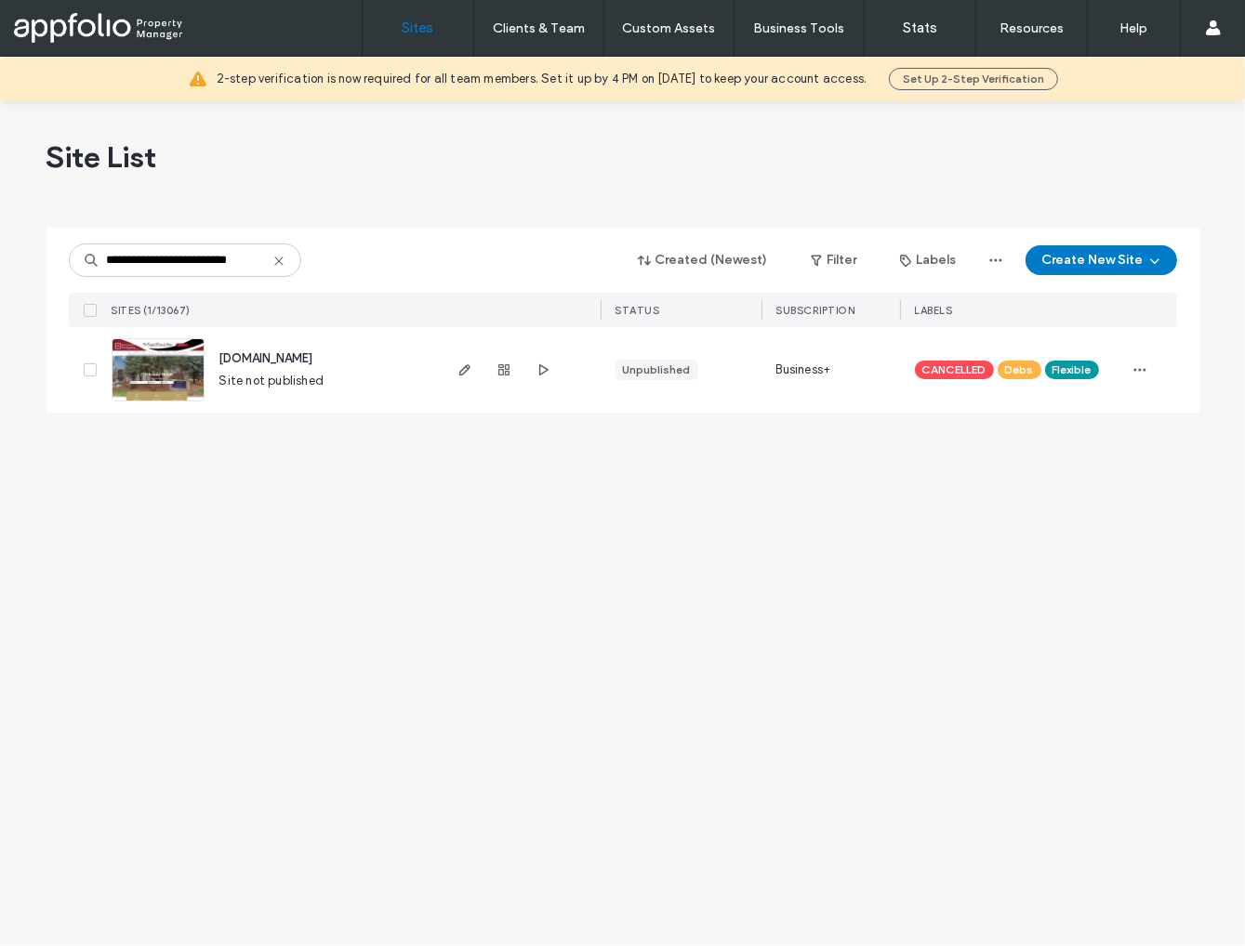
click at [186, 374] on img at bounding box center [157, 402] width 91 height 126
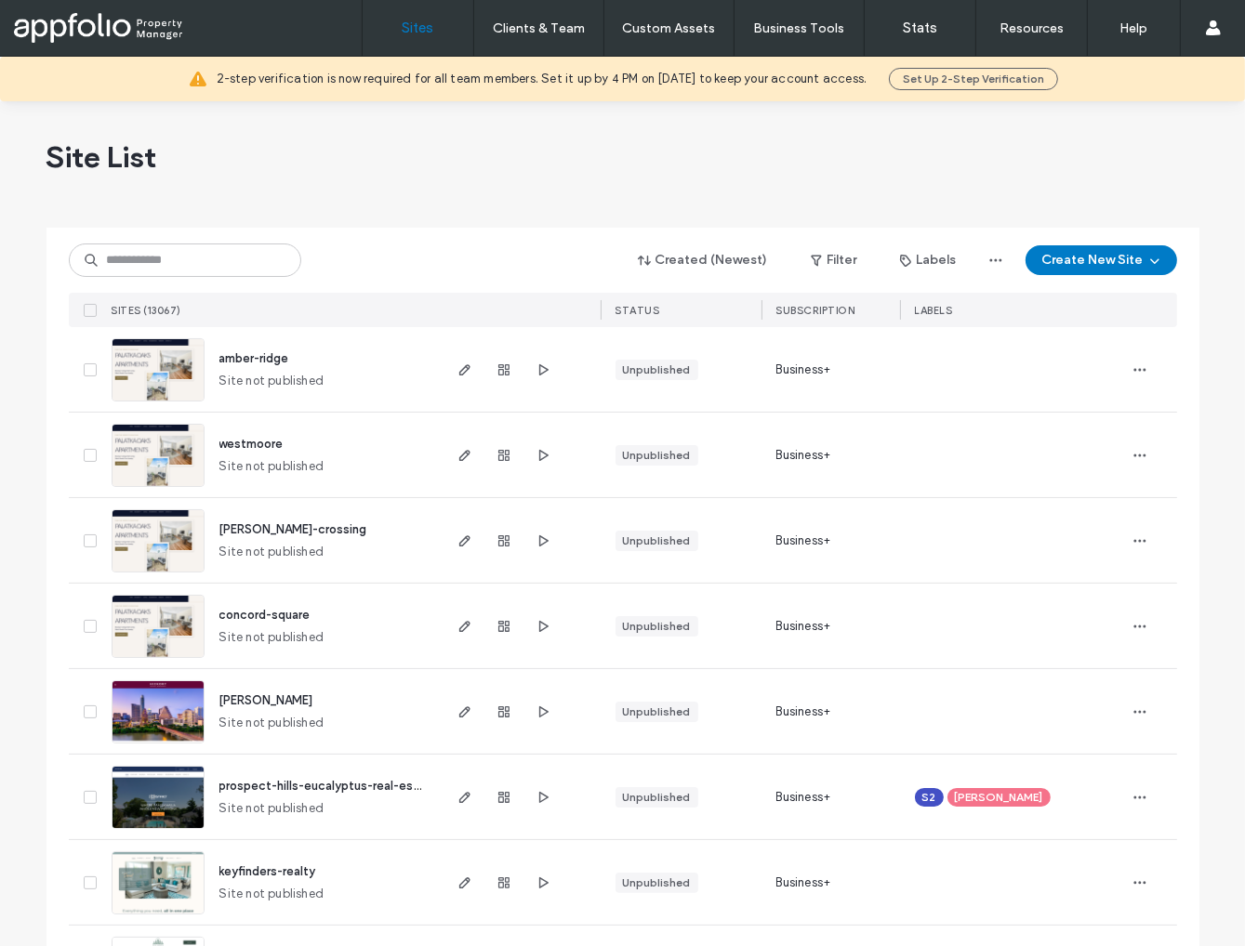
type input "**********"
click at [193, 264] on input at bounding box center [185, 260] width 232 height 33
paste input "**********"
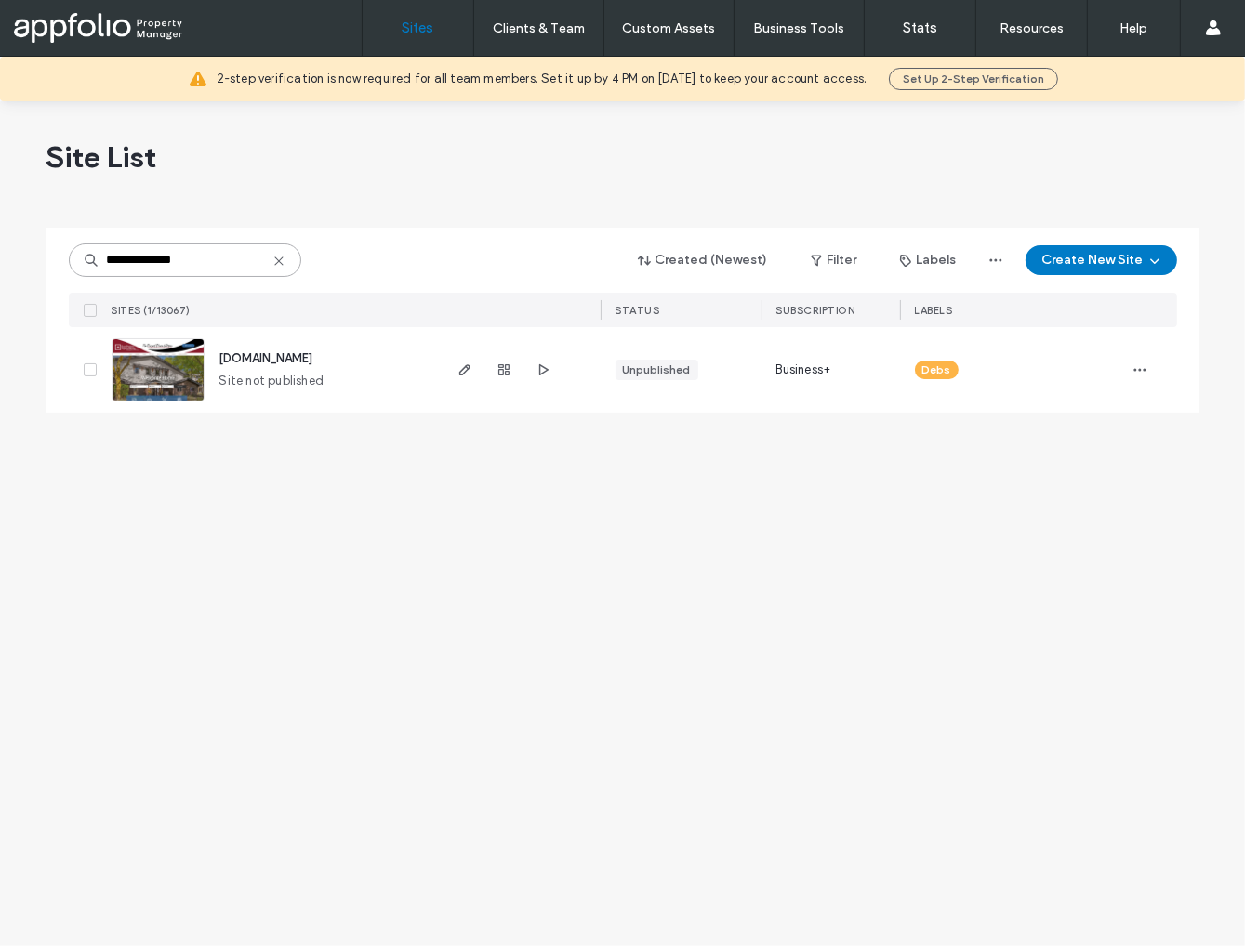
type input "**********"
click at [1158, 375] on div at bounding box center [1151, 370] width 52 height 86
click at [1137, 375] on icon "button" at bounding box center [1139, 369] width 15 height 15
click at [1079, 518] on span "Assign Label" at bounding box center [1057, 524] width 70 height 19
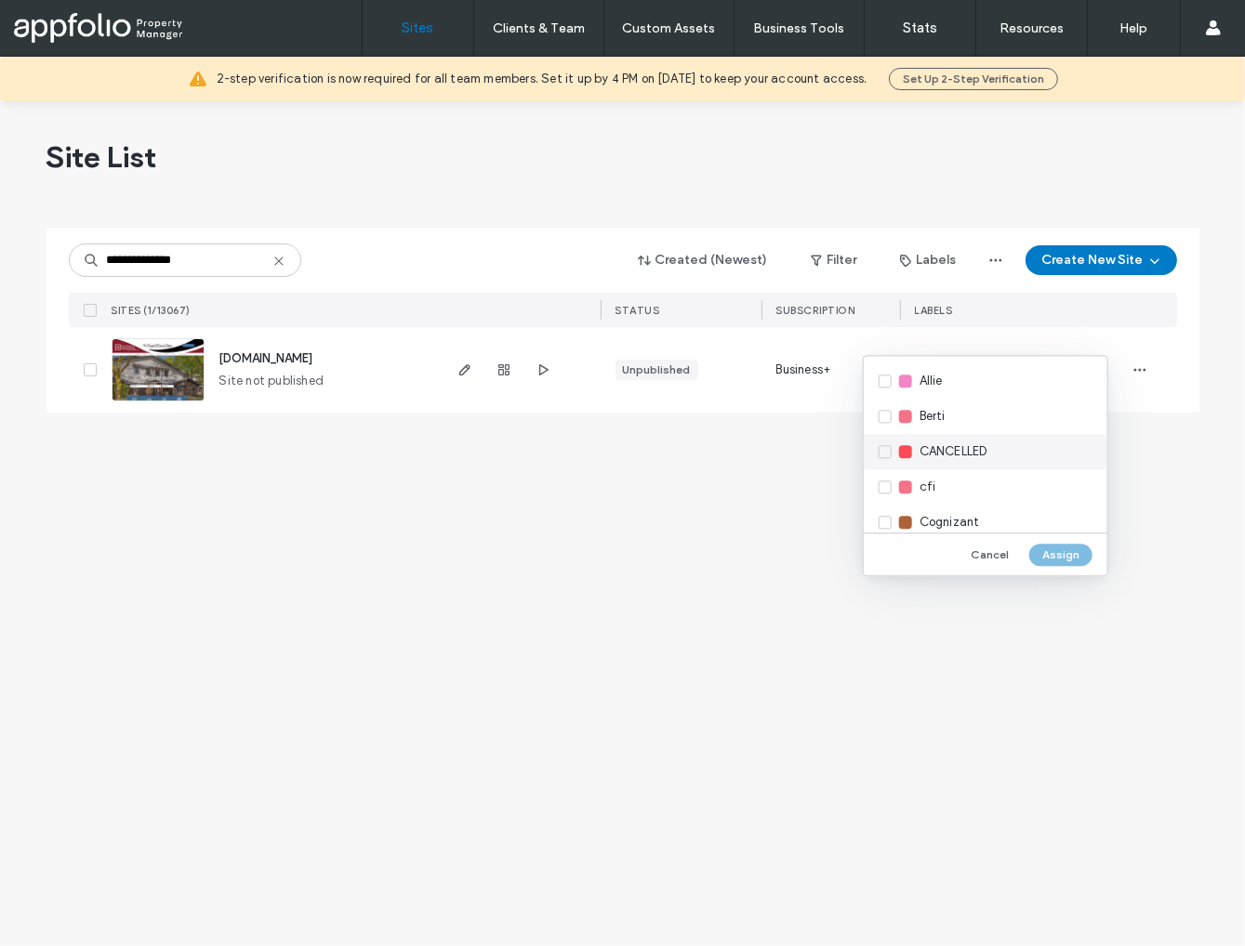
click at [953, 447] on span "CANCELLED" at bounding box center [953, 451] width 68 height 19
click at [1047, 557] on button "Assign" at bounding box center [1060, 555] width 63 height 22
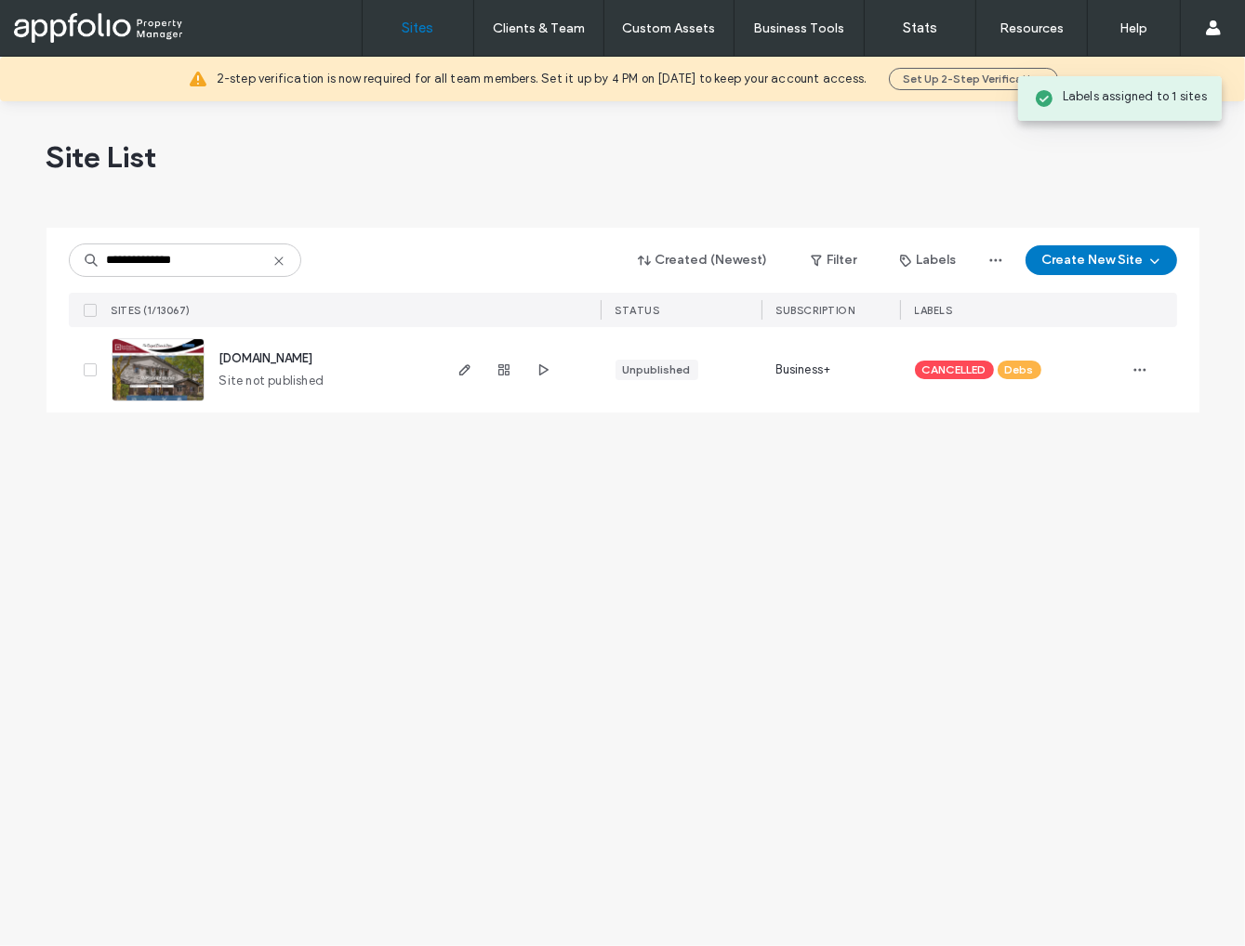
click at [175, 380] on img at bounding box center [157, 402] width 91 height 126
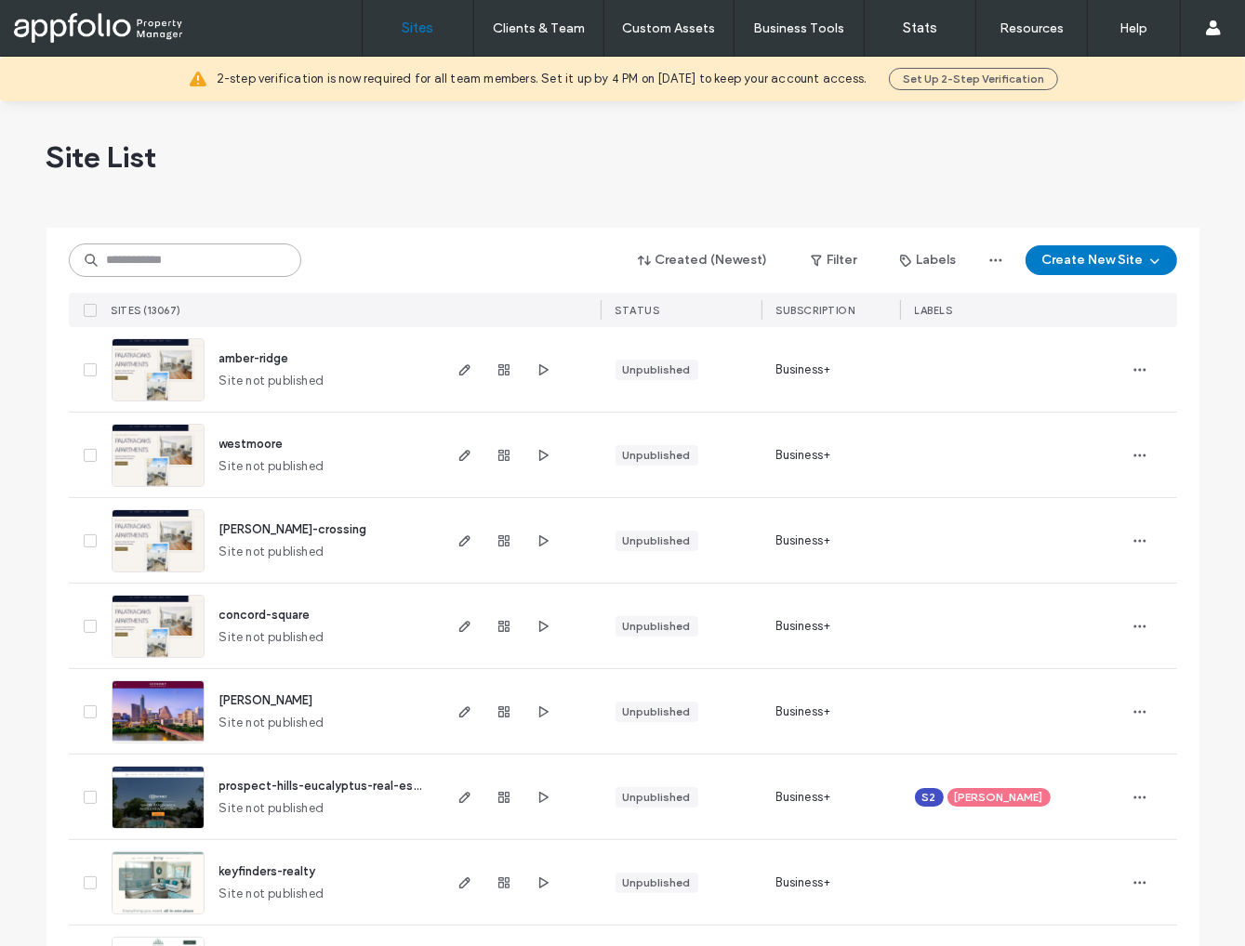
click at [242, 259] on input at bounding box center [185, 260] width 232 height 33
paste input "**********"
type input "**********"
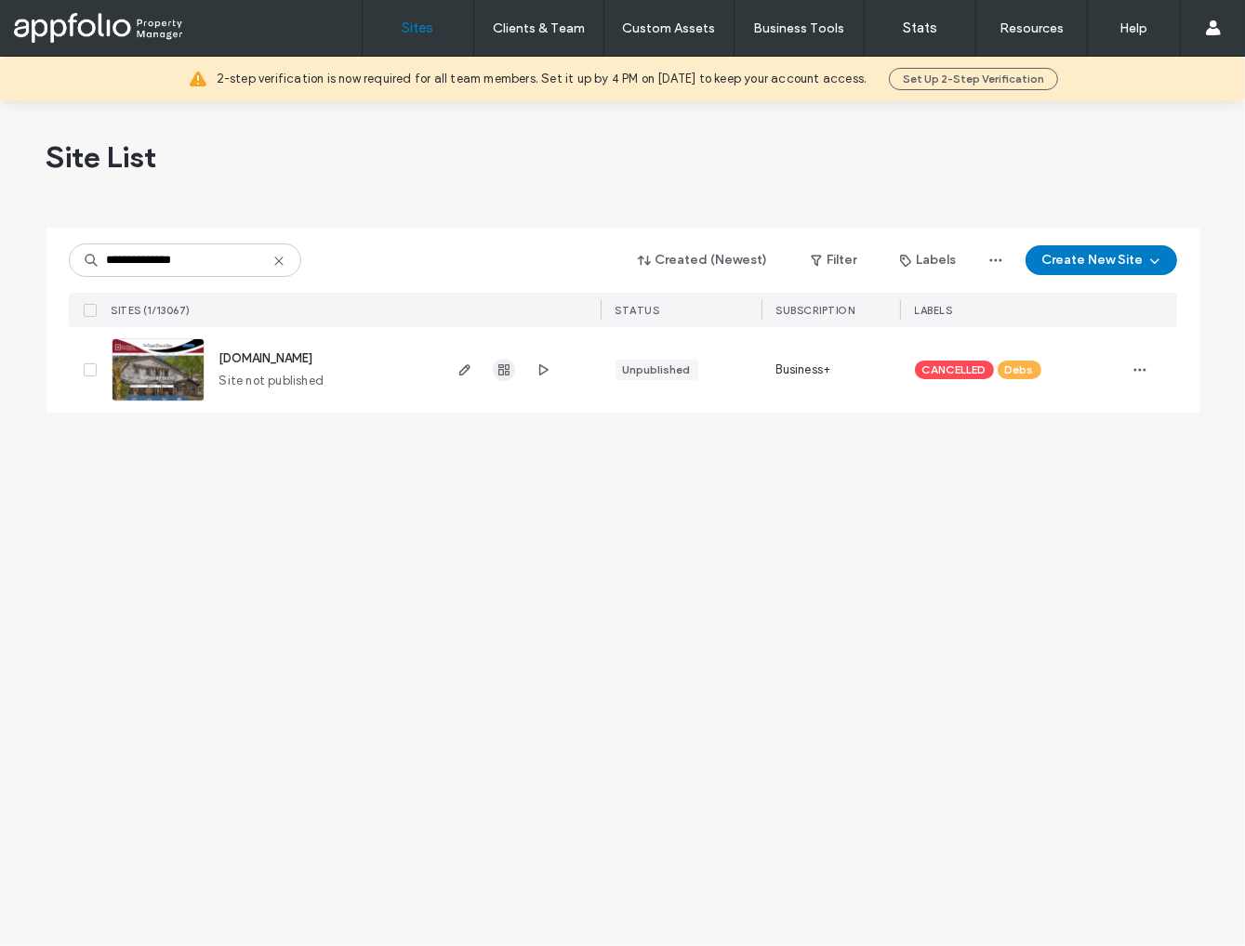
click at [506, 366] on icon "button" at bounding box center [503, 369] width 15 height 15
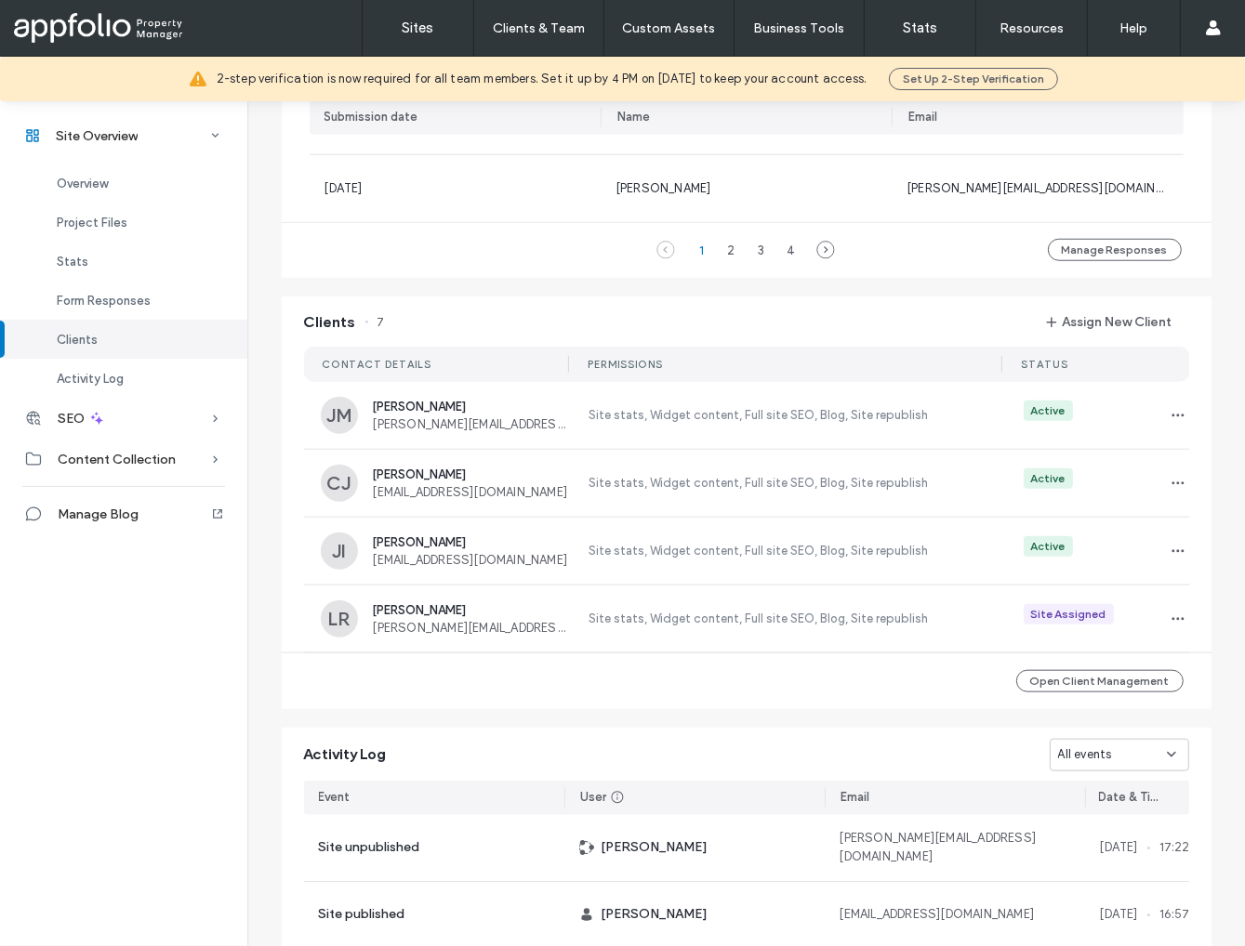
scroll to position [1528, 0]
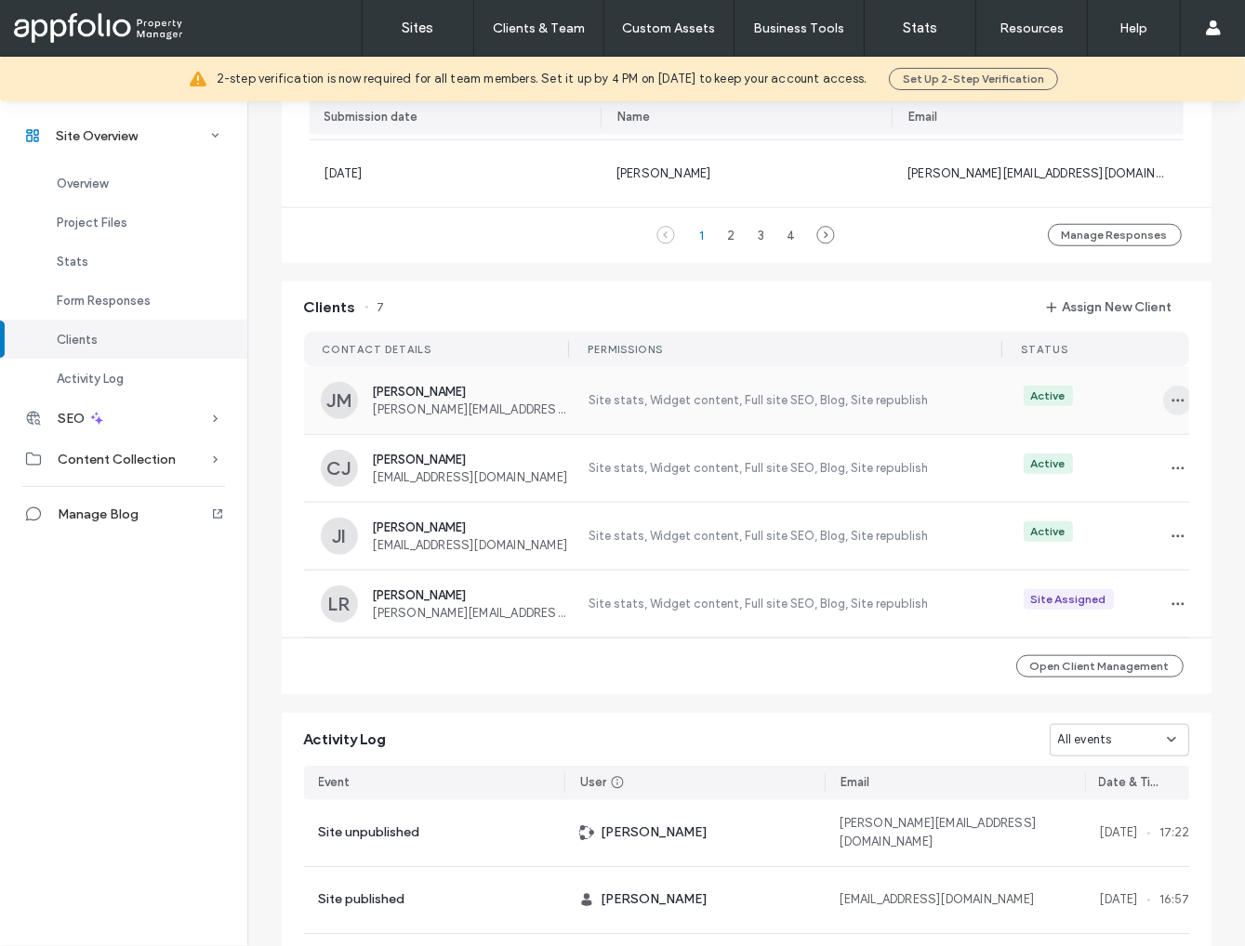
click at [1163, 402] on span "button" at bounding box center [1178, 401] width 30 height 30
click at [1126, 553] on span "Unassign Client" at bounding box center [1101, 554] width 89 height 19
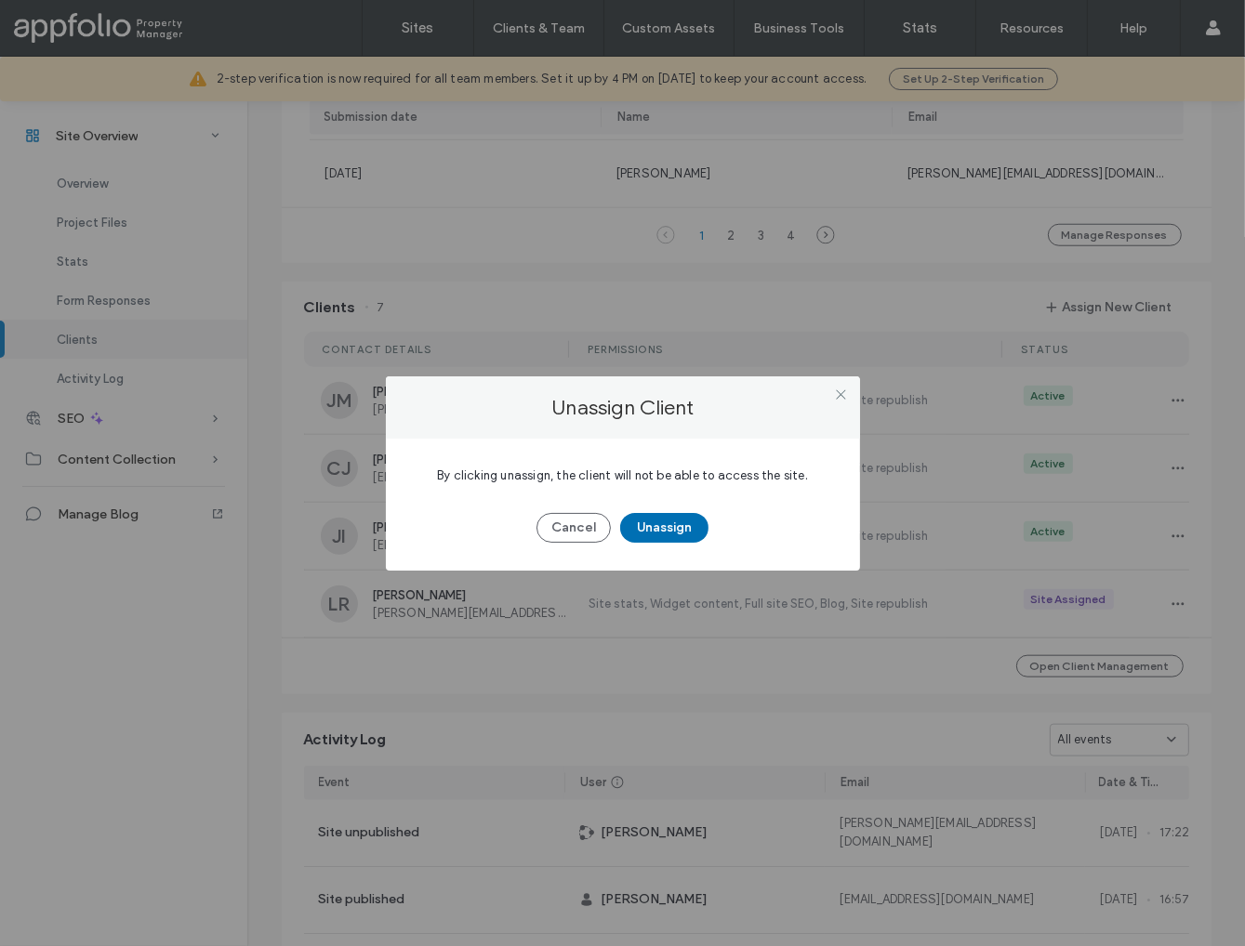
click at [675, 529] on button "Unassign" at bounding box center [664, 528] width 88 height 30
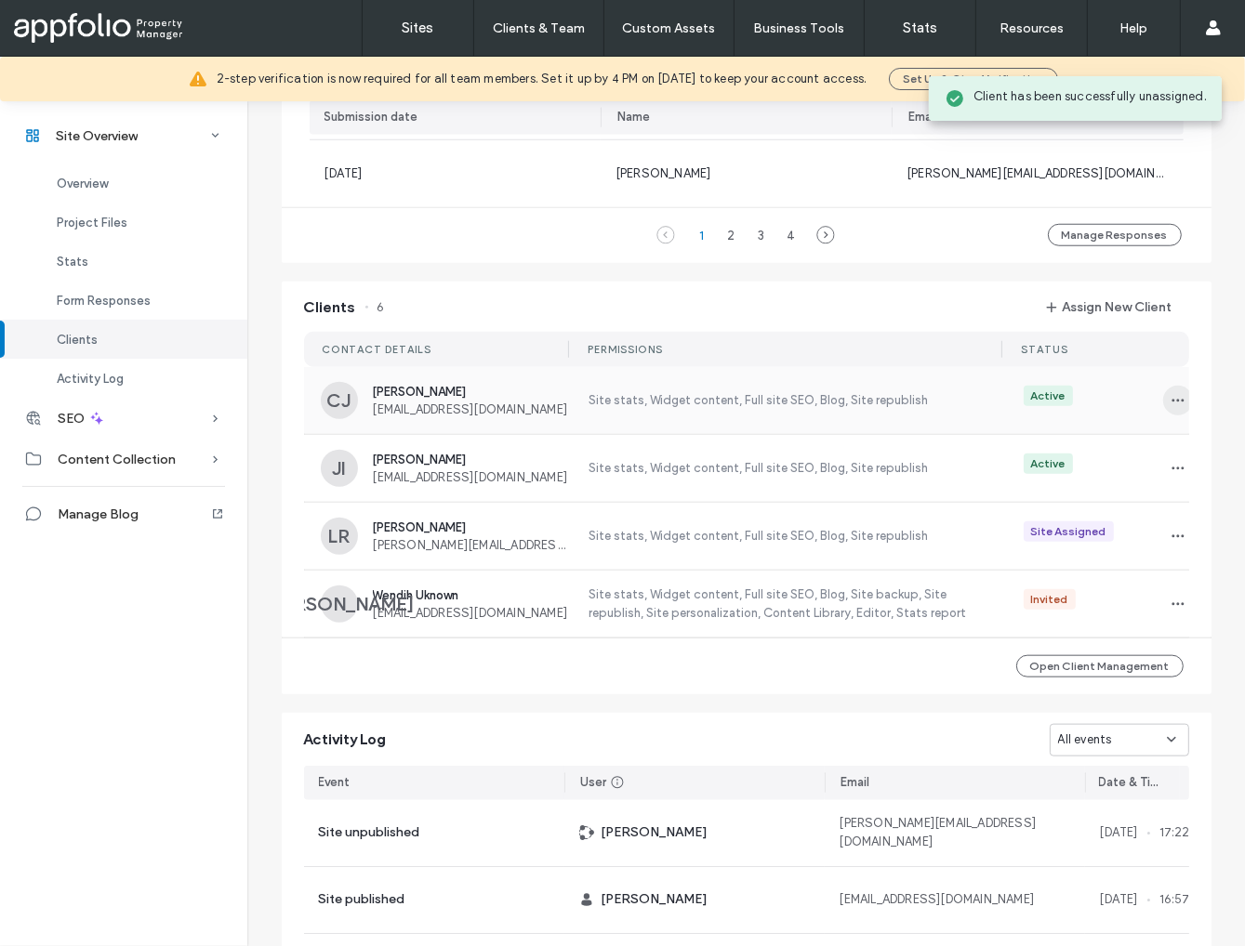
click at [1163, 402] on span "button" at bounding box center [1178, 401] width 30 height 30
click at [1109, 547] on span "Unassign Client" at bounding box center [1101, 554] width 89 height 19
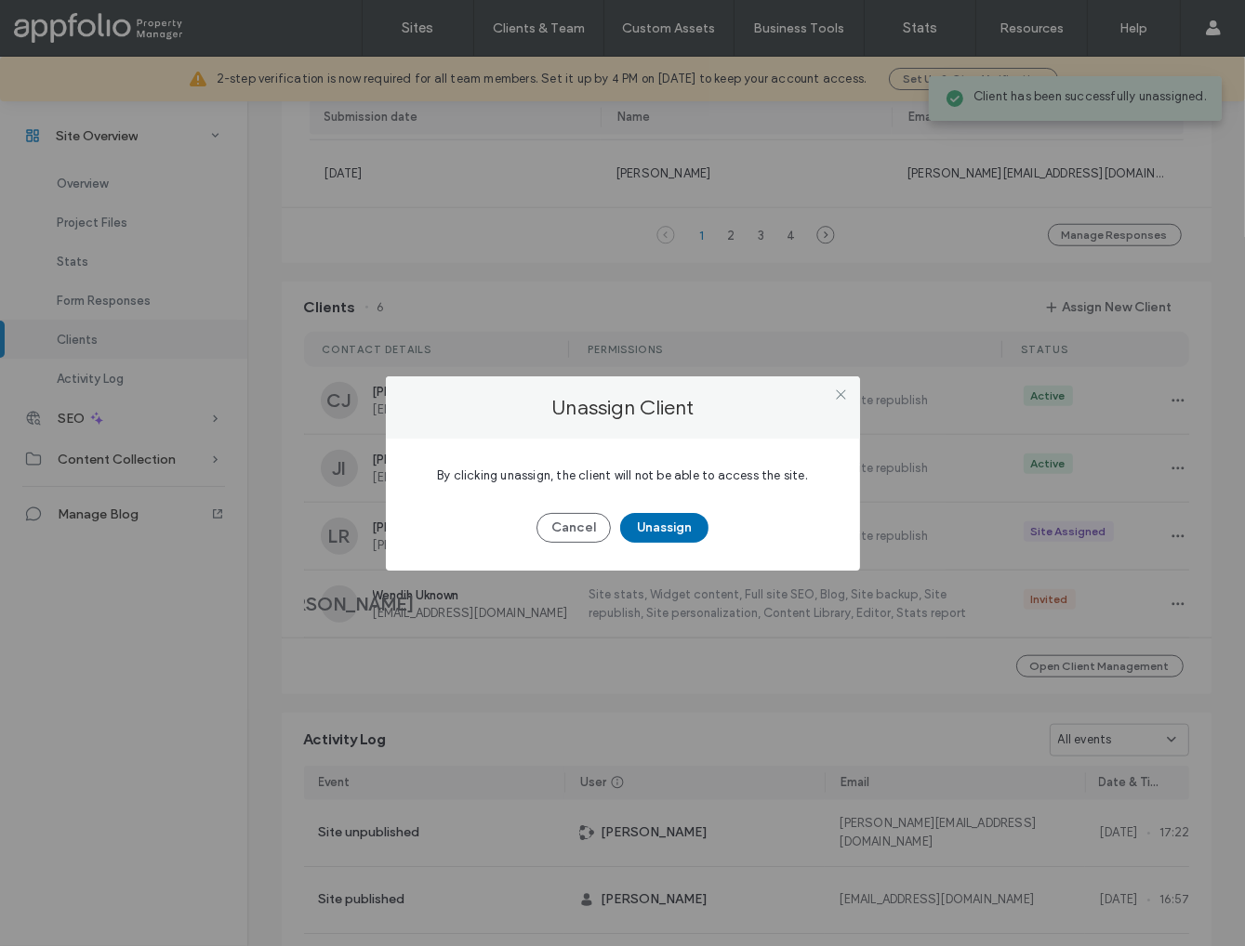
click at [674, 526] on button "Unassign" at bounding box center [664, 528] width 88 height 30
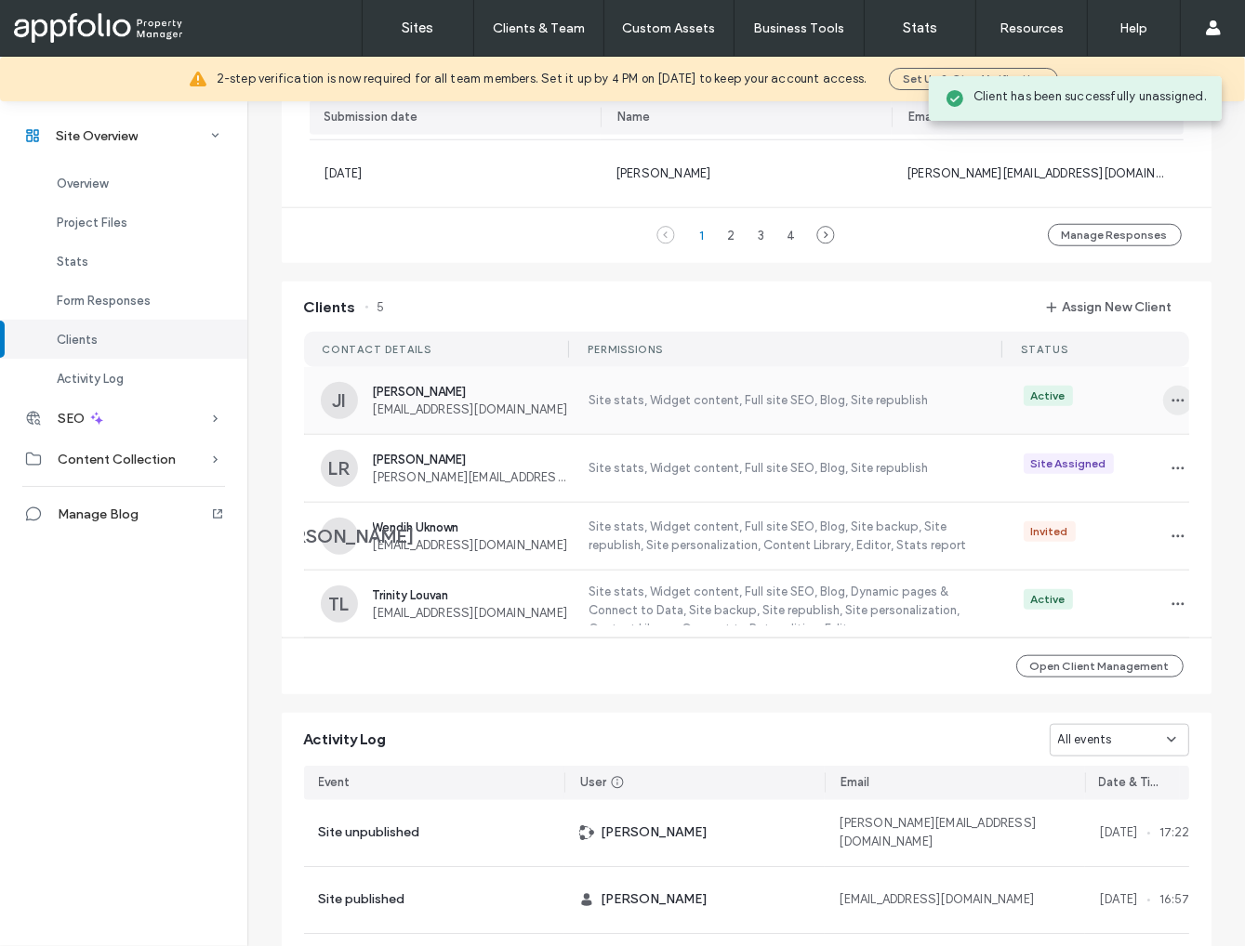
click at [1170, 397] on icon "button" at bounding box center [1177, 400] width 15 height 15
click at [1095, 550] on span "Unassign Client" at bounding box center [1101, 554] width 89 height 19
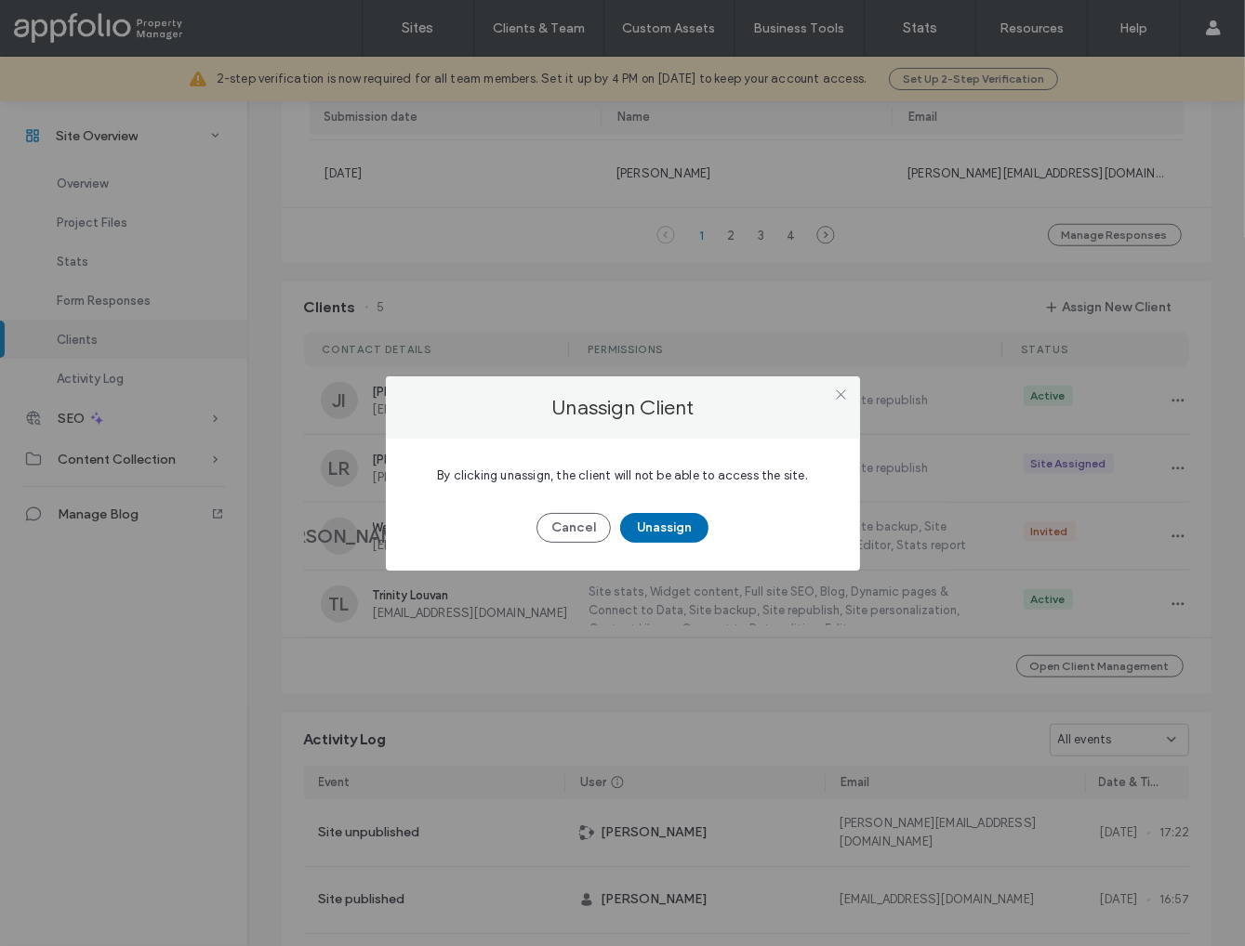
click at [667, 527] on button "Unassign" at bounding box center [664, 528] width 88 height 30
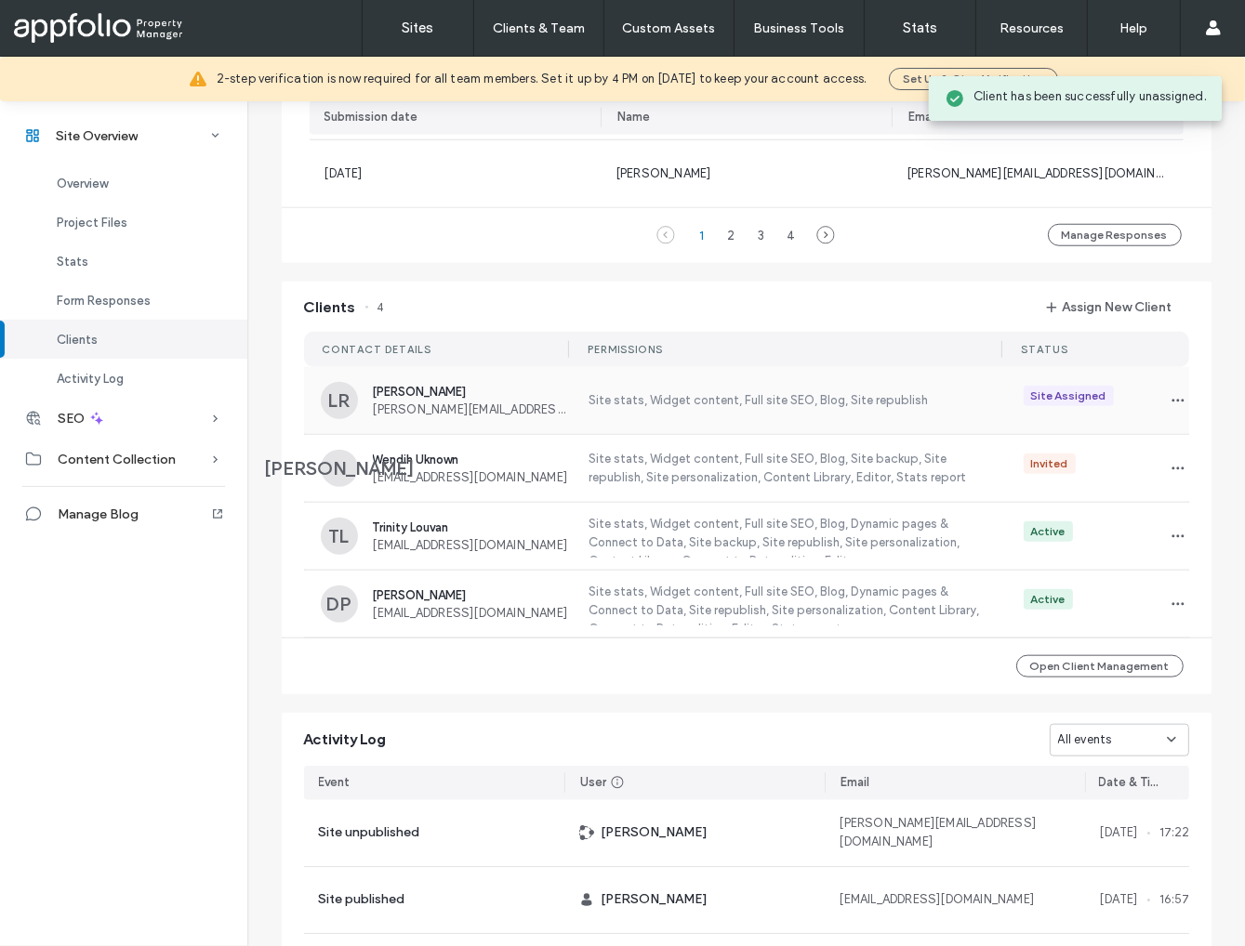
click at [1153, 405] on div "Site Assigned" at bounding box center [1100, 401] width 186 height 30
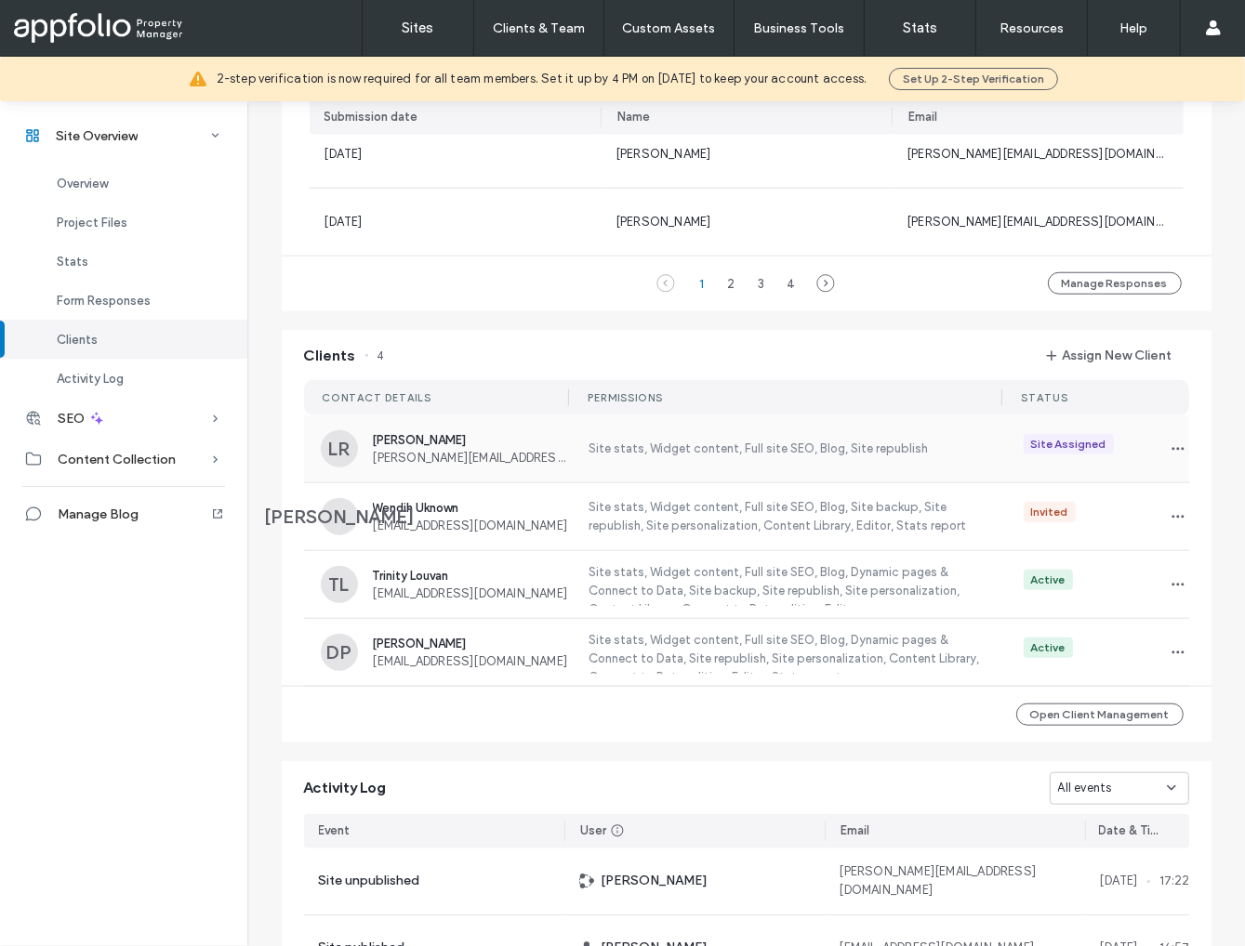
scroll to position [1487, 0]
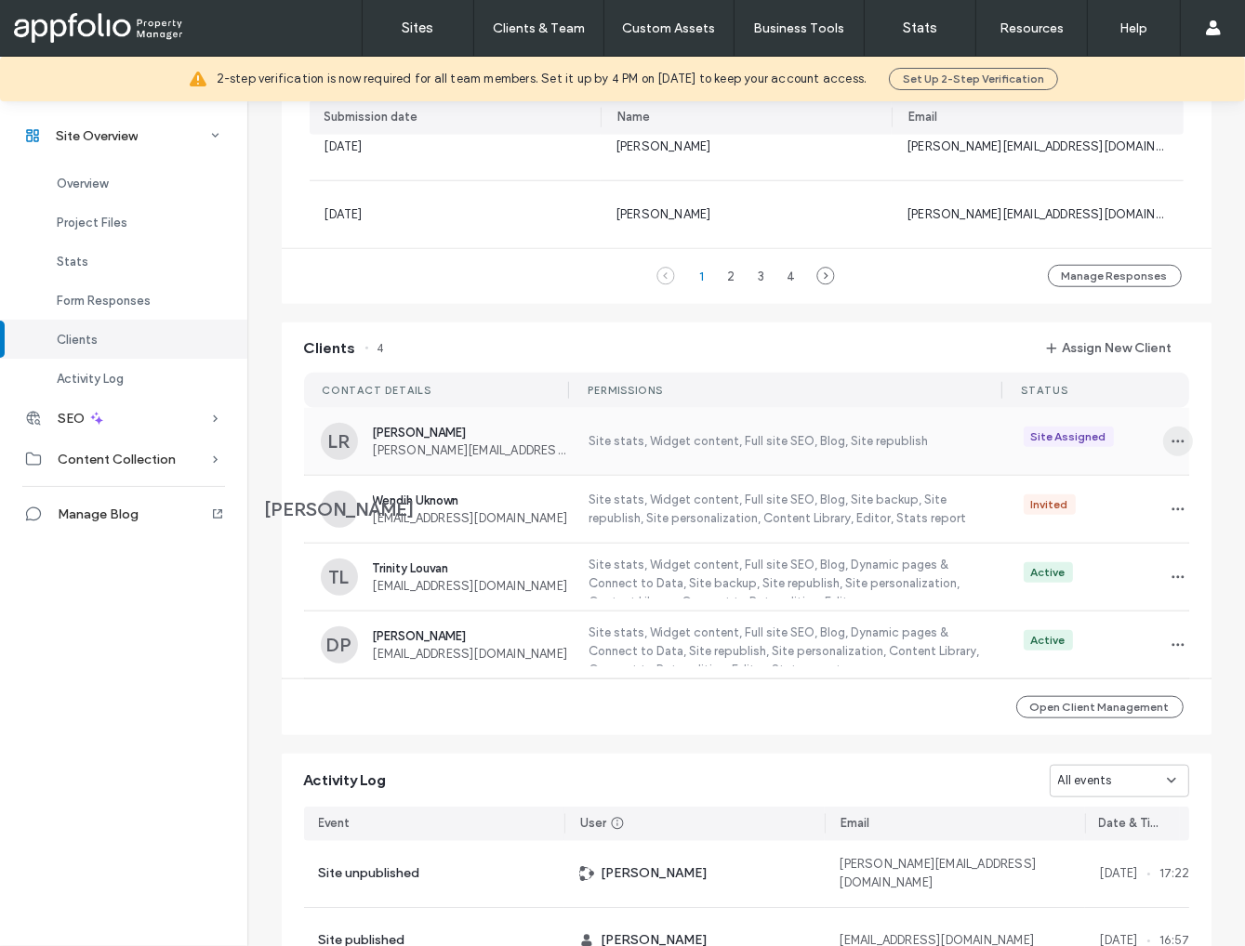
click at [1170, 442] on icon "button" at bounding box center [1177, 441] width 15 height 15
click at [1098, 593] on span "Unassign Client" at bounding box center [1101, 595] width 89 height 19
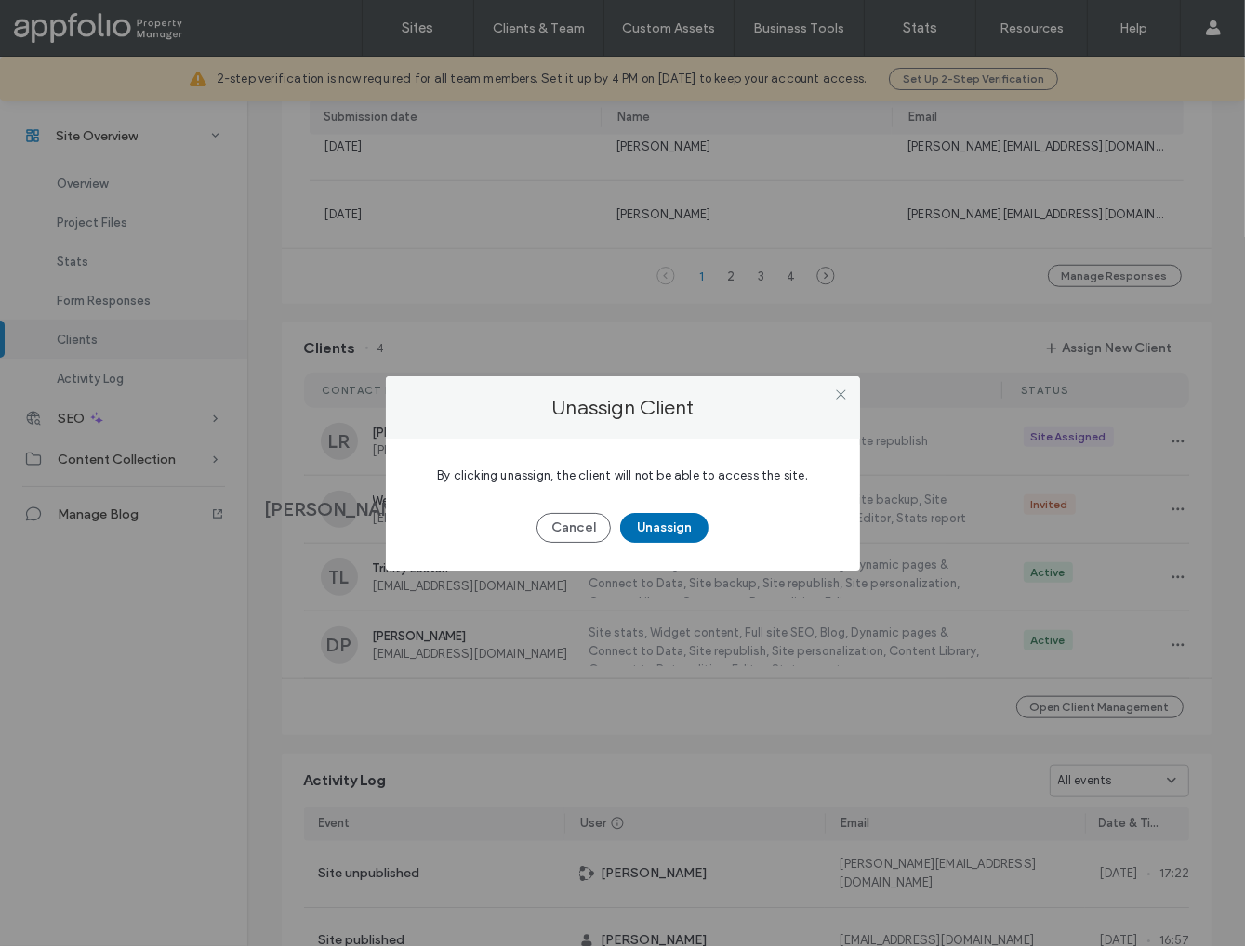
click at [645, 516] on button "Unassign" at bounding box center [664, 528] width 88 height 30
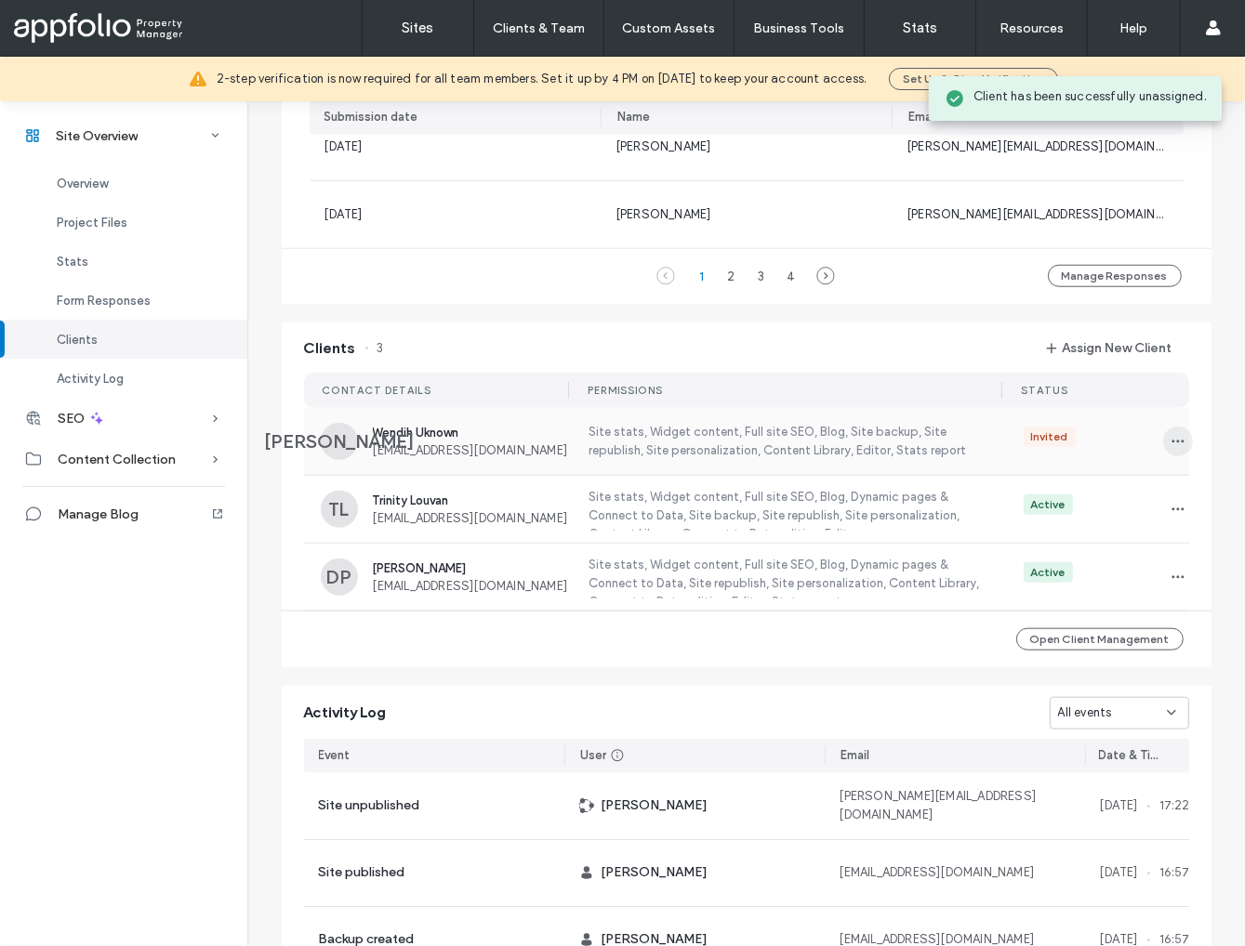
click at [1170, 440] on icon "button" at bounding box center [1177, 441] width 15 height 15
click at [1100, 597] on span "Unassign Client" at bounding box center [1101, 595] width 89 height 19
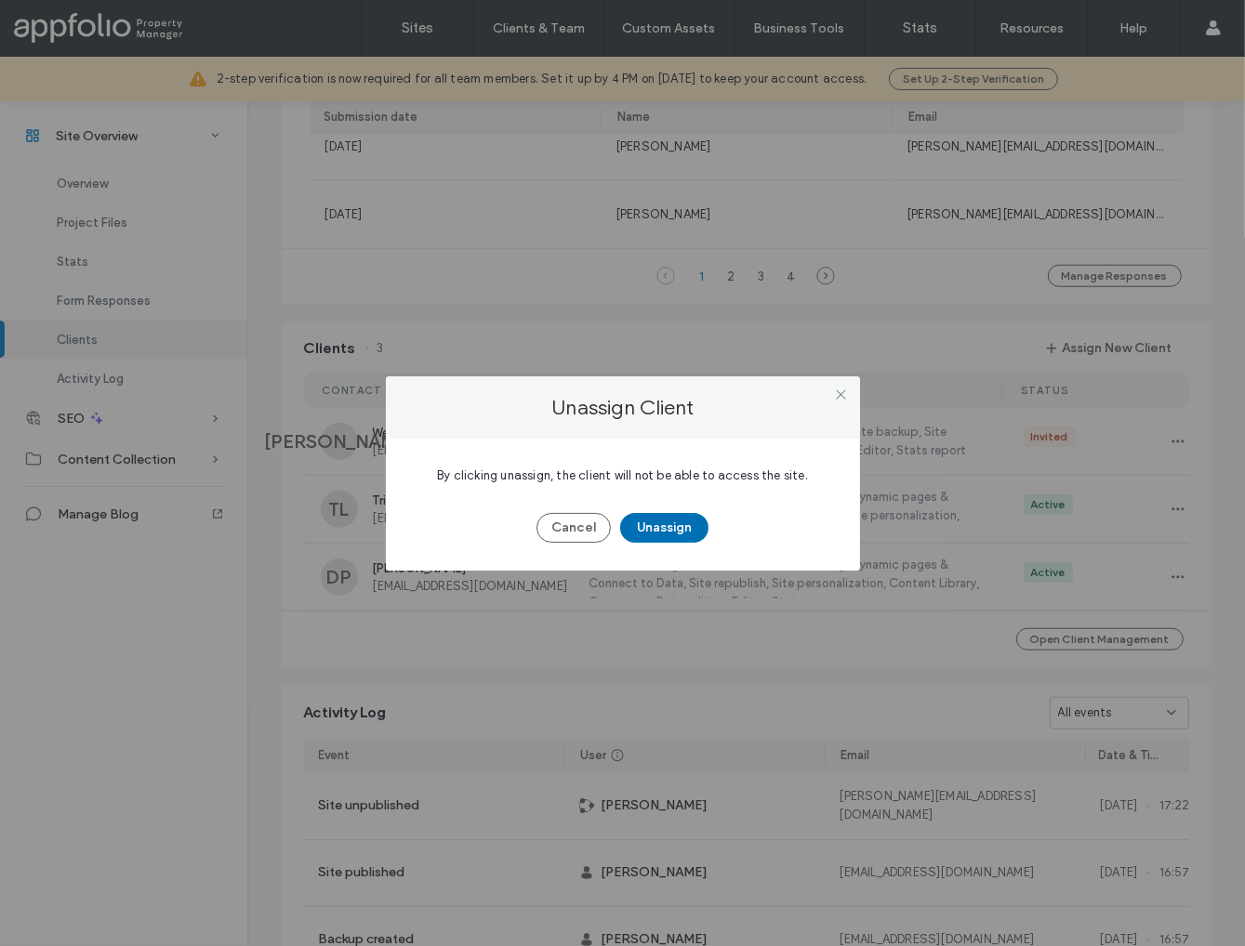
click at [670, 524] on button "Unassign" at bounding box center [664, 528] width 88 height 30
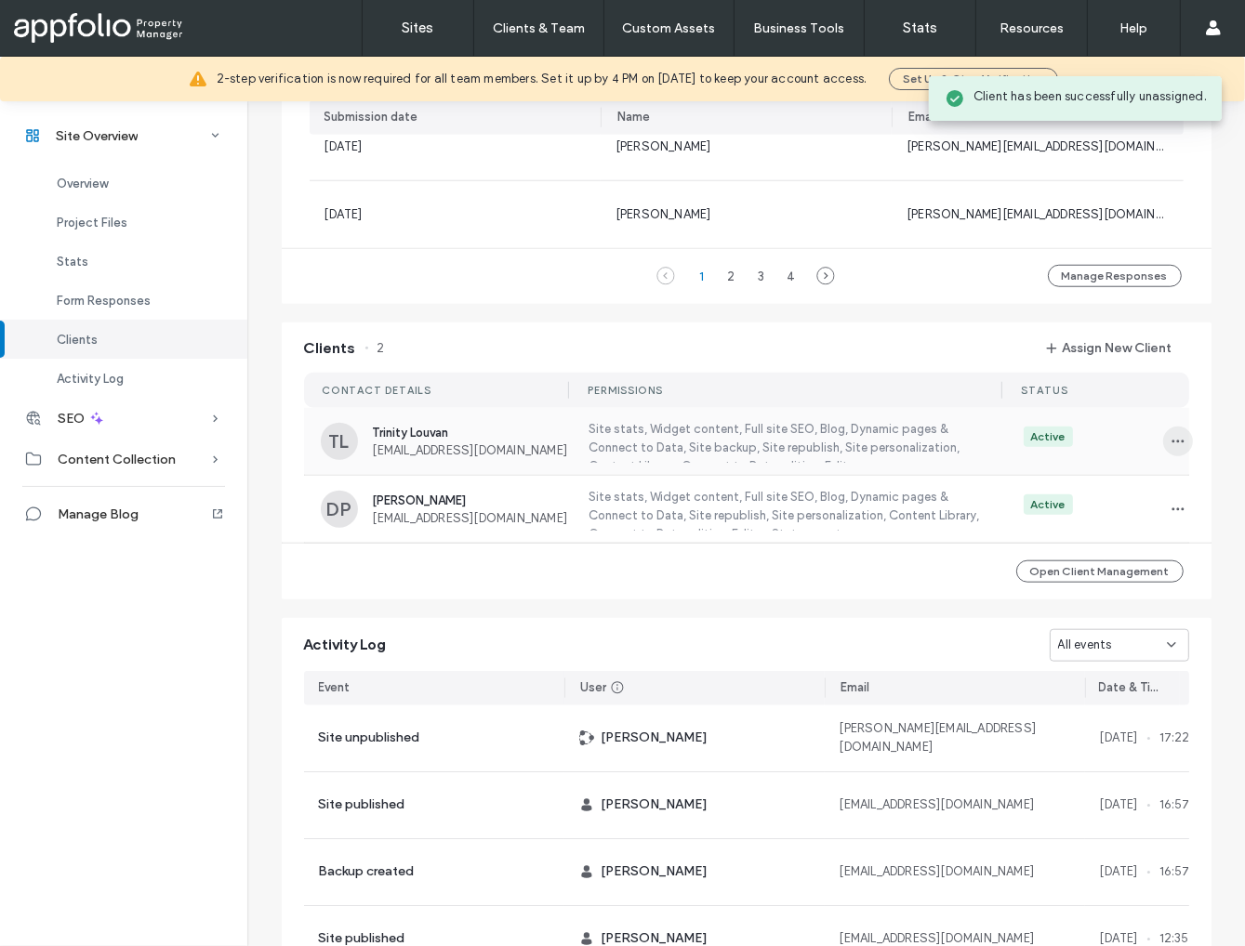
click at [1163, 441] on span "button" at bounding box center [1178, 442] width 30 height 30
click at [1108, 595] on span "Unassign Client" at bounding box center [1101, 595] width 89 height 19
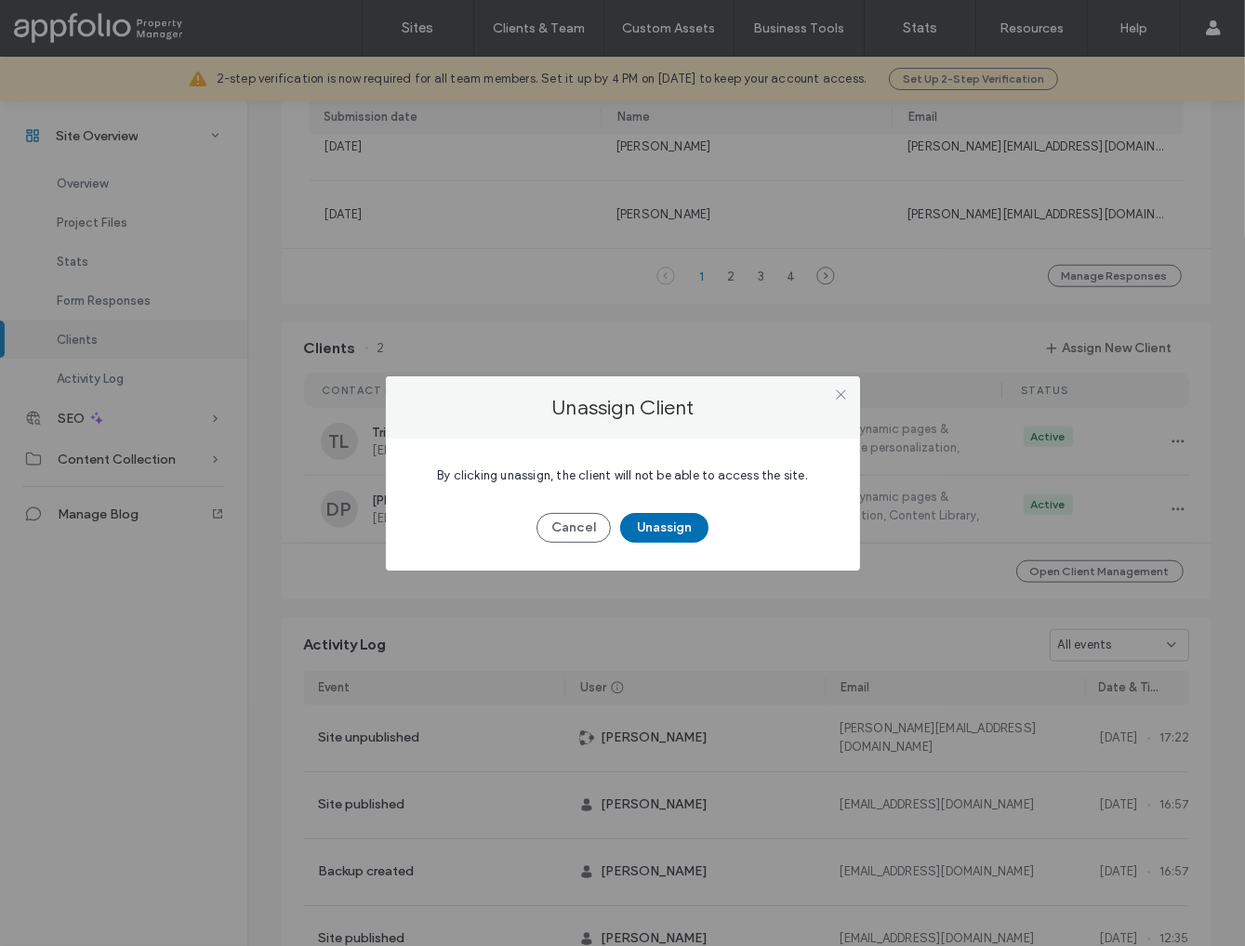
click at [678, 524] on button "Unassign" at bounding box center [664, 528] width 88 height 30
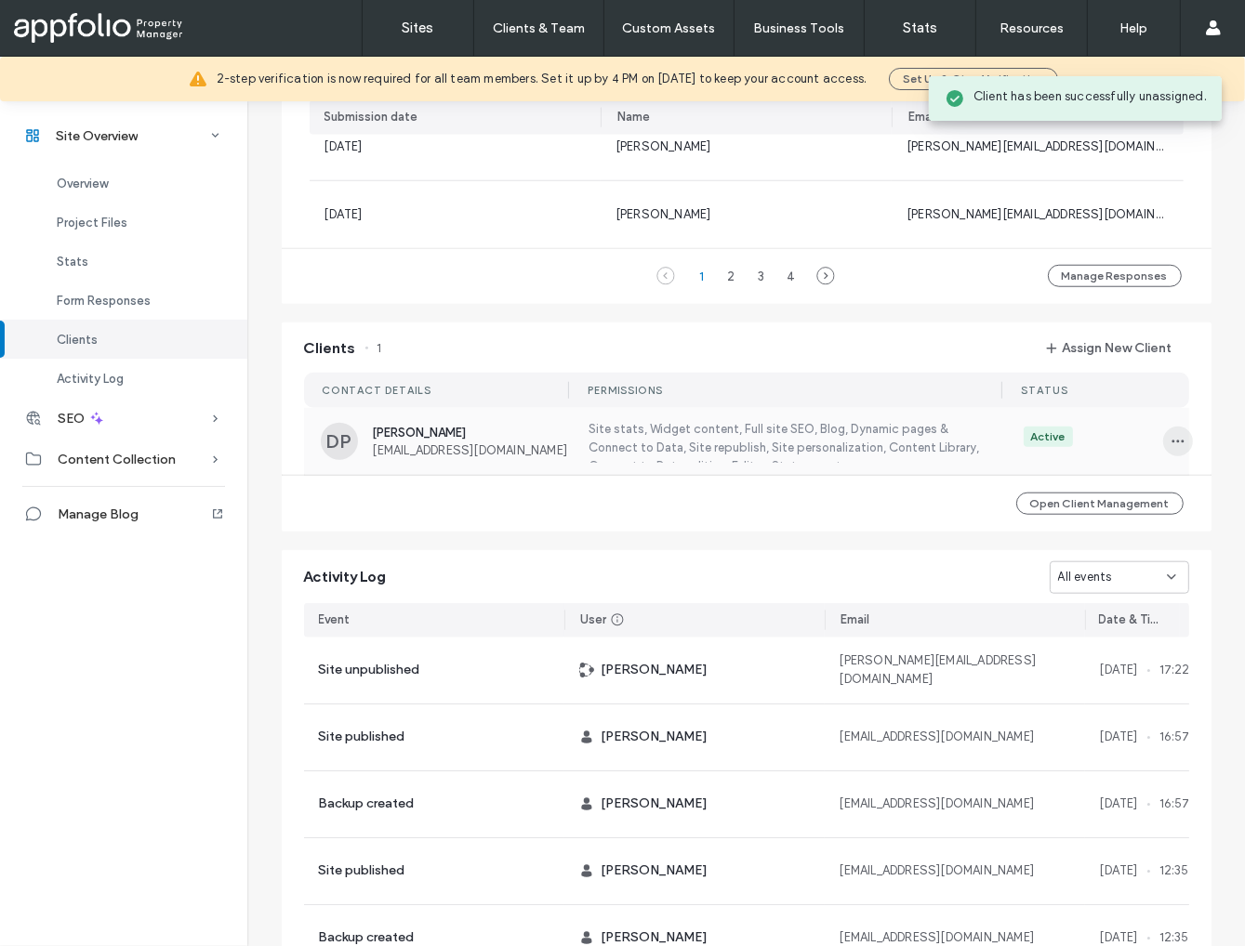
click at [1171, 441] on use "button" at bounding box center [1177, 441] width 12 height 3
click at [1100, 599] on span "Unassign Client" at bounding box center [1101, 595] width 89 height 19
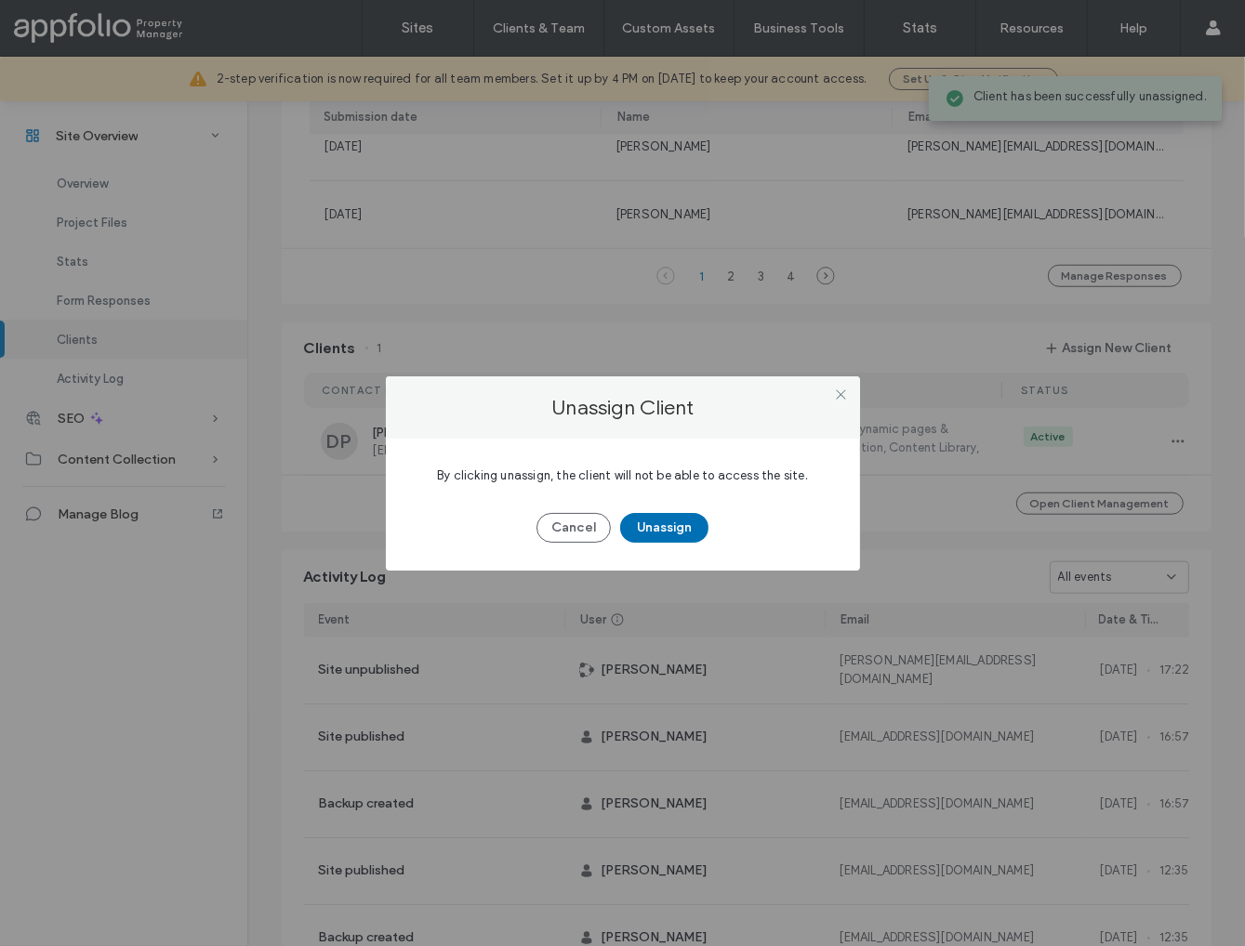
click at [666, 522] on button "Unassign" at bounding box center [664, 528] width 88 height 30
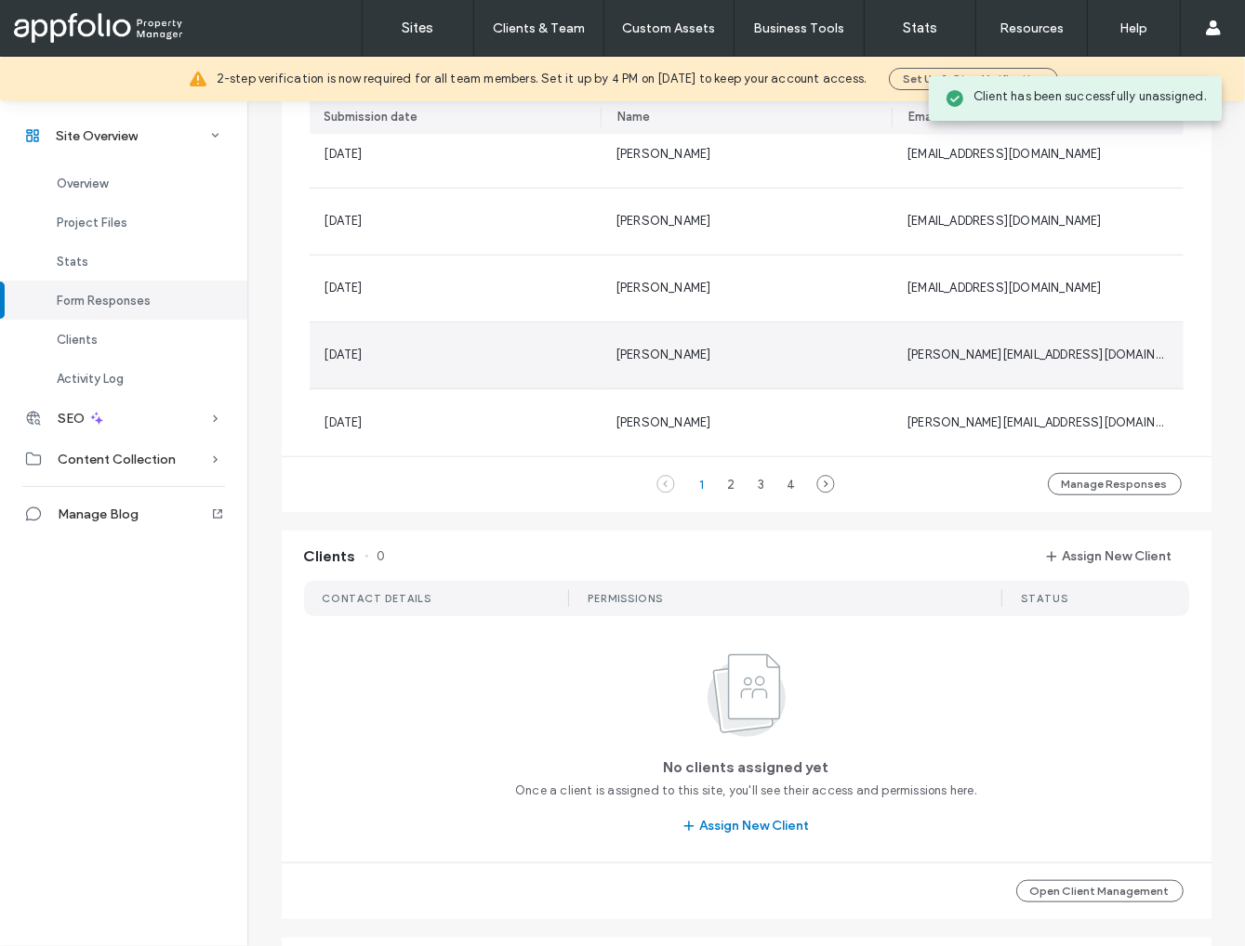
scroll to position [82, 0]
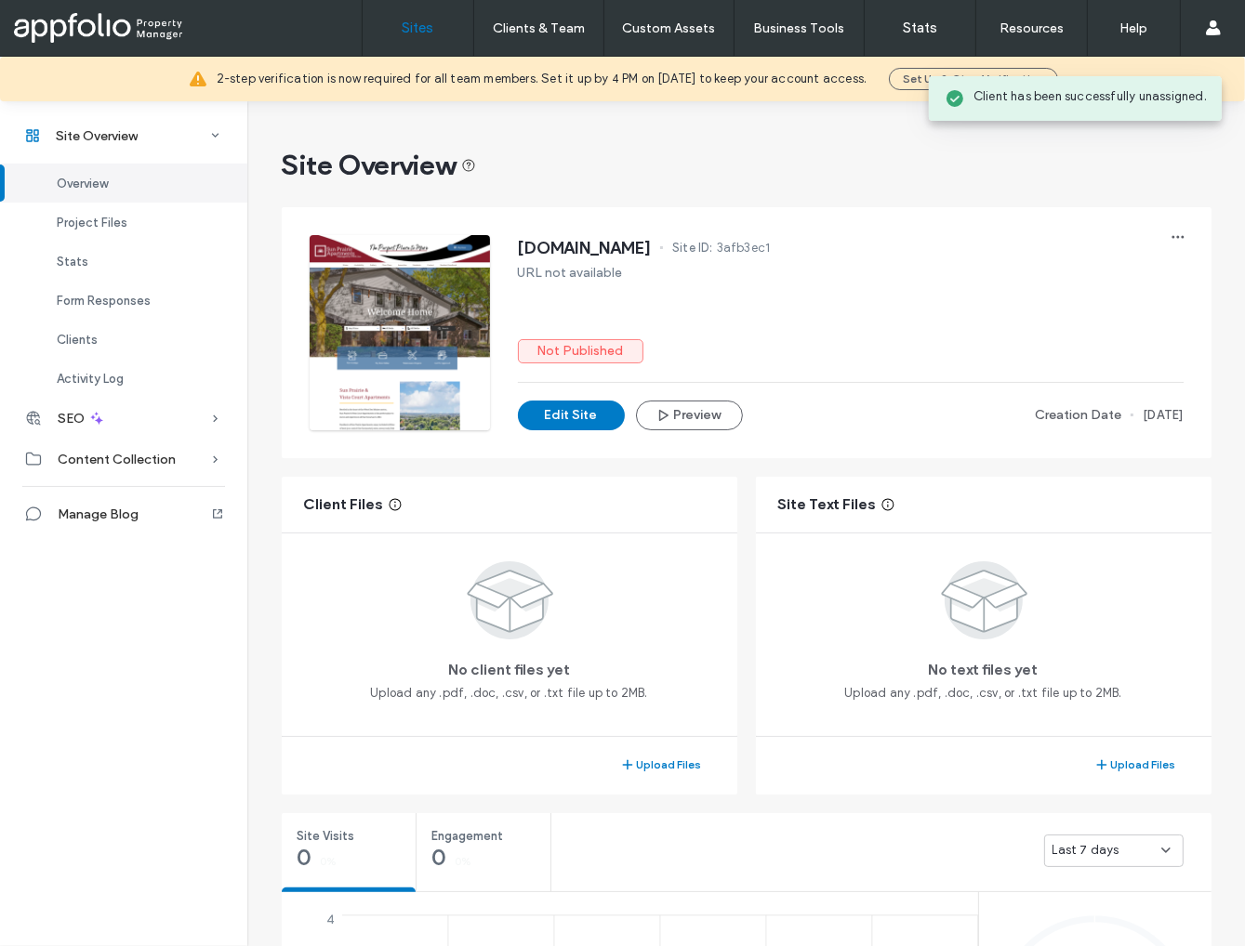
click at [422, 27] on label "Sites" at bounding box center [418, 28] width 32 height 17
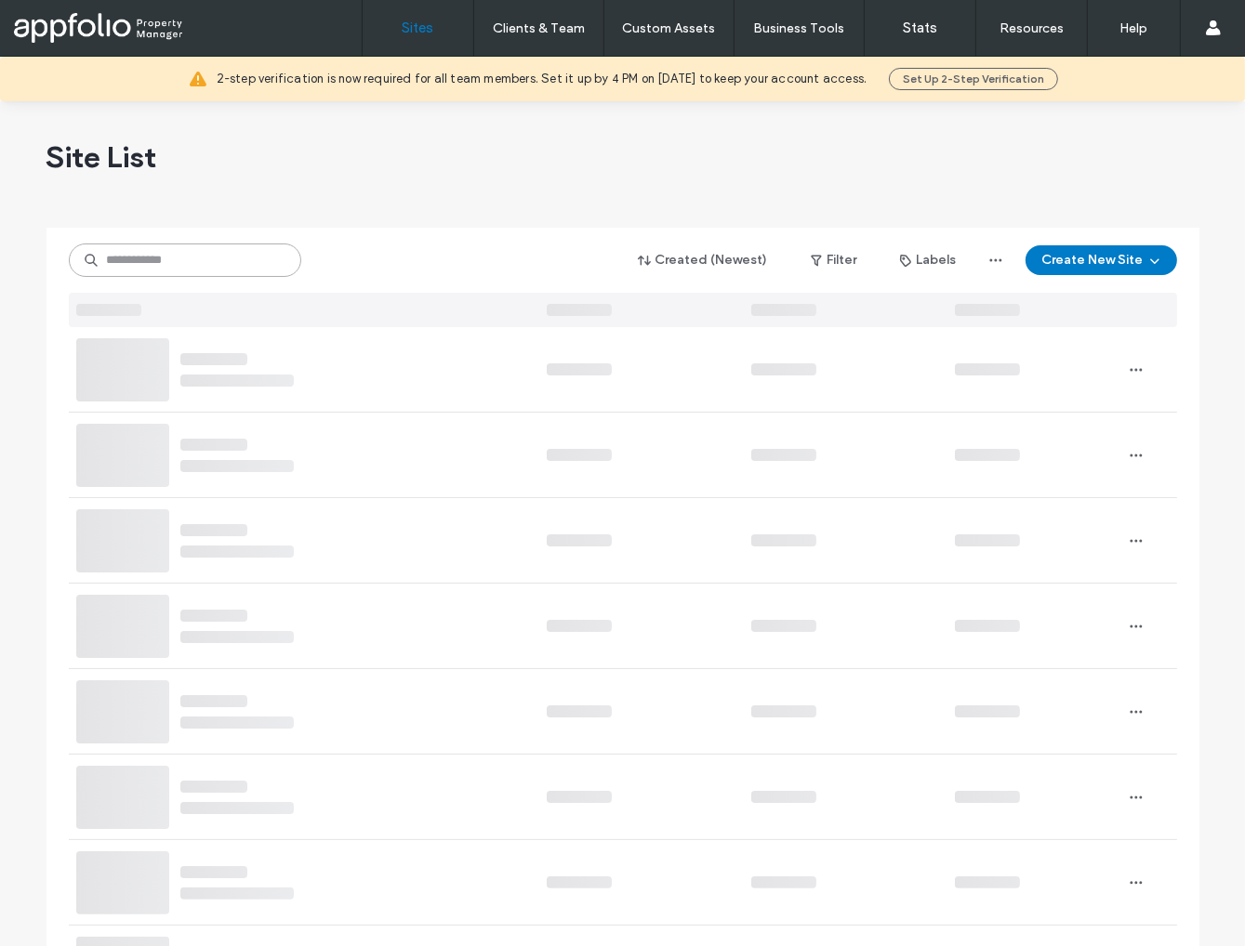
click at [204, 269] on input at bounding box center [185, 260] width 232 height 33
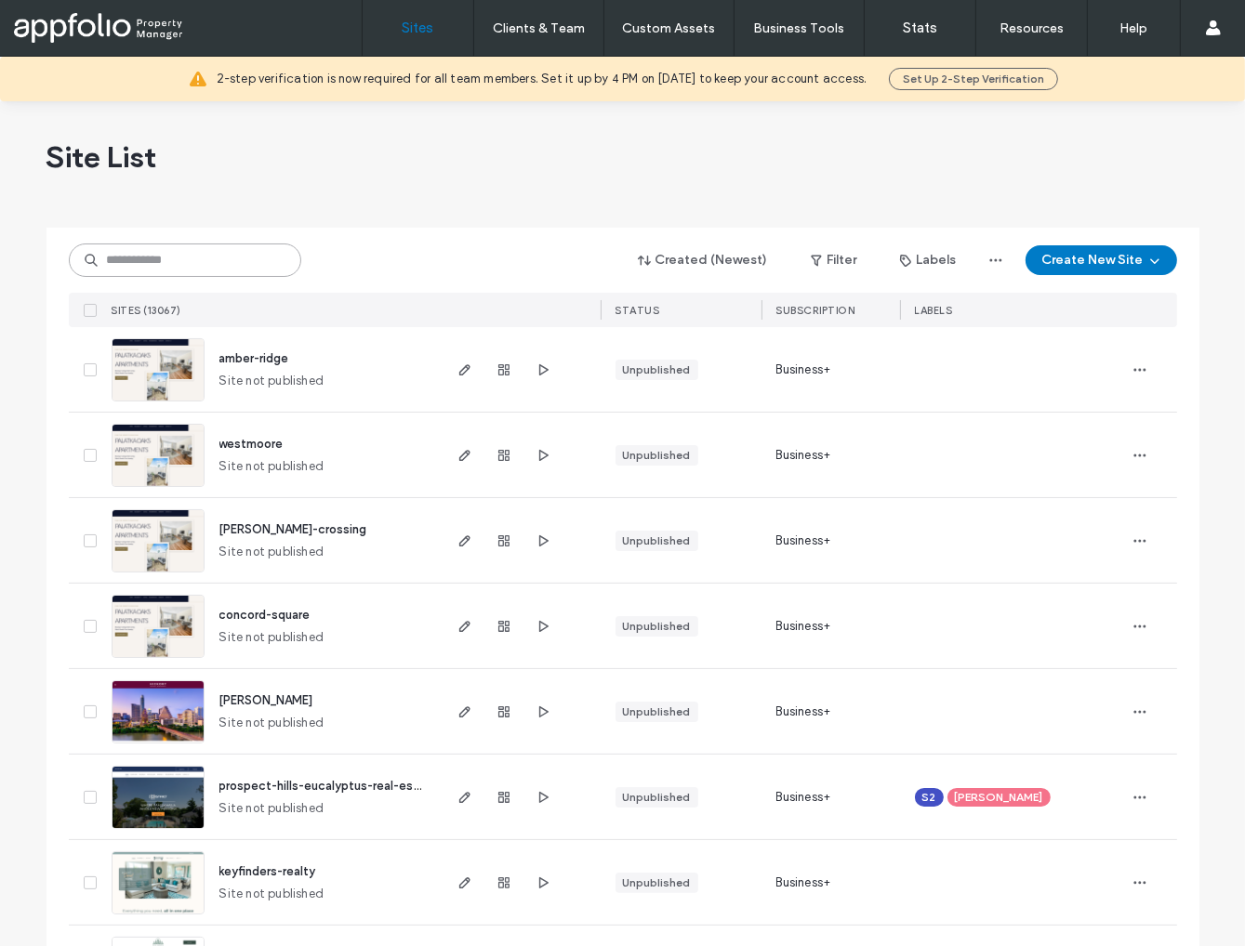
paste input "**********"
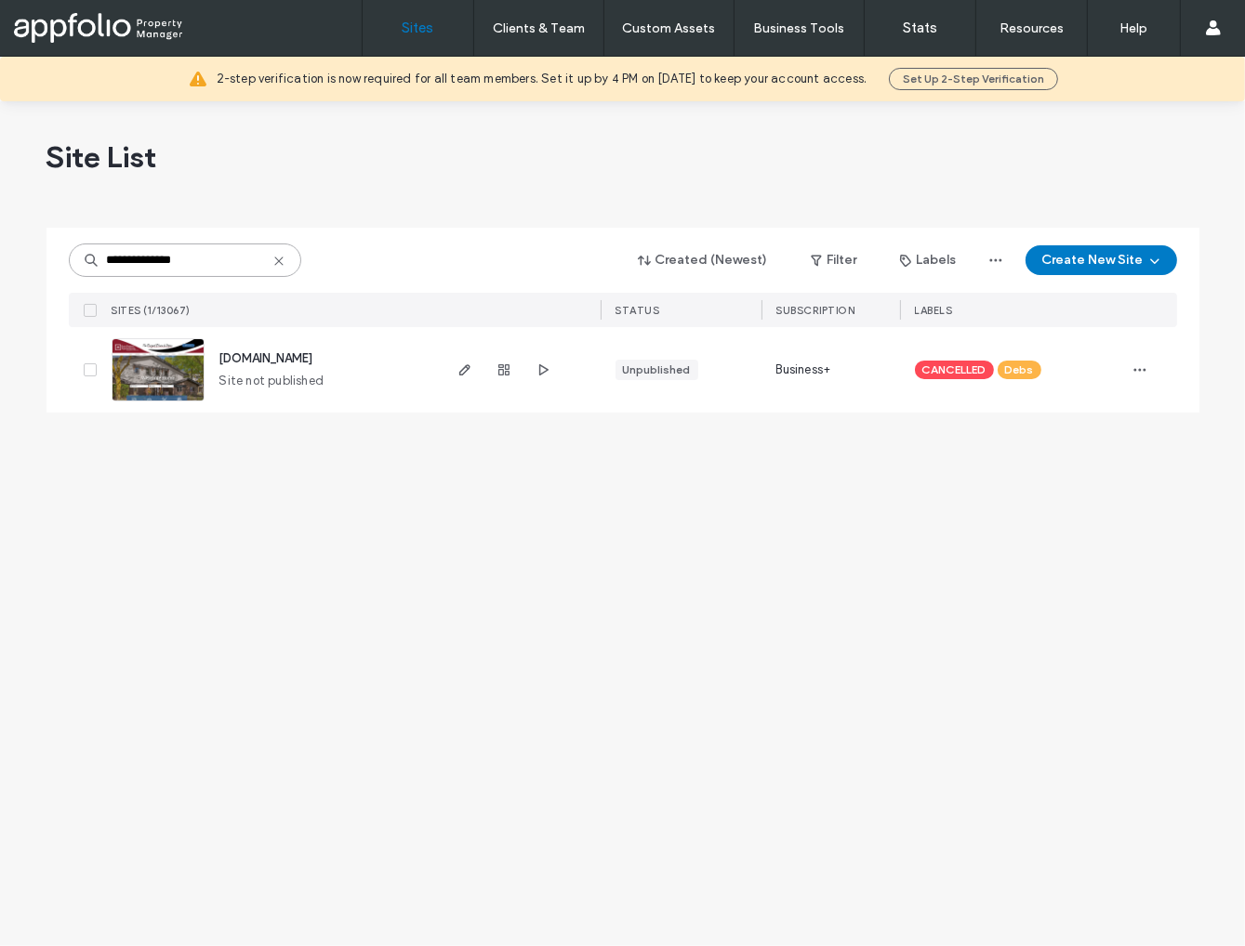
type input "**********"
click at [280, 261] on icon at bounding box center [278, 261] width 15 height 15
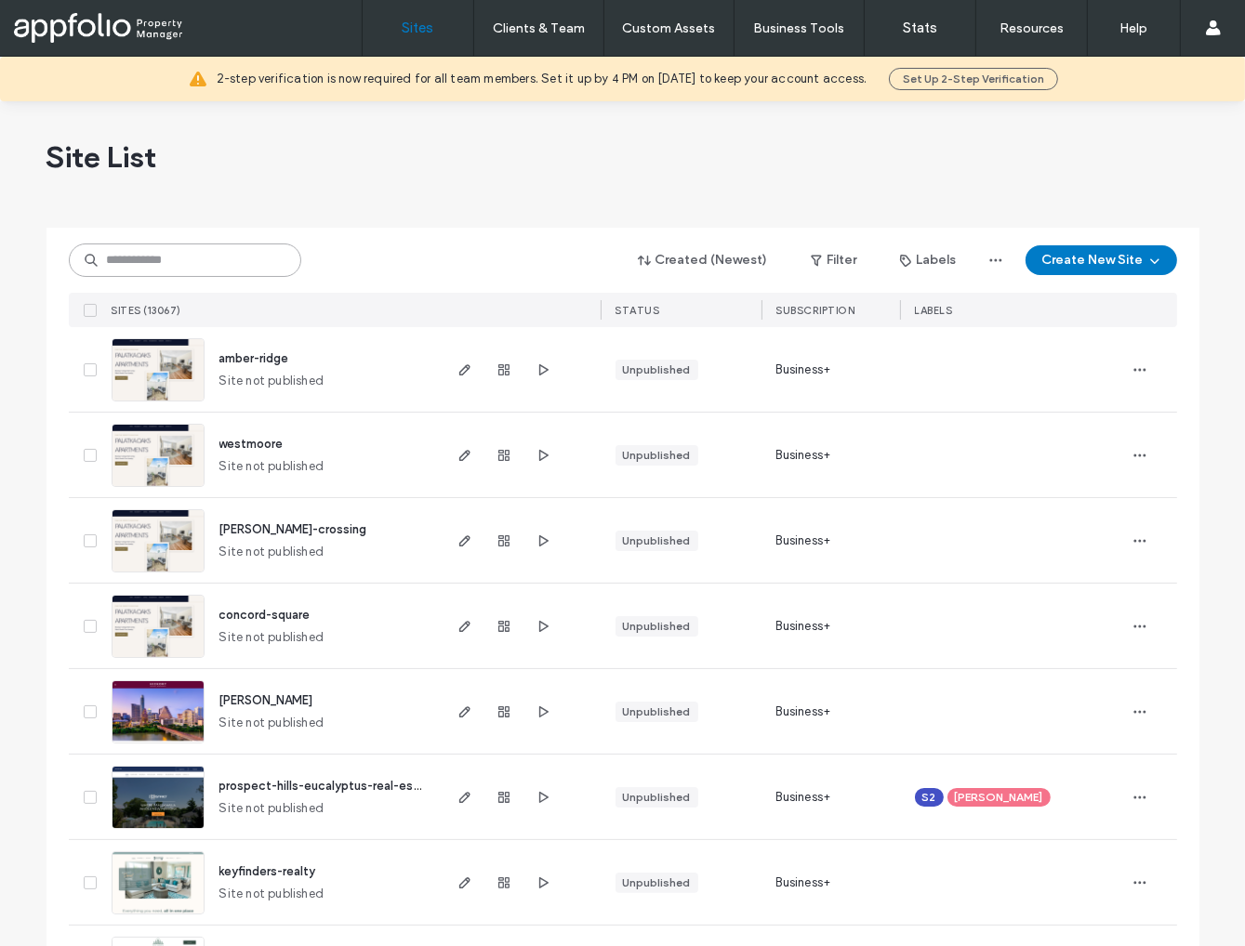
click at [205, 265] on input at bounding box center [185, 260] width 232 height 33
paste input "**********"
type input "**********"
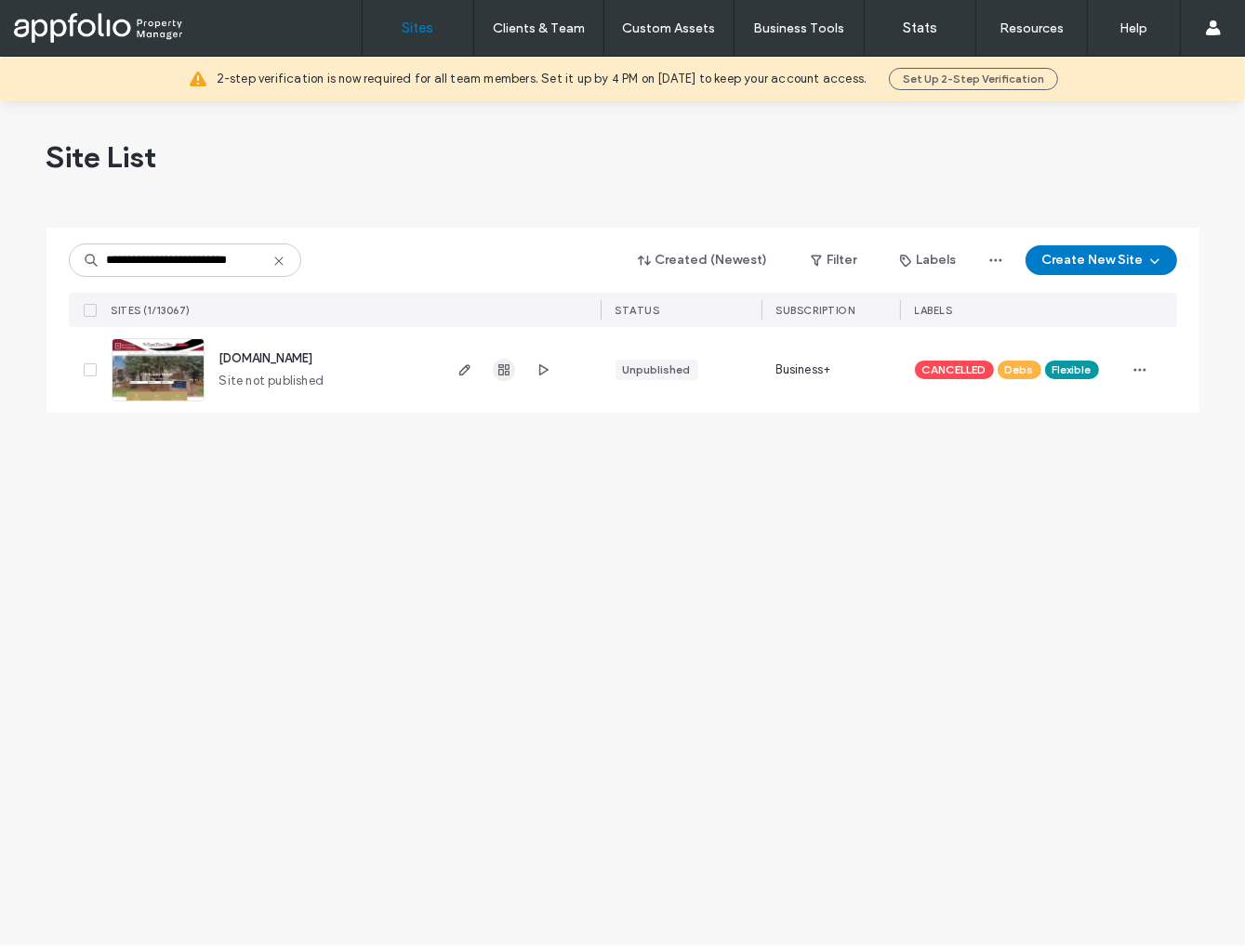
click at [499, 366] on use "button" at bounding box center [503, 369] width 11 height 11
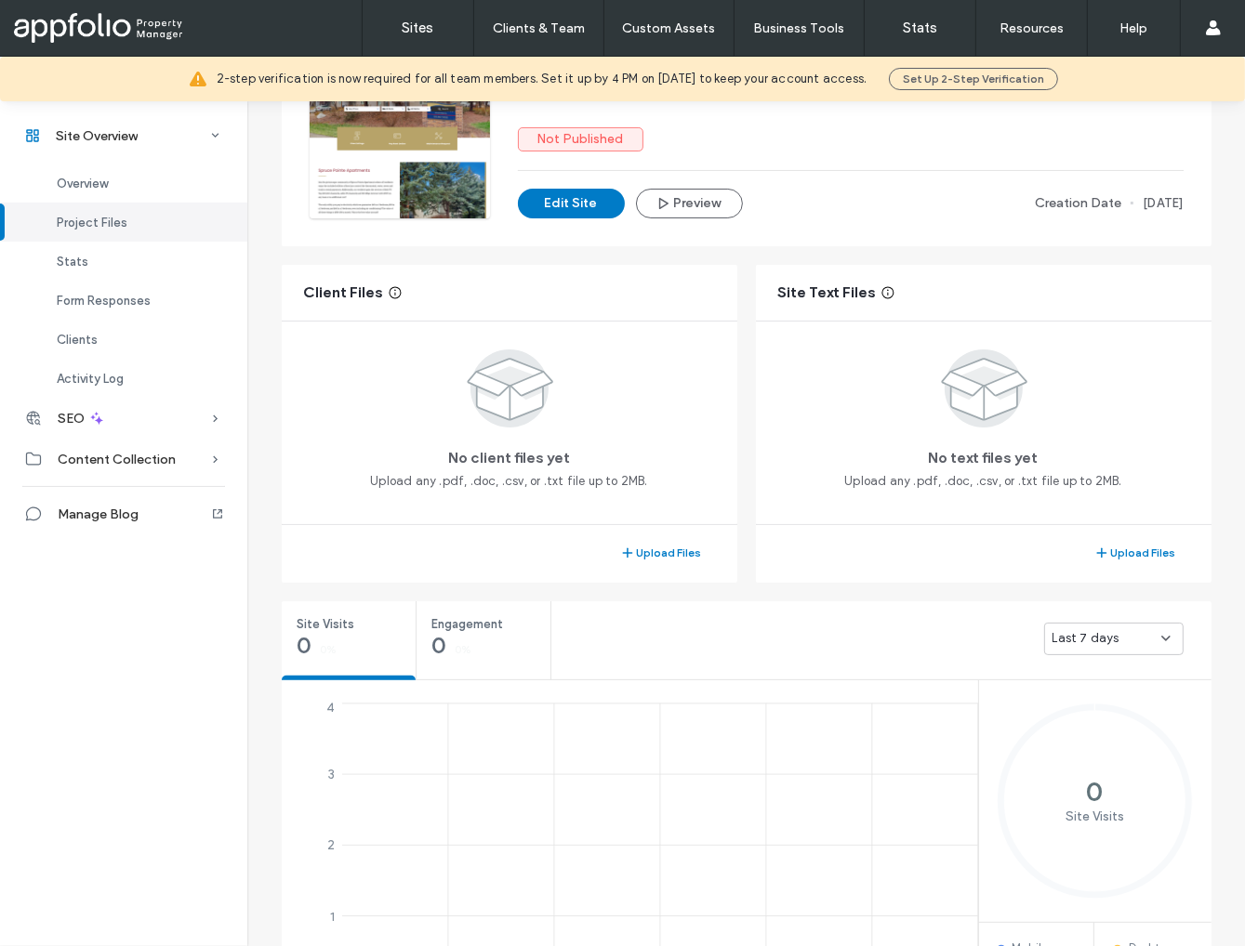
scroll to position [143, 0]
